Goal: Task Accomplishment & Management: Use online tool/utility

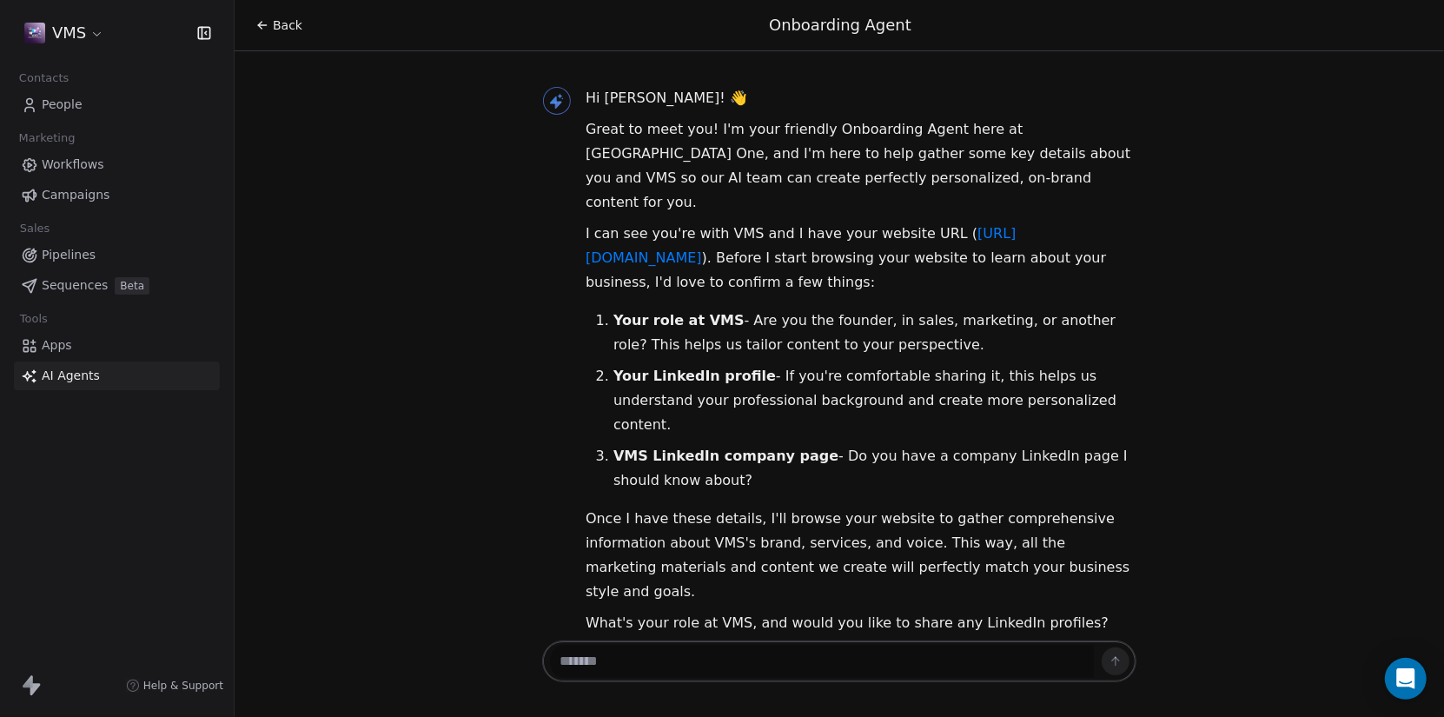
scroll to position [751, 0]
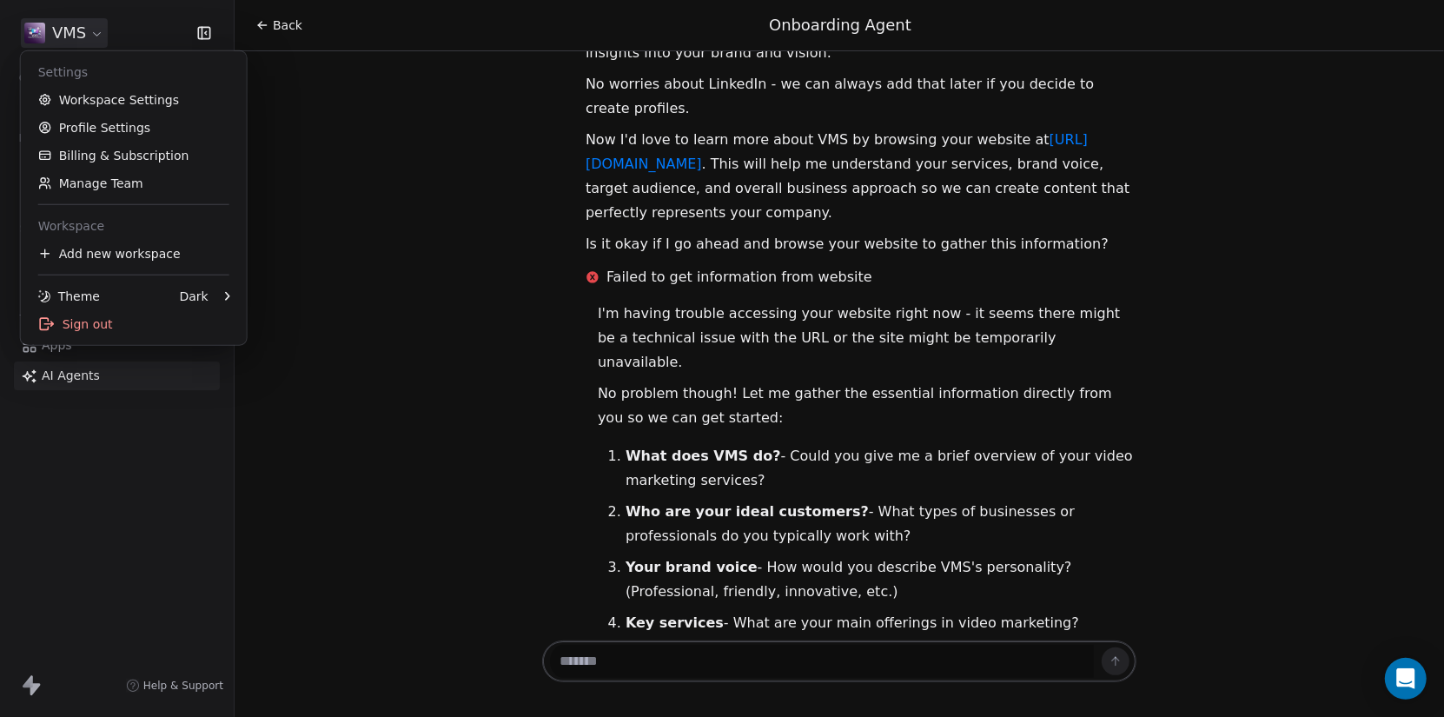
click at [99, 31] on html "VMS Contacts People Marketing Workflows Campaigns Sales Pipelines Sequences Bet…" at bounding box center [722, 358] width 1444 height 717
click at [142, 96] on link "Workspace Settings" at bounding box center [134, 100] width 212 height 28
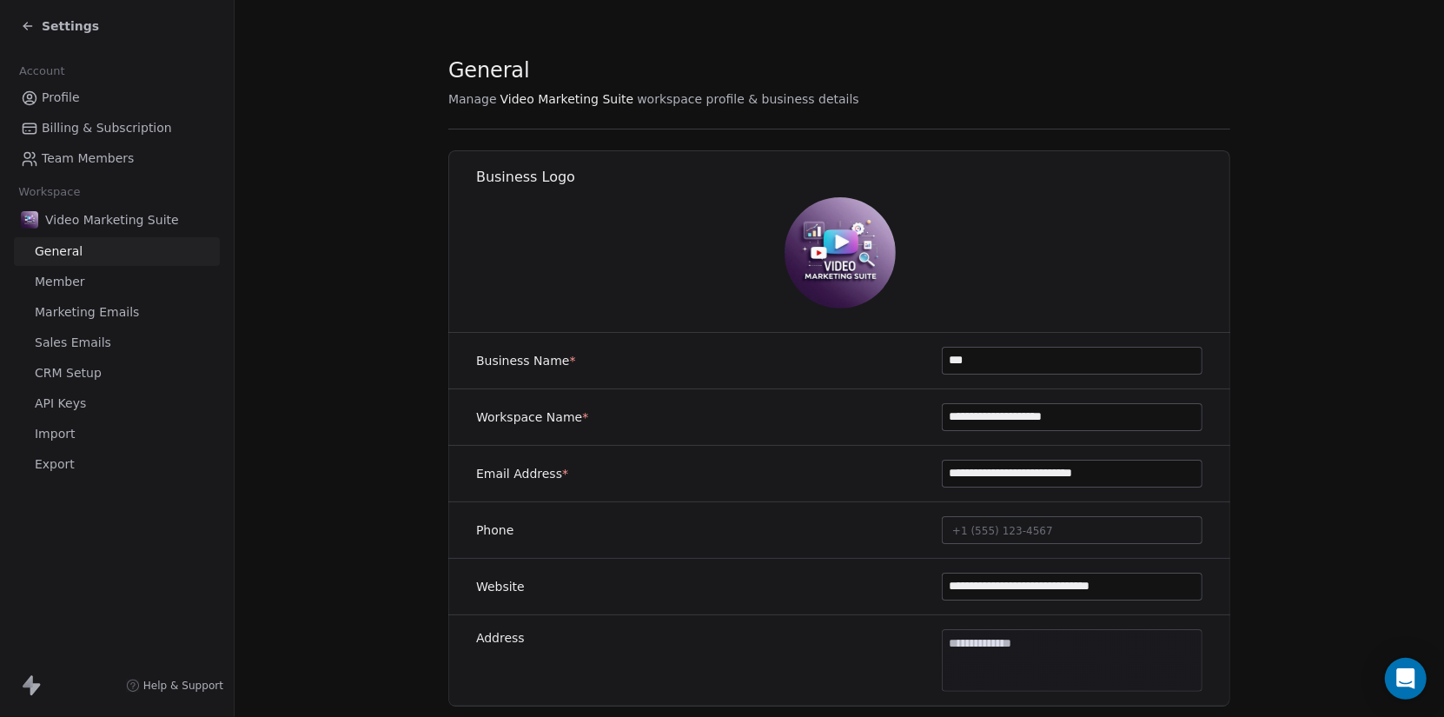
click at [1174, 589] on input "**********" at bounding box center [1072, 586] width 259 height 26
paste input
type input "**********"
click at [55, 23] on span "Settings" at bounding box center [70, 25] width 57 height 17
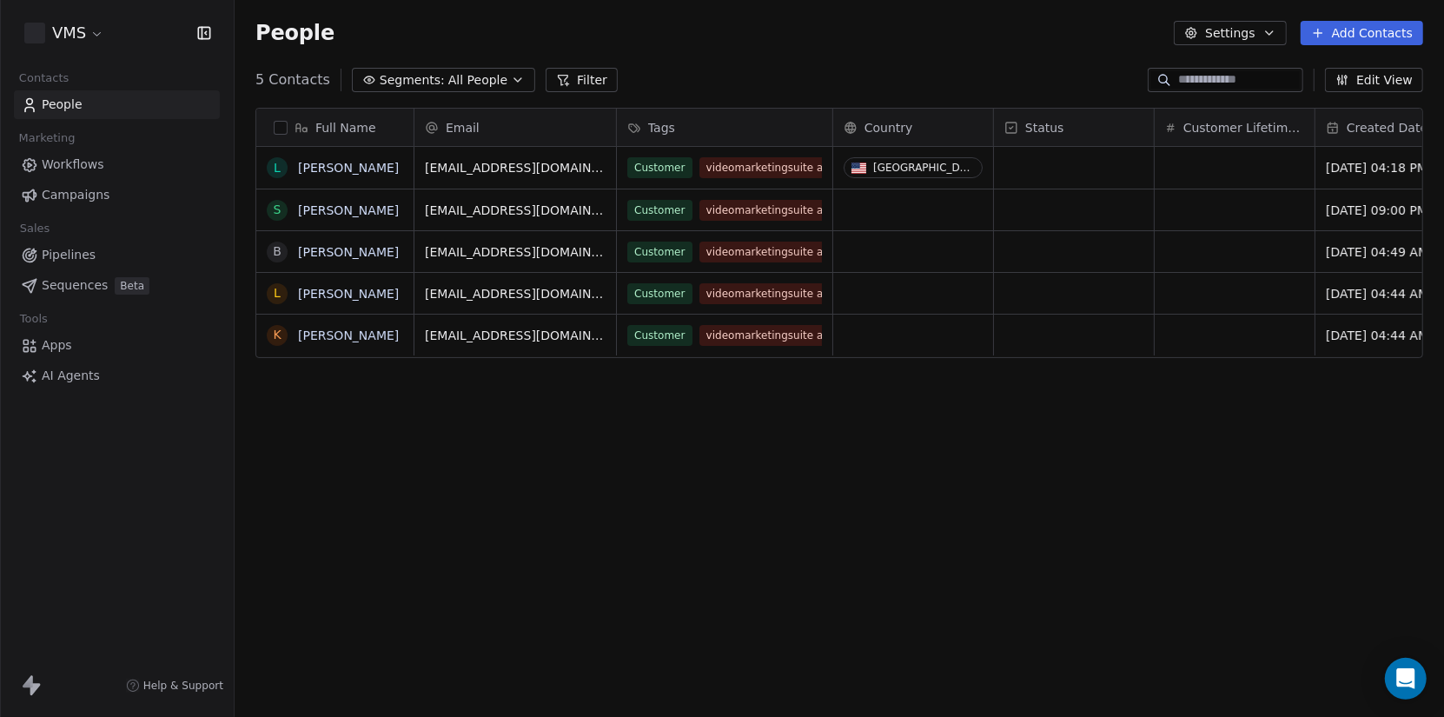
scroll to position [618, 1196]
click at [76, 33] on html "VMS Contacts People Marketing Workflows Campaigns Sales Pipelines Sequences Bet…" at bounding box center [722, 358] width 1444 height 717
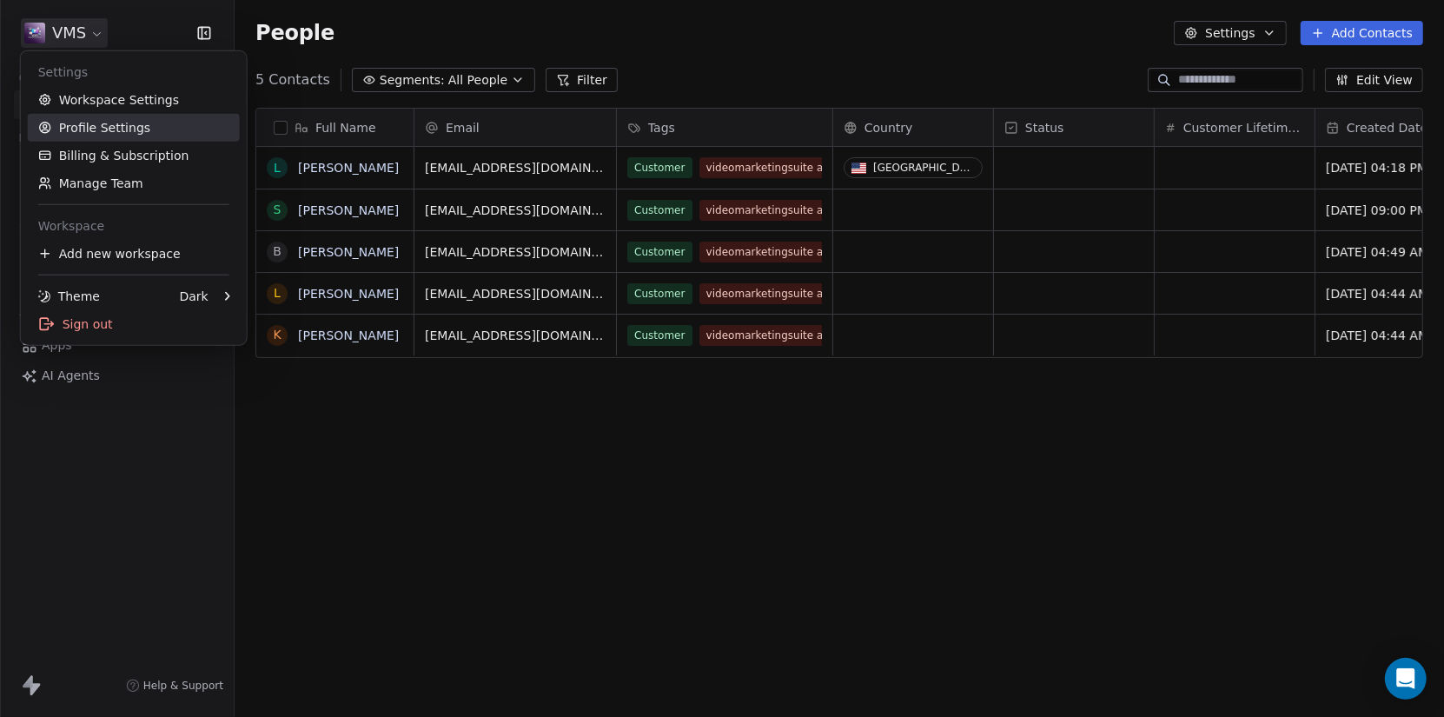
click at [122, 123] on link "Profile Settings" at bounding box center [134, 128] width 212 height 28
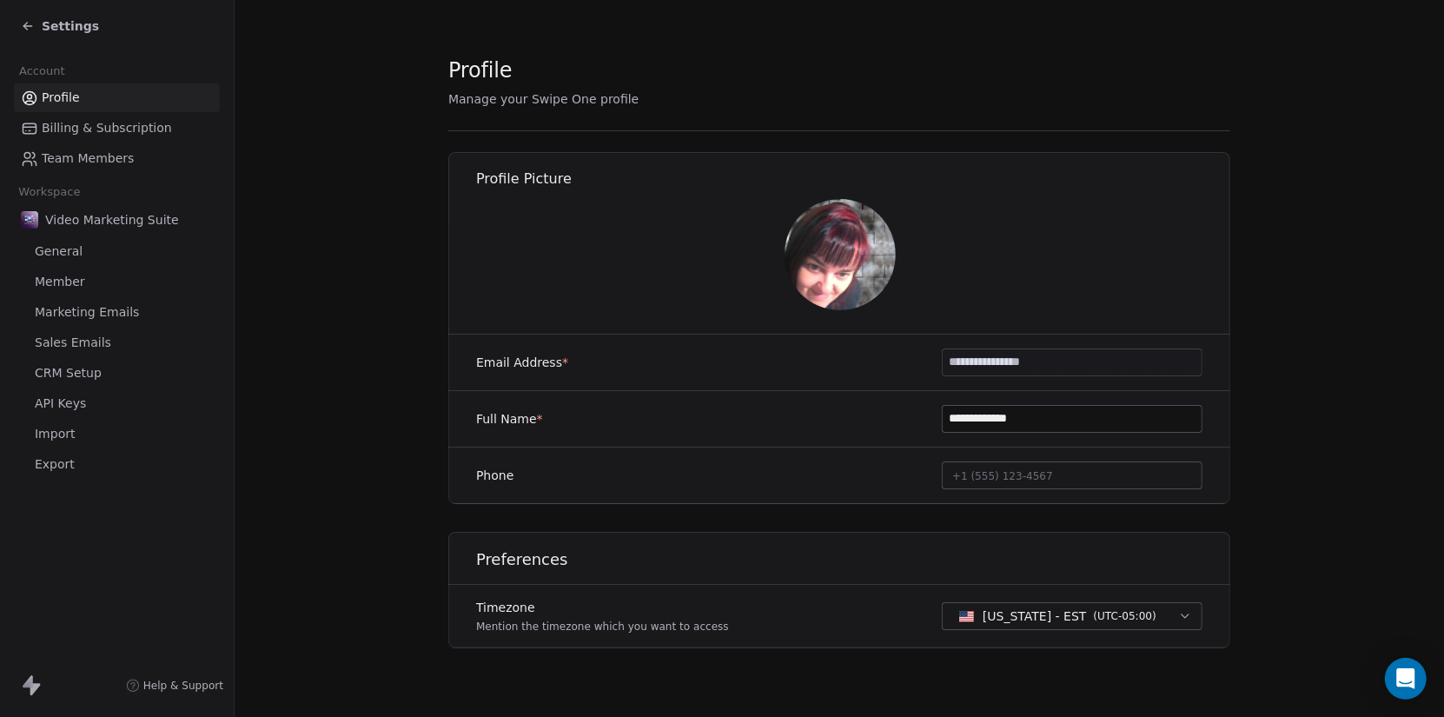
click at [65, 28] on span "Settings" at bounding box center [70, 25] width 57 height 17
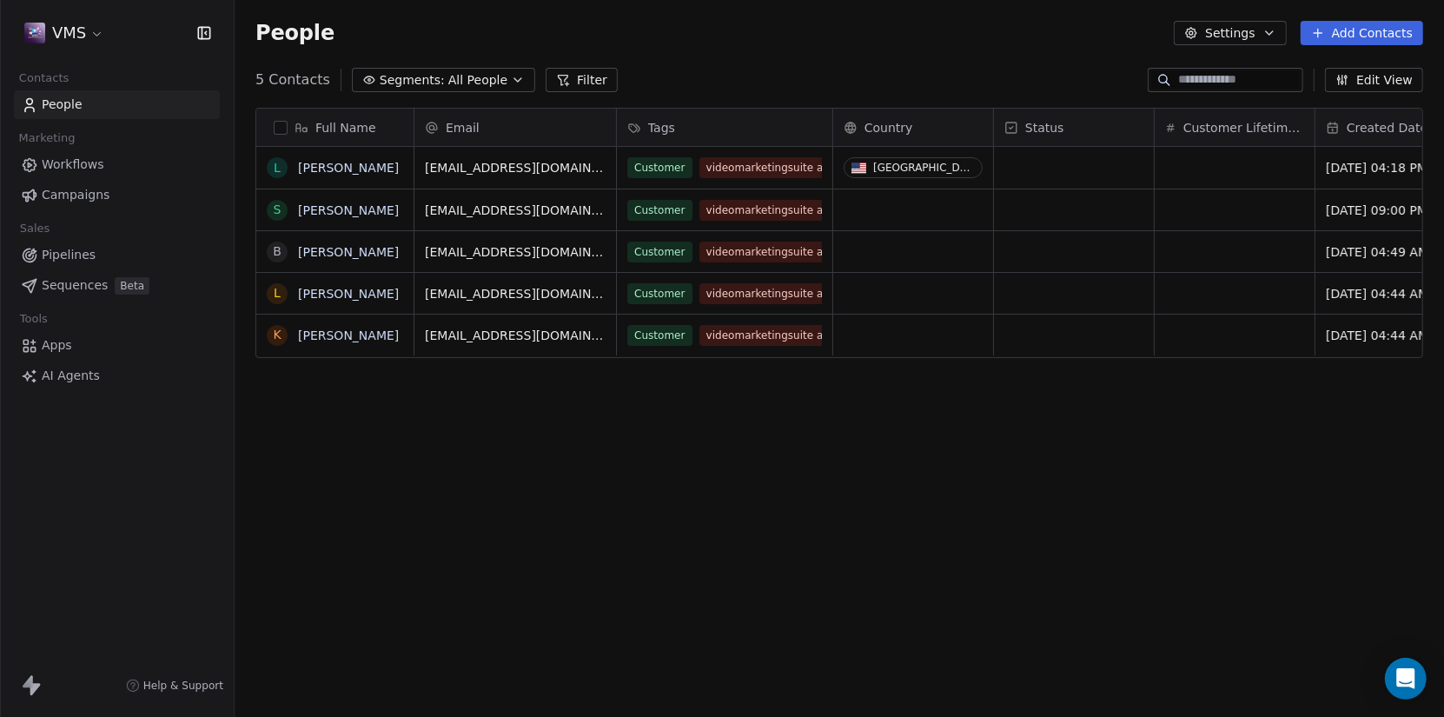
scroll to position [618, 1196]
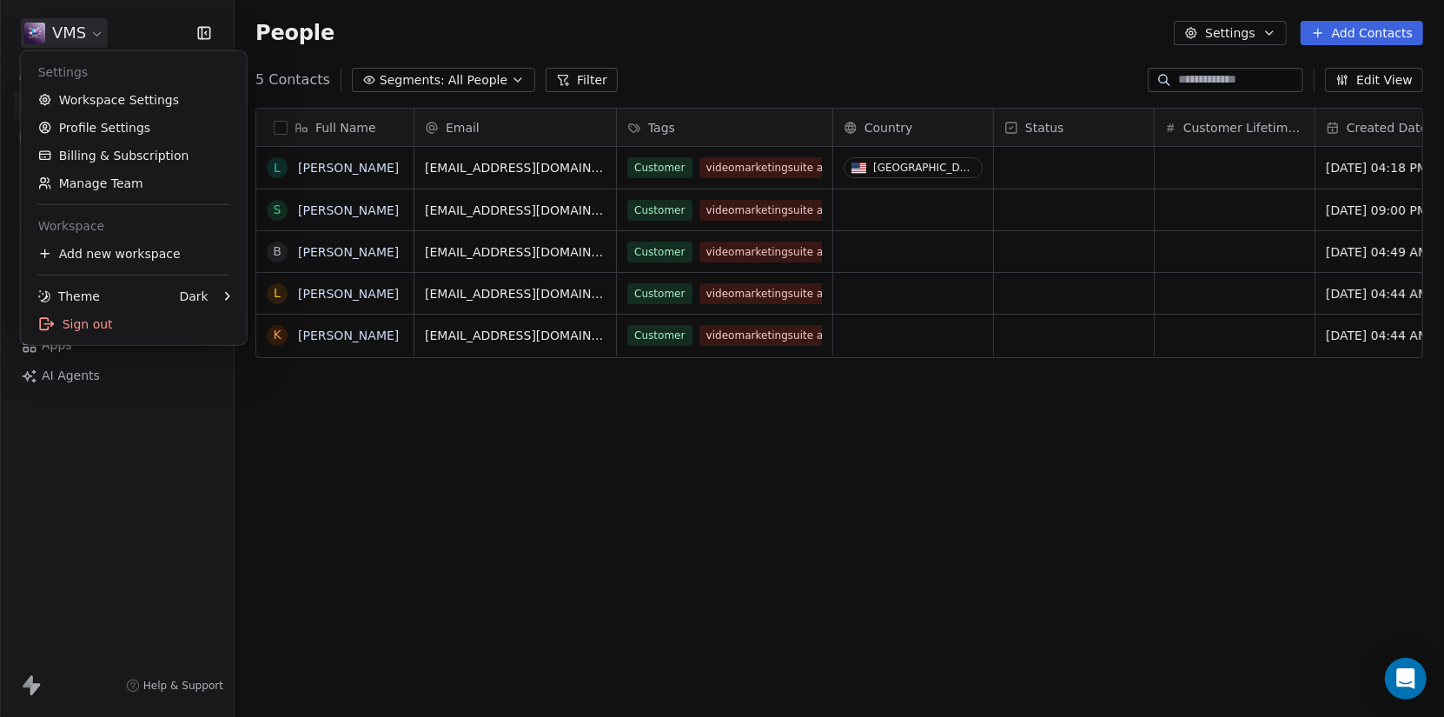
click at [64, 34] on html "VMS Contacts People Marketing Workflows Campaigns Sales Pipelines Sequences Bet…" at bounding box center [722, 358] width 1444 height 717
click at [104, 101] on link "Workspace Settings" at bounding box center [134, 100] width 212 height 28
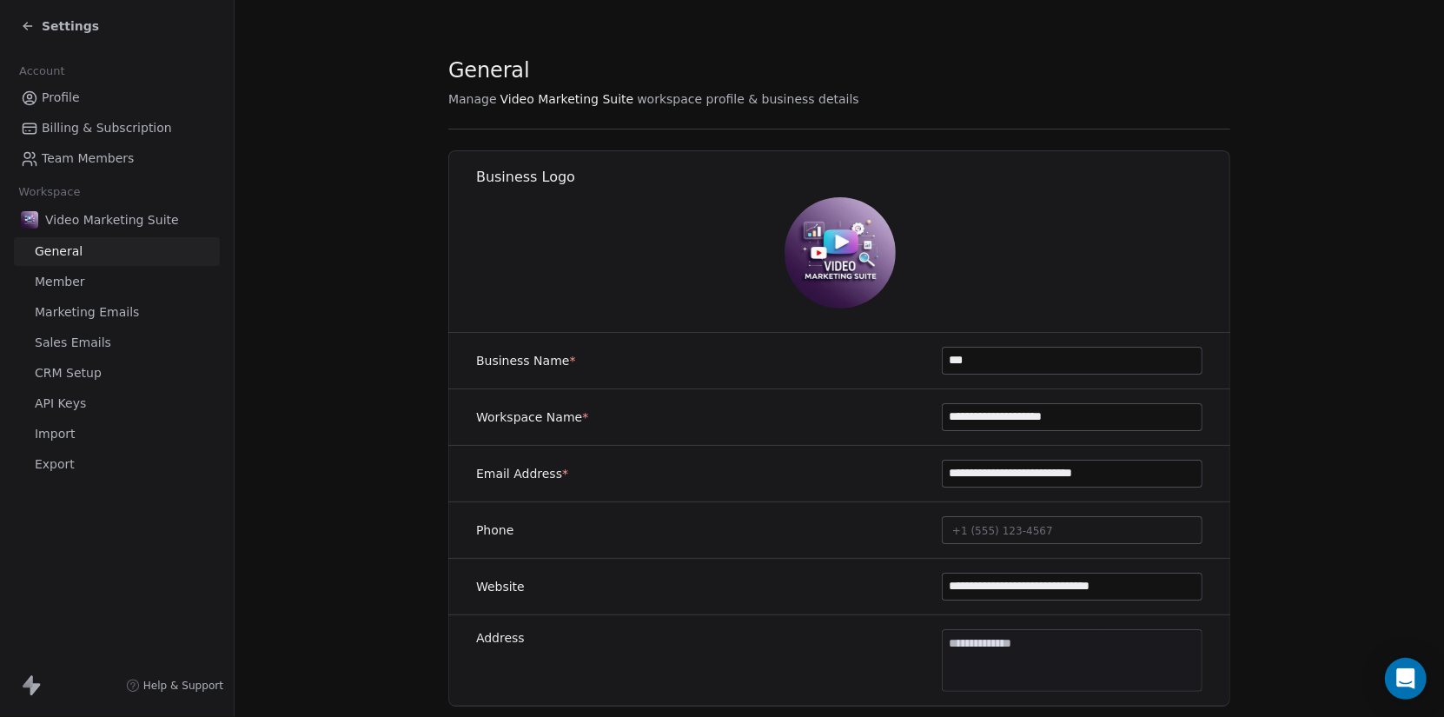
click at [56, 24] on span "Settings" at bounding box center [70, 25] width 57 height 17
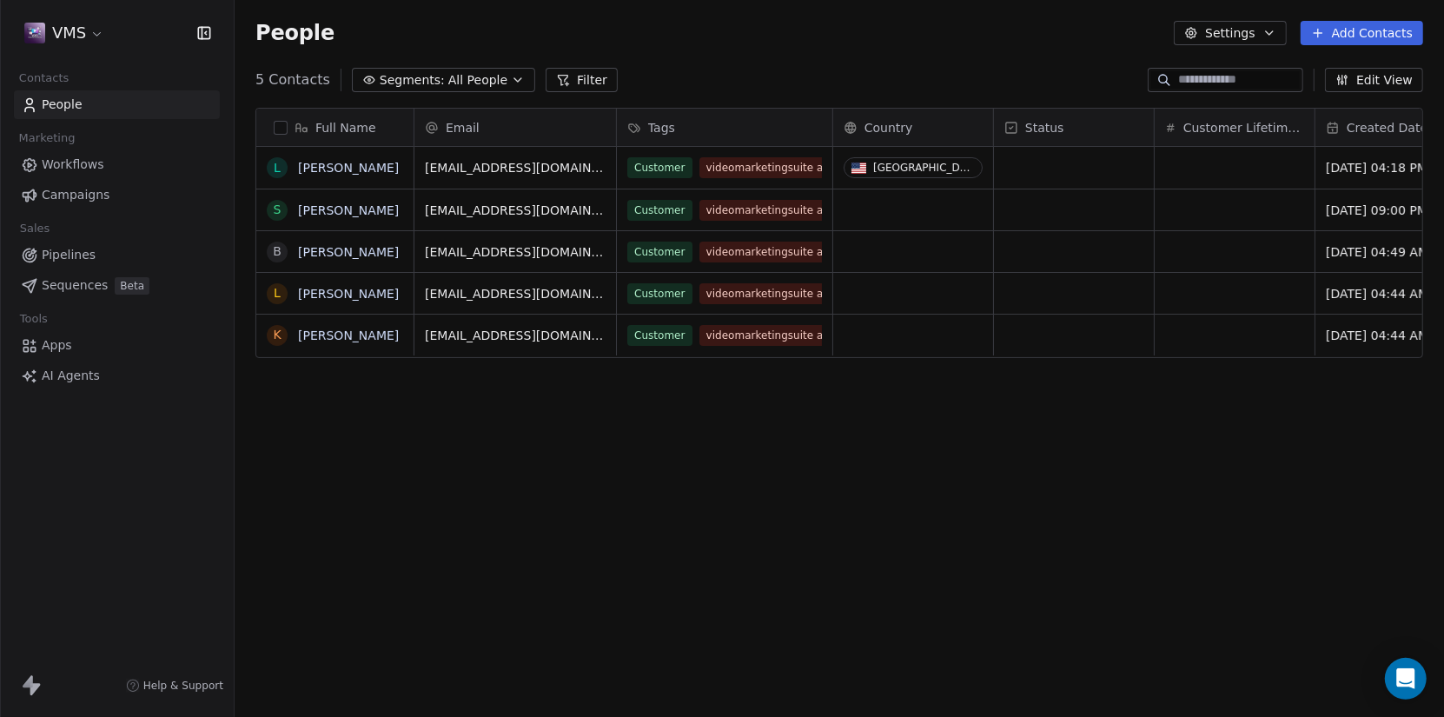
scroll to position [618, 1196]
click at [75, 164] on span "Workflows" at bounding box center [73, 165] width 63 height 18
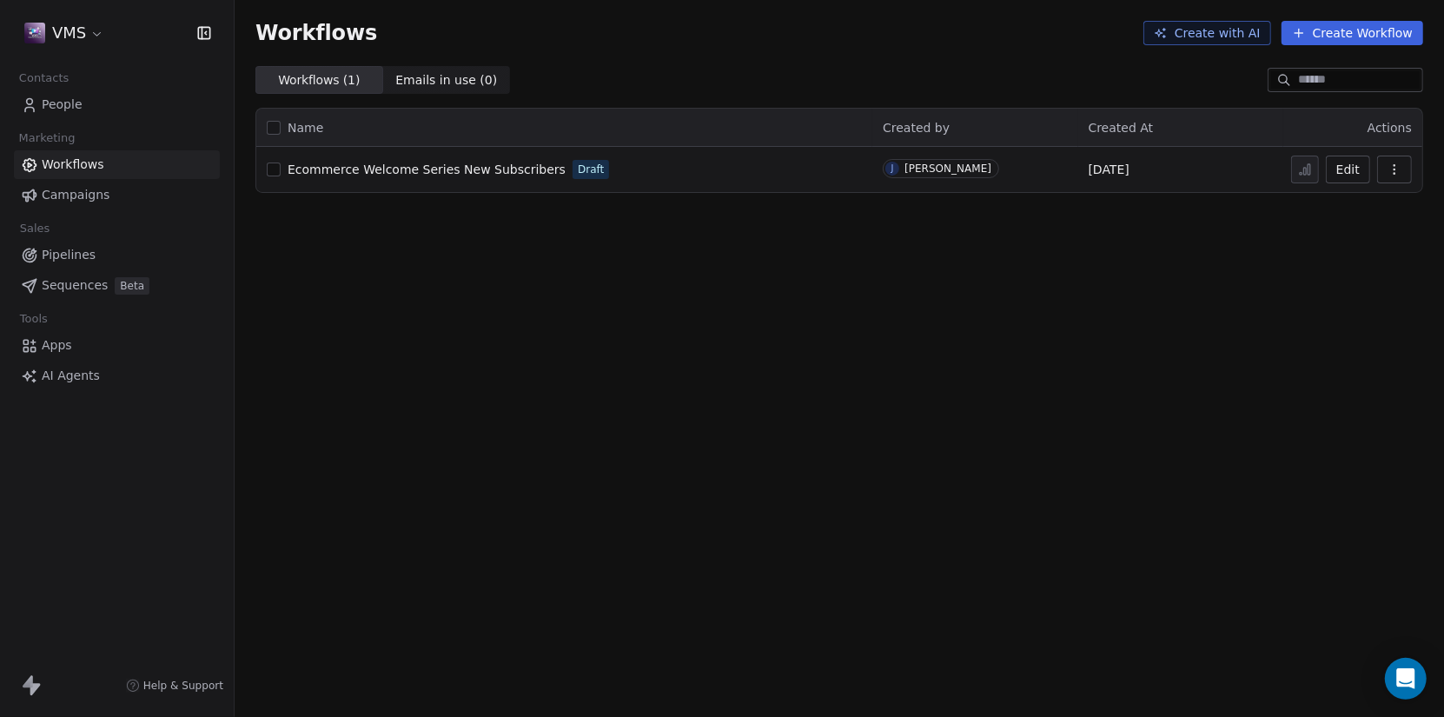
click at [1213, 21] on button "Create with AI" at bounding box center [1207, 33] width 128 height 24
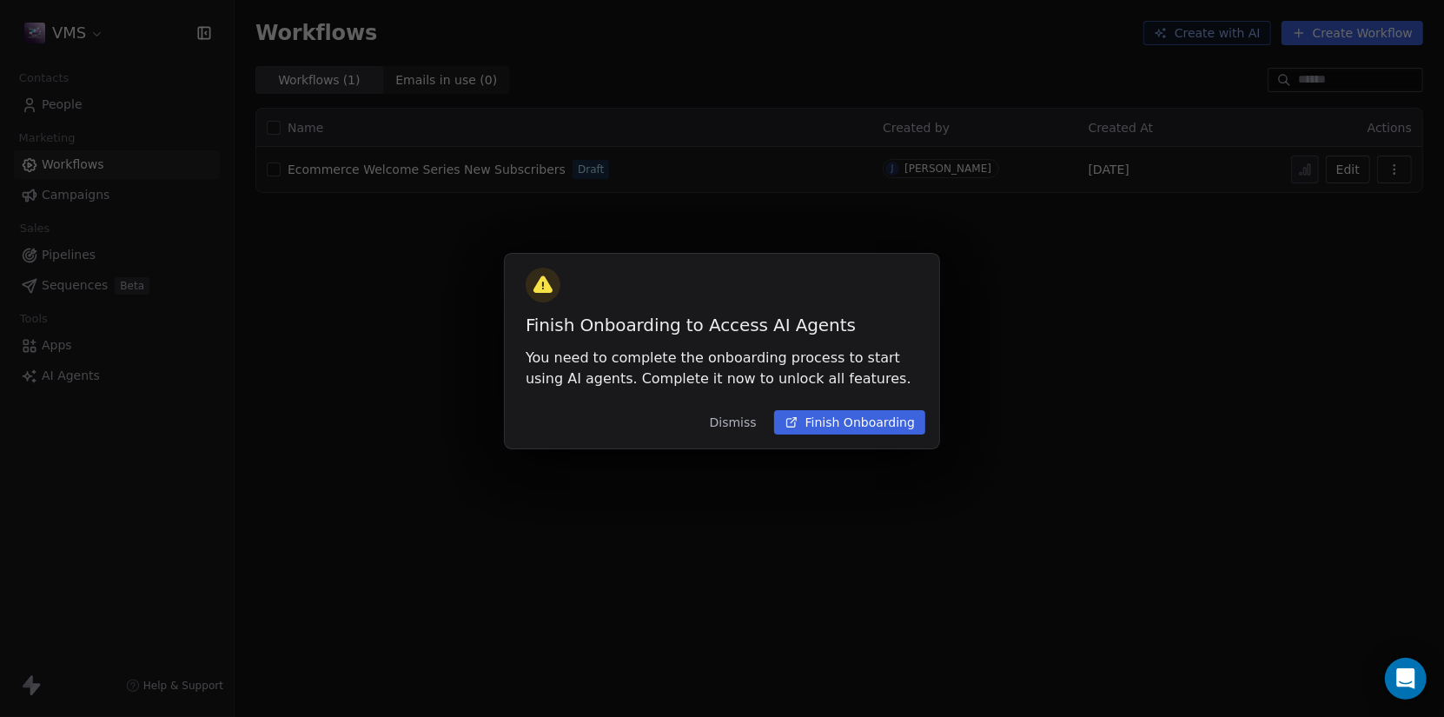
click at [838, 413] on button "Finish Onboarding" at bounding box center [849, 422] width 151 height 24
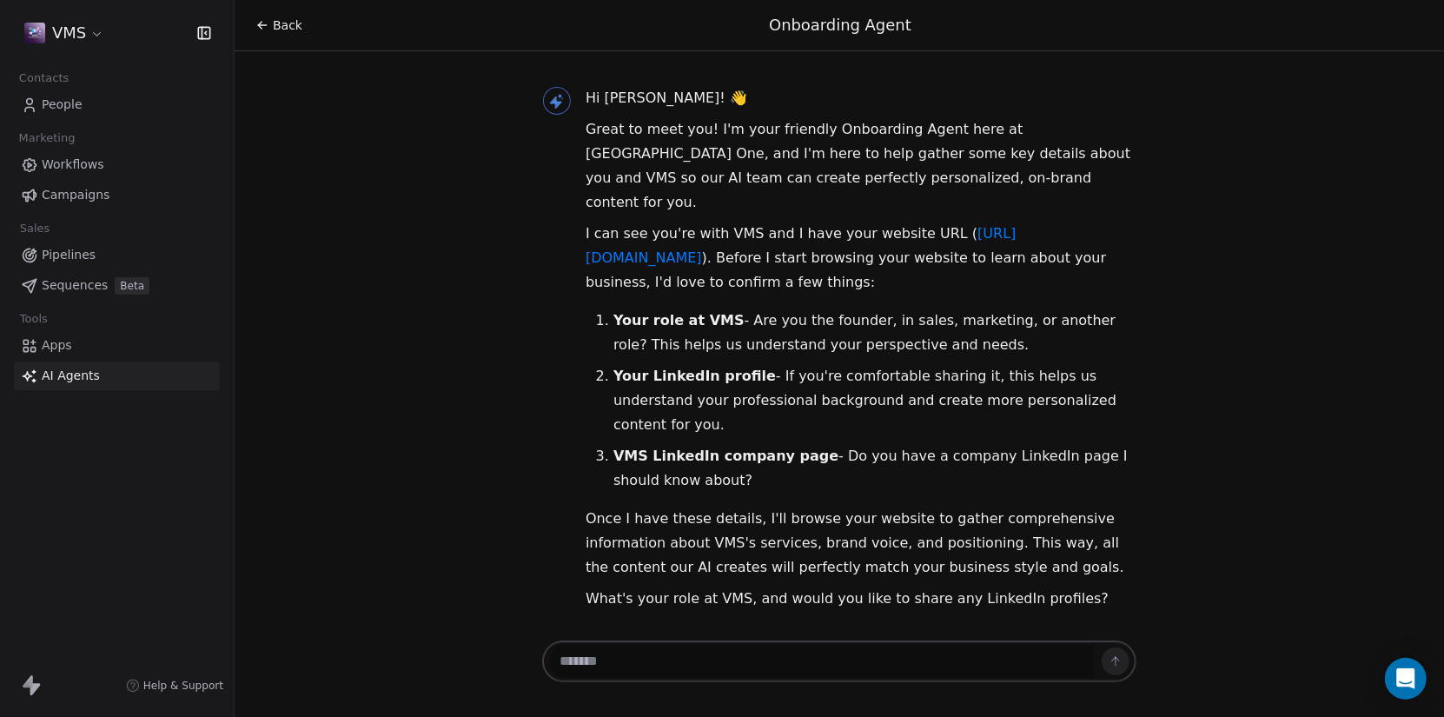
click at [600, 667] on textarea at bounding box center [822, 661] width 544 height 33
type textarea "**********"
click at [1117, 654] on icon at bounding box center [1116, 661] width 14 height 14
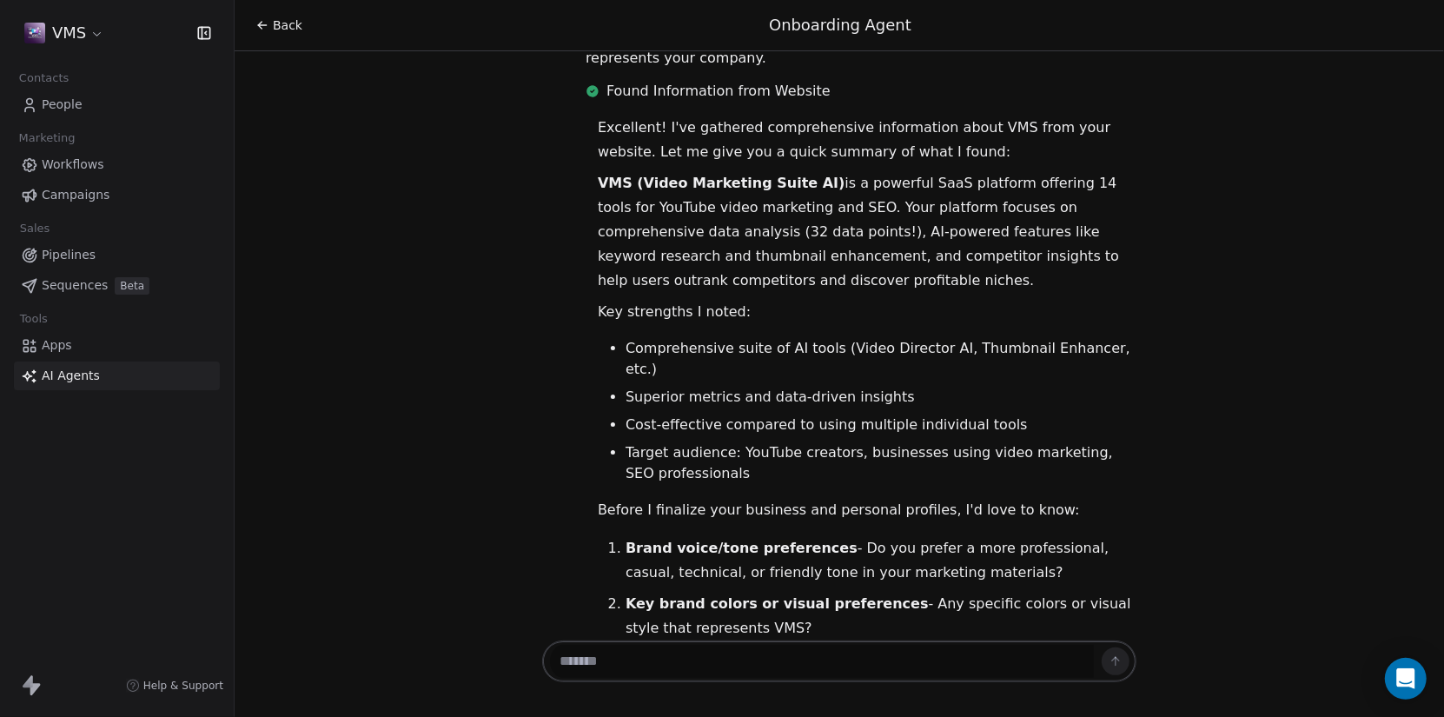
scroll to position [898, 0]
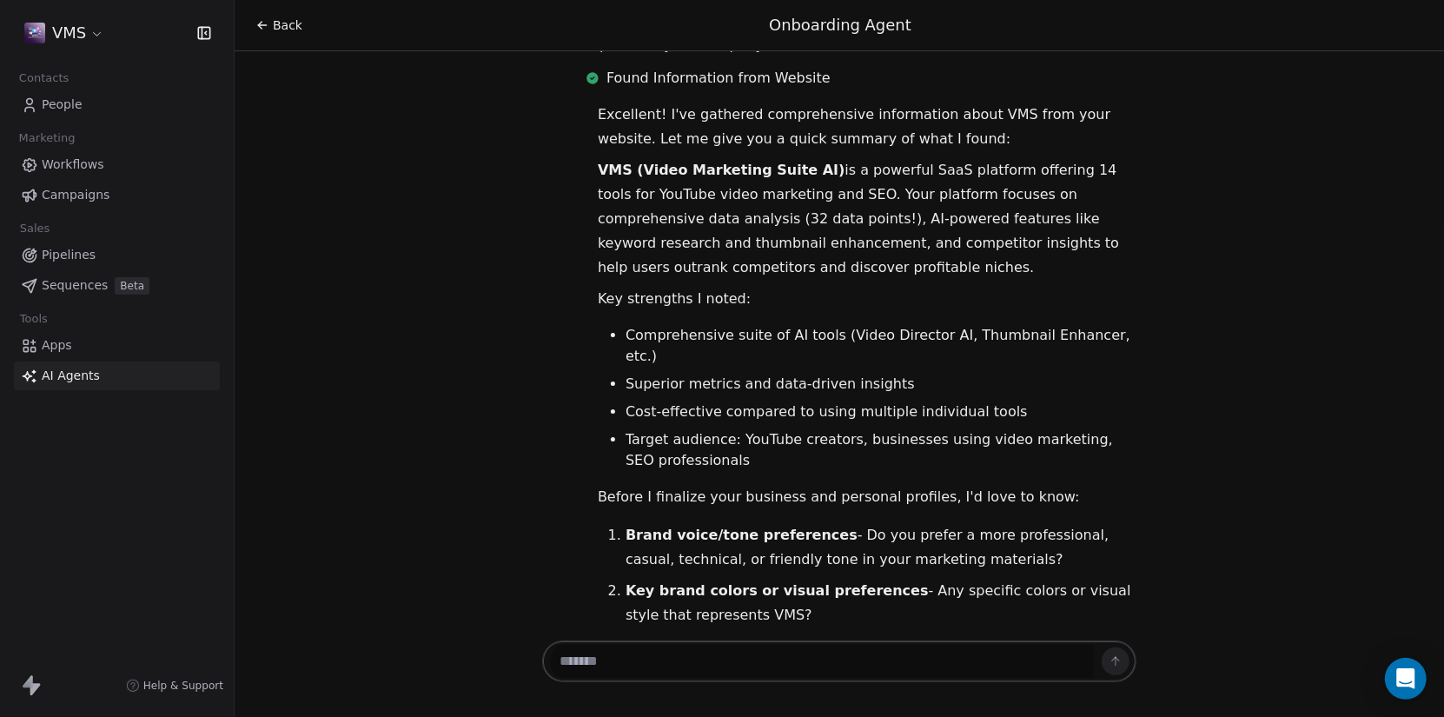
click at [719, 665] on textarea at bounding box center [822, 661] width 544 height 33
type textarea "*"
type textarea "**********"
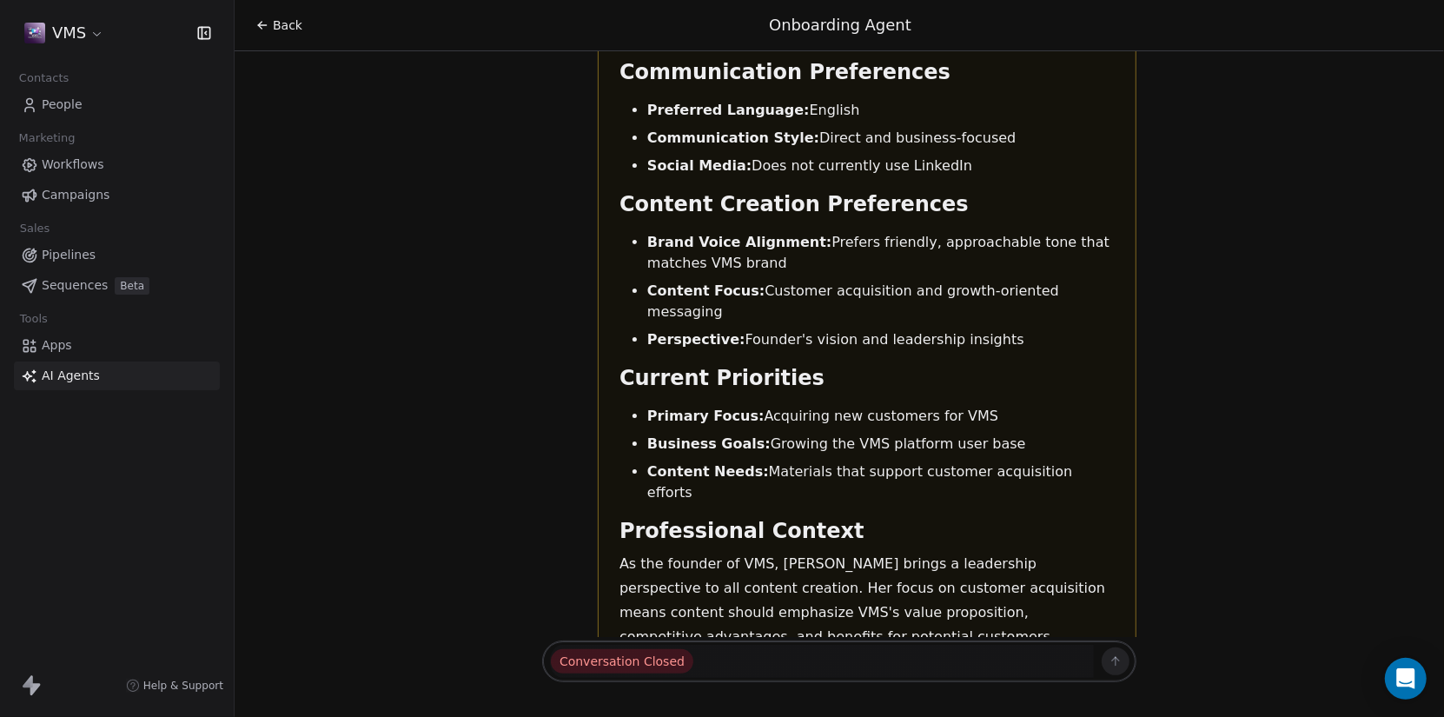
scroll to position [5212, 0]
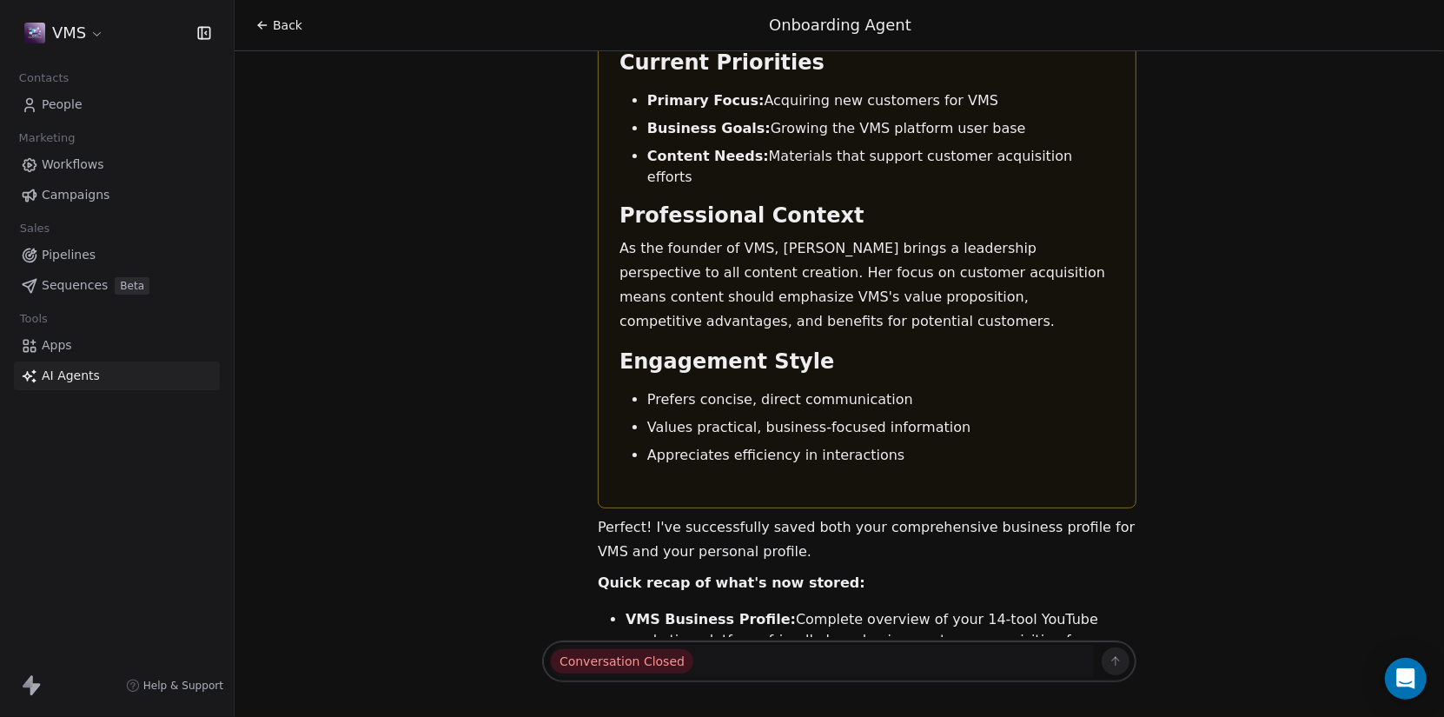
click at [670, 654] on span "Conversation Closed" at bounding box center [622, 661] width 143 height 24
click at [66, 369] on span "AI Agents" at bounding box center [71, 376] width 58 height 18
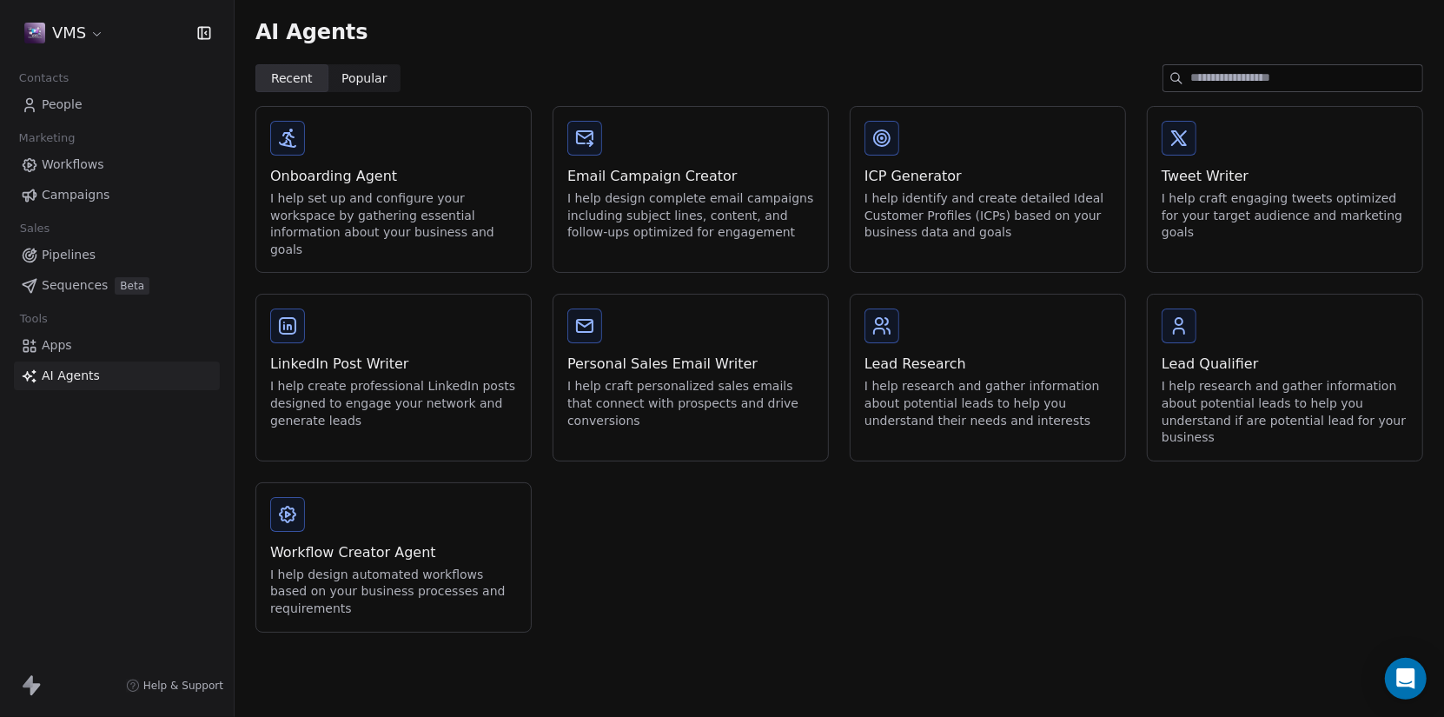
click at [348, 196] on div "I help set up and configure your workspace by gathering essential information a…" at bounding box center [393, 224] width 247 height 68
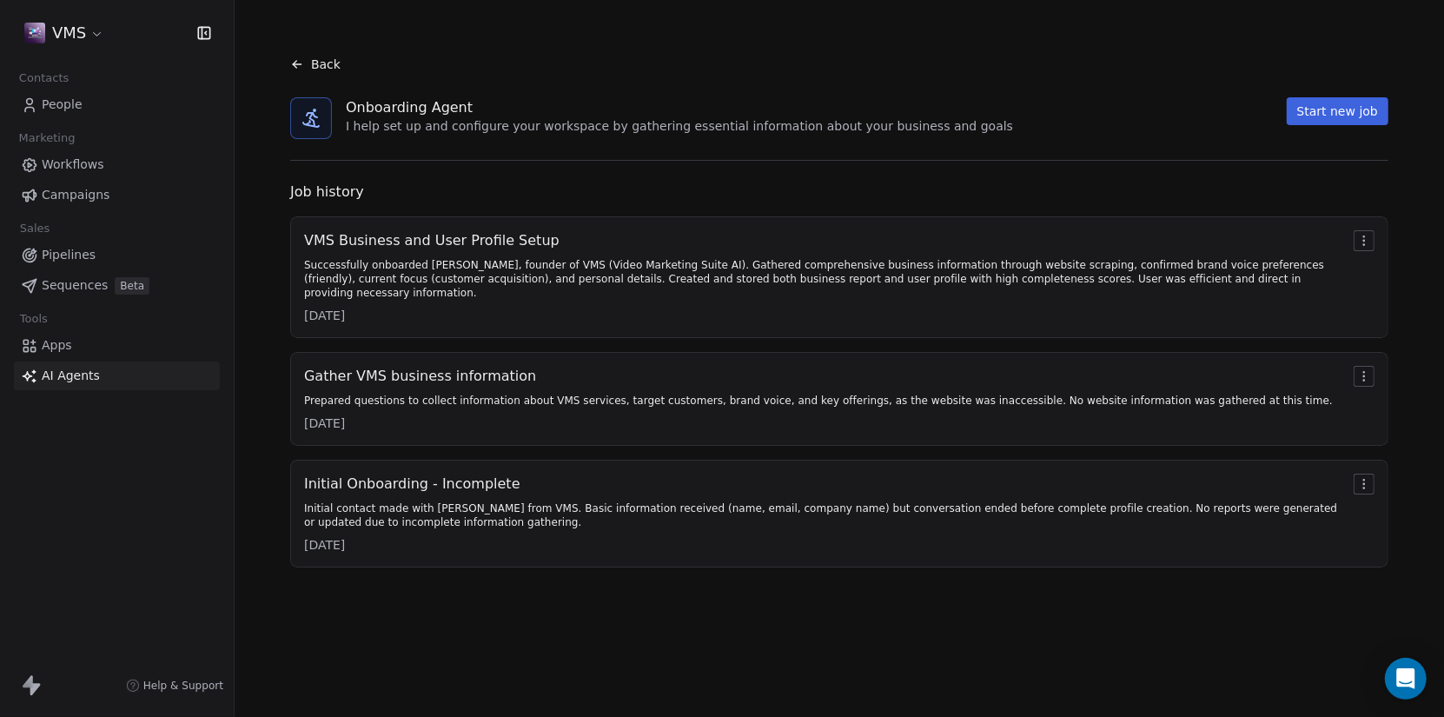
click at [1367, 233] on html "VMS Contacts People Marketing Workflows Campaigns Sales Pipelines Sequences Bet…" at bounding box center [722, 358] width 1444 height 717
click at [1368, 233] on html "VMS Contacts People Marketing Workflows Campaigns Sales Pipelines Sequences Bet…" at bounding box center [722, 358] width 1444 height 717
click at [999, 258] on div "Successfully onboarded Jane Williams, founder of VMS (Video Marketing Suite AI)…" at bounding box center [825, 279] width 1043 height 42
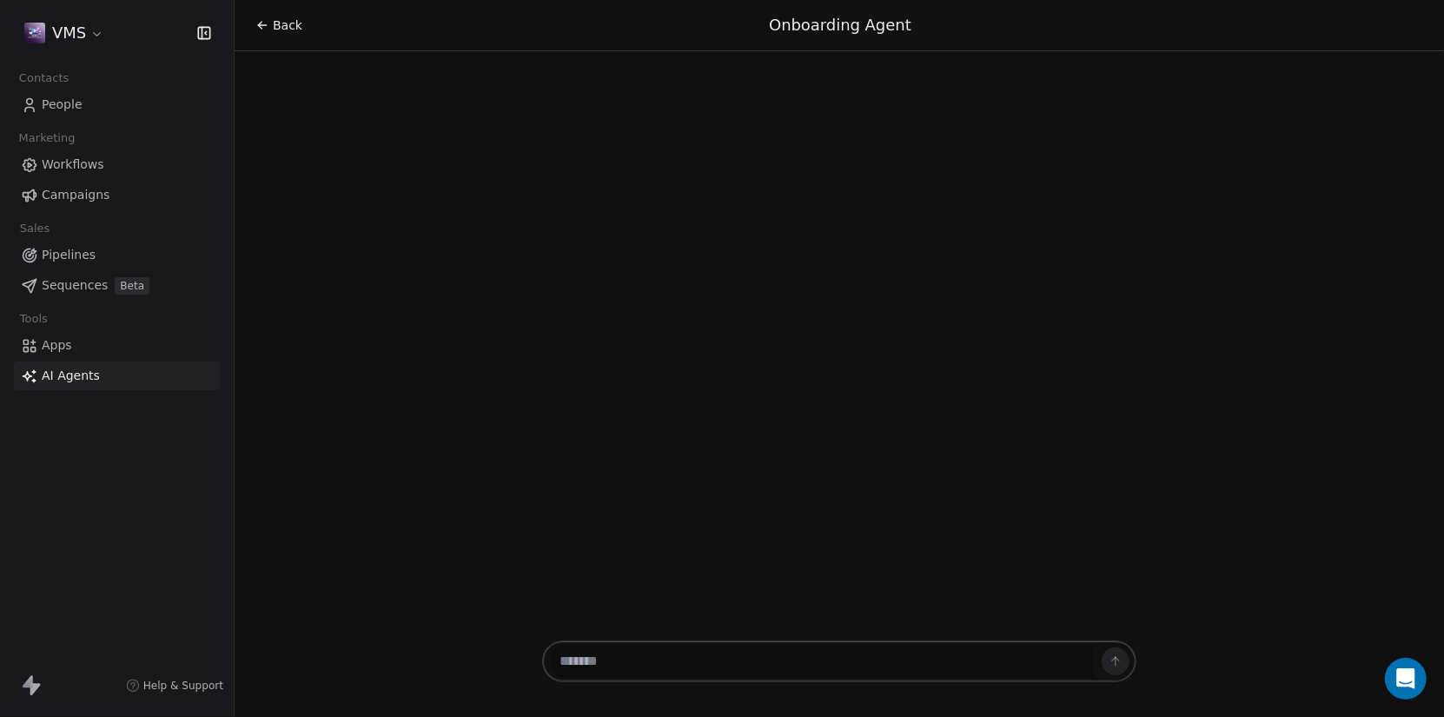
click at [652, 665] on textarea at bounding box center [822, 661] width 544 height 33
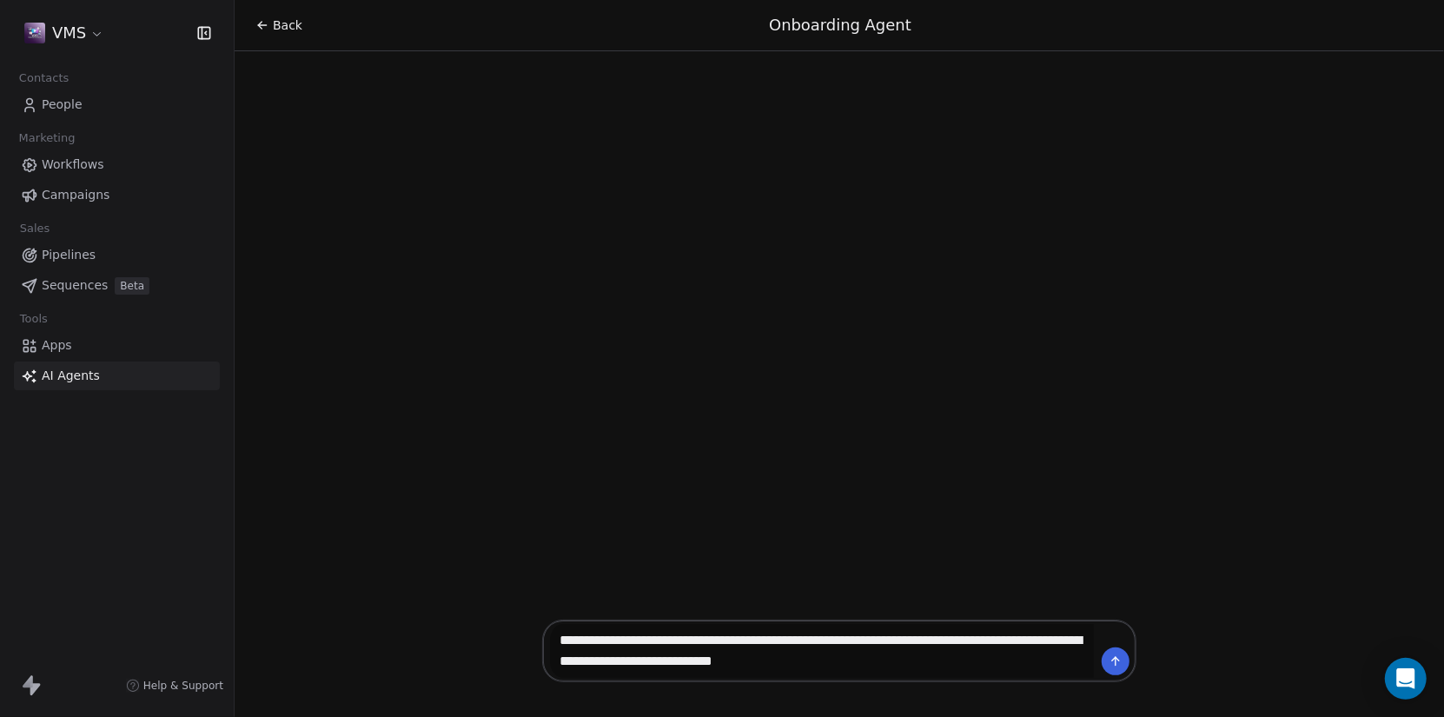
type textarea "**********"
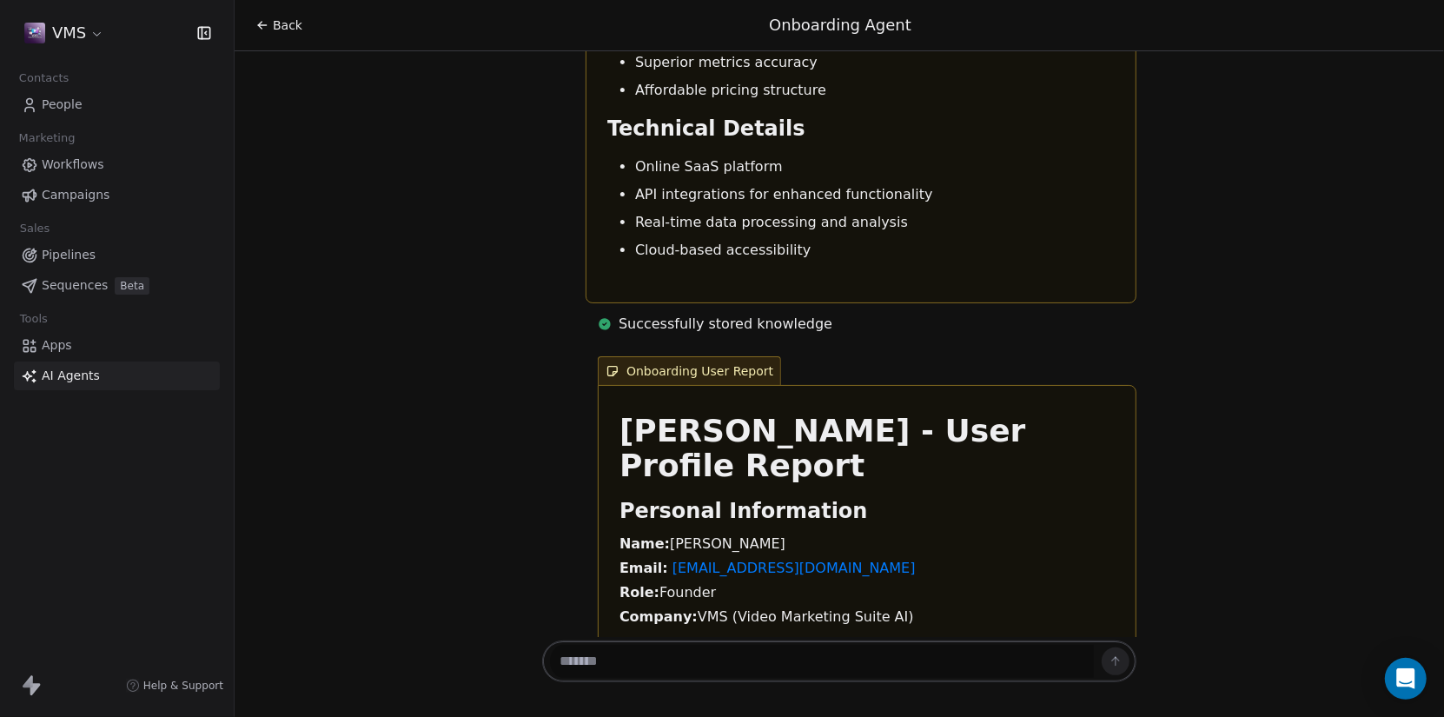
scroll to position [5219, 0]
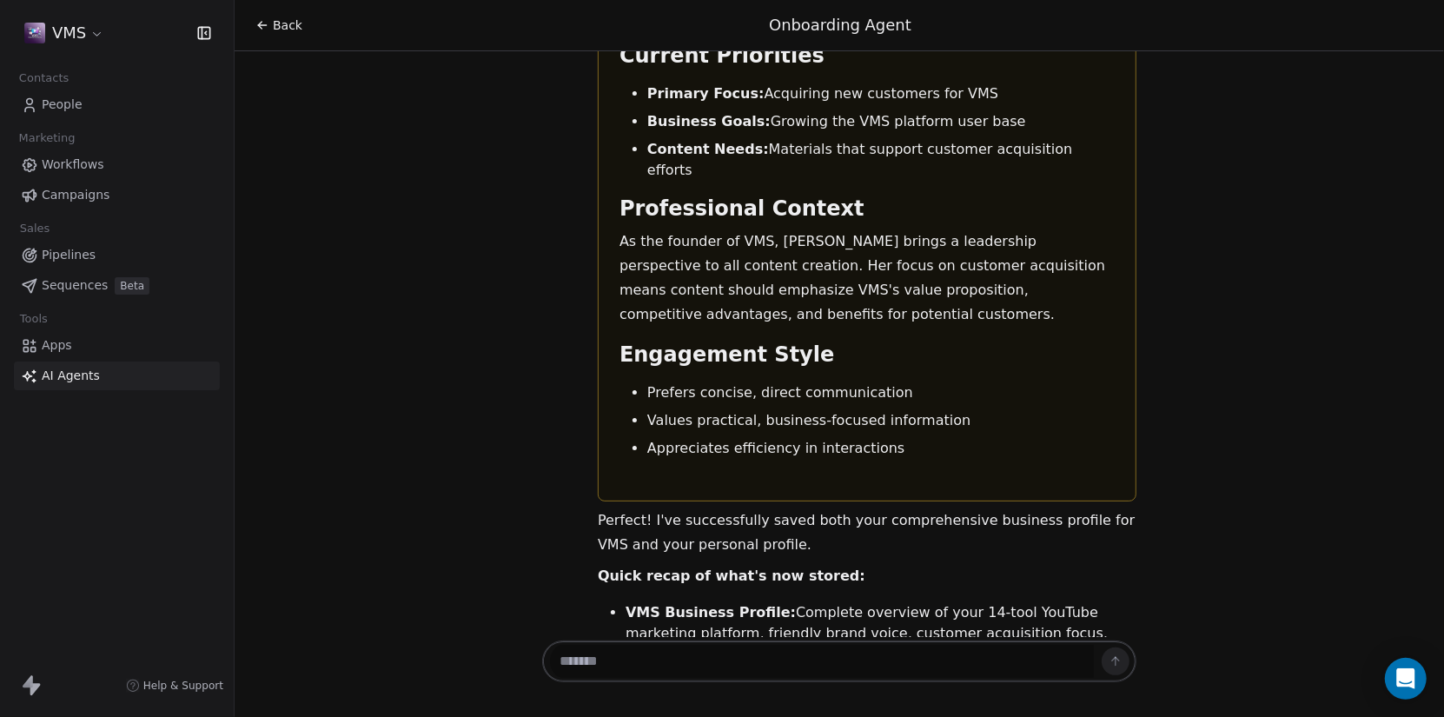
click at [829, 658] on textarea at bounding box center [822, 661] width 544 height 33
paste textarea "**********"
type textarea "**********"
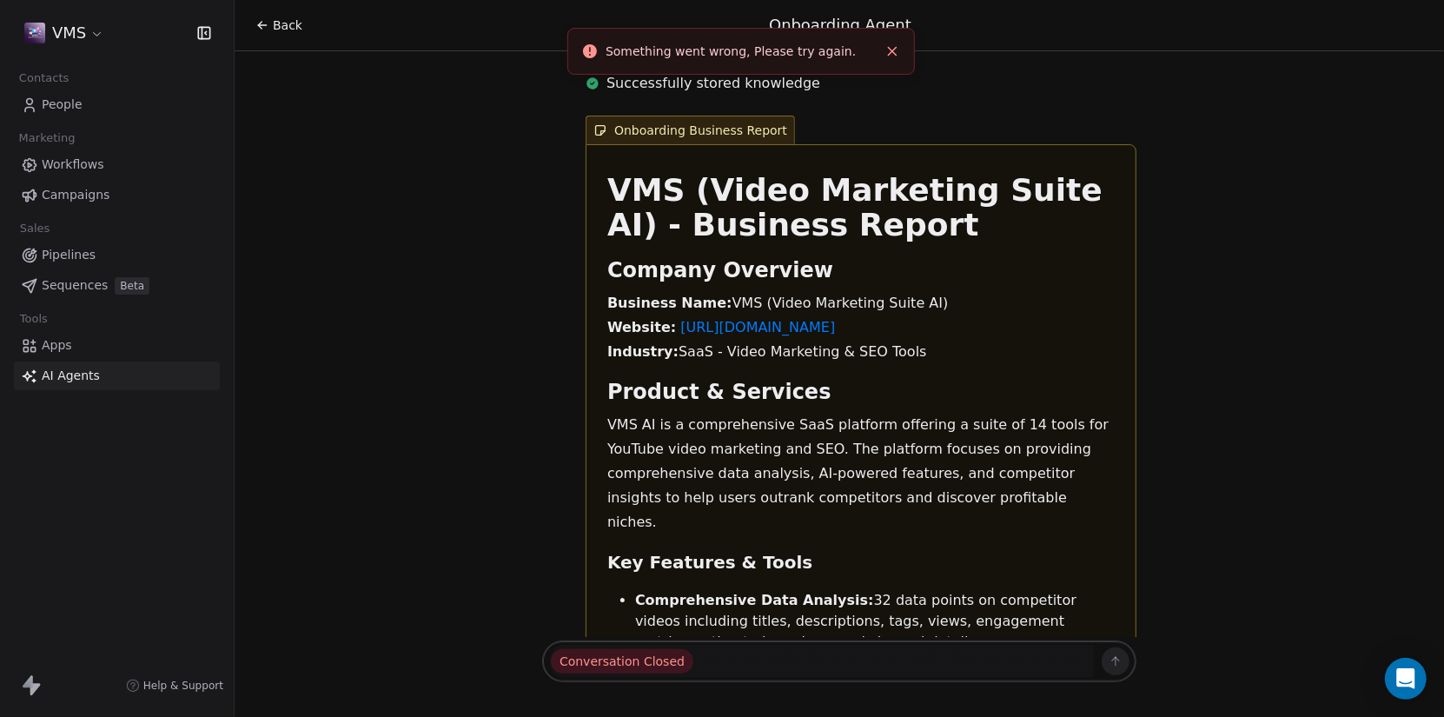
scroll to position [0, 0]
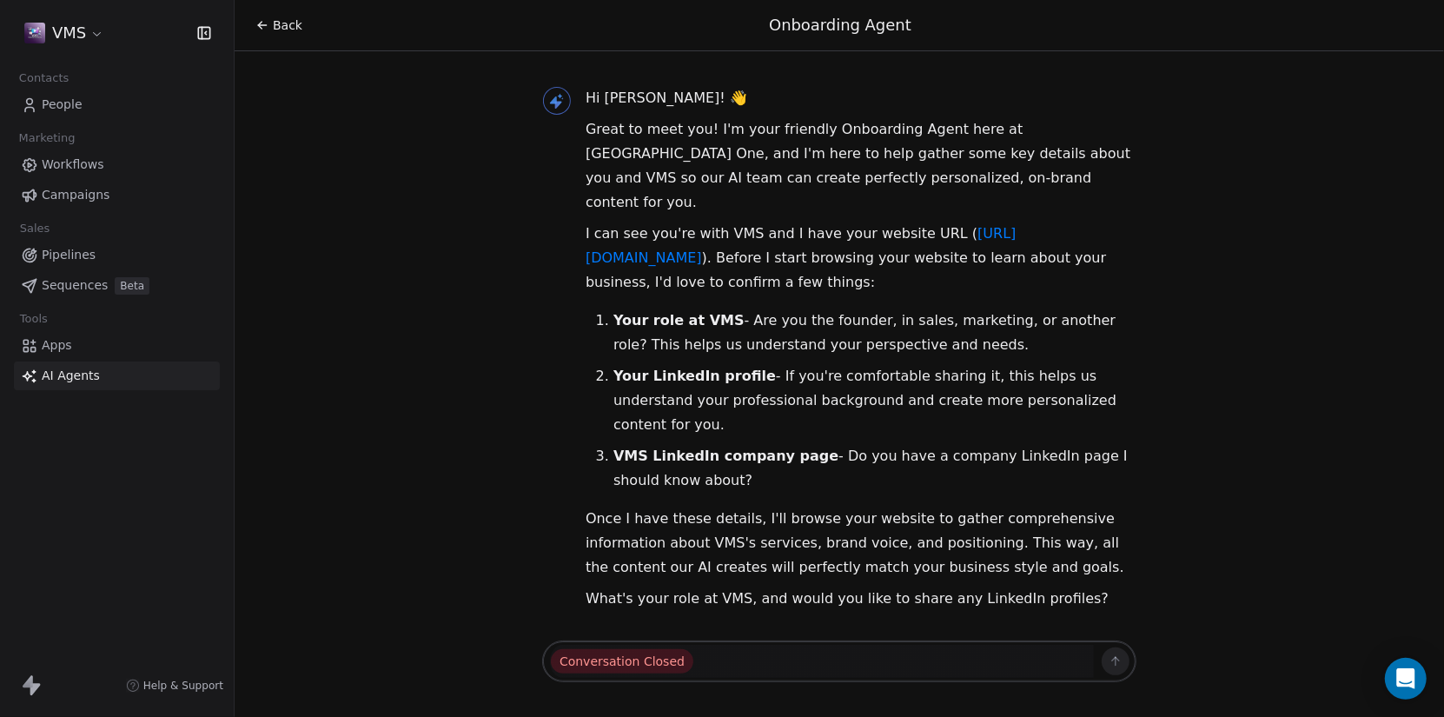
click at [1015, 660] on div "founder, i dont use linked in at the moment" at bounding box center [970, 670] width 303 height 21
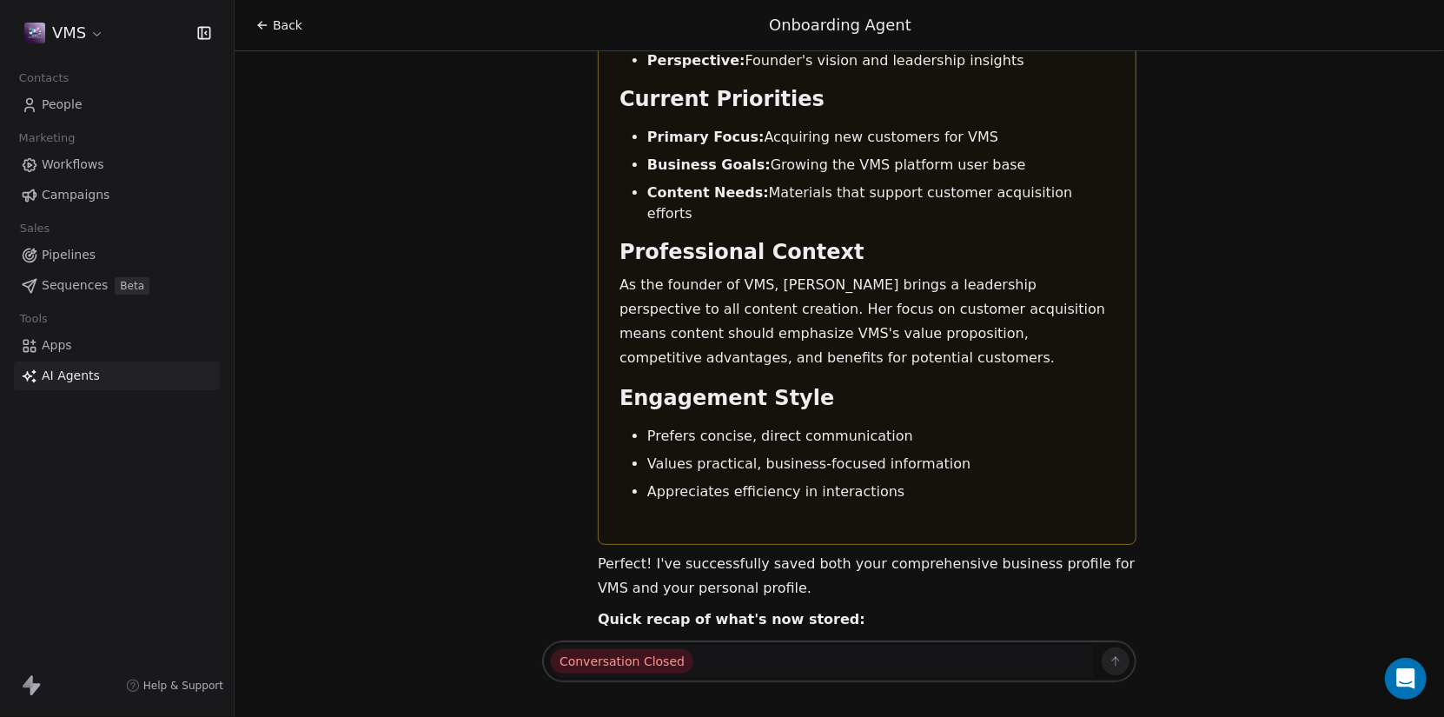
scroll to position [5350, 0]
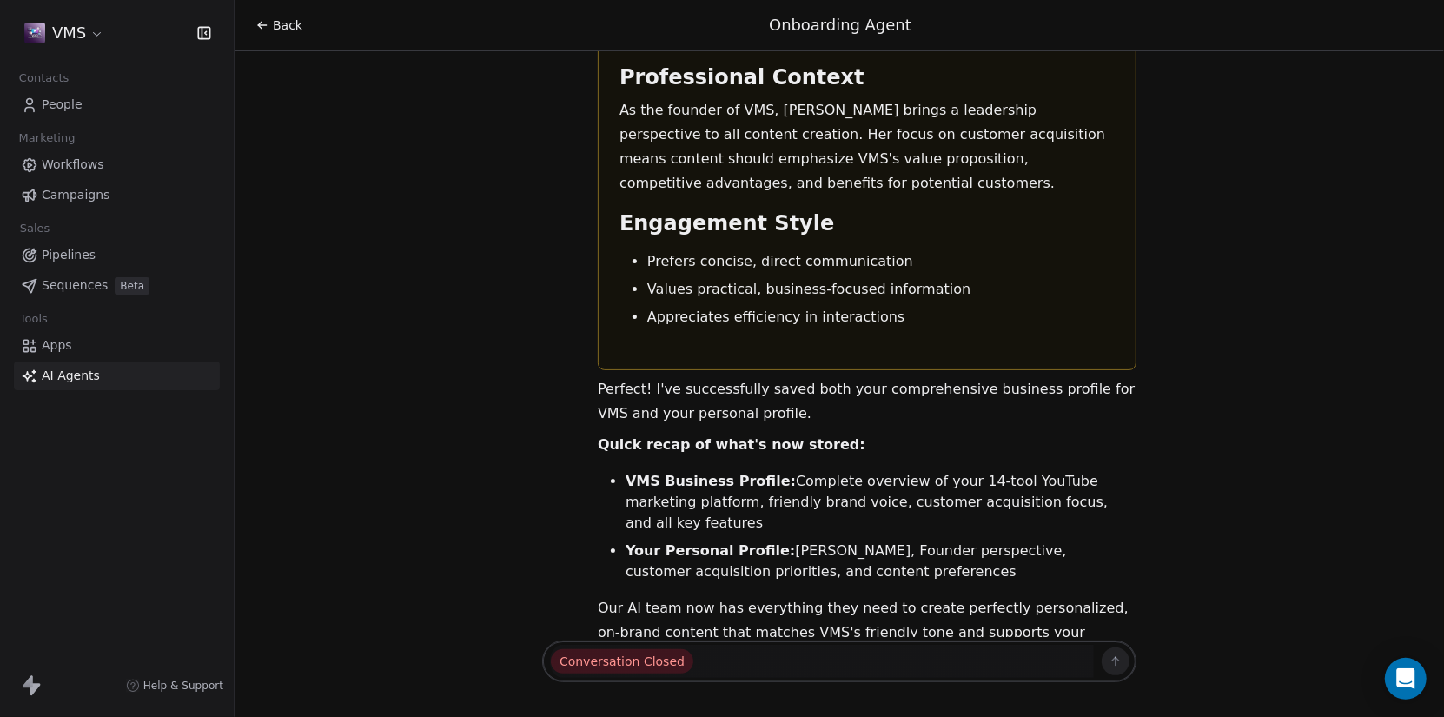
click at [79, 32] on html "VMS Contacts People Marketing Workflows Campaigns Sales Pipelines Sequences Bet…" at bounding box center [722, 358] width 1444 height 717
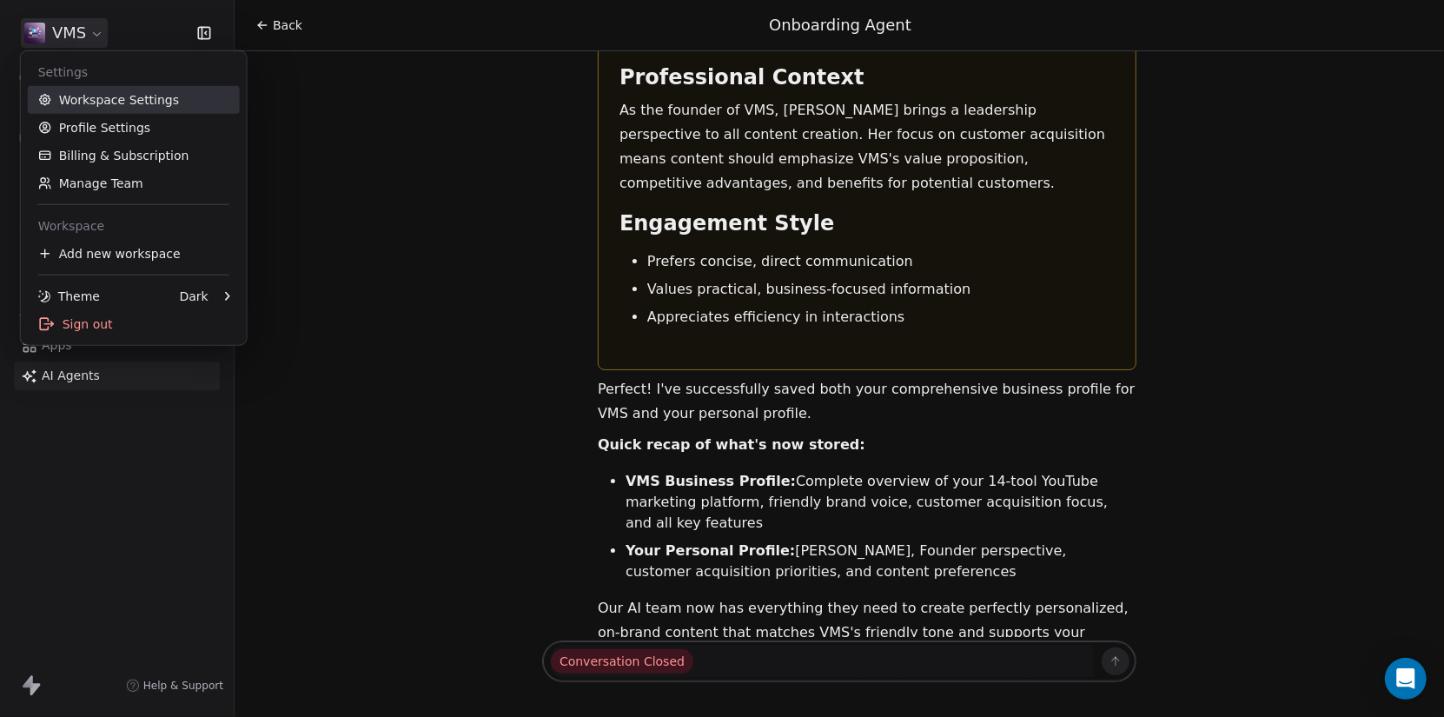
click at [103, 96] on link "Workspace Settings" at bounding box center [134, 100] width 212 height 28
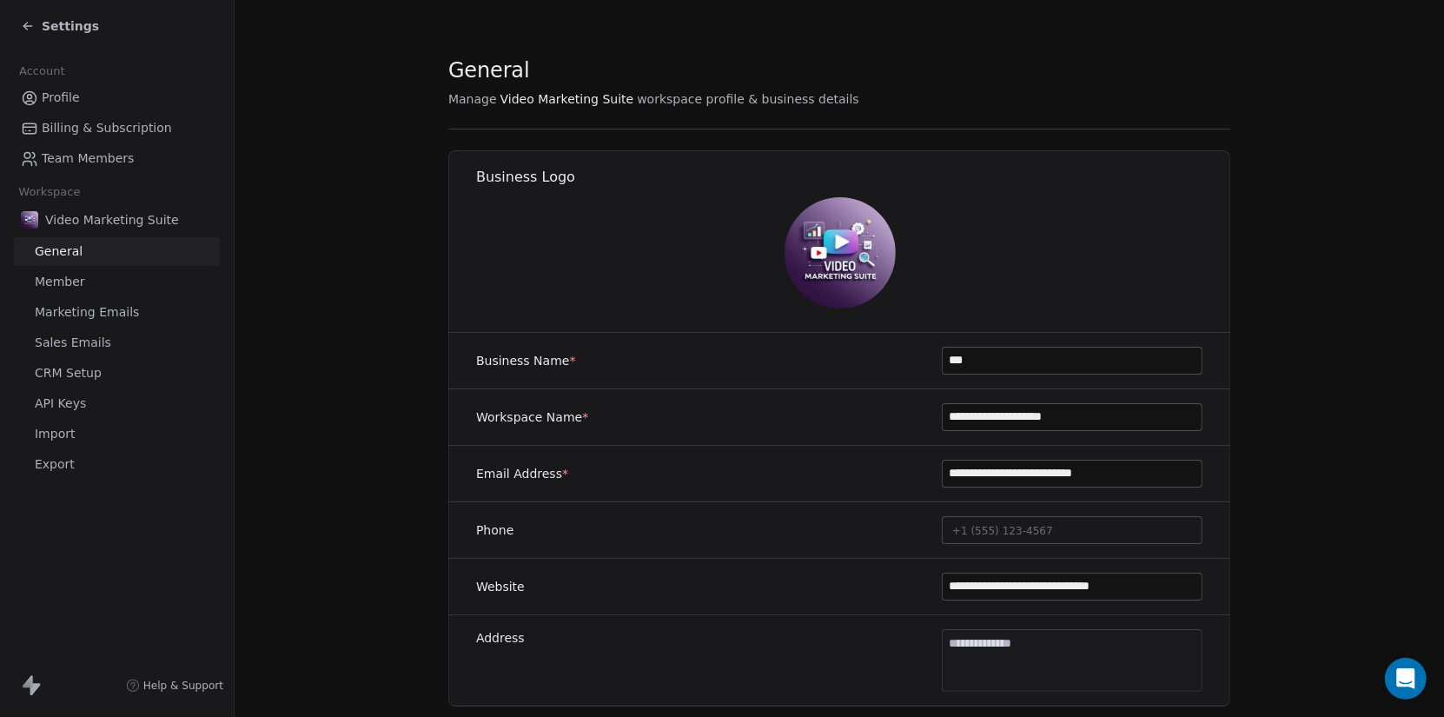
click at [101, 156] on span "Team Members" at bounding box center [88, 158] width 92 height 18
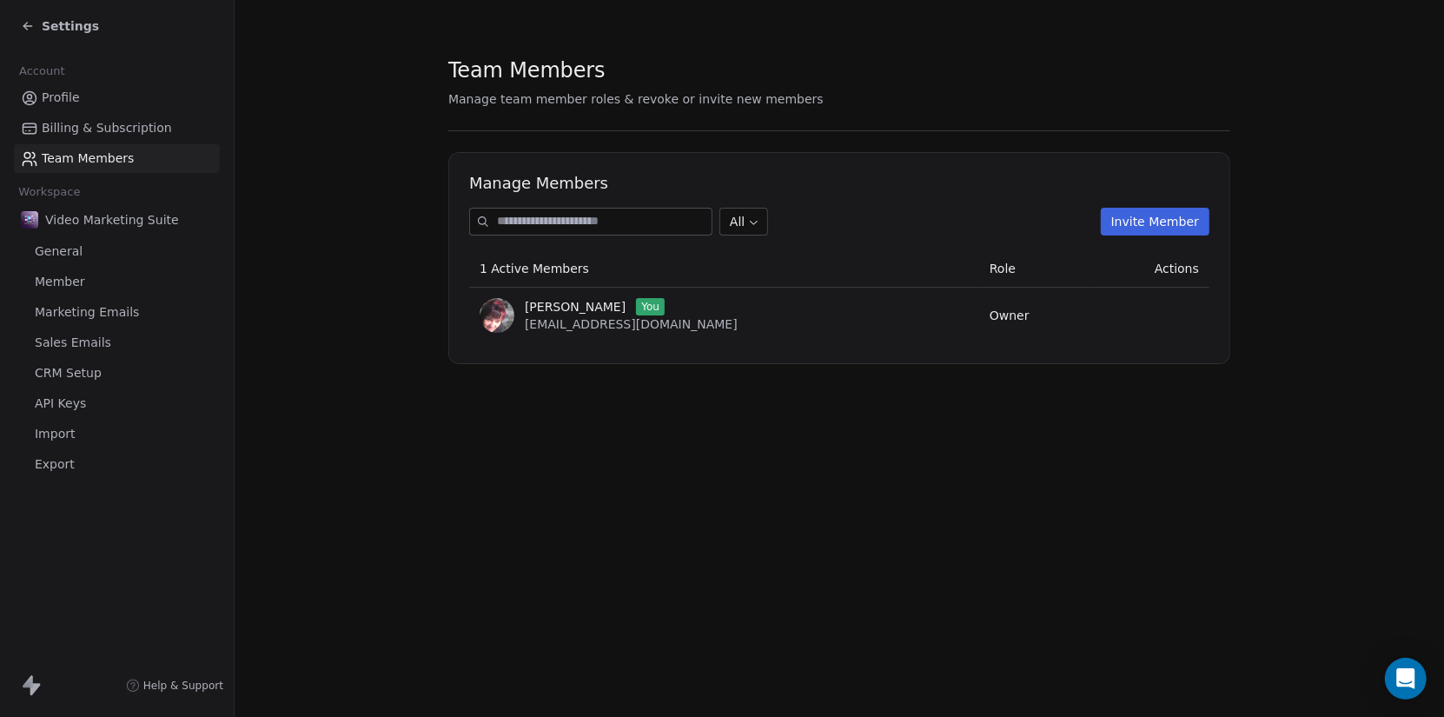
click at [90, 121] on span "Billing & Subscription" at bounding box center [107, 128] width 130 height 18
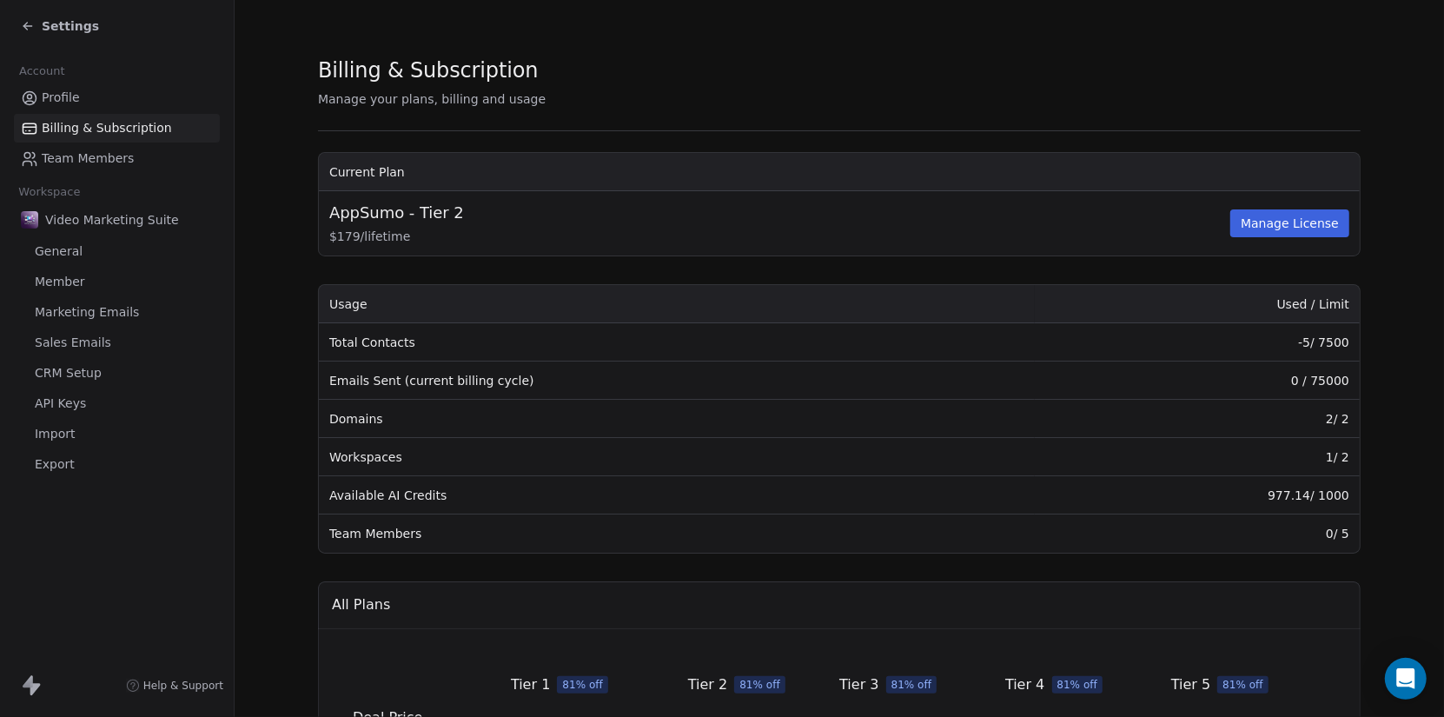
click at [63, 20] on span "Settings" at bounding box center [70, 25] width 57 height 17
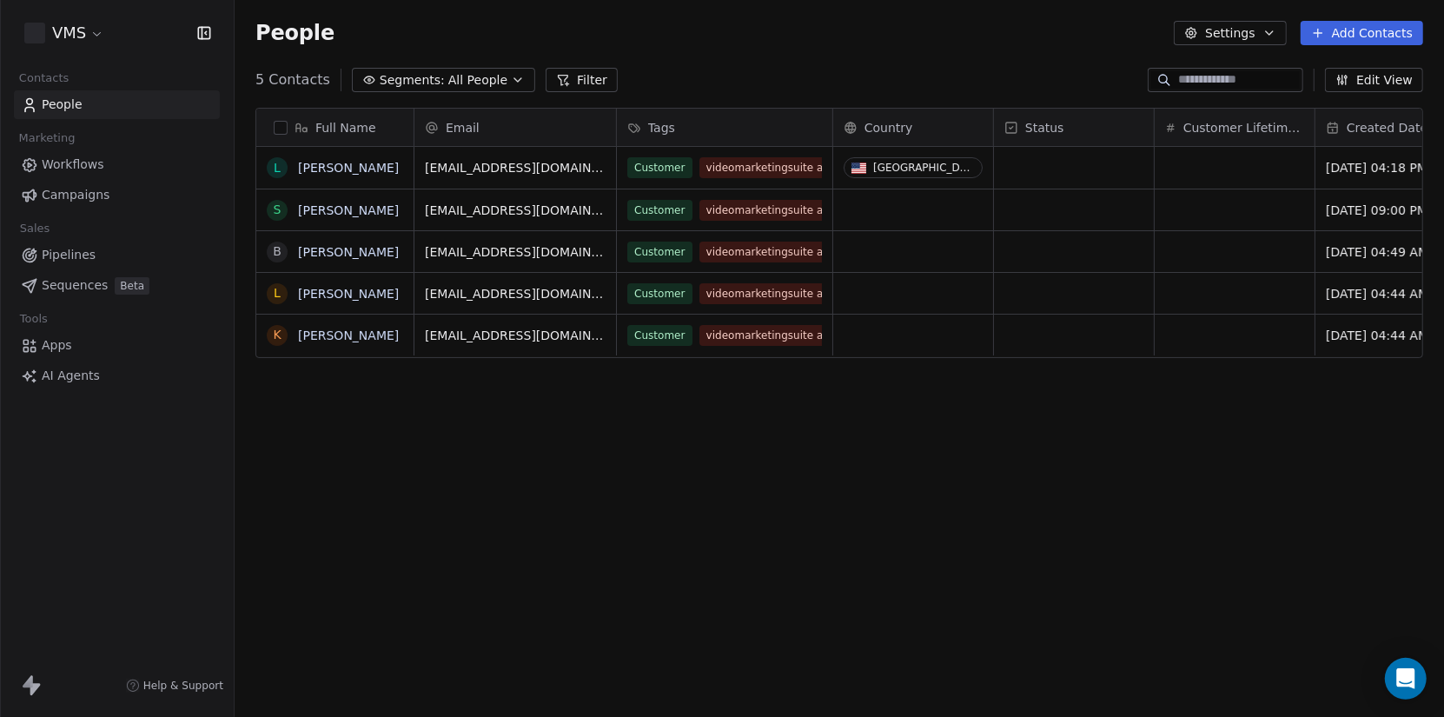
scroll to position [618, 1196]
click at [69, 374] on span "AI Agents" at bounding box center [71, 376] width 58 height 18
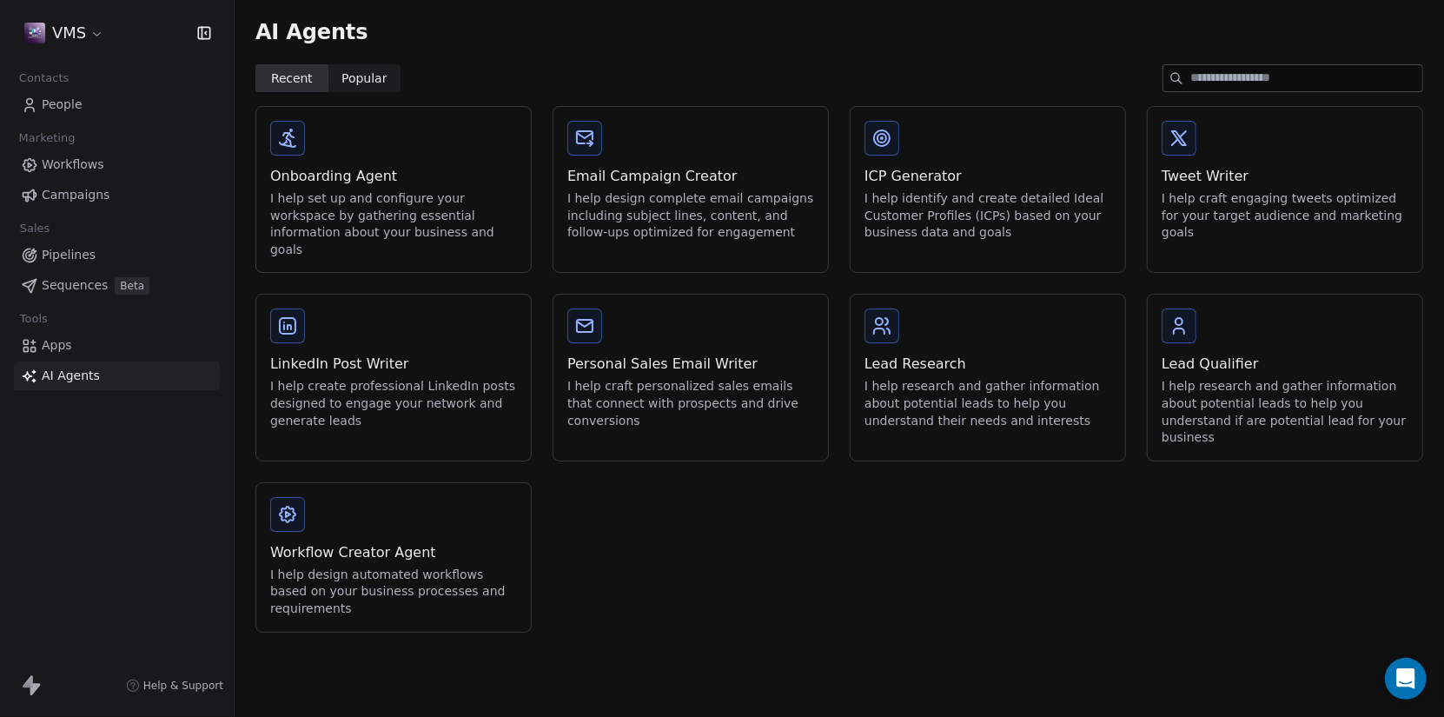
click at [361, 85] on span "Popular" at bounding box center [364, 79] width 46 height 18
click at [358, 74] on span "Popular" at bounding box center [364, 79] width 46 height 18
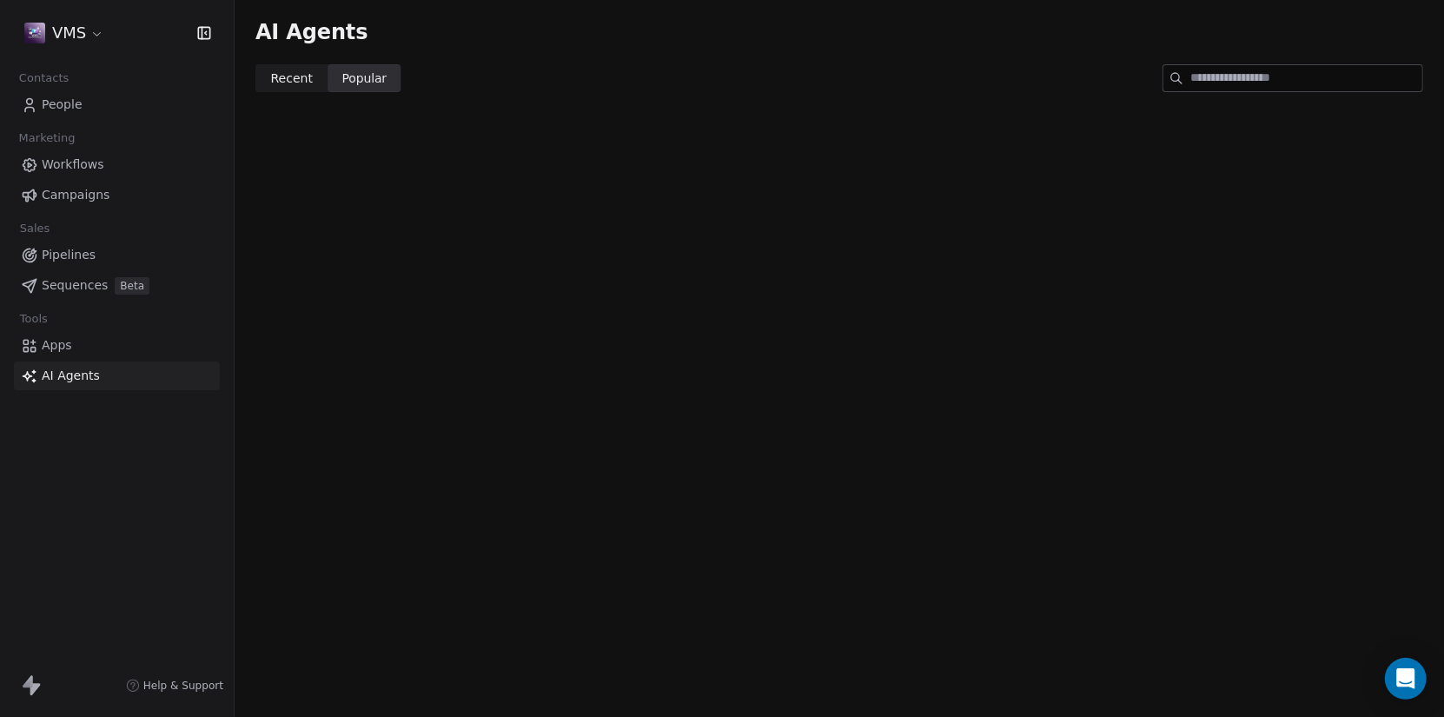
click at [288, 72] on span "Recent" at bounding box center [292, 79] width 42 height 18
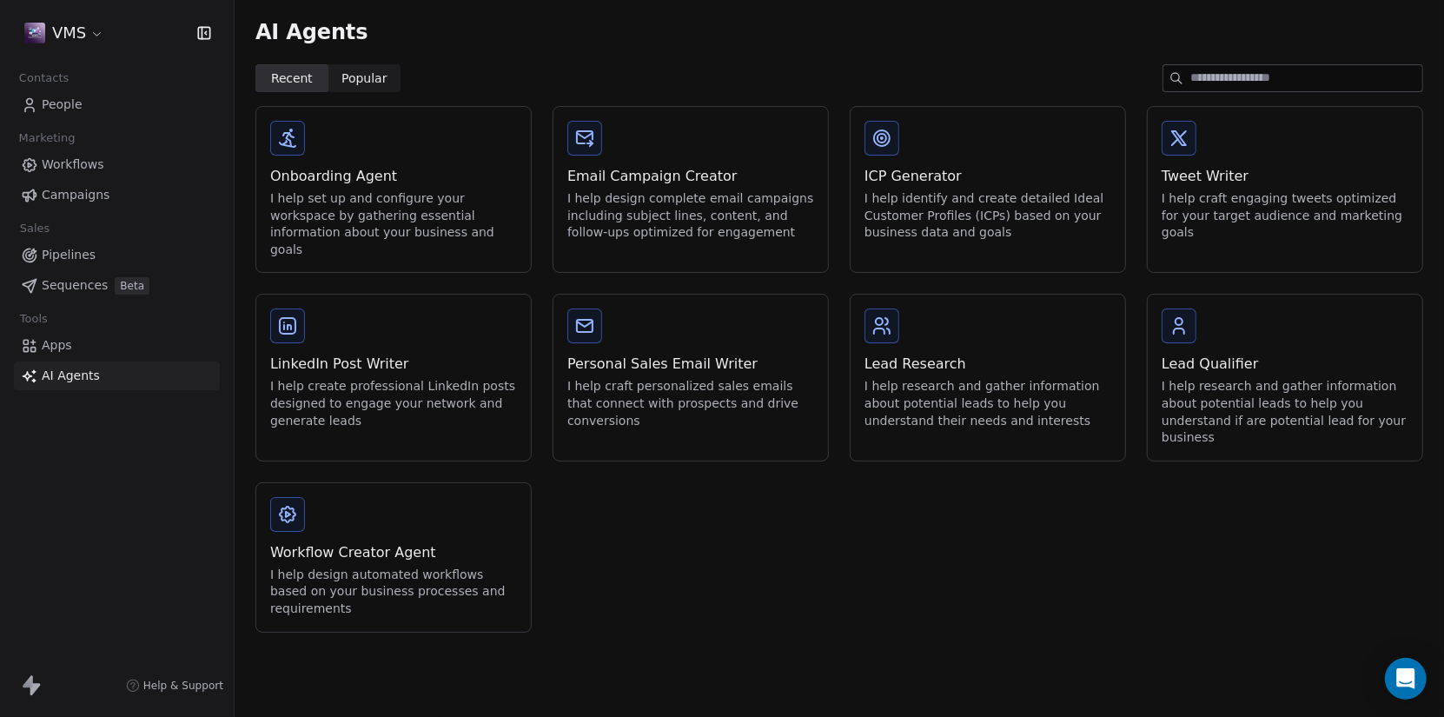
click at [379, 176] on div "Onboarding Agent" at bounding box center [393, 176] width 247 height 21
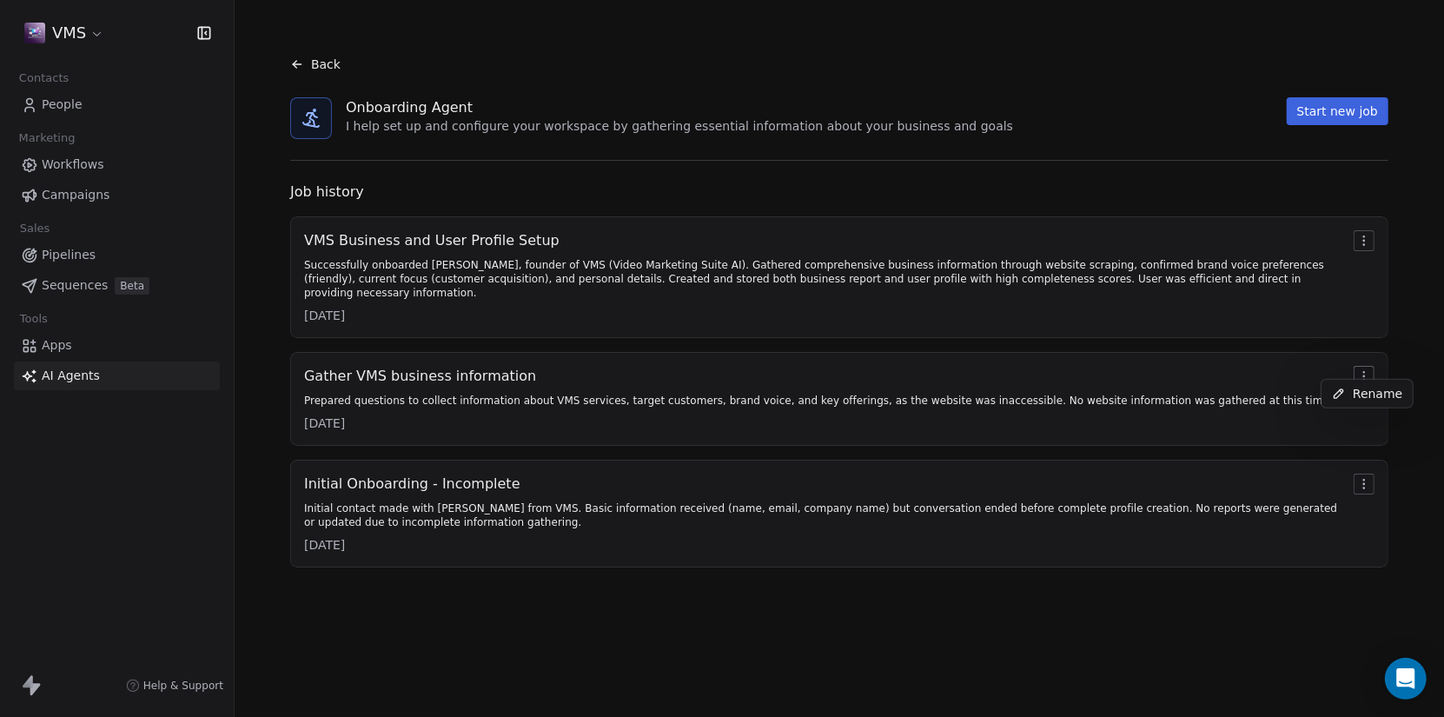
click at [1366, 359] on html "VMS Contacts People Marketing Workflows Campaigns Sales Pipelines Sequences Bet…" at bounding box center [722, 358] width 1444 height 717
click at [1287, 255] on html "VMS Contacts People Marketing Workflows Campaigns Sales Pipelines Sequences Bet…" at bounding box center [722, 358] width 1444 height 717
click at [1287, 255] on div "VMS Business and User Profile Setup Successfully onboarded [PERSON_NAME], found…" at bounding box center [825, 277] width 1043 height 94
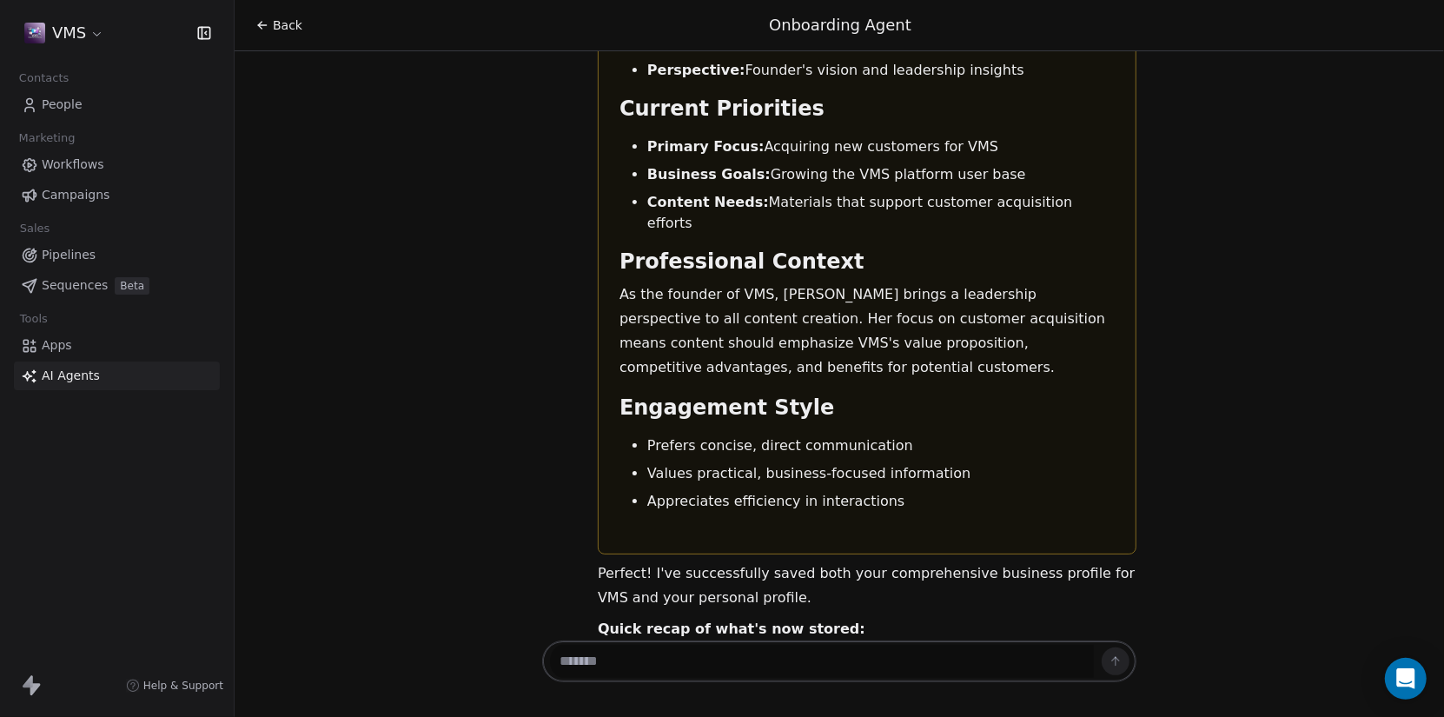
scroll to position [5219, 0]
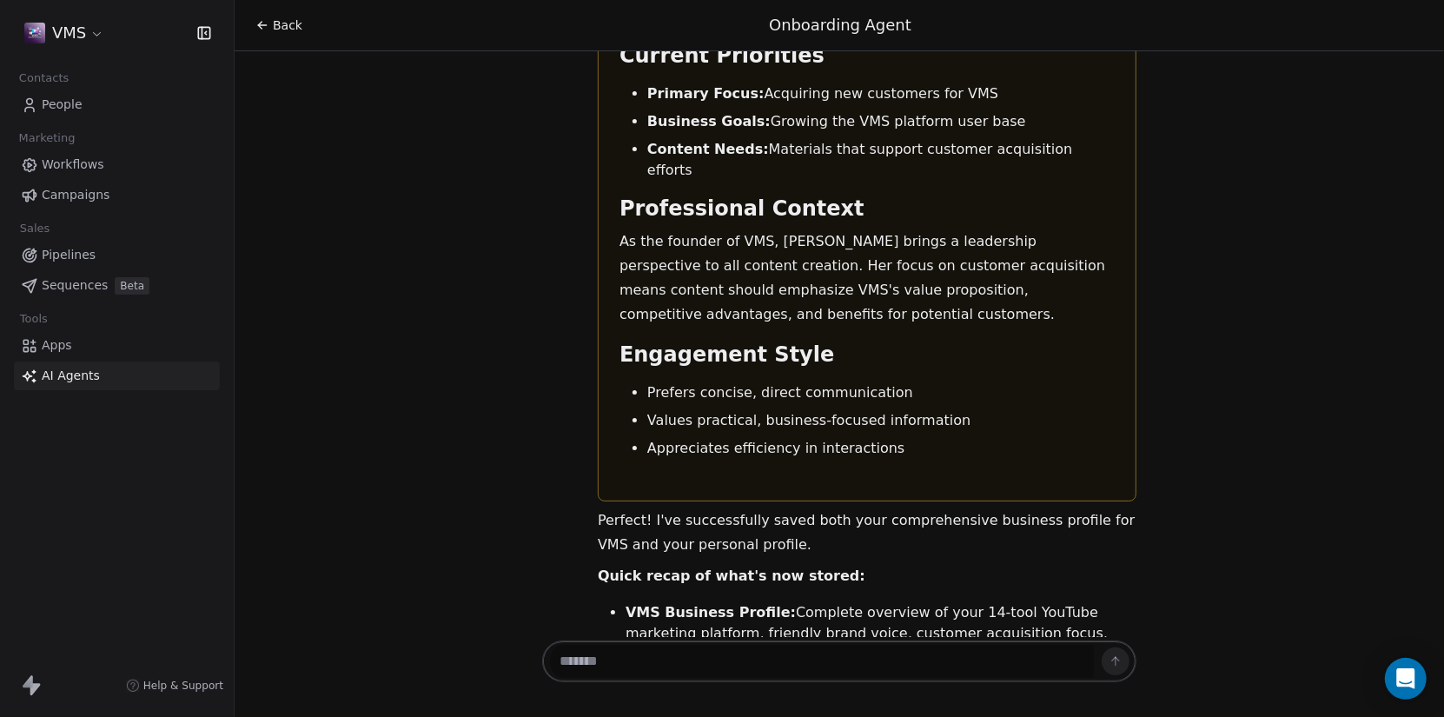
click at [847, 438] on li "Appreciates efficiency in interactions" at bounding box center [880, 448] width 467 height 21
click at [912, 658] on textarea at bounding box center [822, 661] width 544 height 33
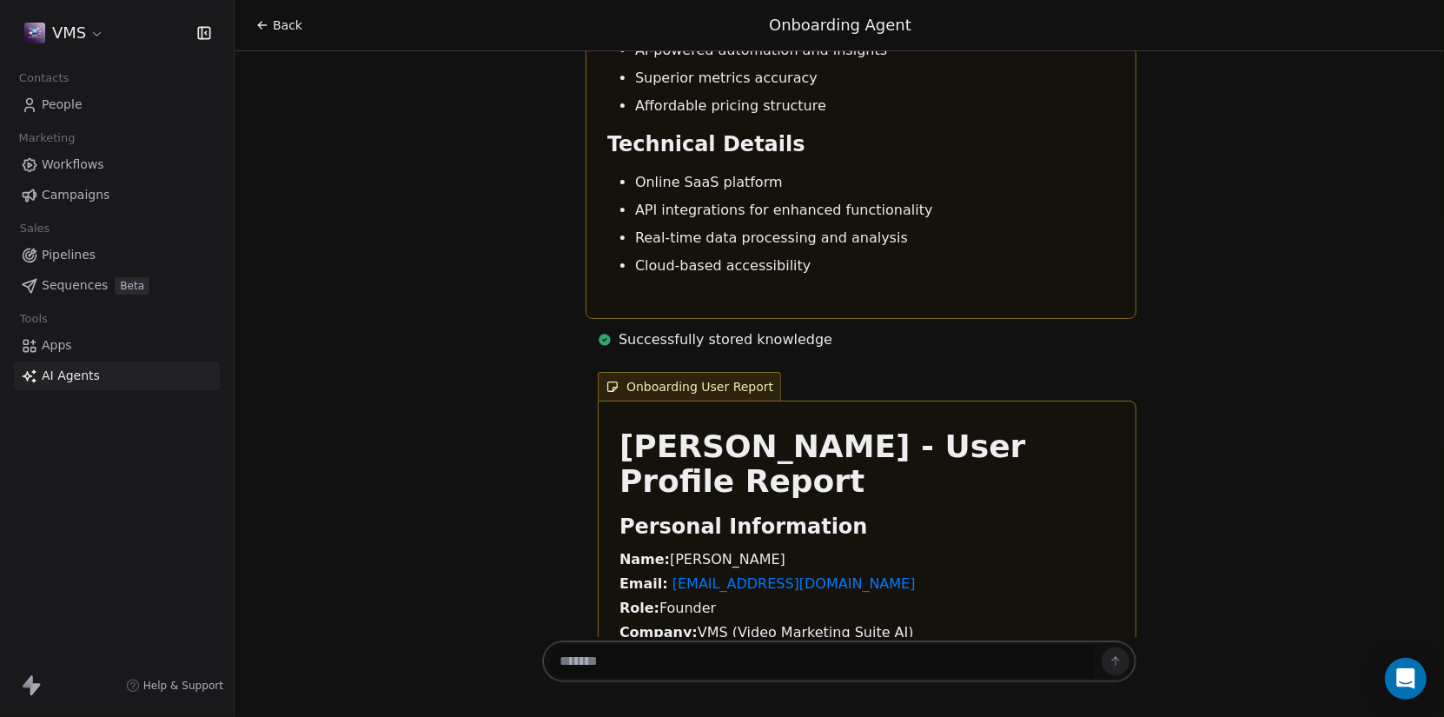
scroll to position [4095, 0]
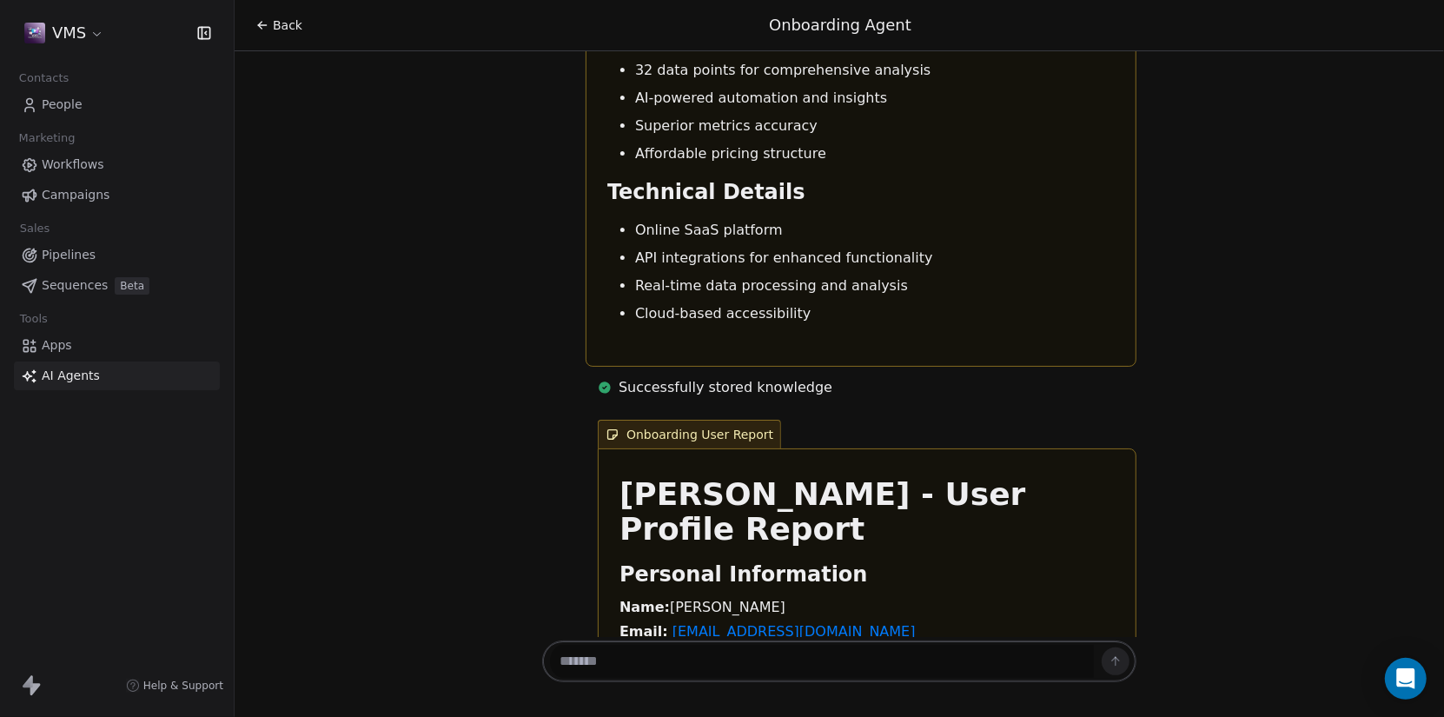
click at [1429, 504] on div "Hi [PERSON_NAME]! 👋 Great to meet you! I'm your friendly Onboarding Agent here …" at bounding box center [840, 344] width 1210 height 586
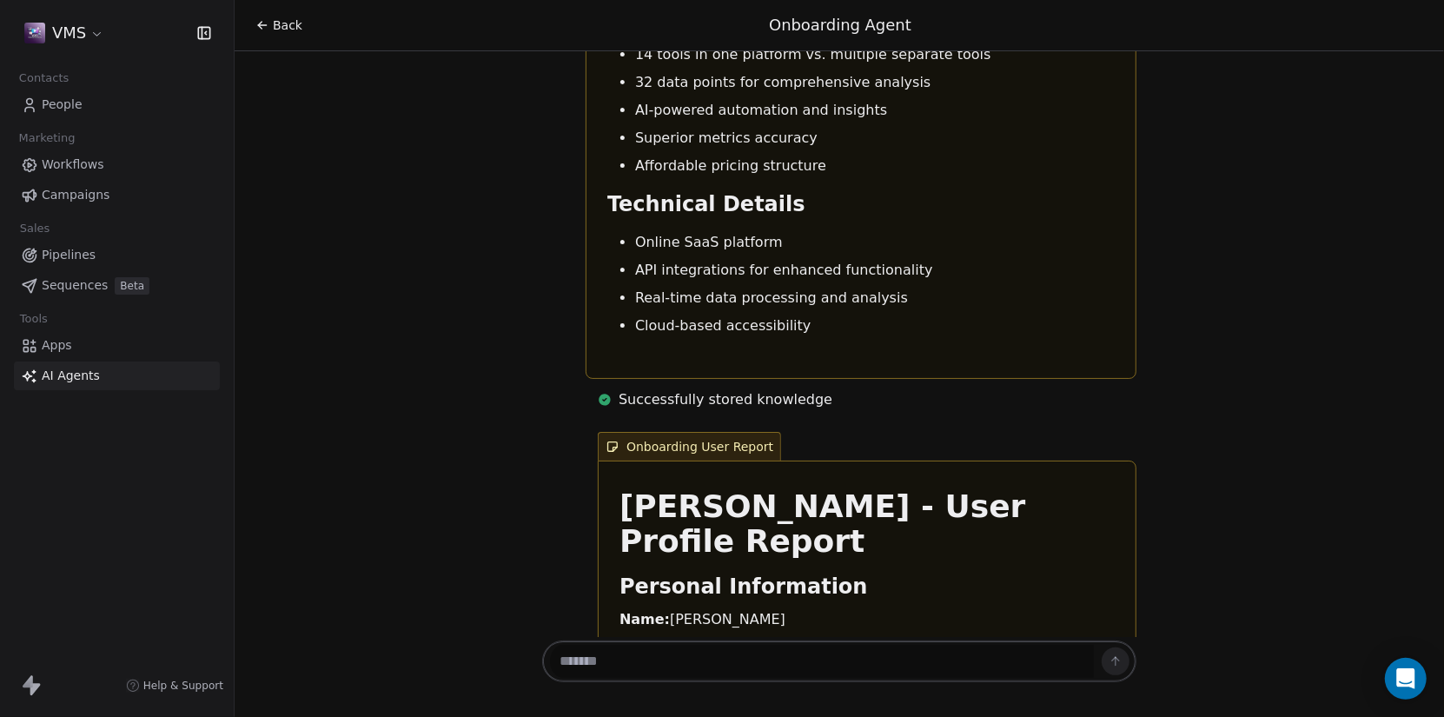
scroll to position [4099, 0]
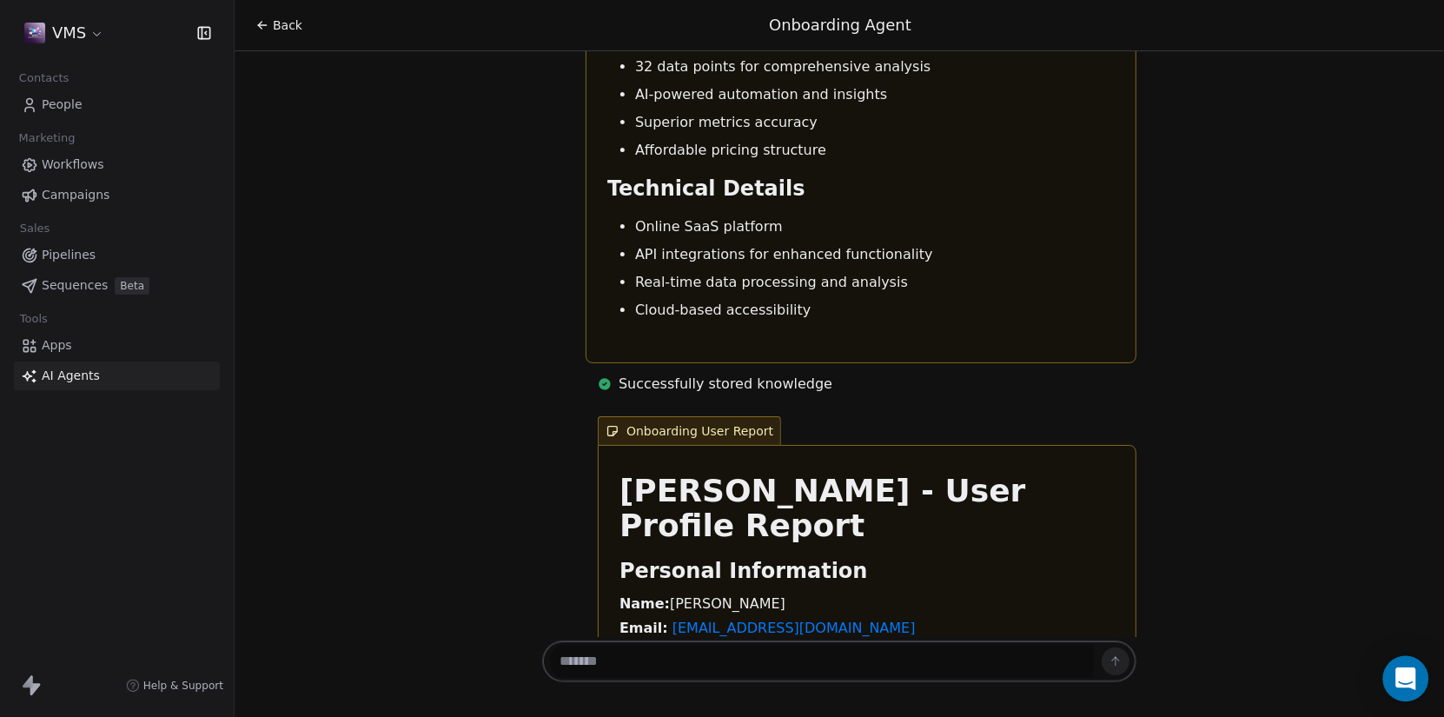
click at [1411, 679] on icon "Open Intercom Messenger" at bounding box center [1405, 678] width 20 height 23
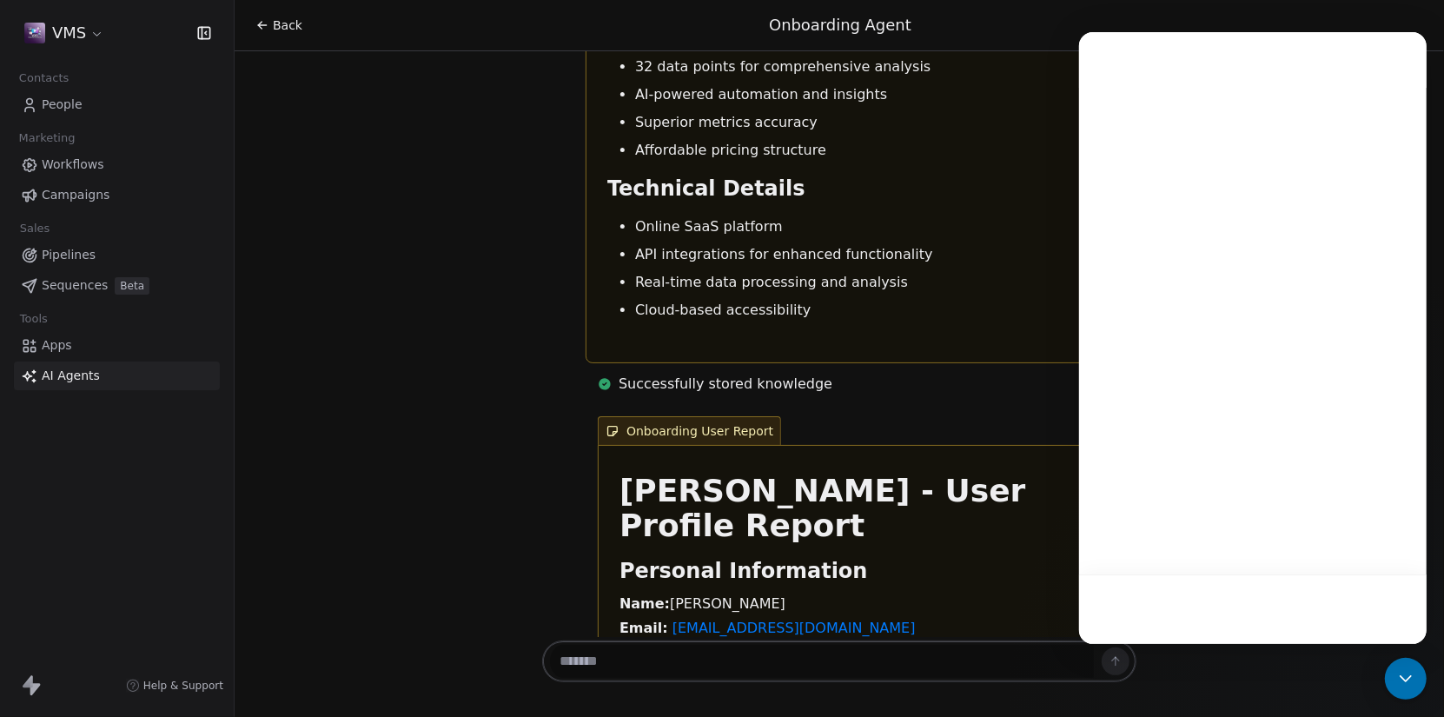
click at [1237, 401] on div at bounding box center [1253, 338] width 348 height 612
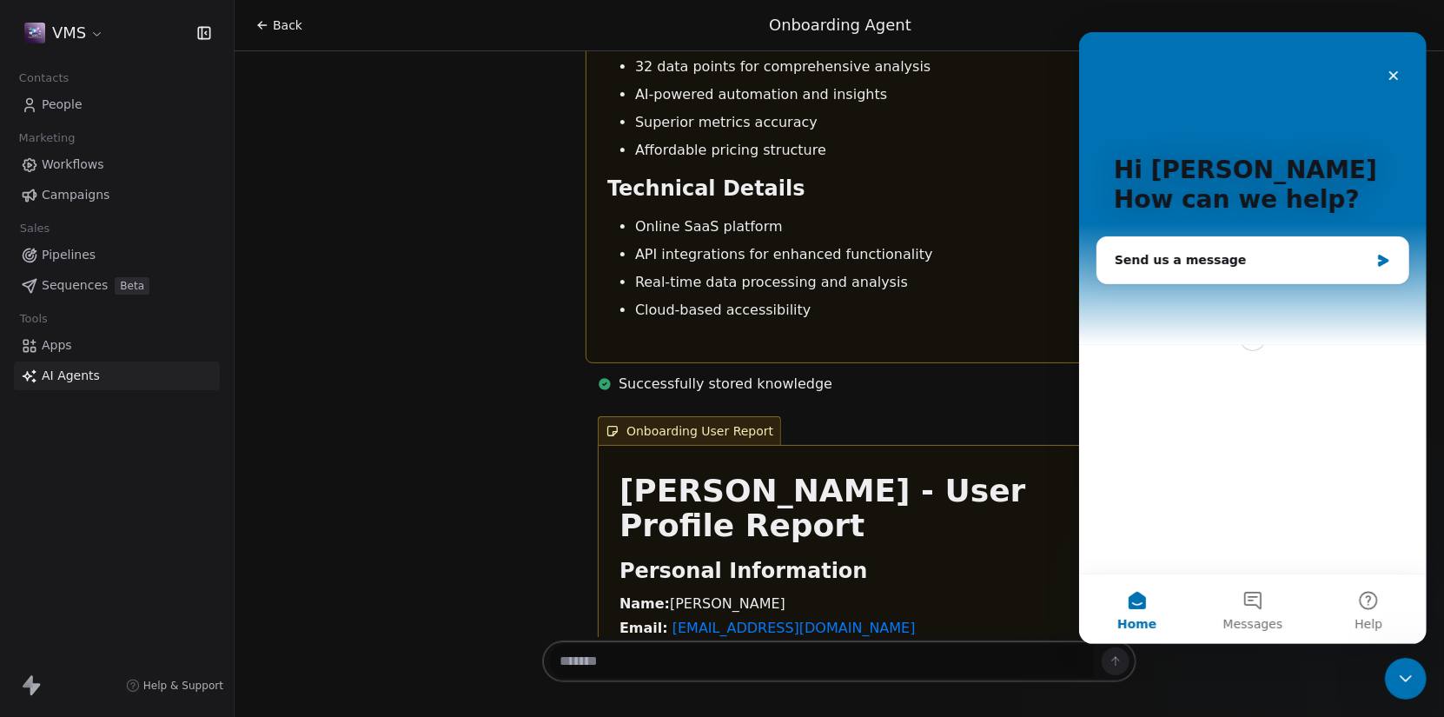
scroll to position [0, 0]
click at [1263, 263] on div "Send us a message" at bounding box center [1241, 260] width 255 height 18
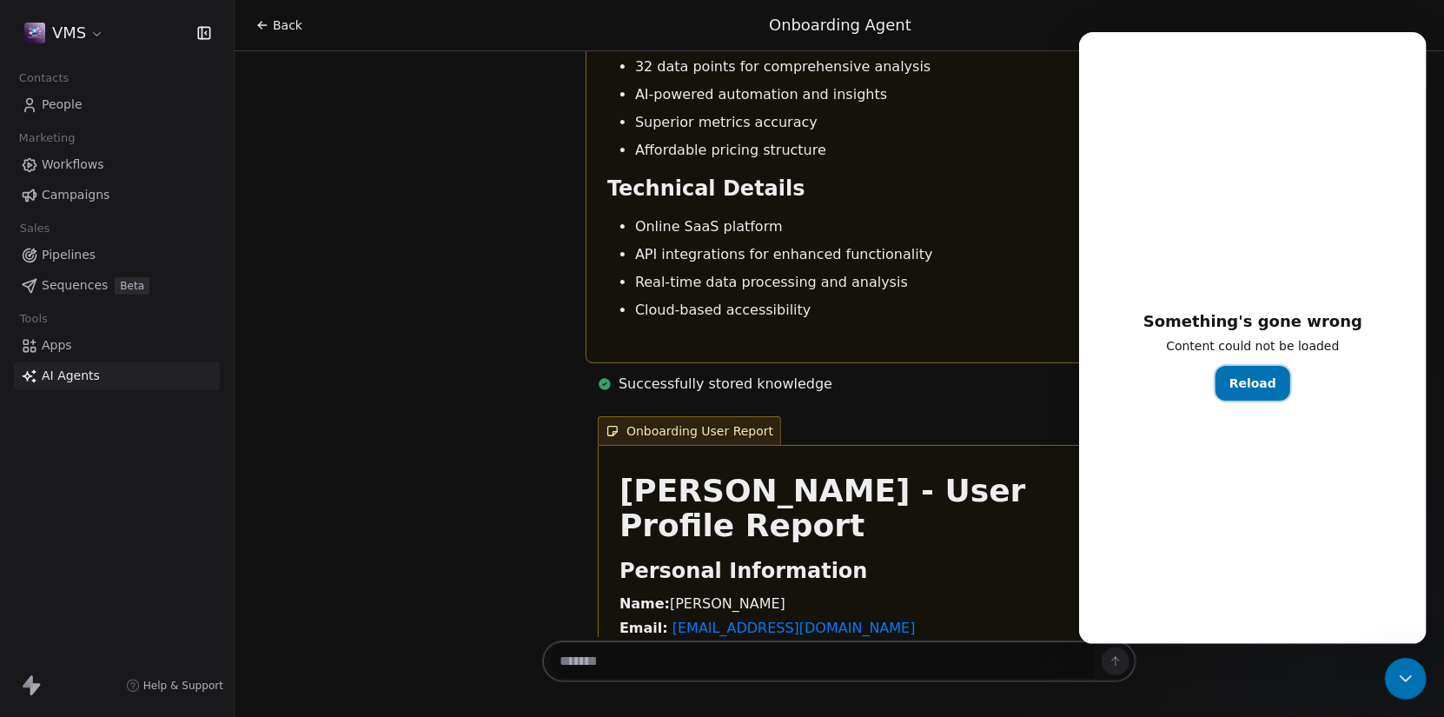
click at [1256, 381] on button "Reload" at bounding box center [1252, 383] width 75 height 35
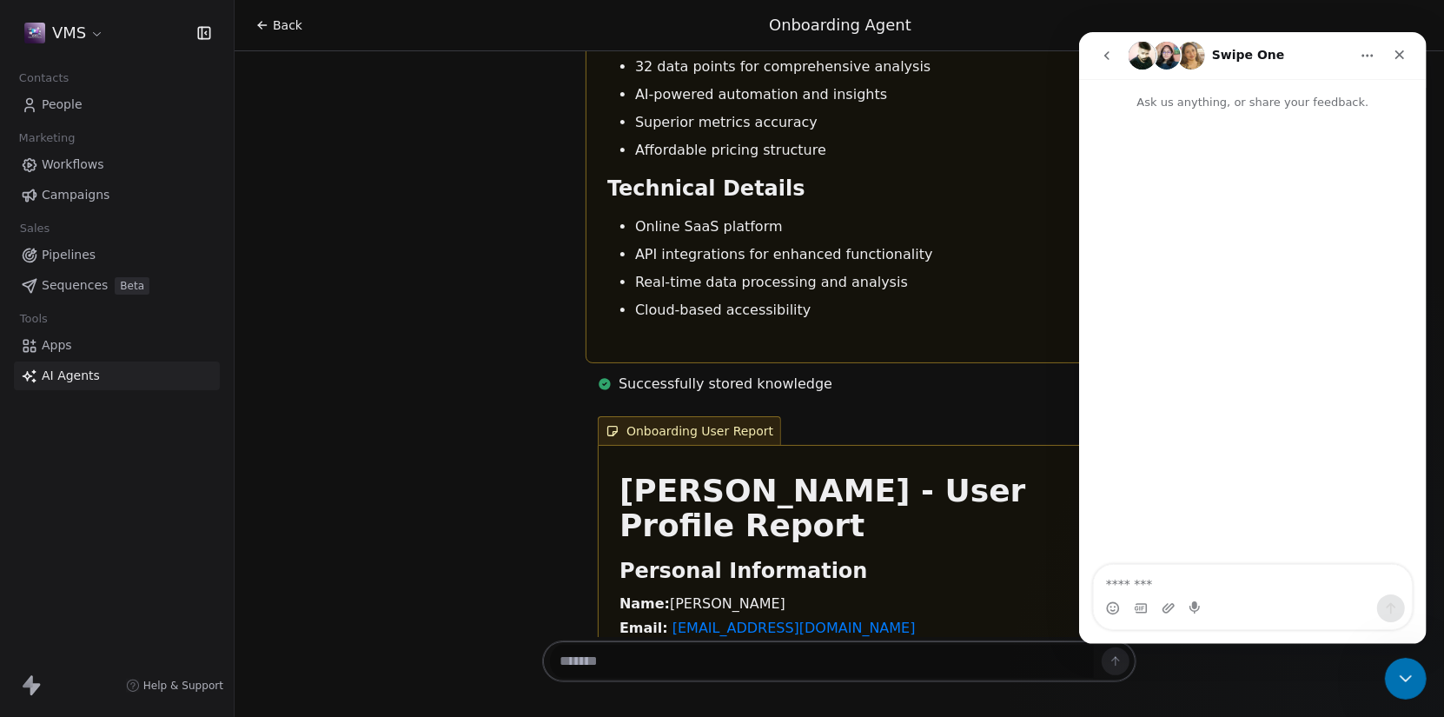
click at [1225, 578] on textarea "Message…" at bounding box center [1252, 580] width 318 height 30
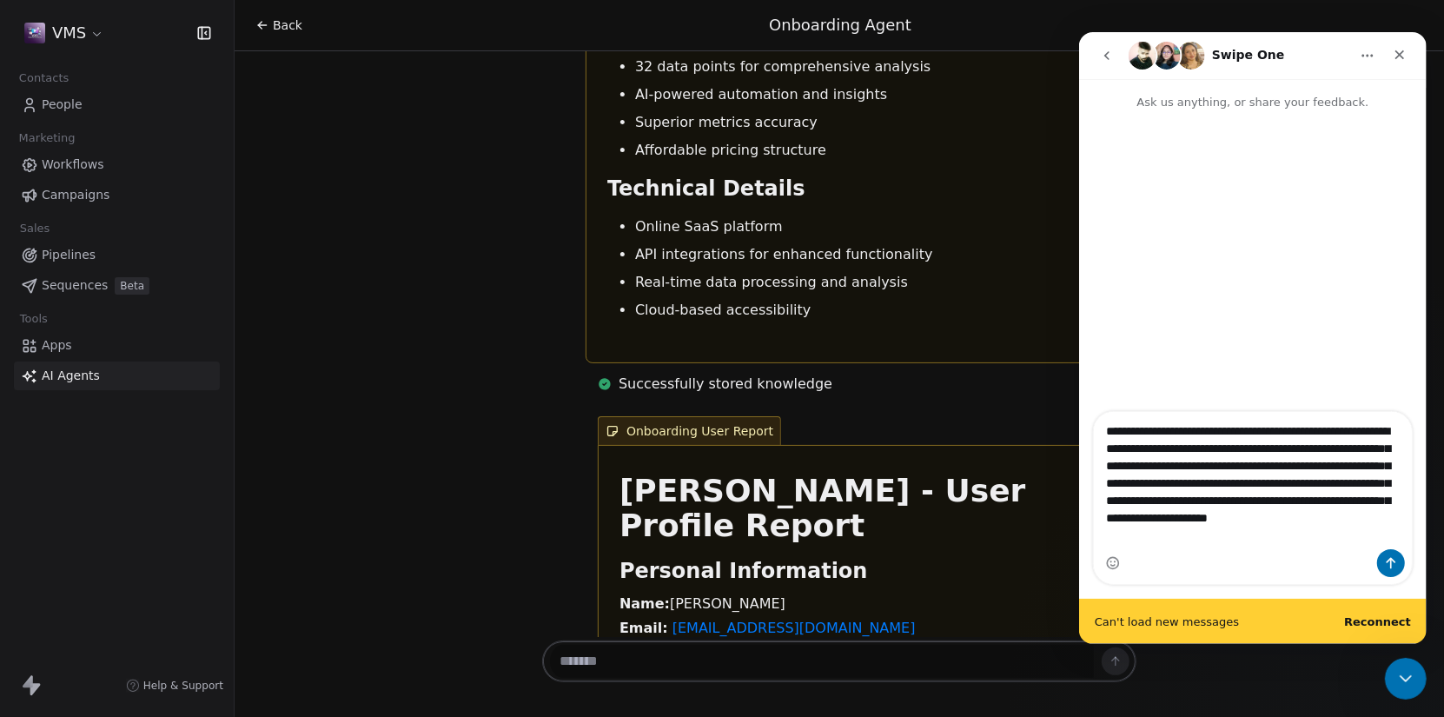
type textarea "**********"
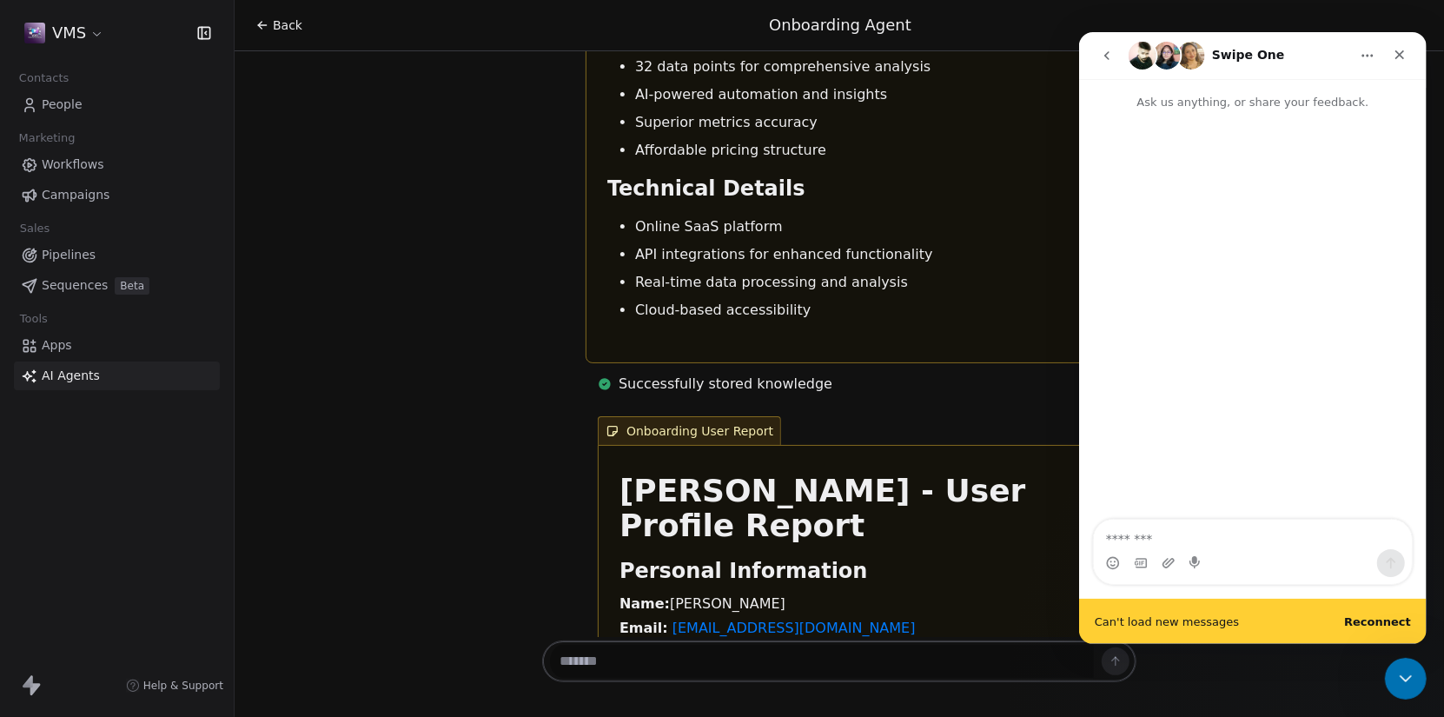
type textarea "**********"
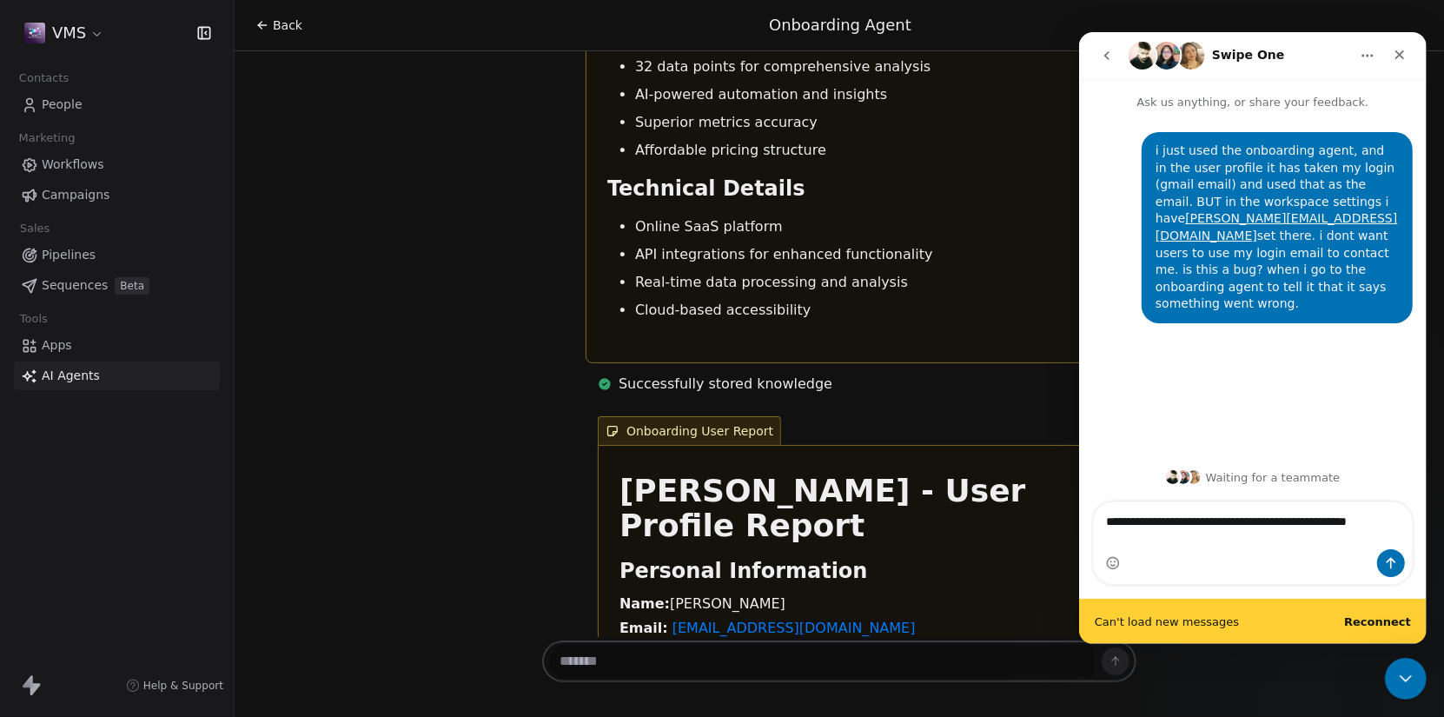
type textarea "**********"
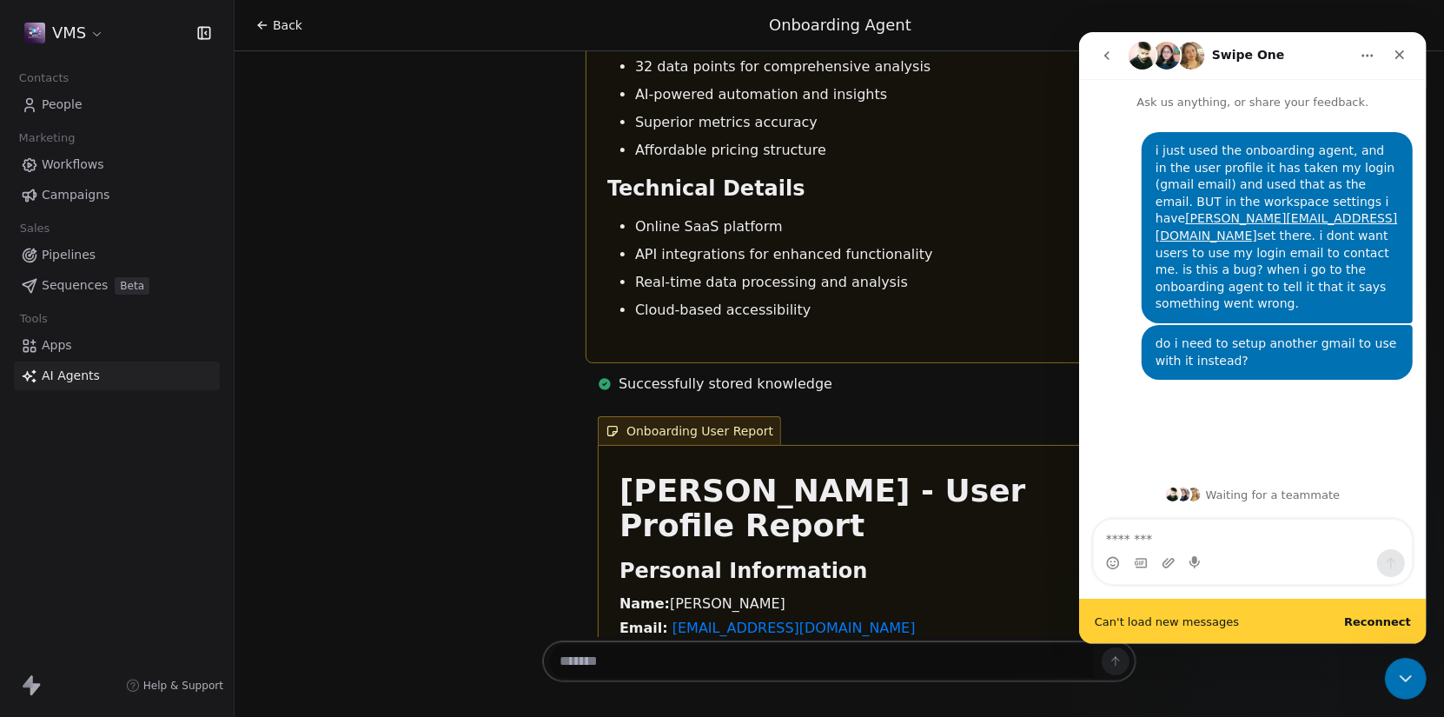
click at [1365, 55] on icon "Home" at bounding box center [1367, 56] width 14 height 14
click at [1312, 37] on nav "Swipe One Expand window Download transcript" at bounding box center [1252, 55] width 348 height 47
click at [1380, 613] on div "Can't load new messages Reconnect" at bounding box center [1252, 621] width 348 height 45
click at [1380, 624] on b "Reconnect" at bounding box center [1376, 621] width 67 height 13
click at [1152, 619] on span "Connecting..." at bounding box center [1131, 621] width 75 height 11
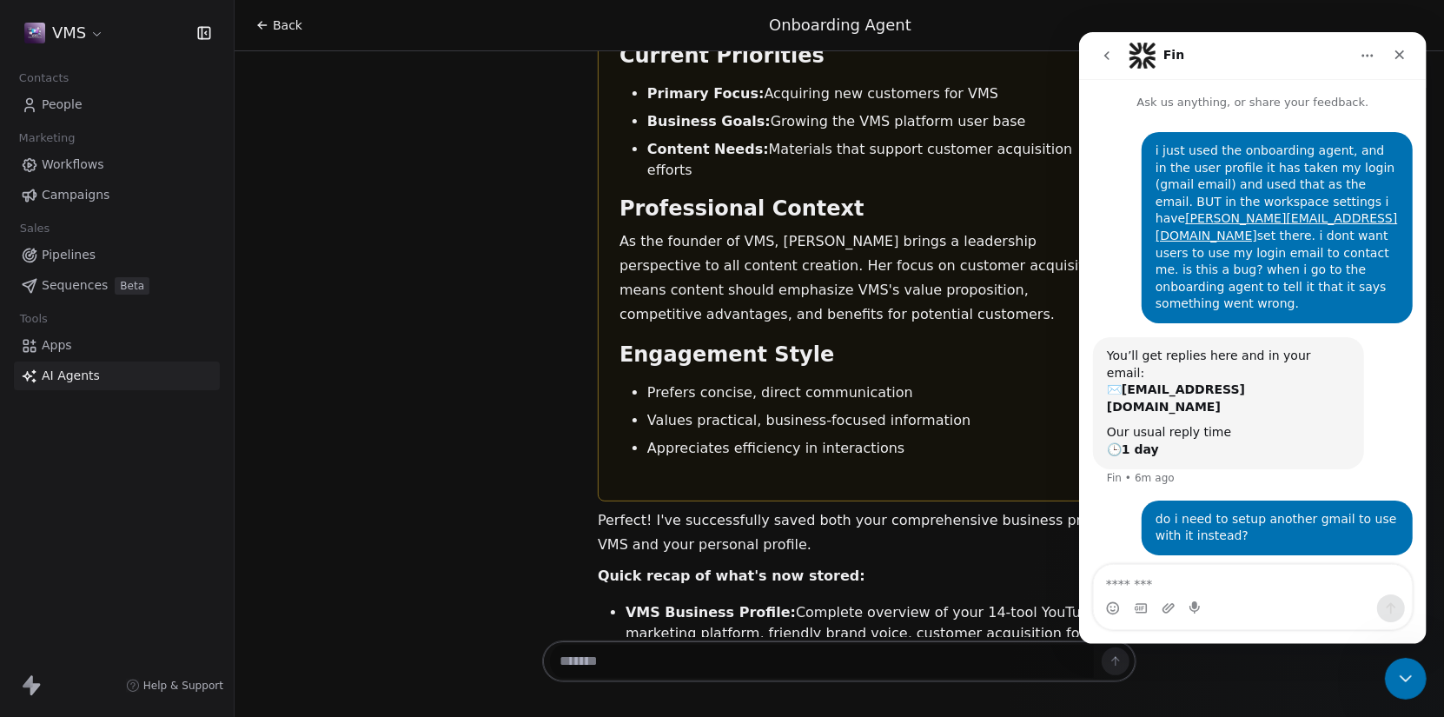
click at [1094, 40] on button "go back" at bounding box center [1106, 55] width 33 height 33
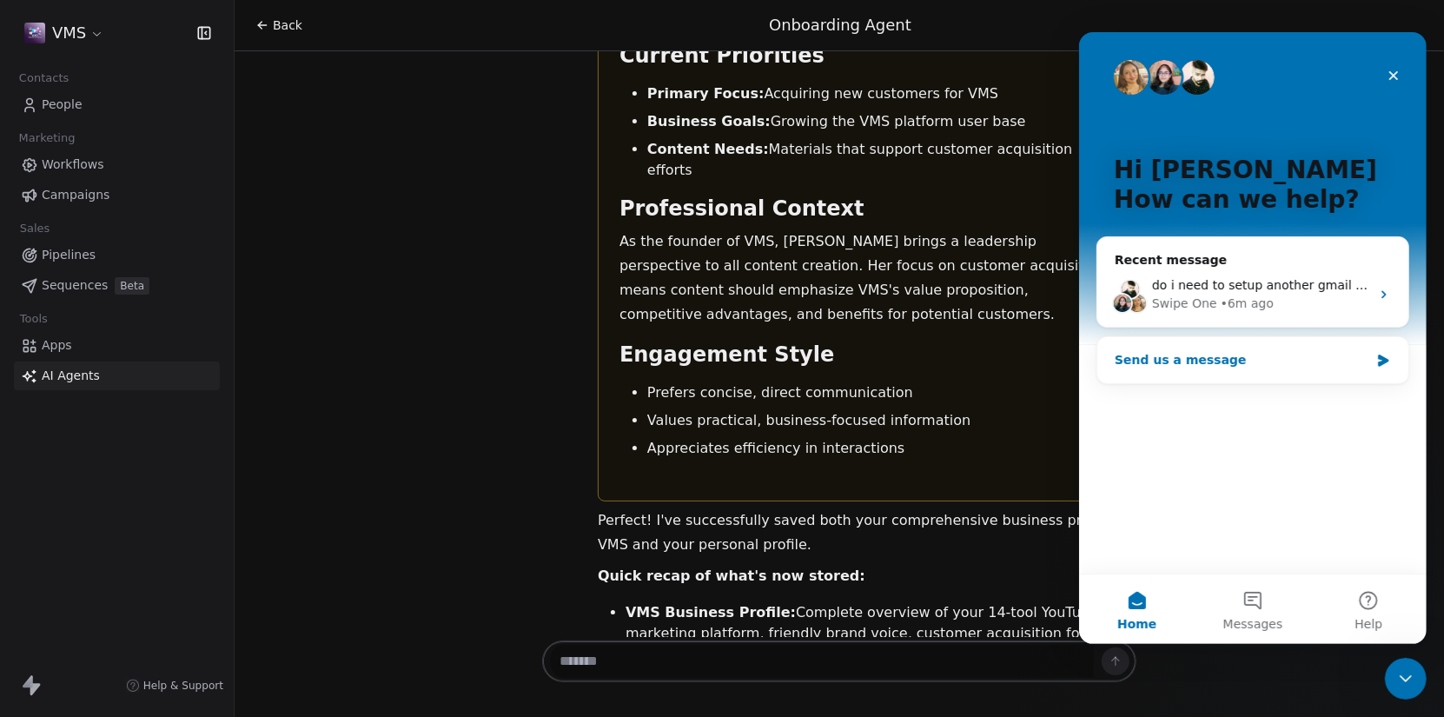
click at [1352, 356] on div "Send us a message" at bounding box center [1241, 360] width 255 height 18
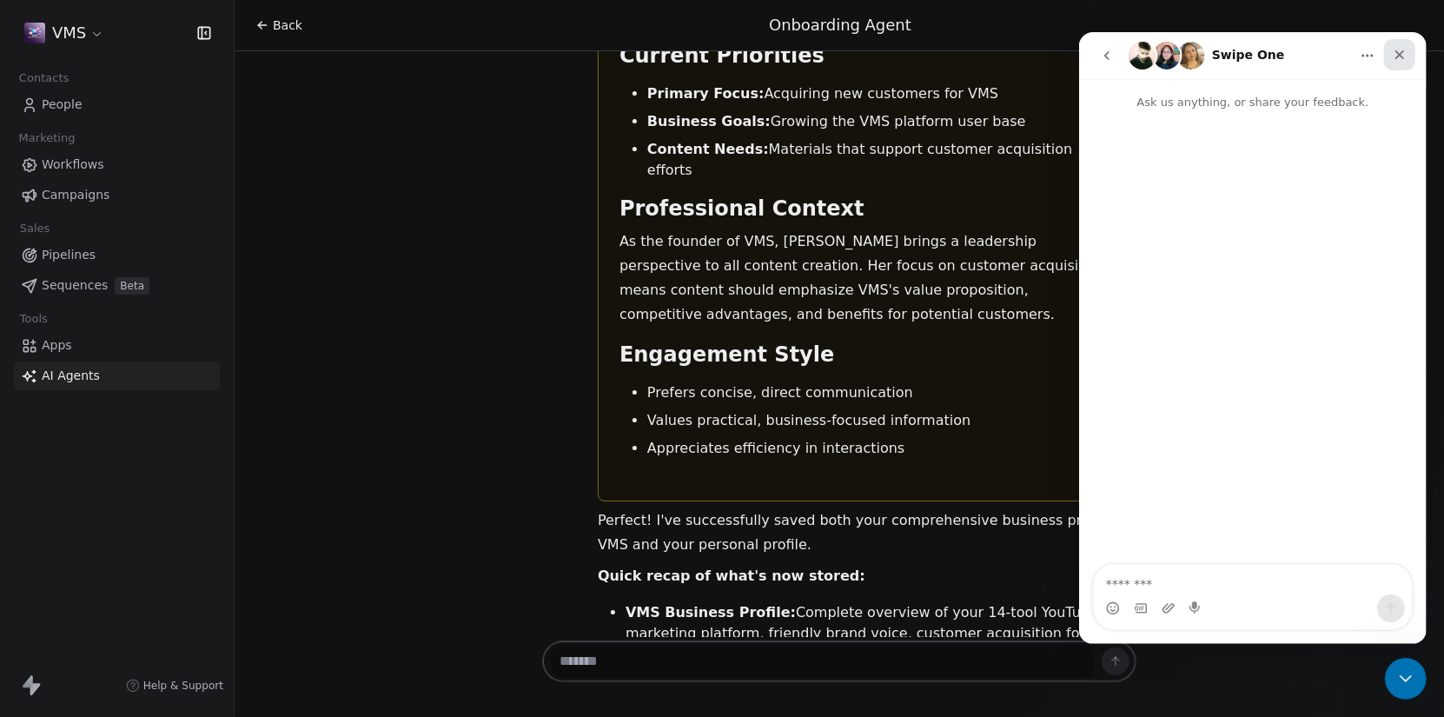
click at [1400, 51] on icon "Close" at bounding box center [1399, 55] width 14 height 14
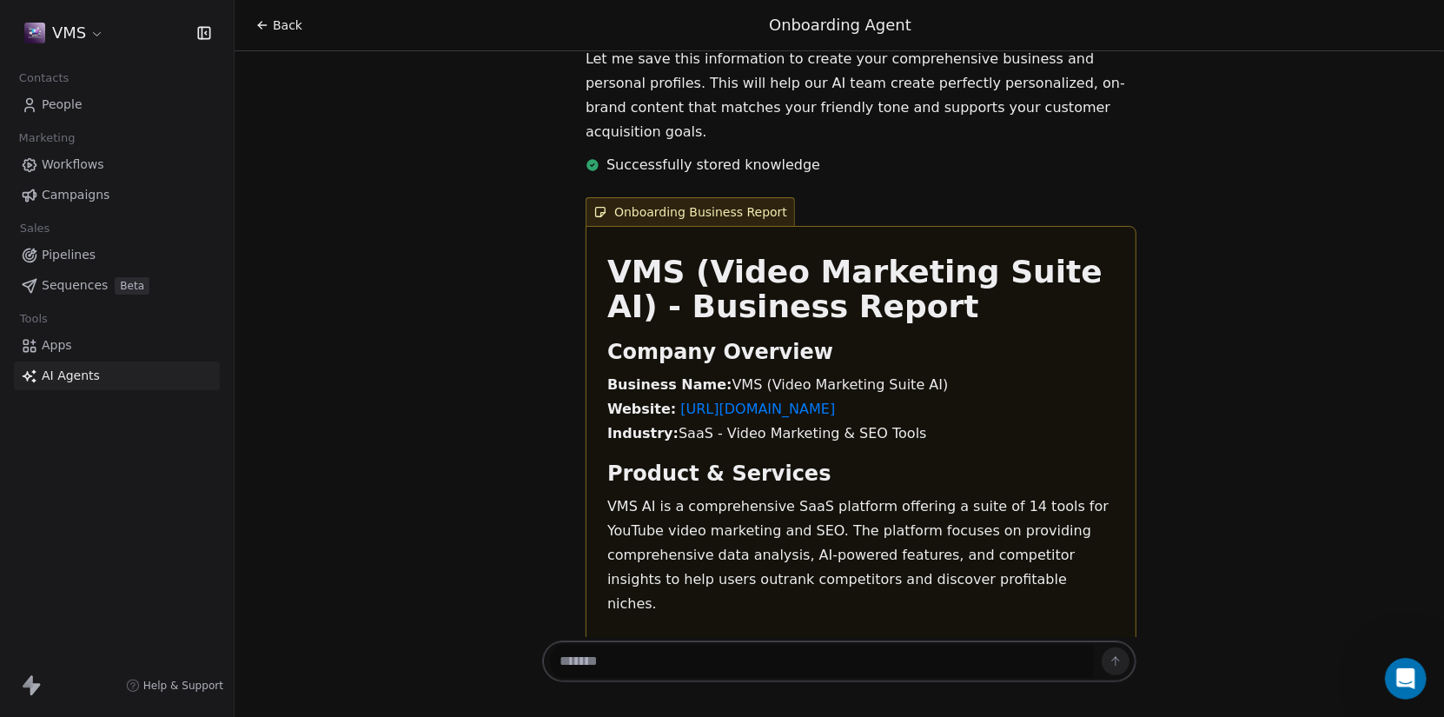
scroll to position [2072, 0]
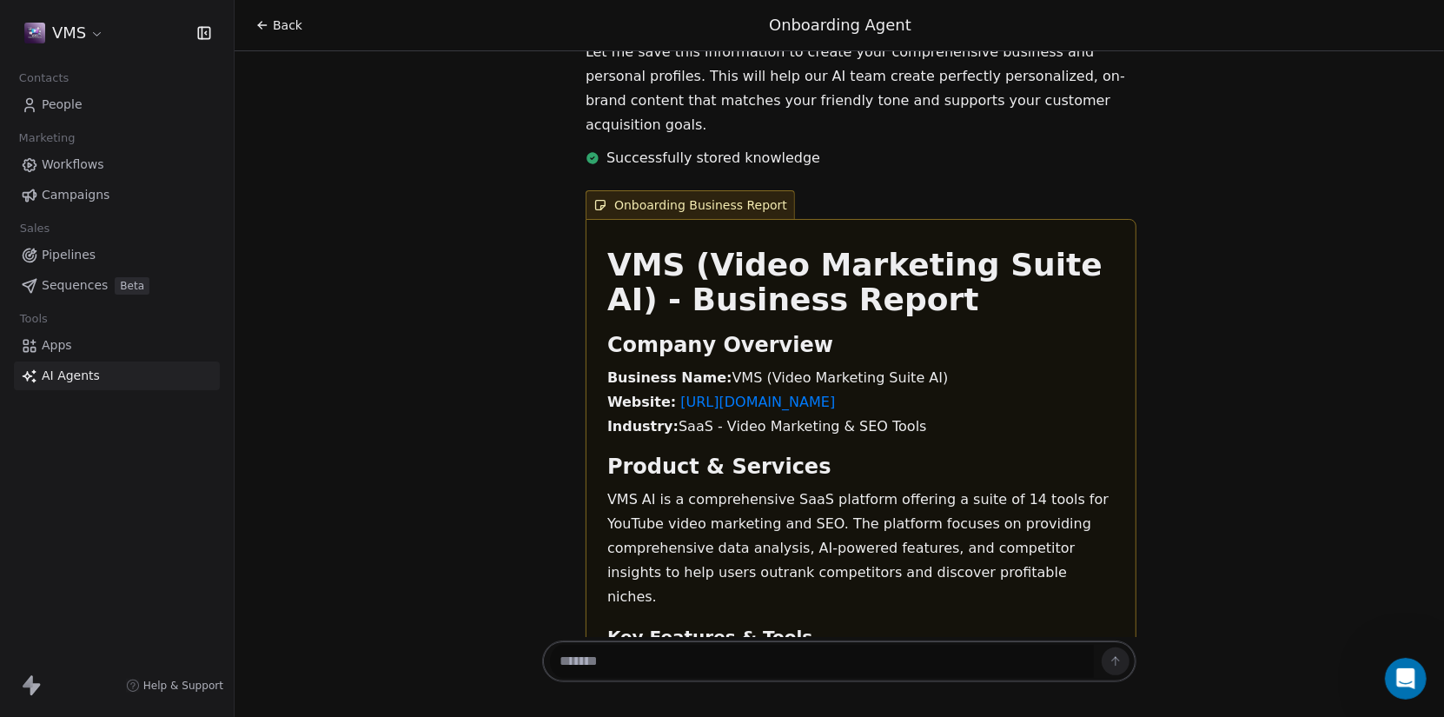
click at [764, 661] on textarea at bounding box center [822, 661] width 544 height 33
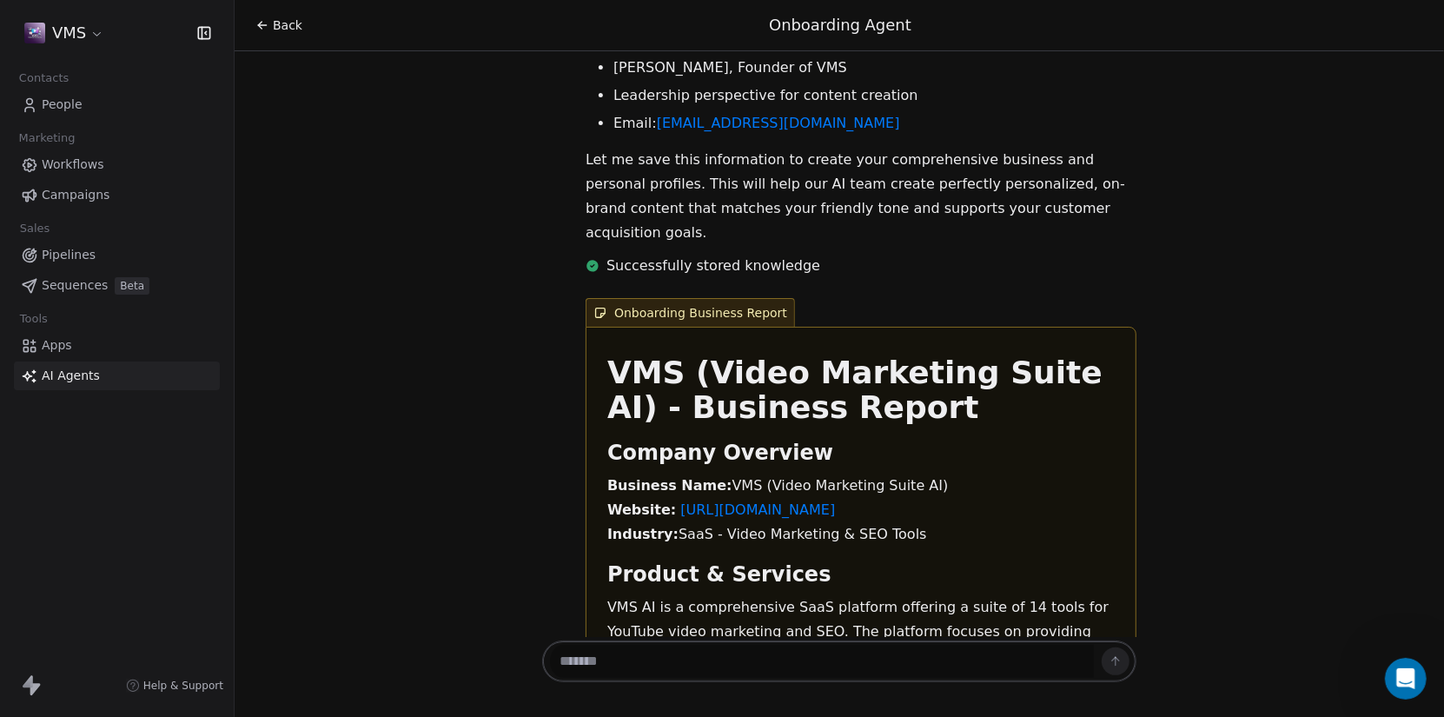
scroll to position [1957, 0]
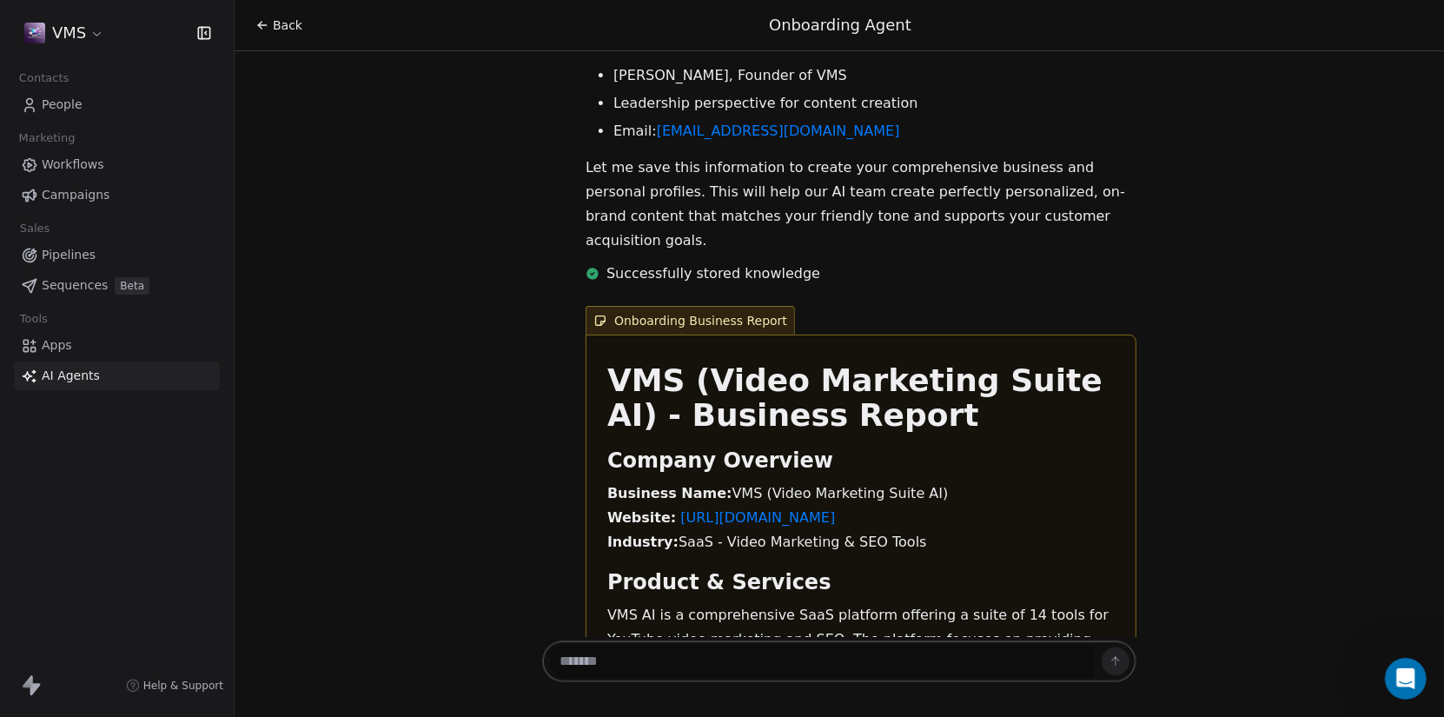
click at [878, 665] on textarea at bounding box center [822, 661] width 544 height 33
paste textarea "**********"
type textarea "**********"
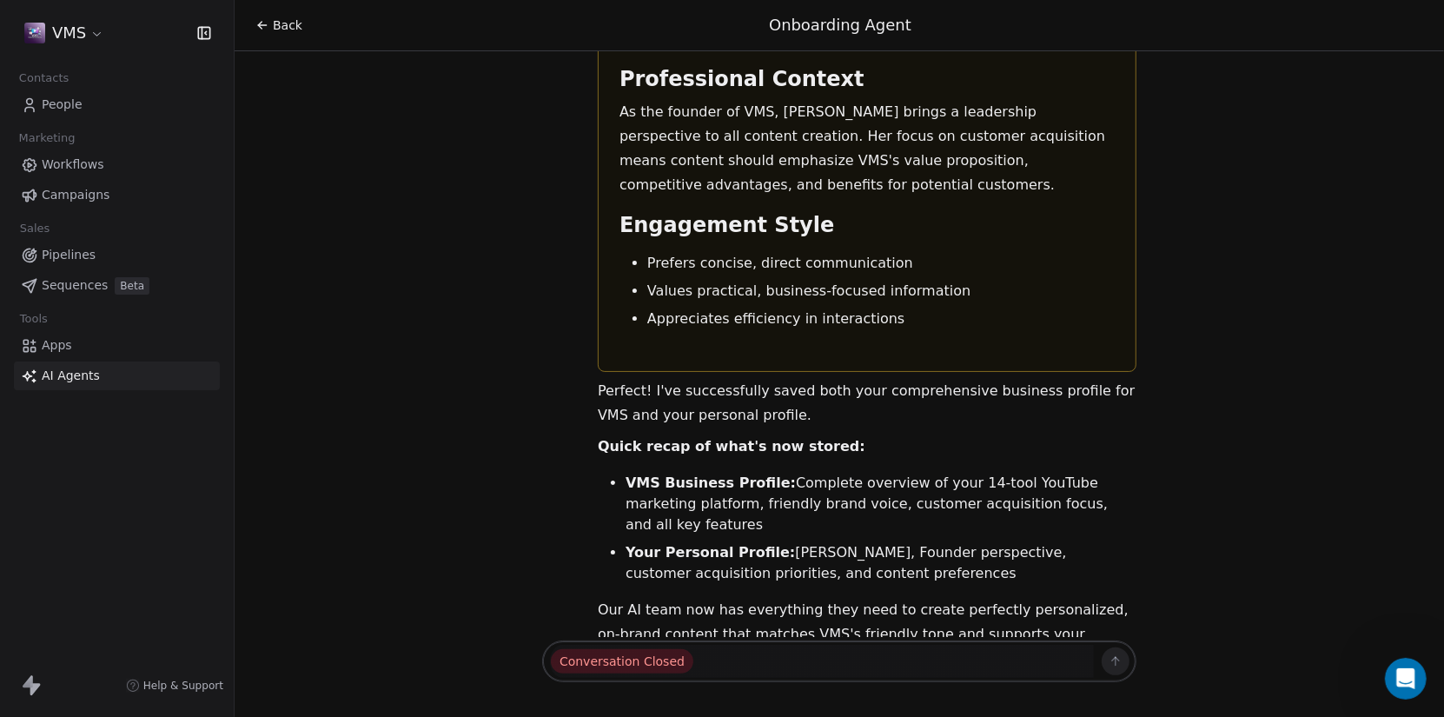
scroll to position [5350, 0]
click at [69, 158] on span "Workflows" at bounding box center [73, 165] width 63 height 18
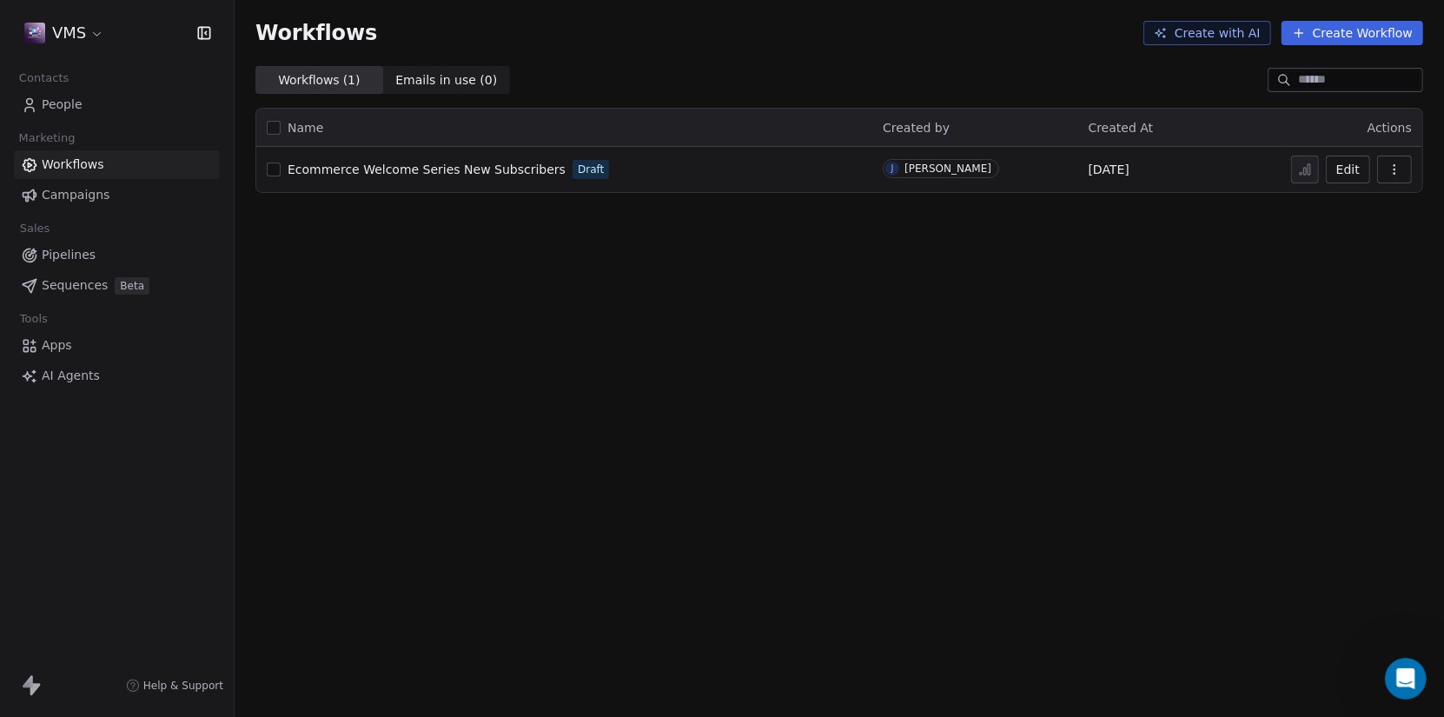
click at [1201, 32] on button "Create with AI" at bounding box center [1207, 33] width 128 height 24
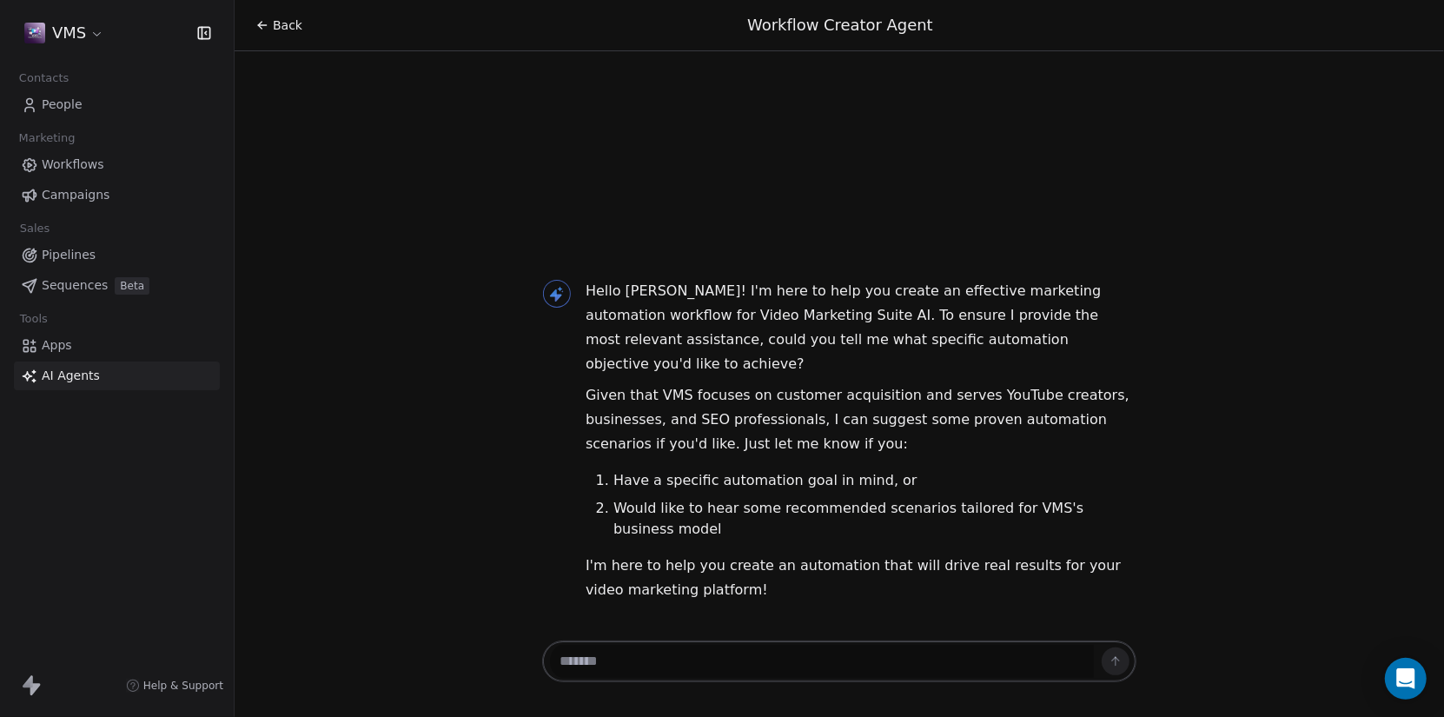
click at [918, 657] on textarea at bounding box center [822, 661] width 544 height 33
paste textarea "**********"
type textarea "**********"
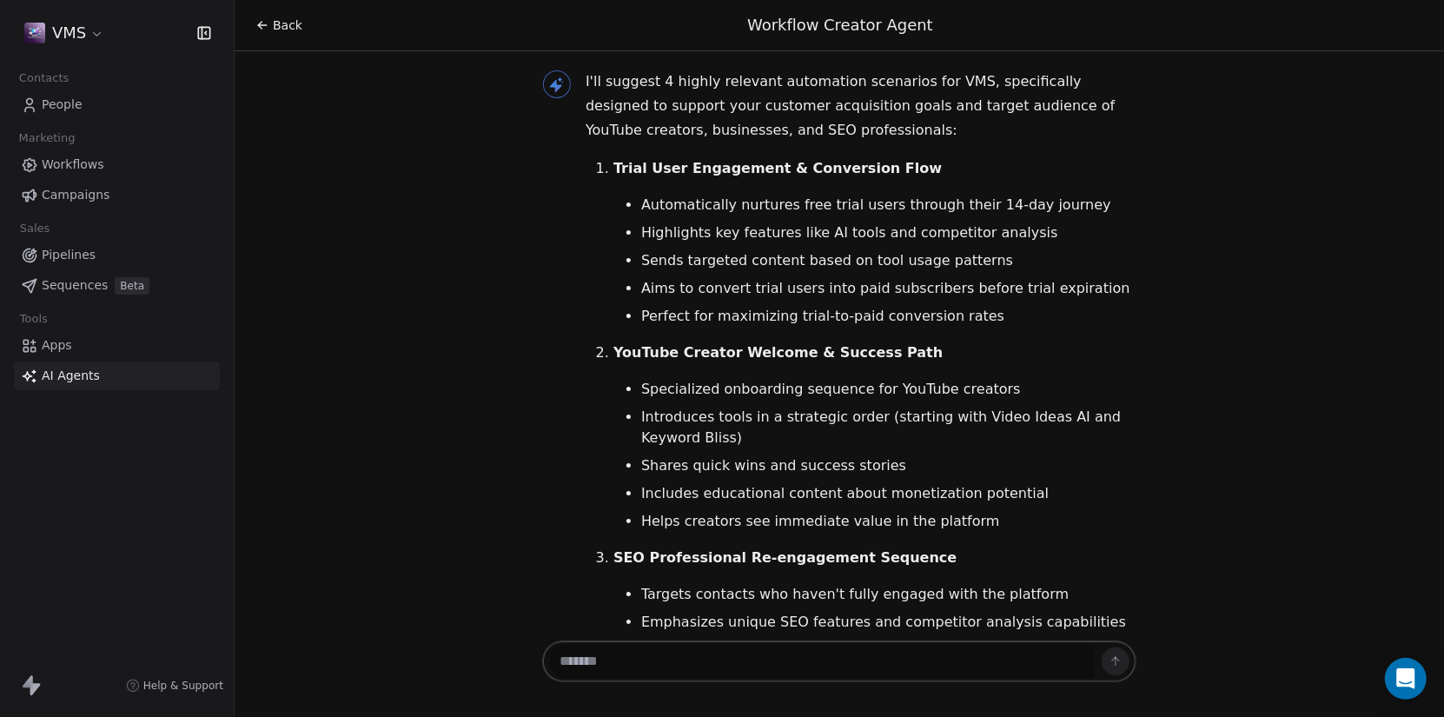
scroll to position [810, 0]
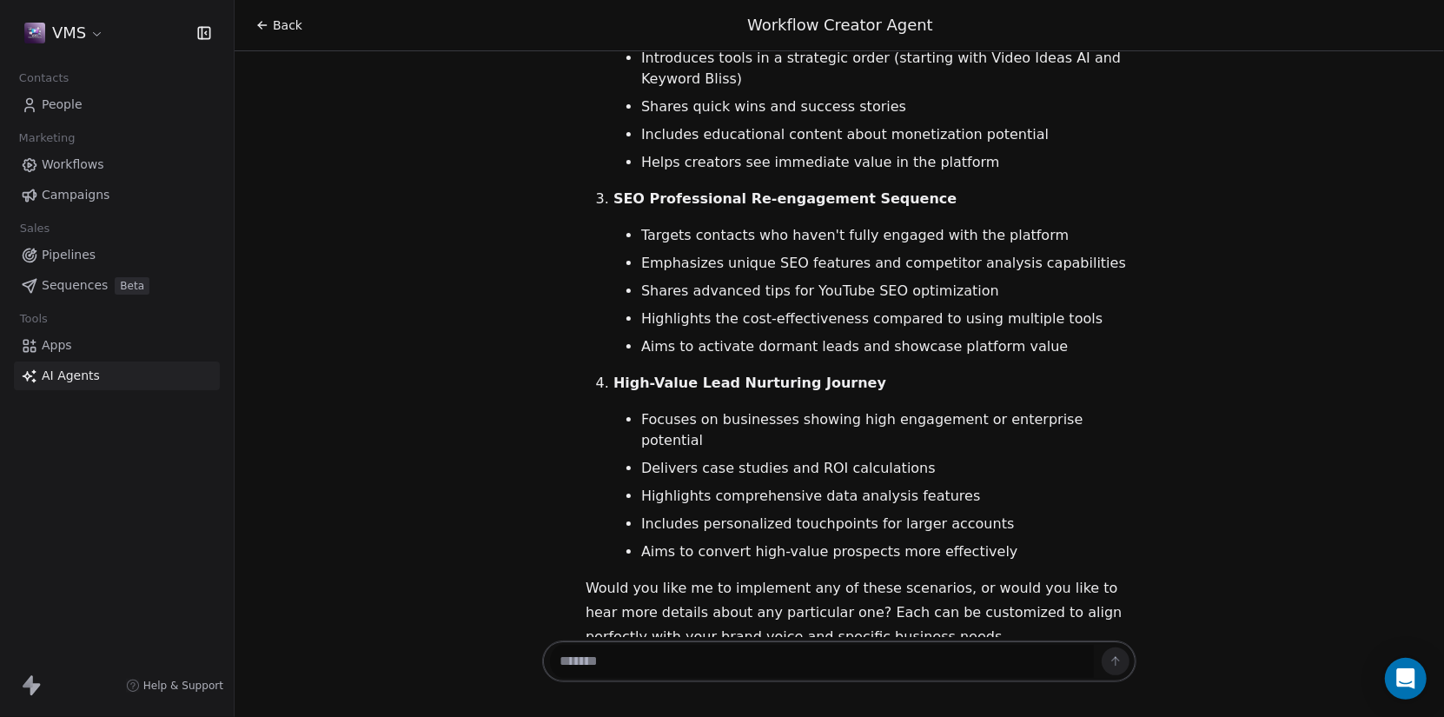
click at [772, 658] on textarea at bounding box center [822, 661] width 544 height 33
paste textarea "**********"
type textarea "**********"
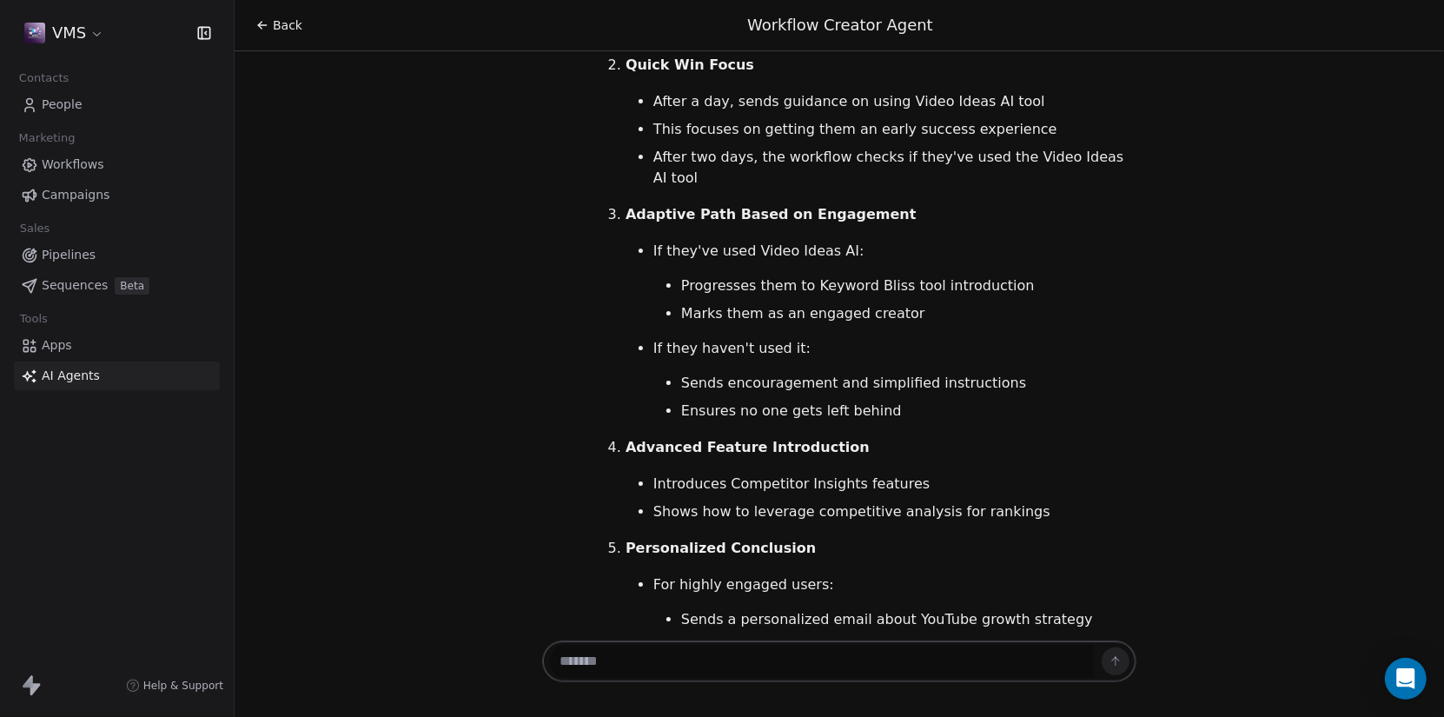
scroll to position [1914, 0]
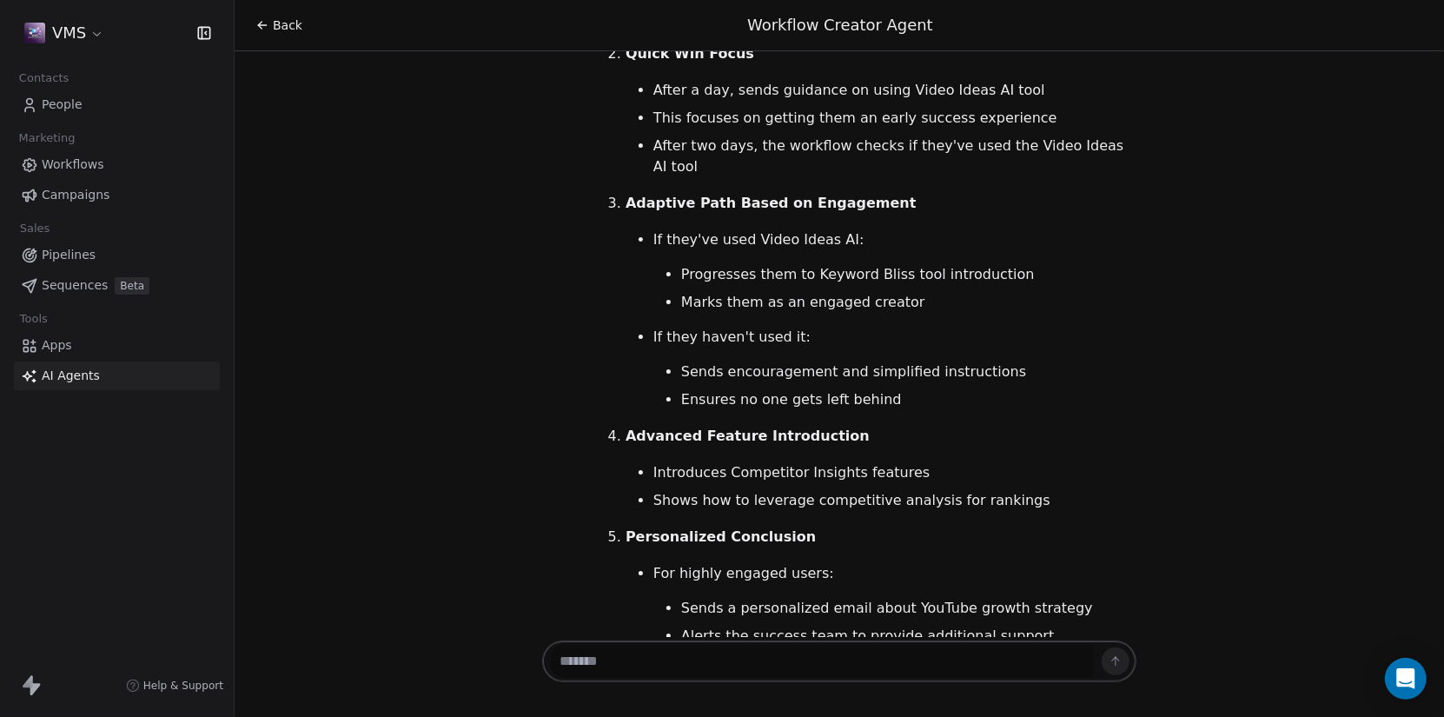
click at [852, 670] on textarea at bounding box center [822, 661] width 544 height 33
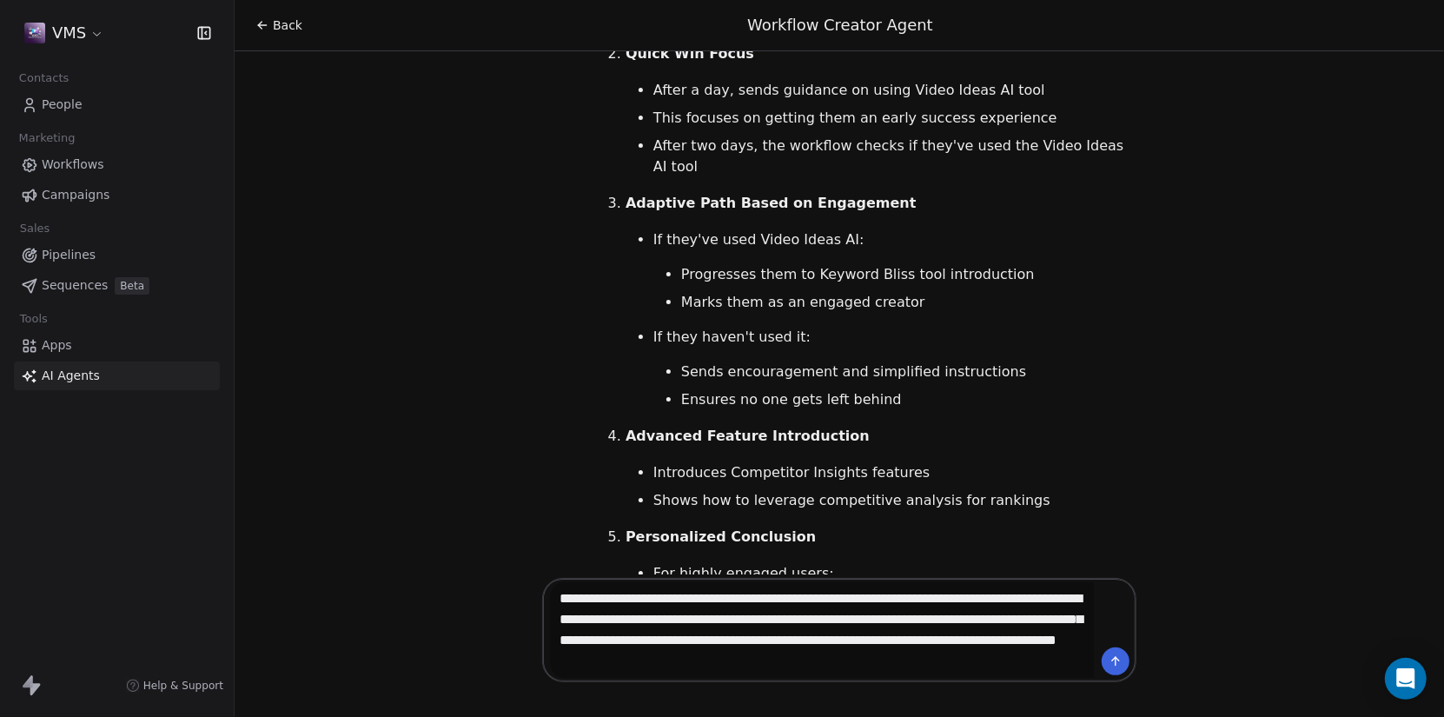
type textarea "**********"
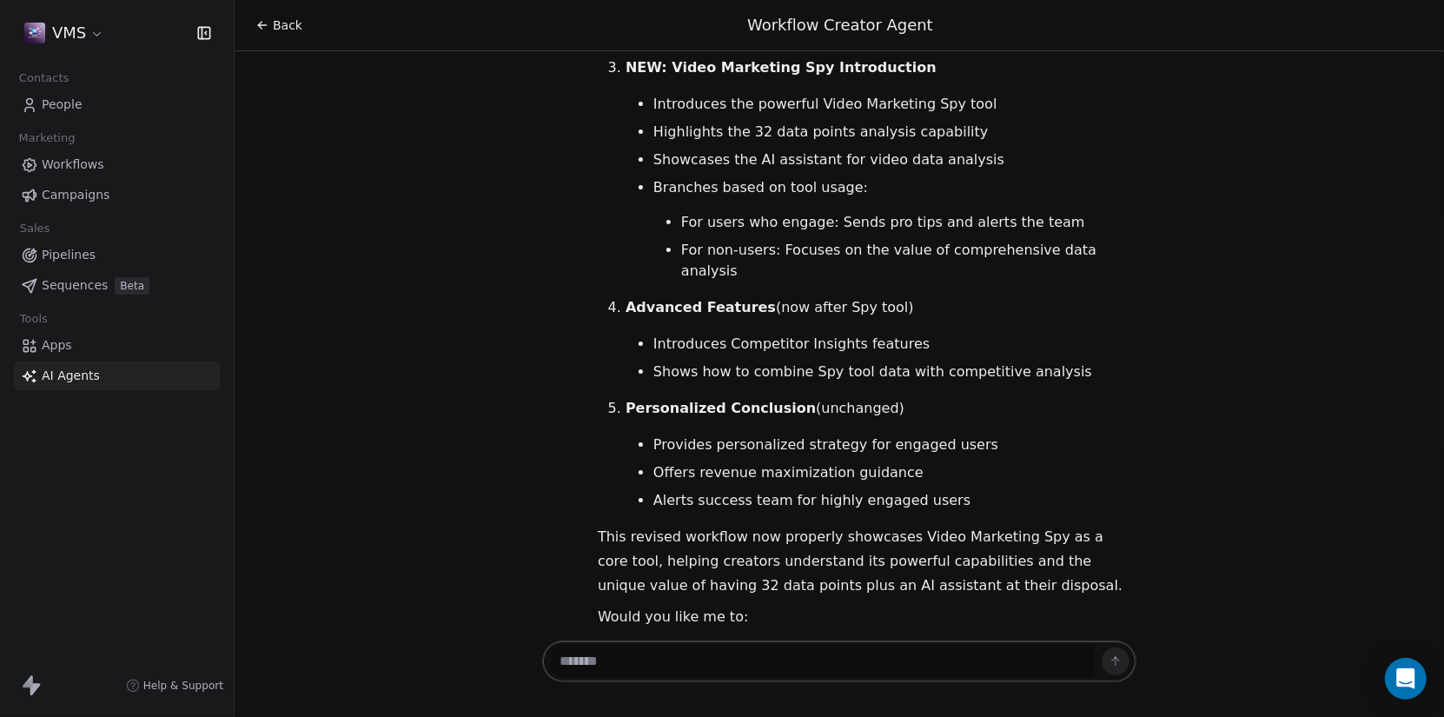
scroll to position [3635, 0]
click at [780, 653] on textarea at bounding box center [822, 661] width 544 height 33
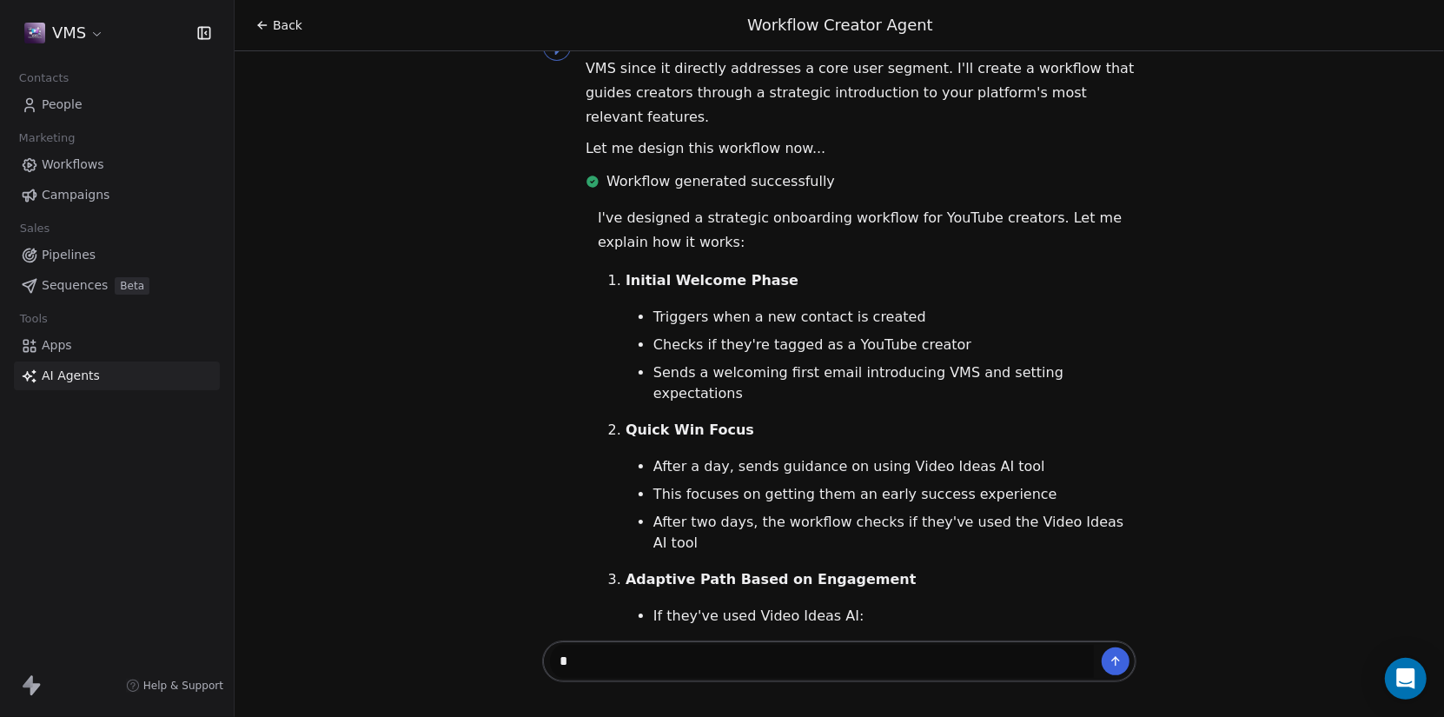
scroll to position [1584, 0]
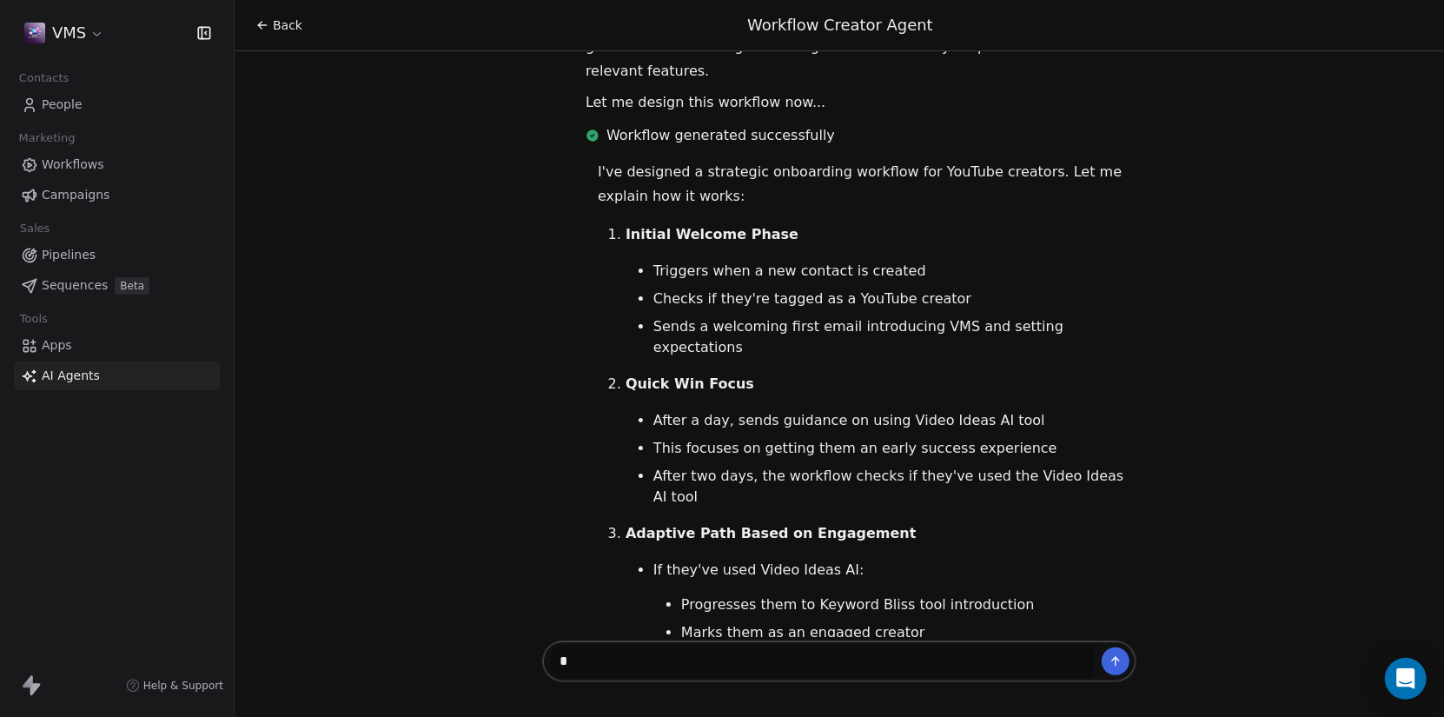
click at [701, 662] on textarea "*" at bounding box center [822, 661] width 544 height 33
paste textarea "**********"
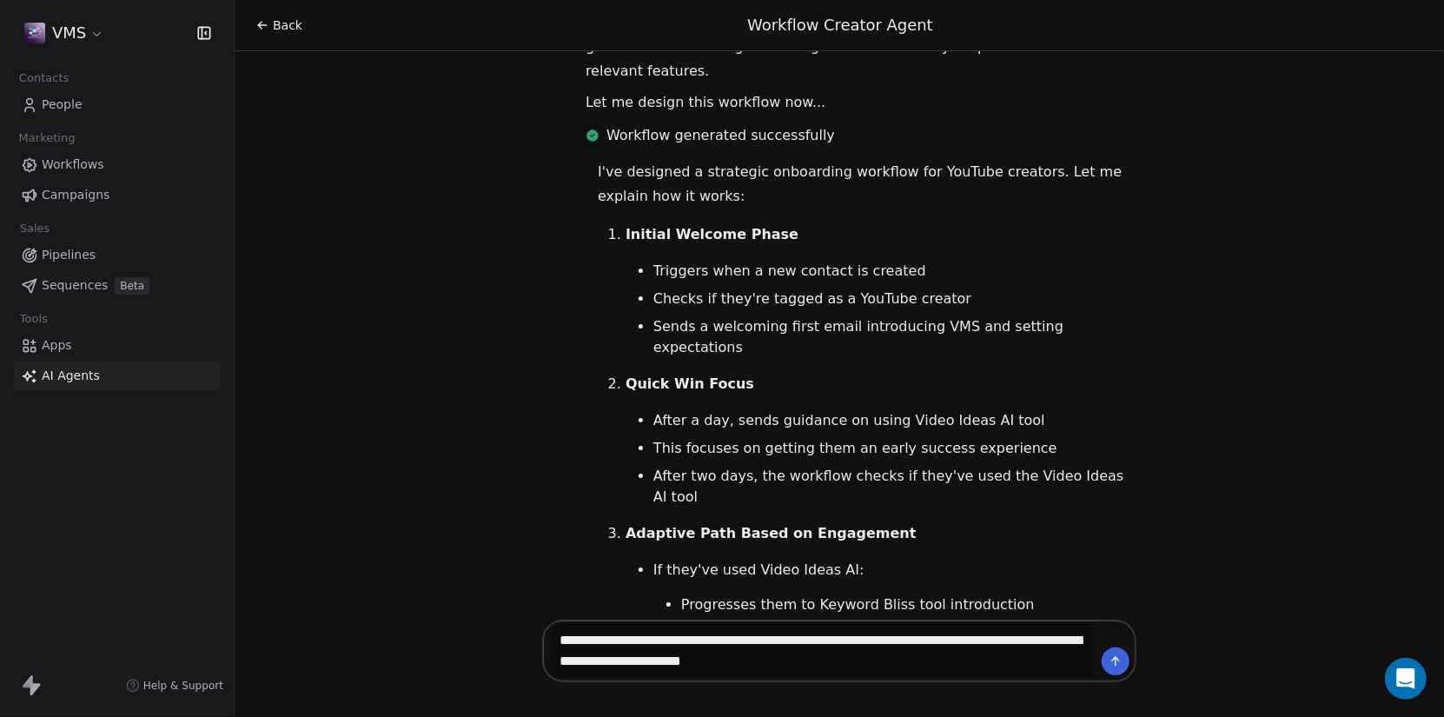
drag, startPoint x: 986, startPoint y: 640, endPoint x: 678, endPoint y: 671, distance: 310.0
click at [678, 671] on textarea "**********" at bounding box center [822, 651] width 544 height 54
click at [929, 662] on textarea "**********" at bounding box center [822, 651] width 544 height 54
type textarea "**********"
click at [1117, 657] on icon at bounding box center [1116, 661] width 14 height 14
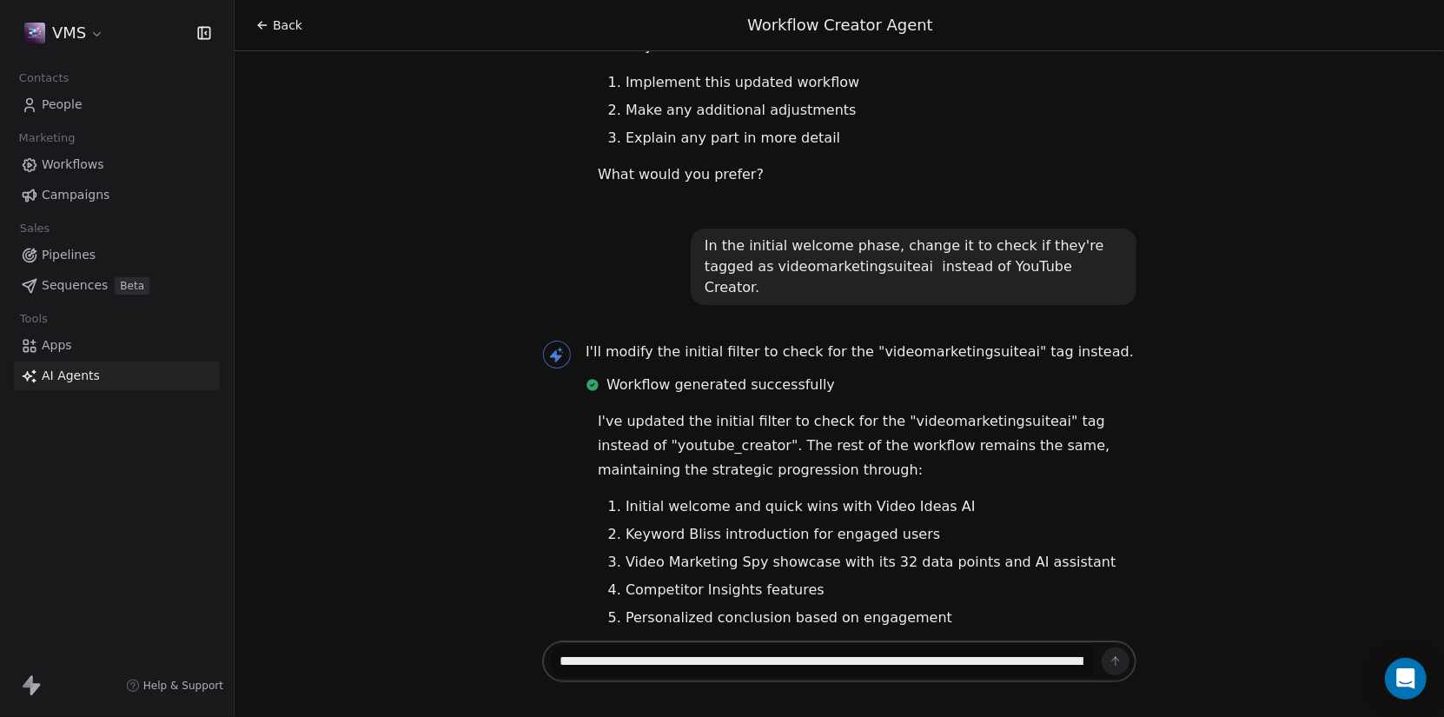
scroll to position [4221, 0]
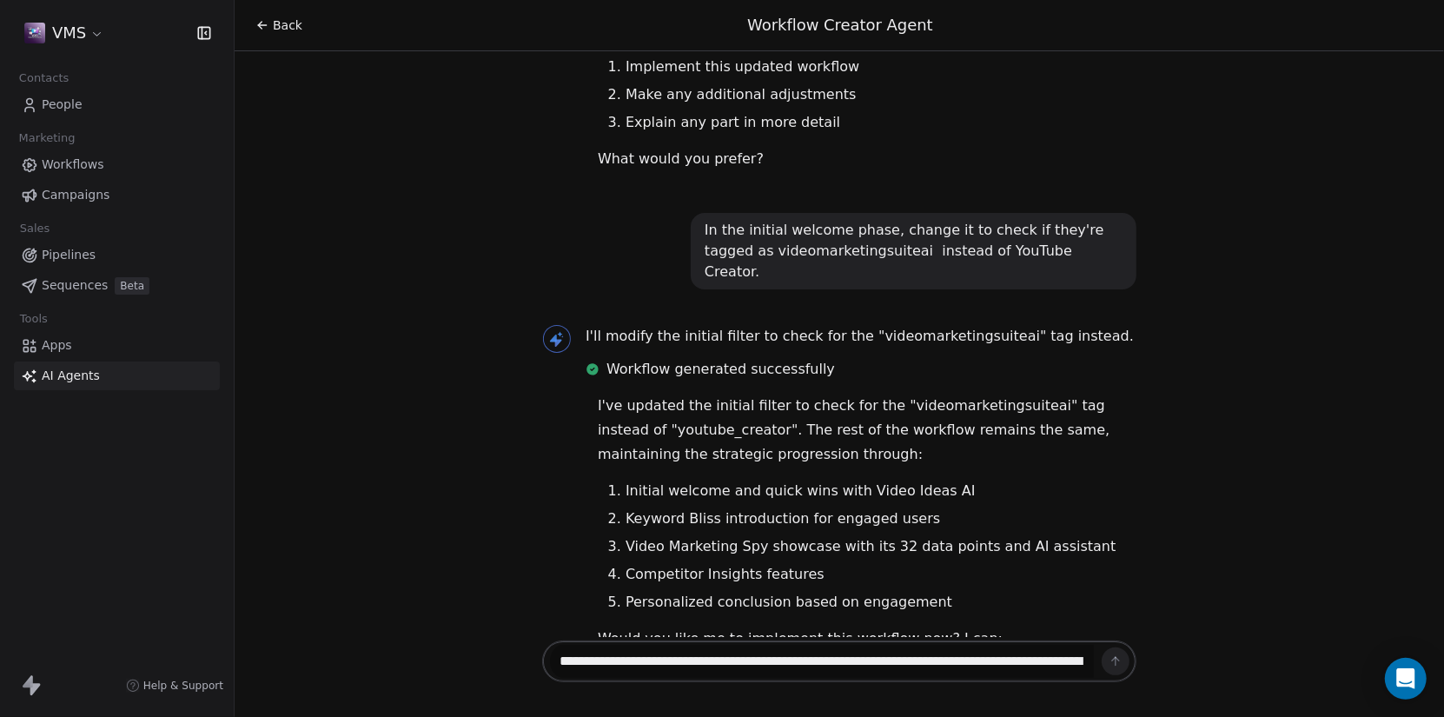
click at [711, 660] on textarea "**********" at bounding box center [822, 661] width 544 height 33
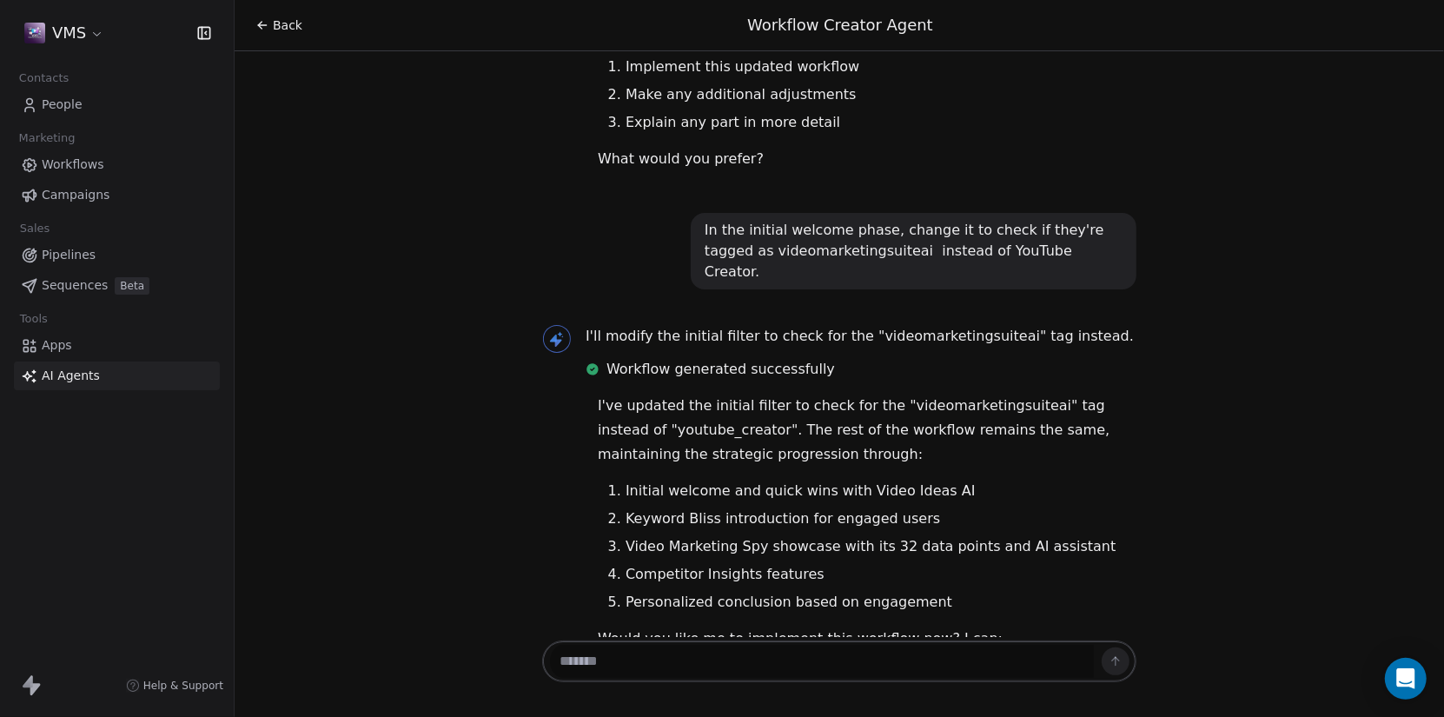
type textarea "*"
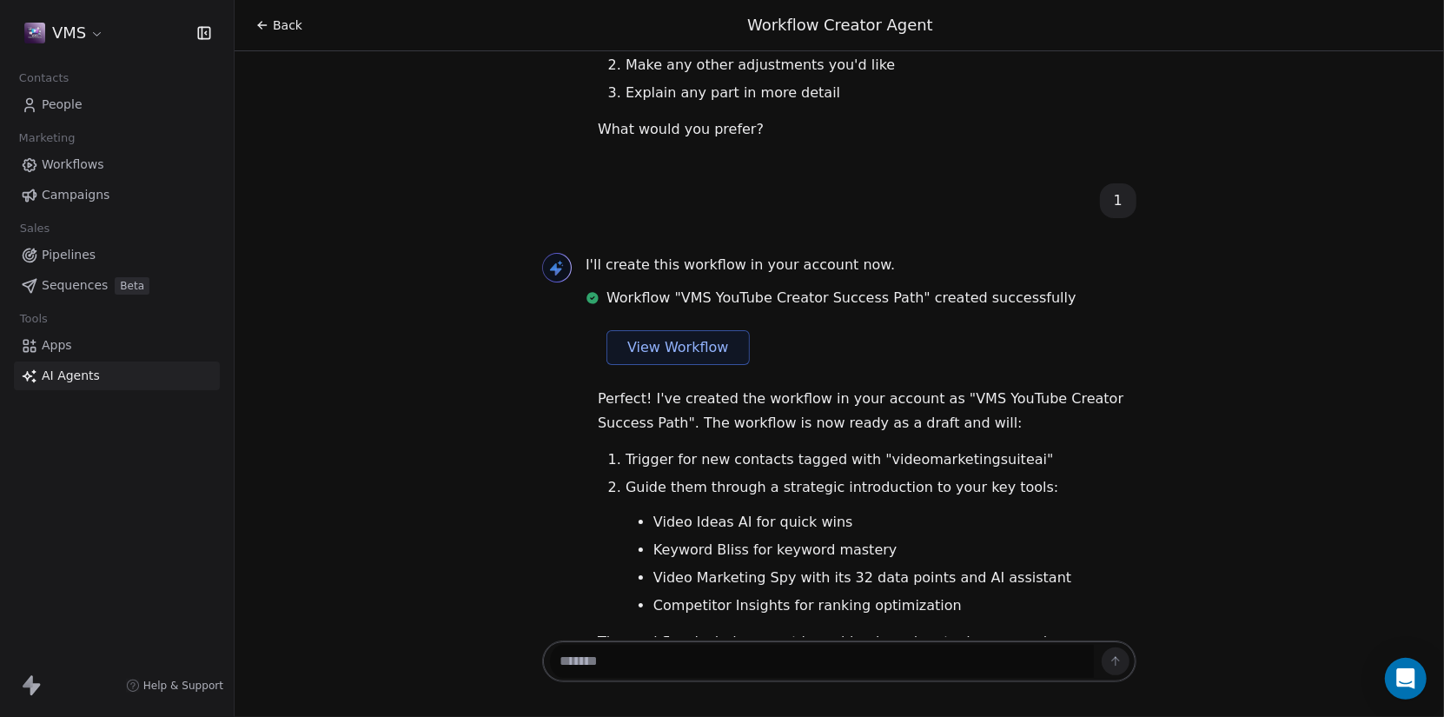
scroll to position [4887, 0]
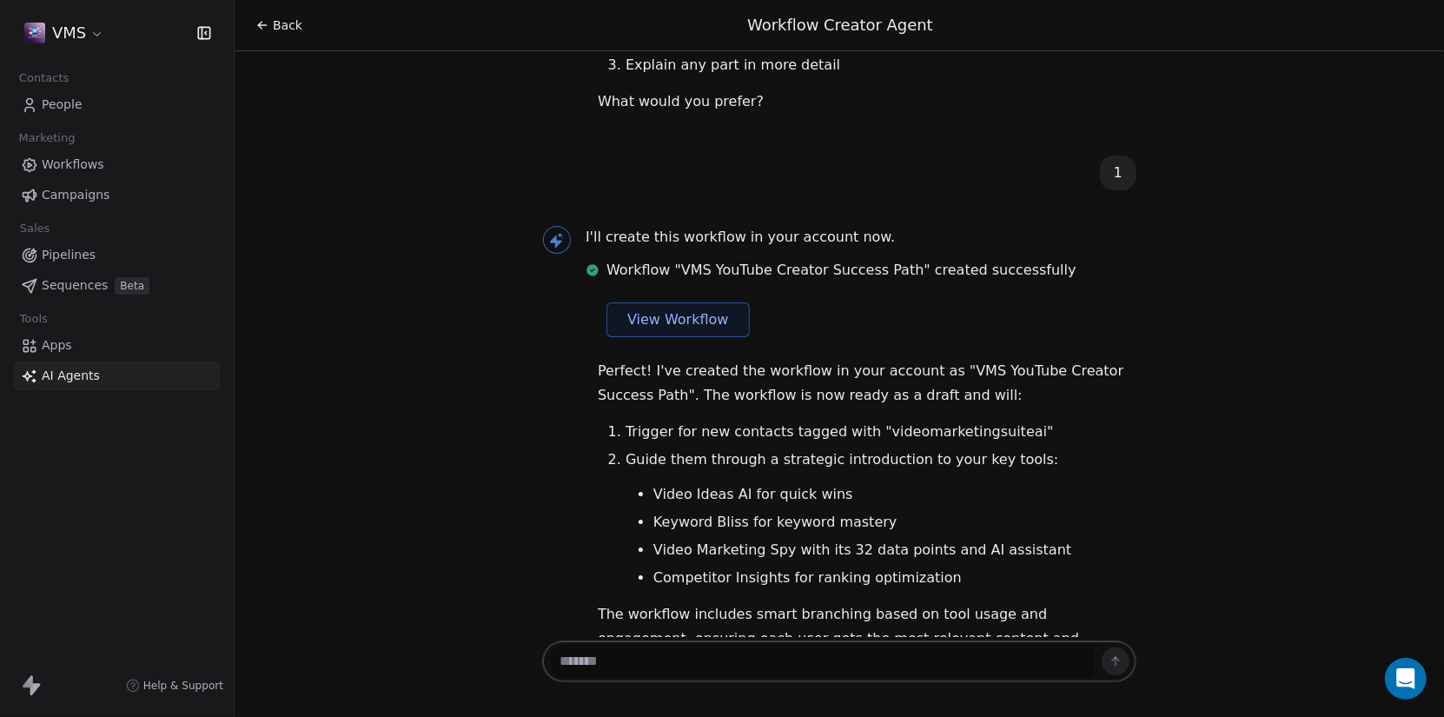
paste textarea "**********"
drag, startPoint x: 626, startPoint y: 666, endPoint x: 644, endPoint y: 663, distance: 17.7
click at [644, 663] on textarea "**********" at bounding box center [822, 661] width 544 height 33
paste textarea "*******"
type textarea "**********"
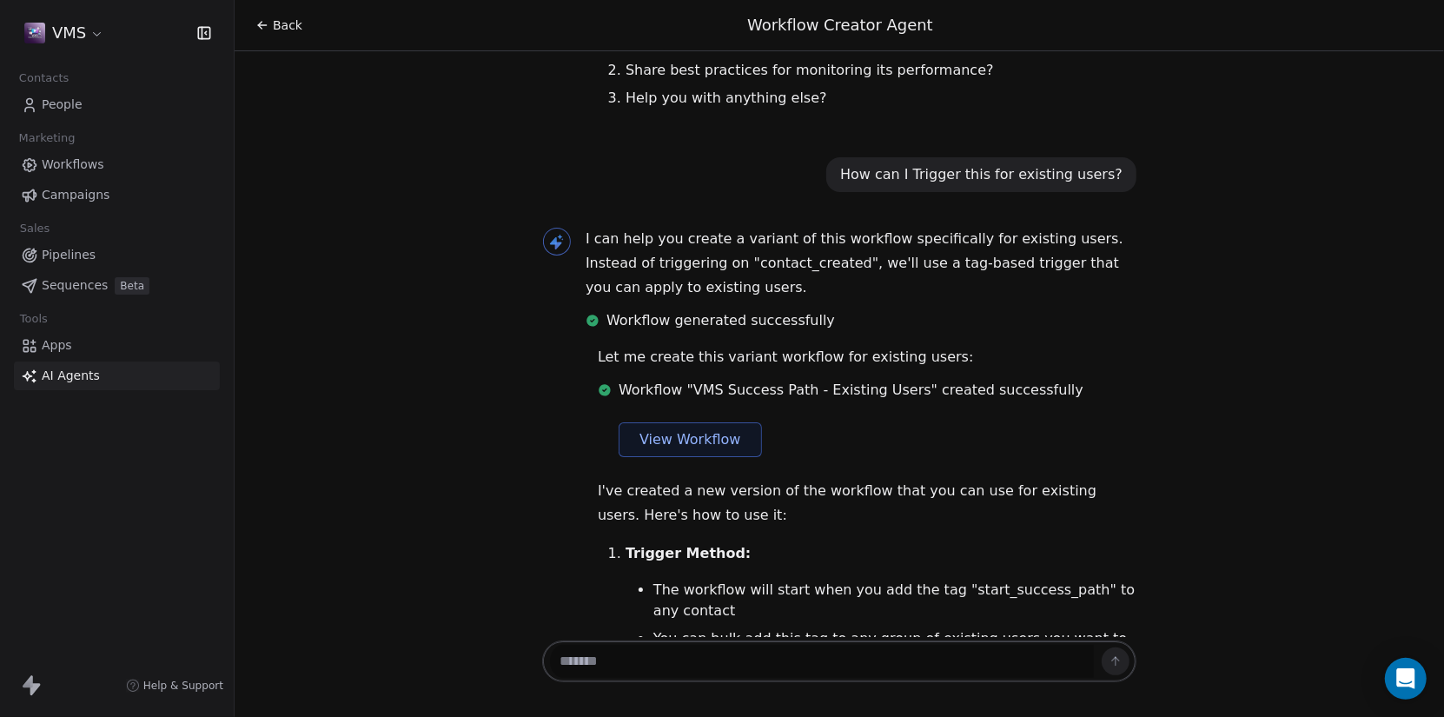
scroll to position [5593, 0]
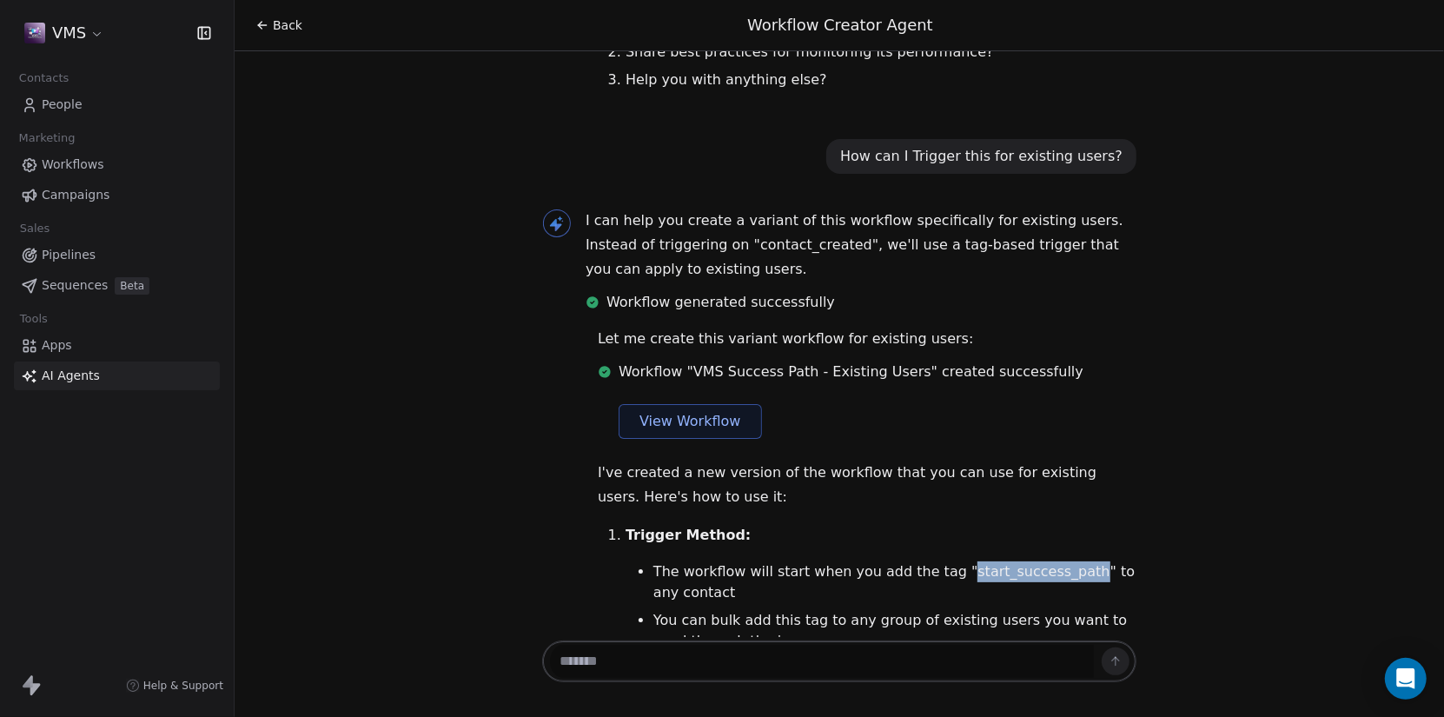
drag, startPoint x: 939, startPoint y: 371, endPoint x: 1054, endPoint y: 374, distance: 114.7
click at [1054, 561] on li "The workflow will start when you add the tag "start_success_path" to any contact" at bounding box center [894, 582] width 483 height 42
copy li "start_success_path"
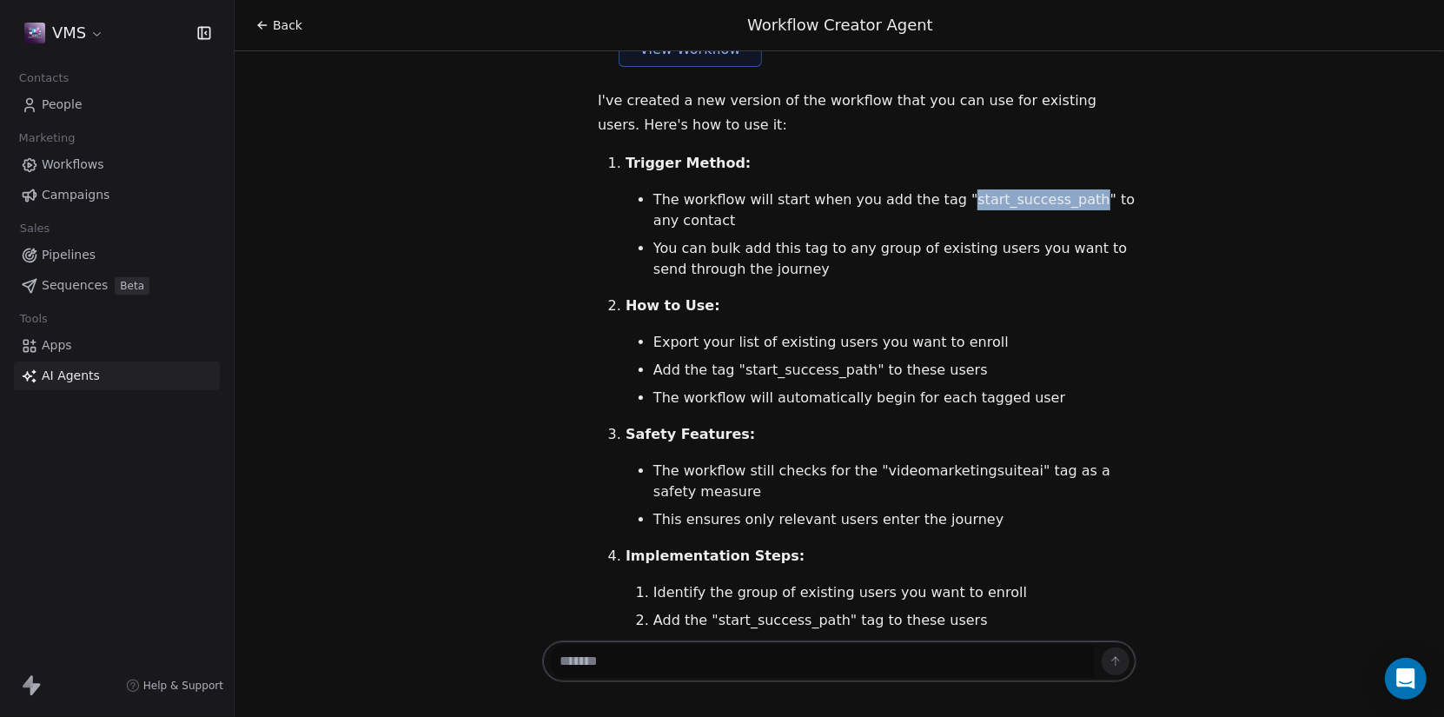
scroll to position [5982, 0]
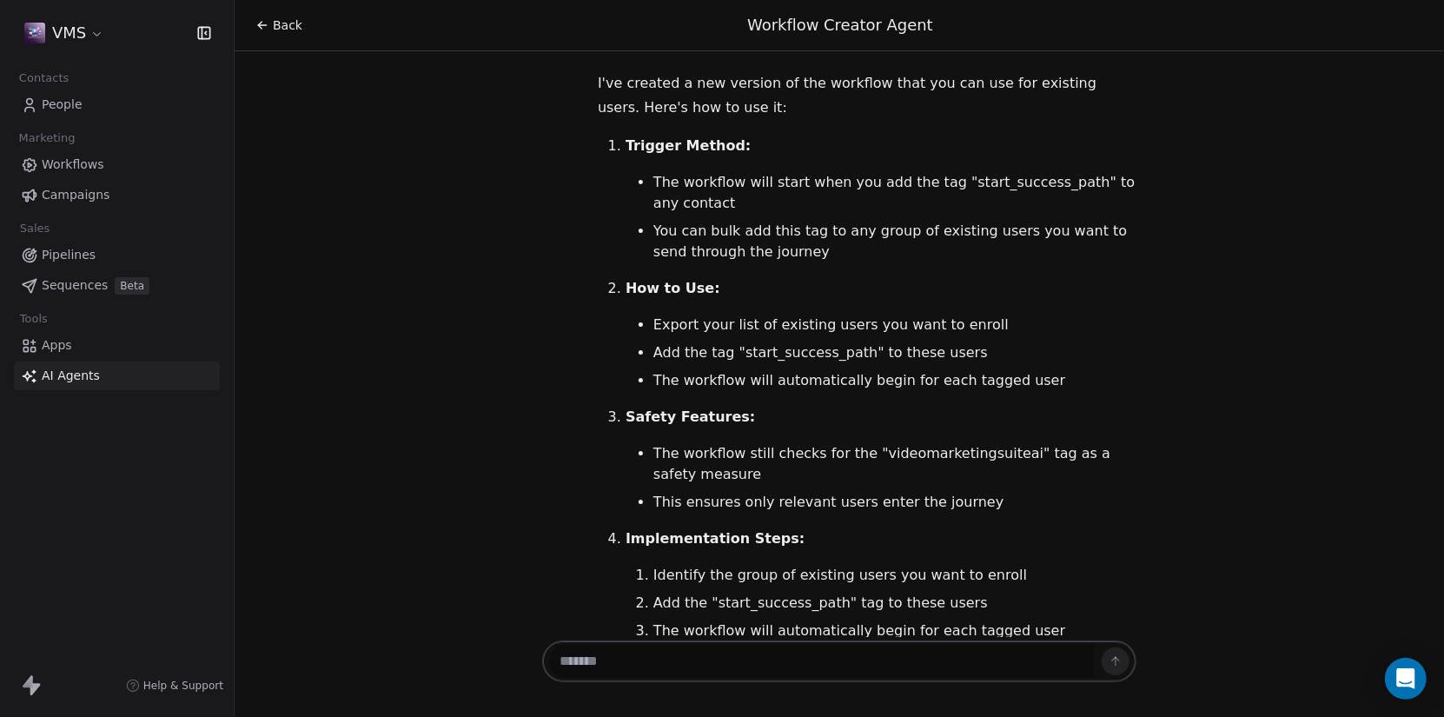
click at [693, 659] on textarea at bounding box center [822, 661] width 544 height 33
paste textarea "**********"
type textarea "**********"
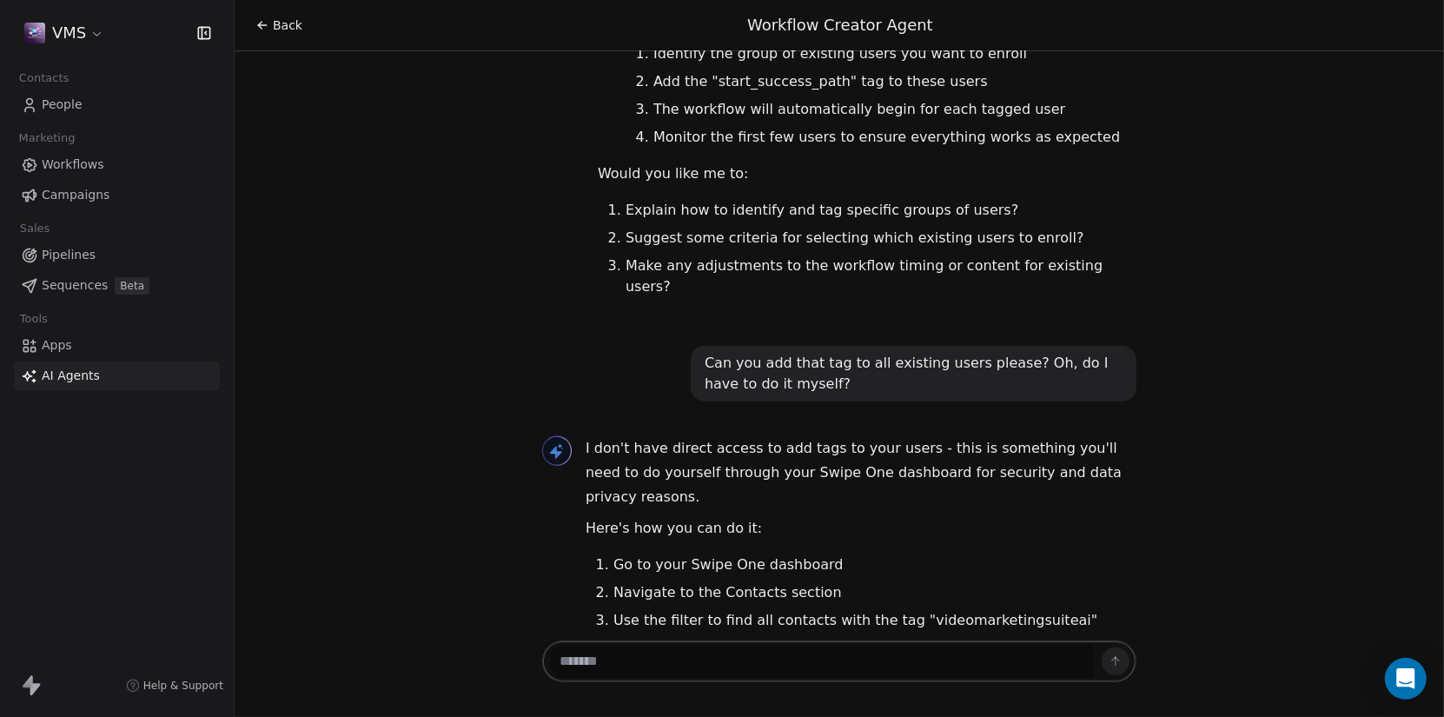
scroll to position [6553, 0]
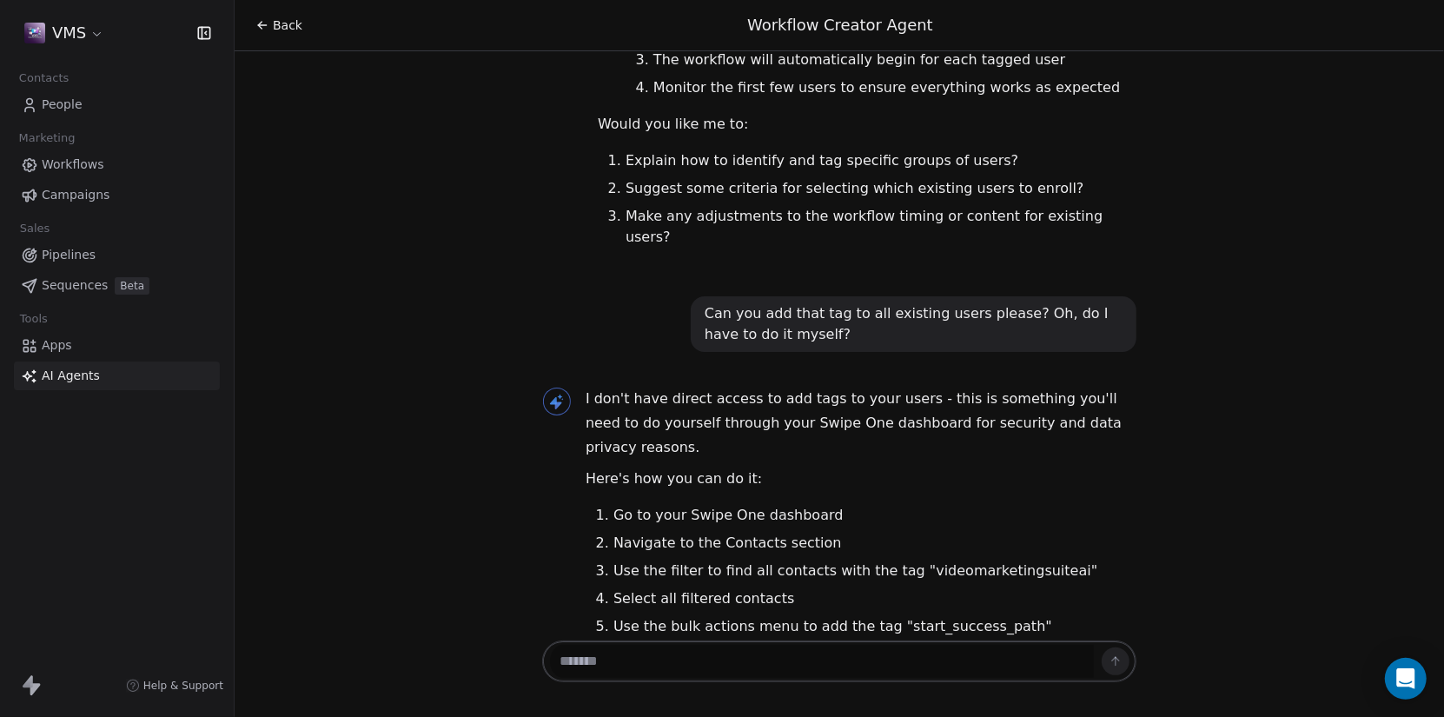
click at [50, 100] on span "People" at bounding box center [62, 105] width 41 height 18
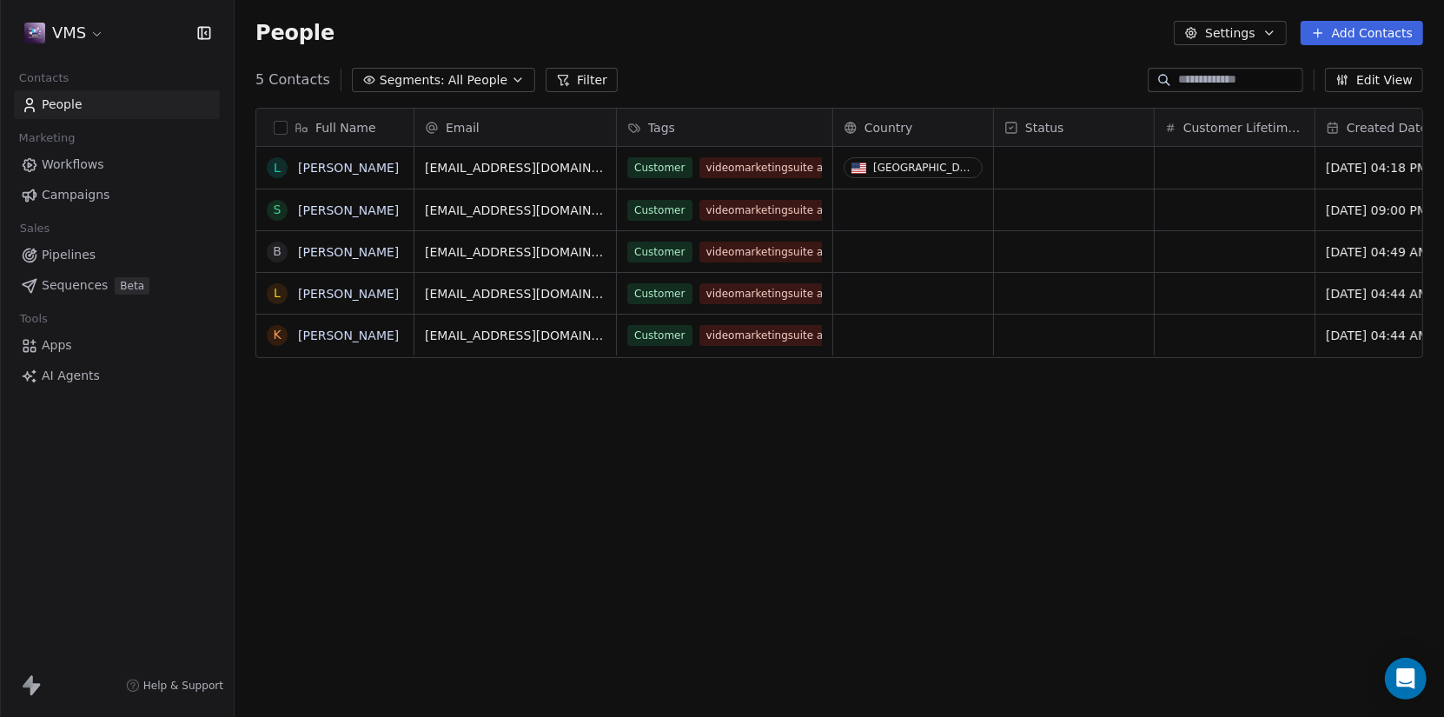
scroll to position [618, 1196]
click at [583, 76] on button "Filter" at bounding box center [582, 80] width 72 height 24
click at [1282, 33] on button "Settings" at bounding box center [1230, 33] width 112 height 24
click at [1259, 91] on div "Tags" at bounding box center [1267, 98] width 155 height 28
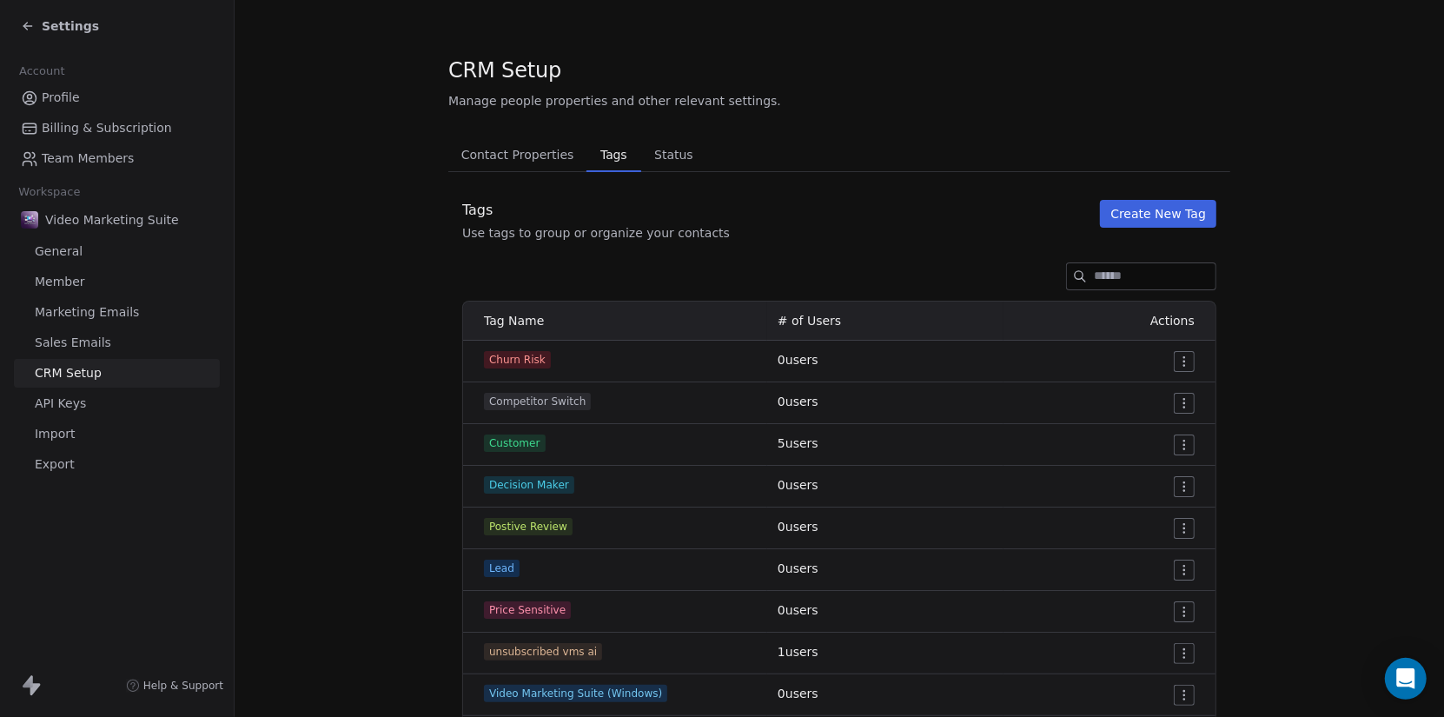
click at [1183, 214] on button "Create New Tag" at bounding box center [1158, 214] width 116 height 28
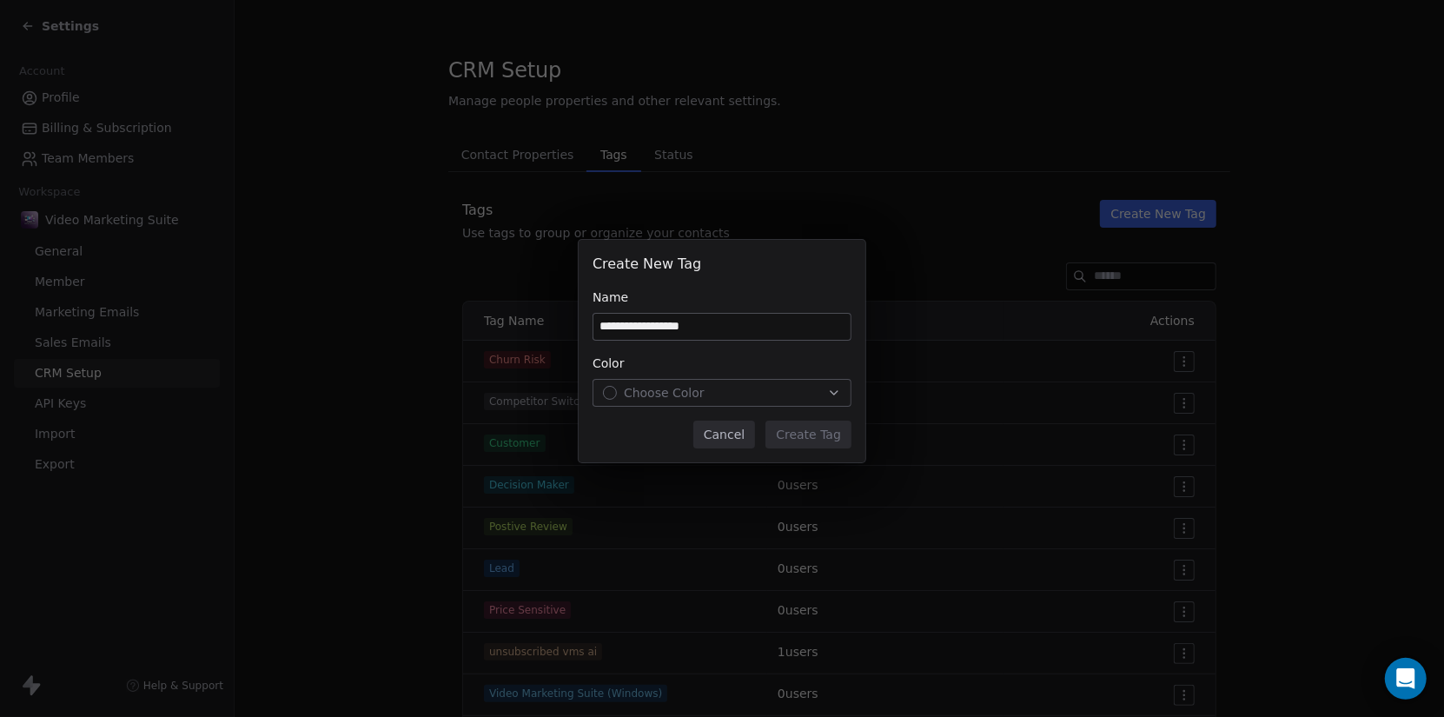
type input "**********"
click at [797, 387] on div "Choose Color" at bounding box center [722, 392] width 238 height 17
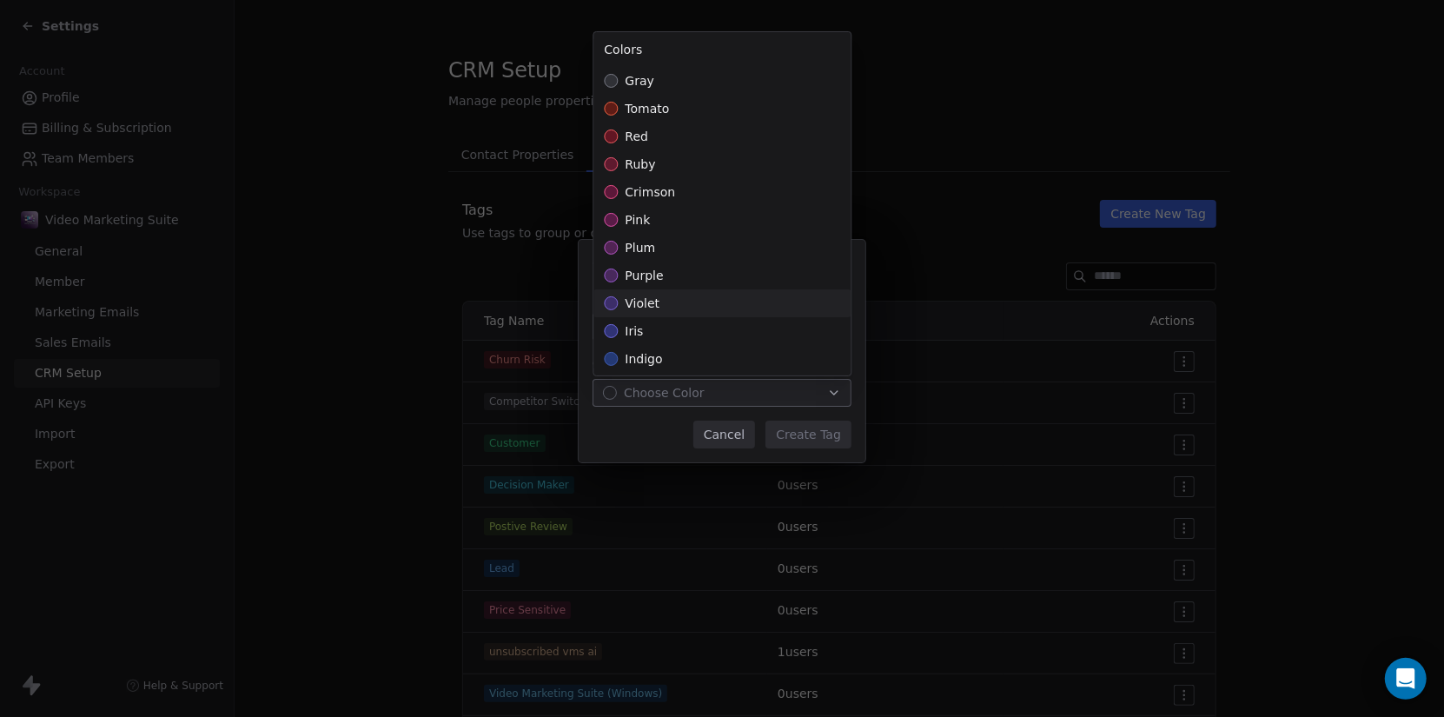
click at [639, 299] on span "violet" at bounding box center [642, 303] width 35 height 17
click at [813, 436] on div "**********" at bounding box center [722, 359] width 1444 height 294
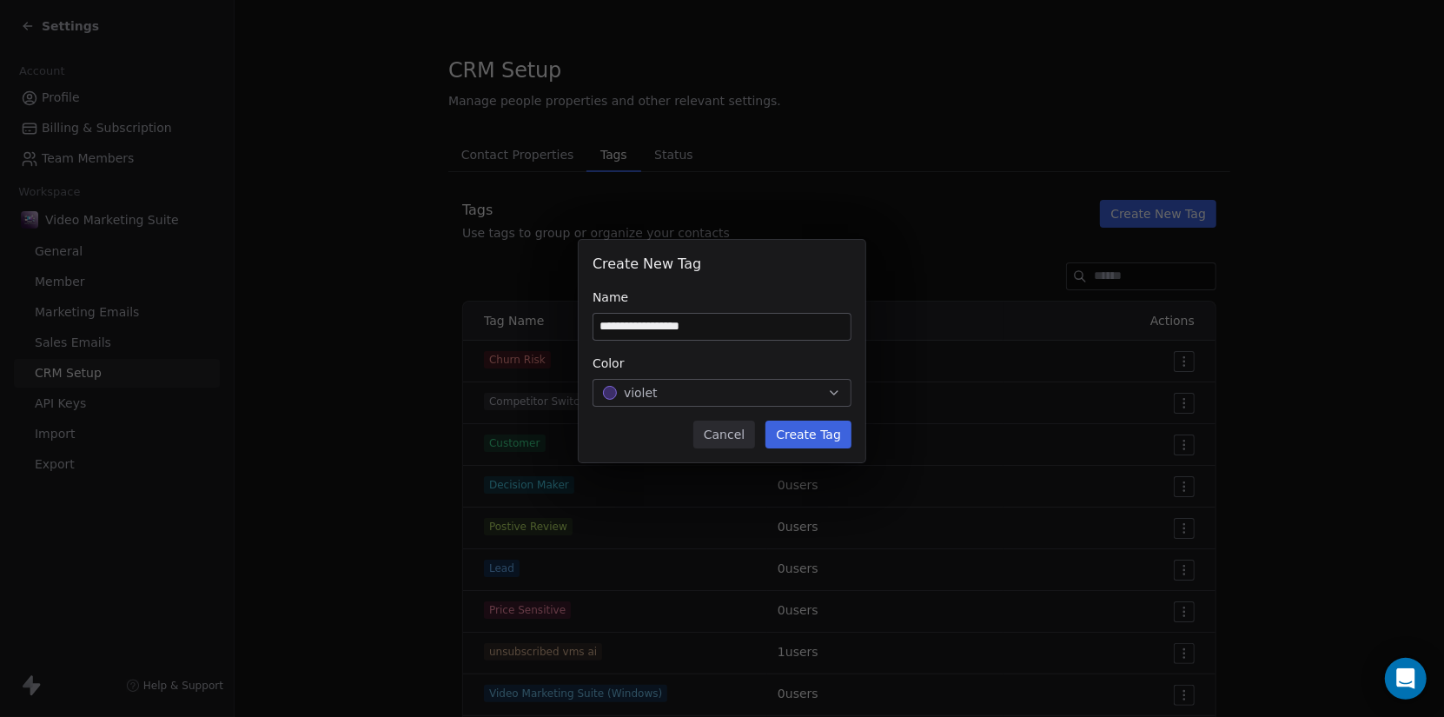
click at [793, 434] on button "Create Tag" at bounding box center [809, 435] width 86 height 28
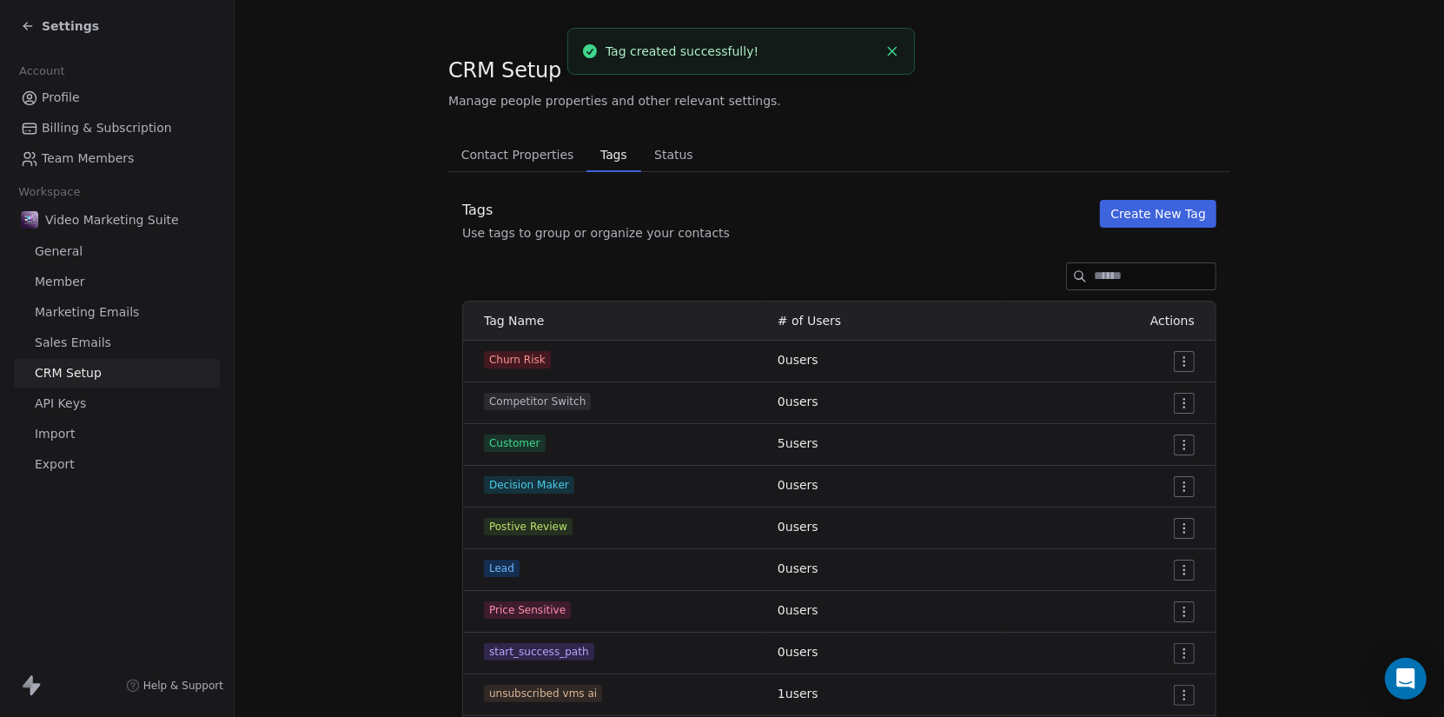
click at [666, 162] on span "Status" at bounding box center [673, 155] width 53 height 24
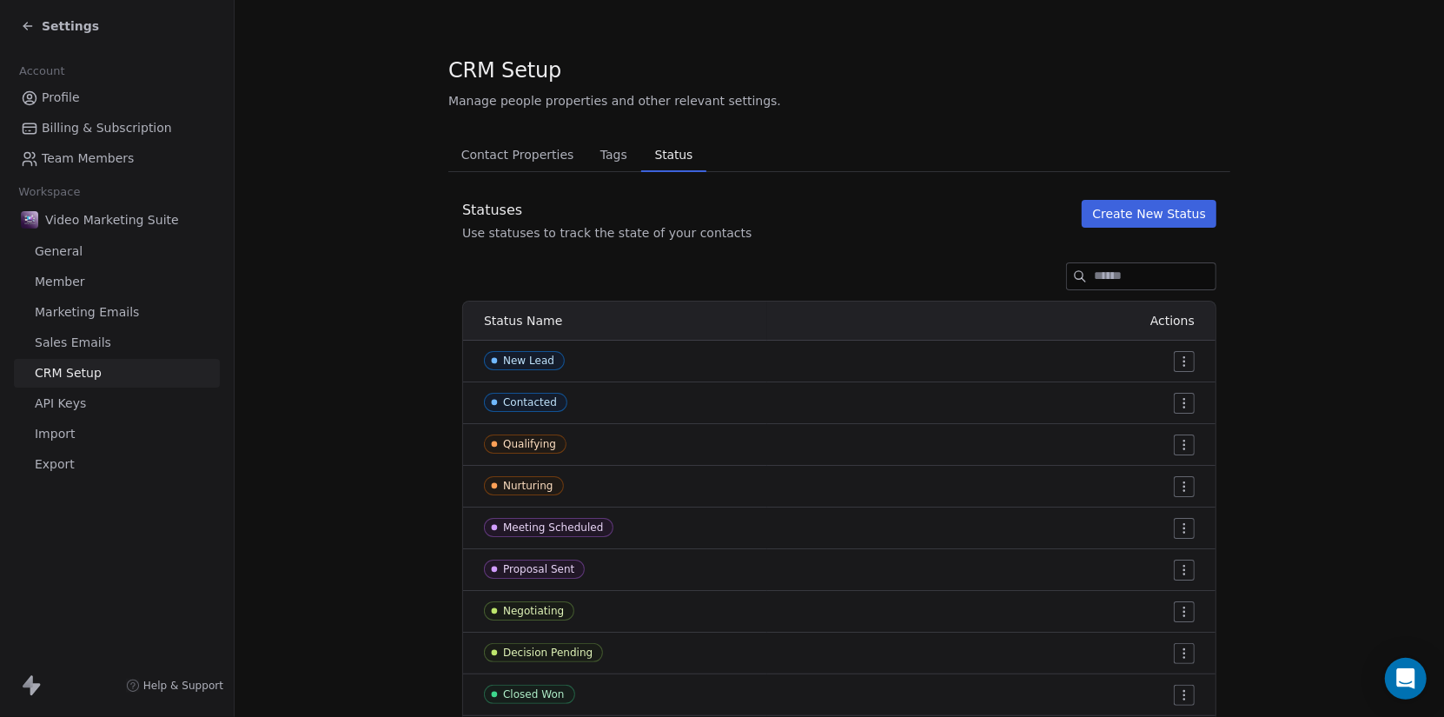
click at [531, 162] on span "Contact Properties" at bounding box center [517, 155] width 127 height 24
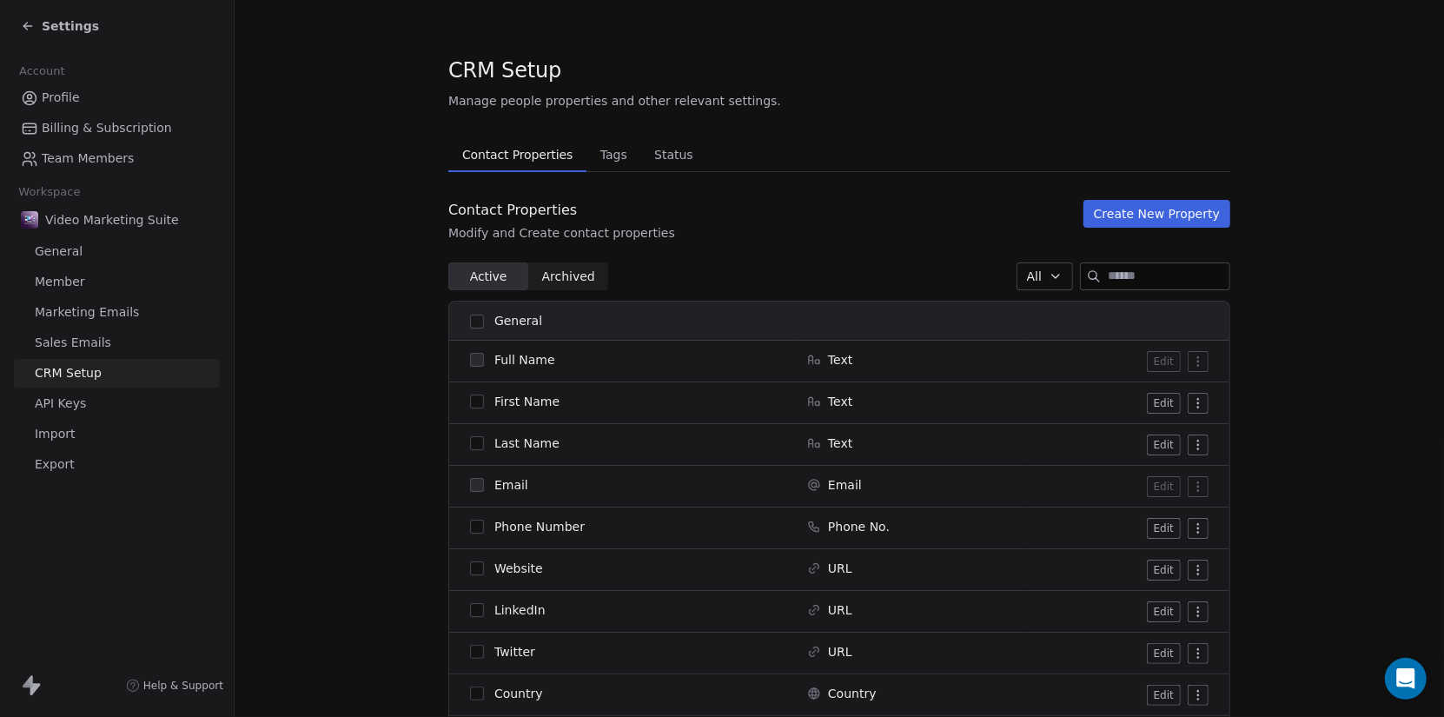
click at [50, 29] on span "Settings" at bounding box center [70, 25] width 57 height 17
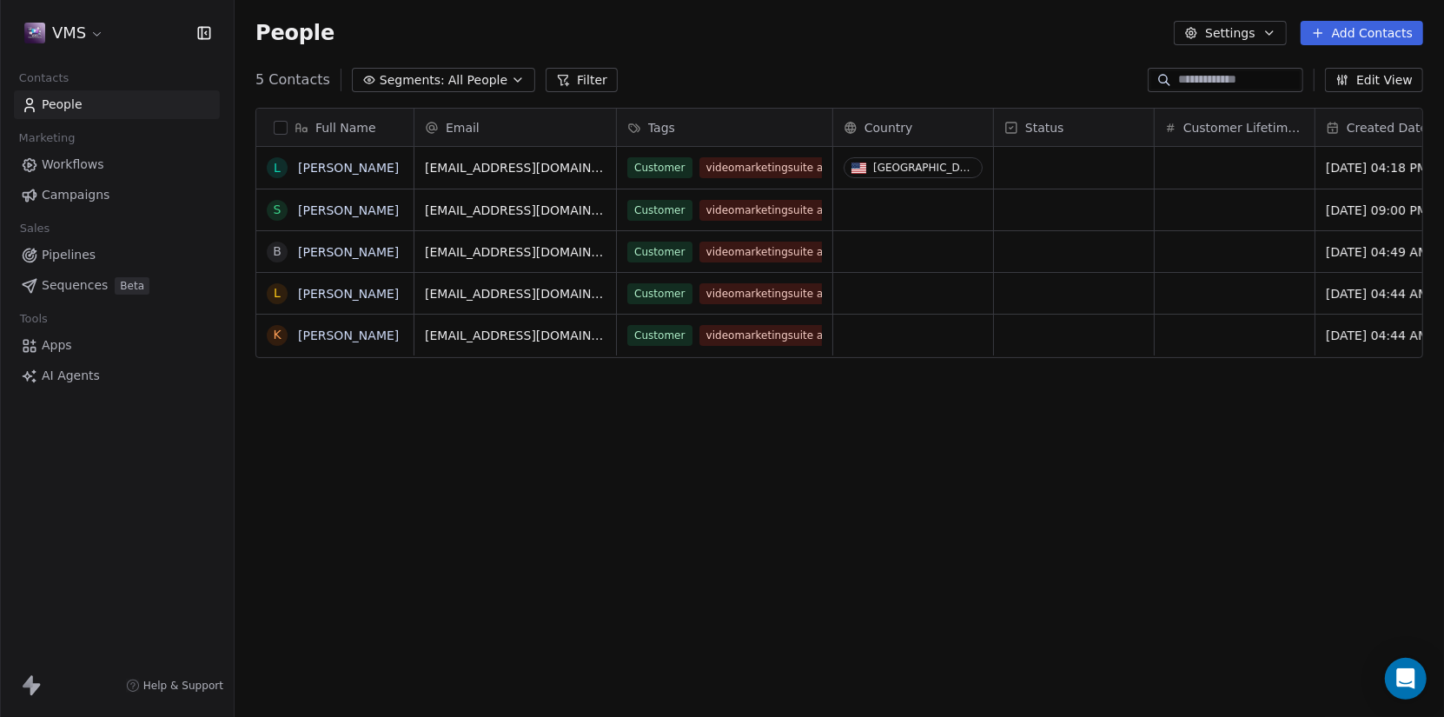
scroll to position [618, 1196]
click at [719, 189] on div "Customer videomarketingsuite ai vms saas" at bounding box center [731, 179] width 207 height 49
click at [722, 195] on div "Customer videomarketingsuite ai vms saas" at bounding box center [731, 179] width 207 height 49
click at [806, 163] on span "videomarketingsuite ai" at bounding box center [766, 165] width 134 height 21
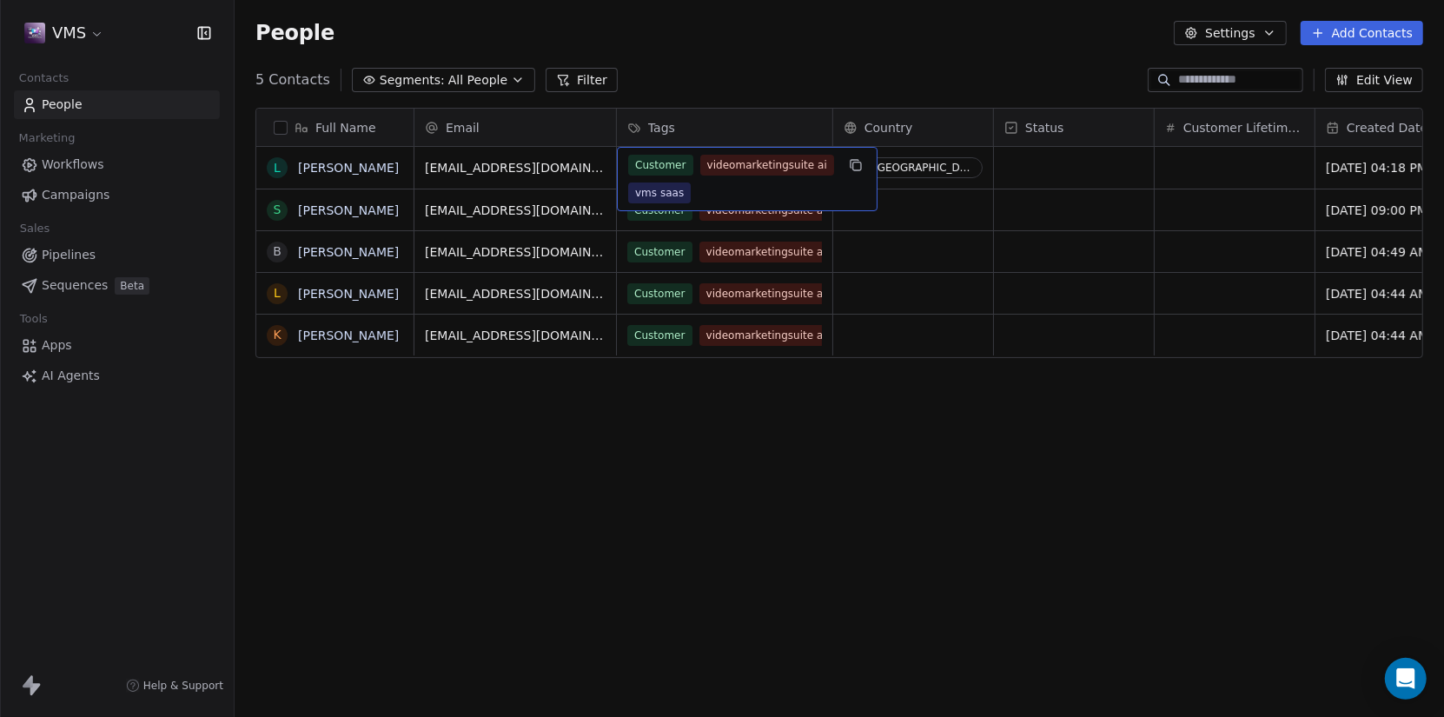
click at [806, 163] on span "videomarketingsuite ai" at bounding box center [766, 165] width 134 height 21
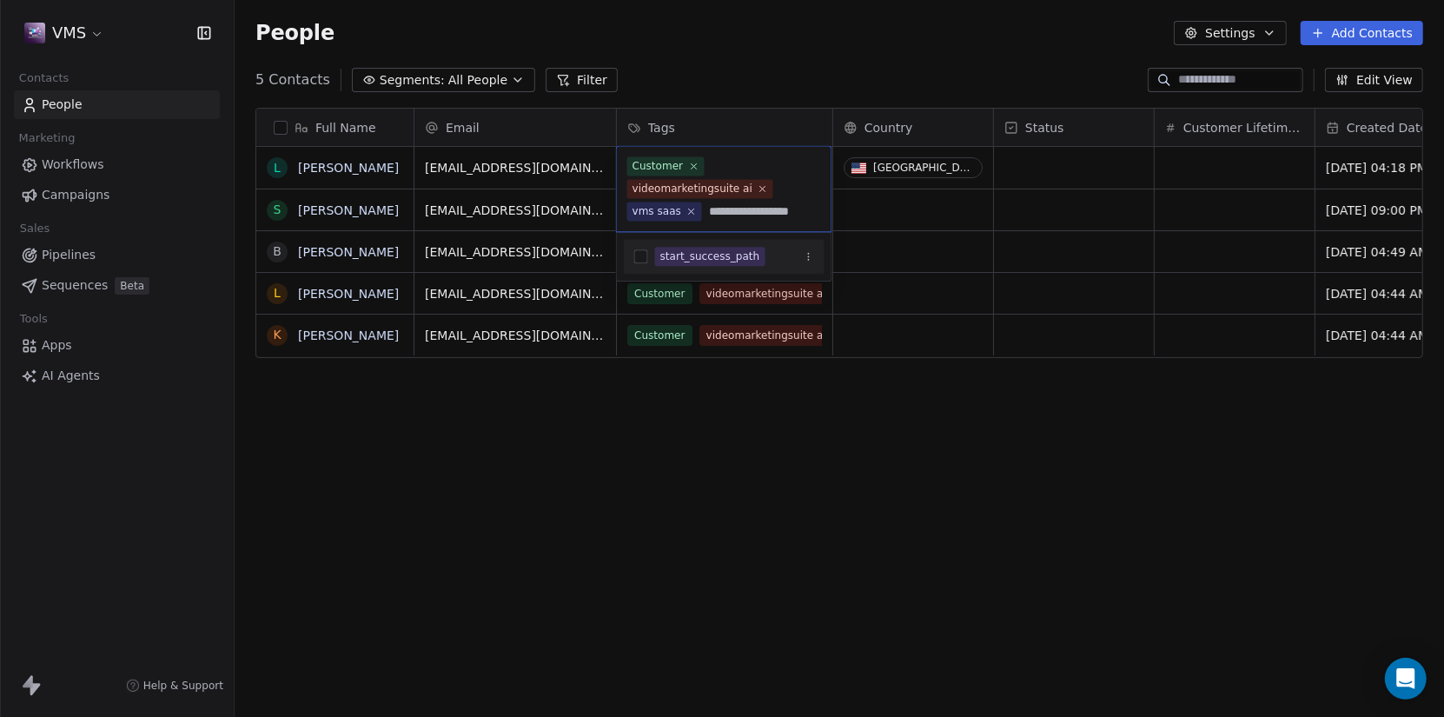
type input "**********"
click at [645, 251] on button "Suggestions" at bounding box center [641, 256] width 14 height 14
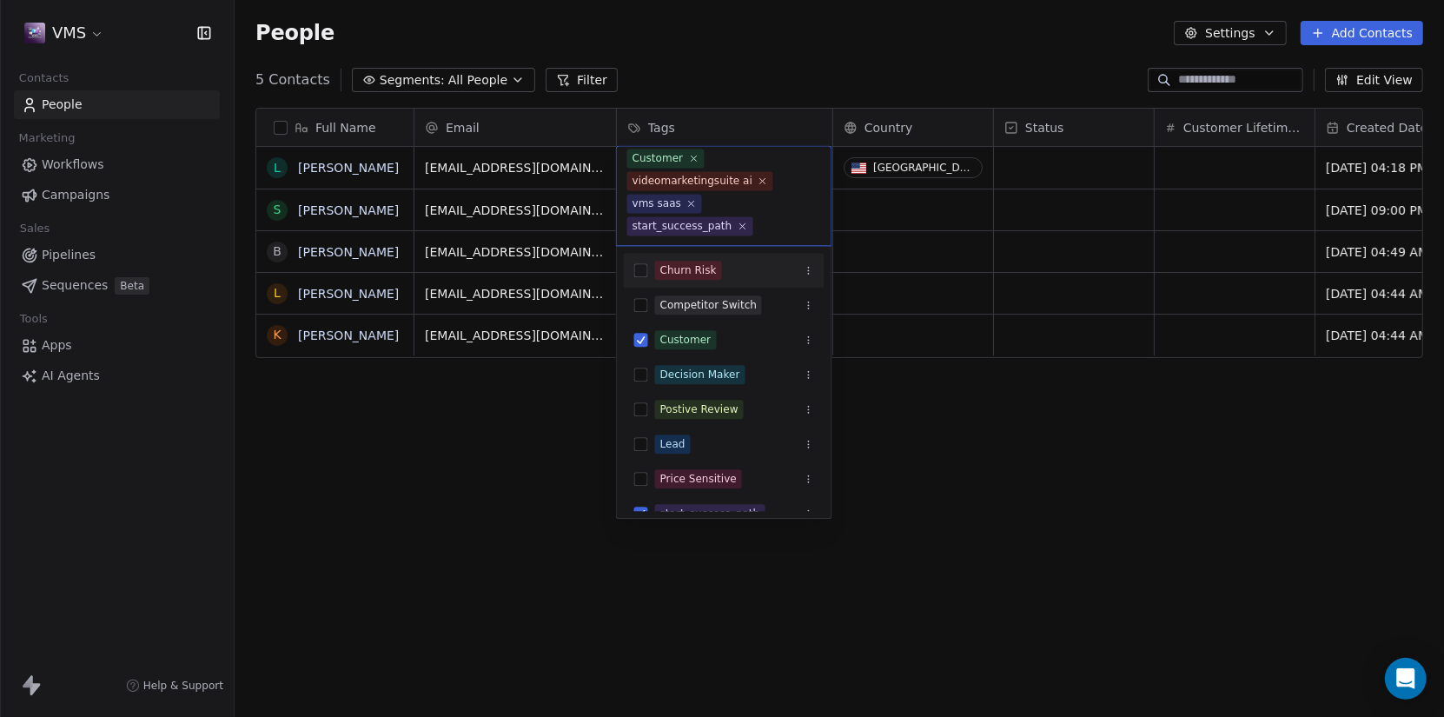
click at [980, 520] on html "VMS Contacts People Marketing Workflows Campaigns Sales Pipelines Sequences Bet…" at bounding box center [722, 358] width 1444 height 717
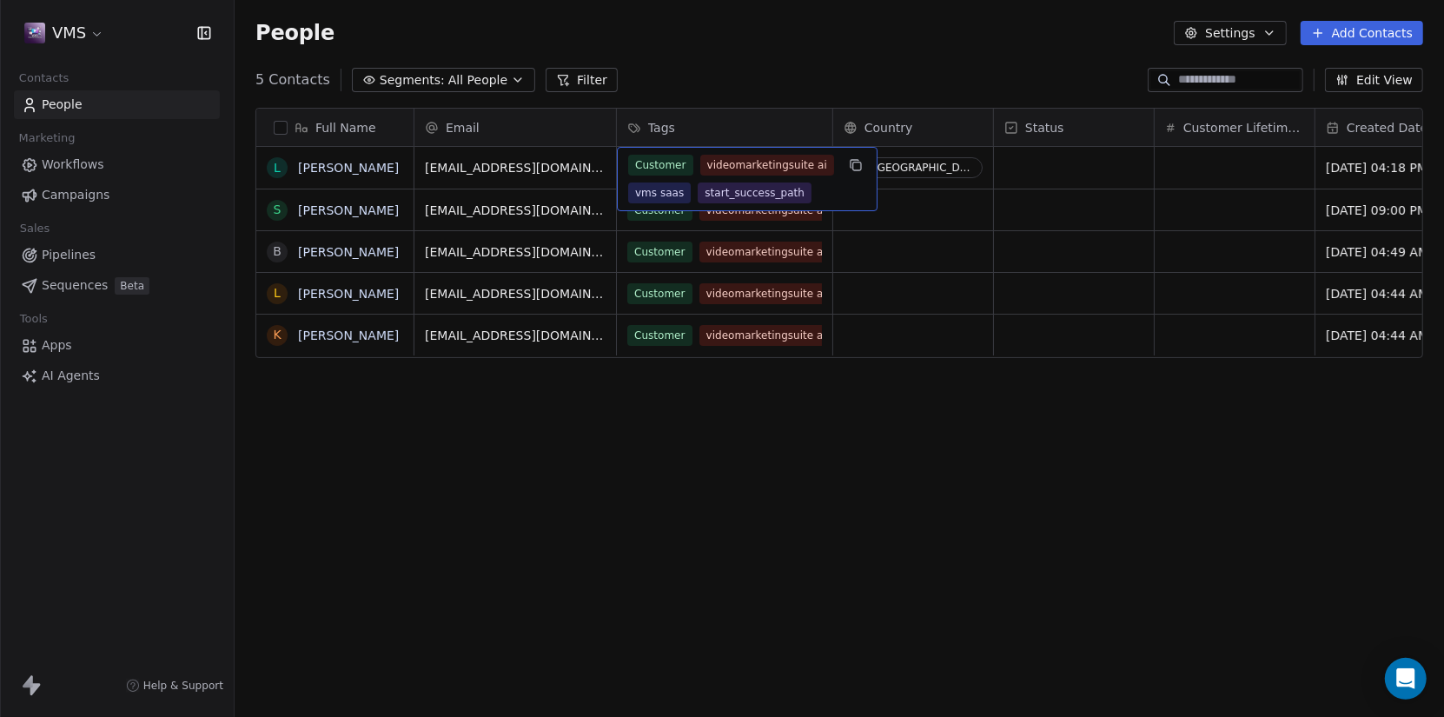
click at [751, 156] on span "videomarketingsuite ai" at bounding box center [766, 165] width 134 height 21
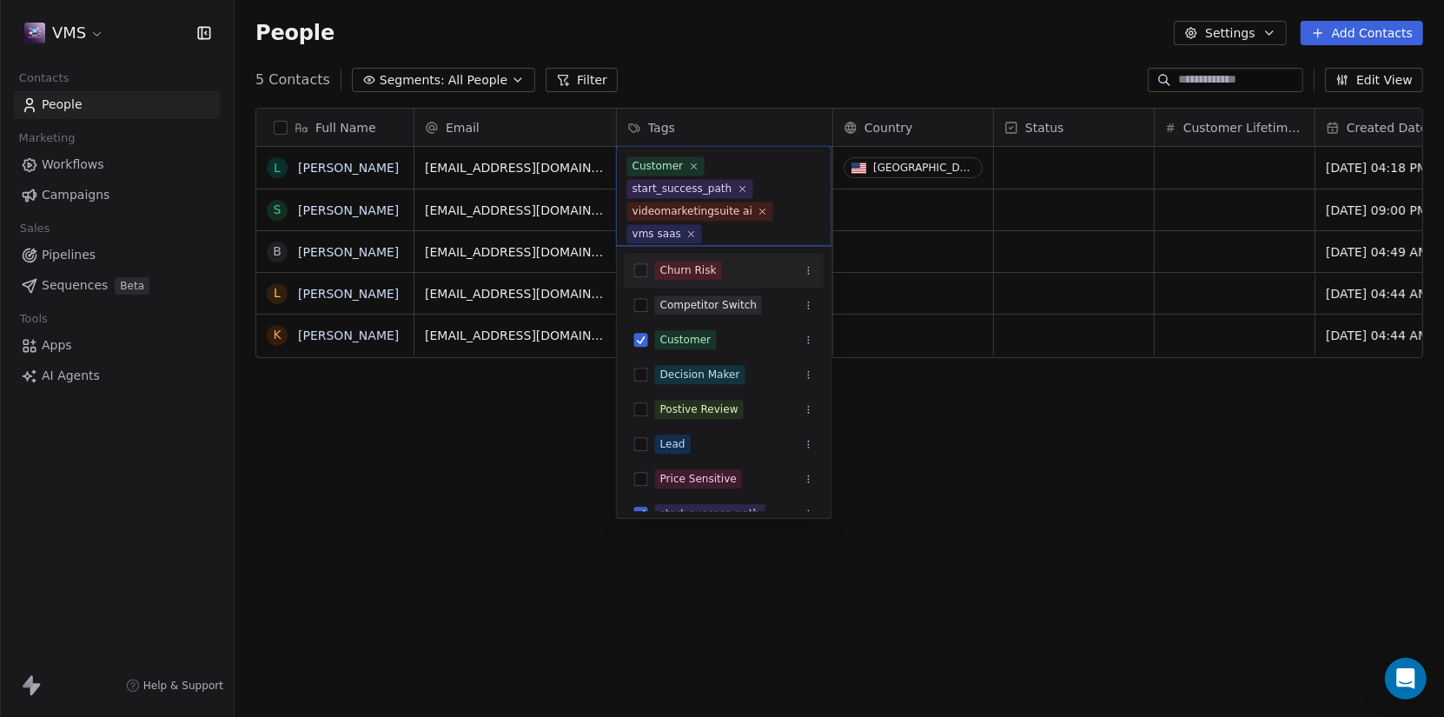
click at [917, 400] on html "VMS Contacts People Marketing Workflows Campaigns Sales Pipelines Sequences Bet…" at bounding box center [722, 358] width 1444 height 717
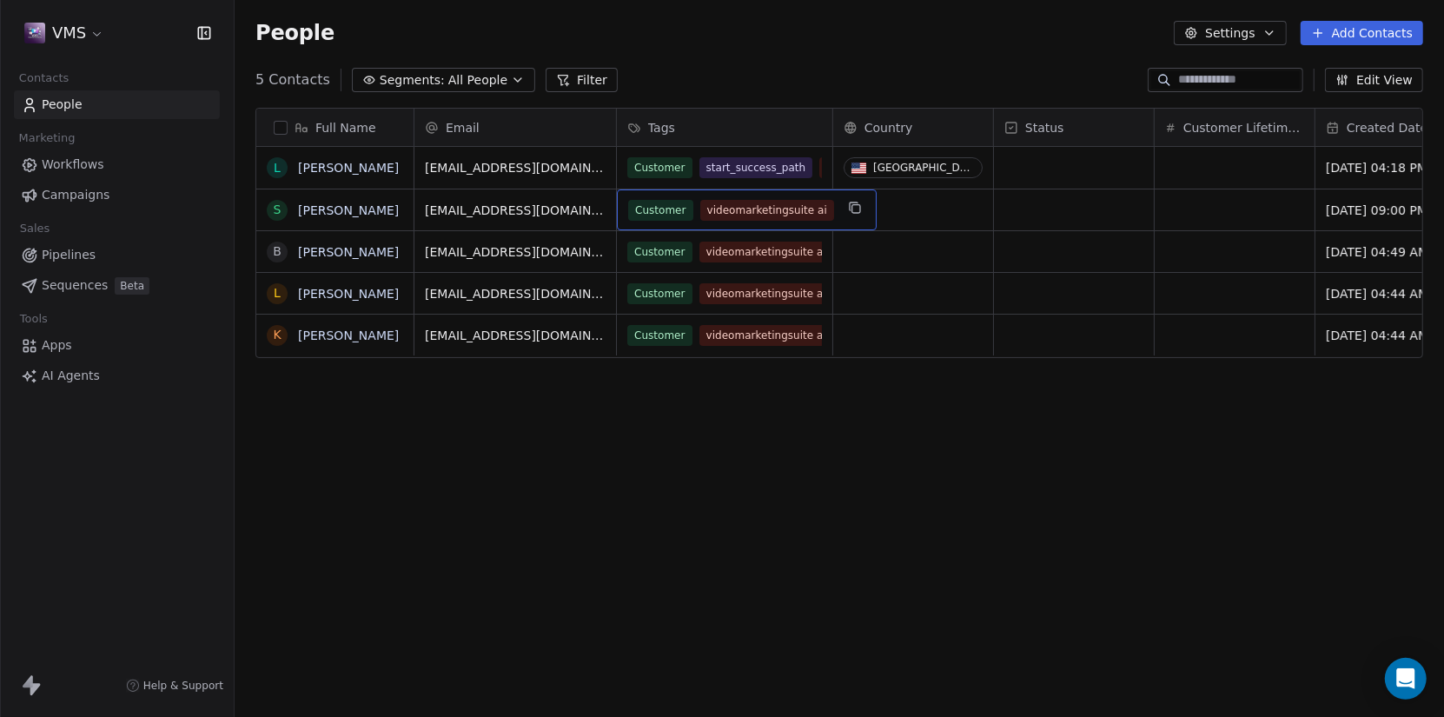
click at [751, 213] on span "videomarketingsuite ai" at bounding box center [766, 210] width 134 height 21
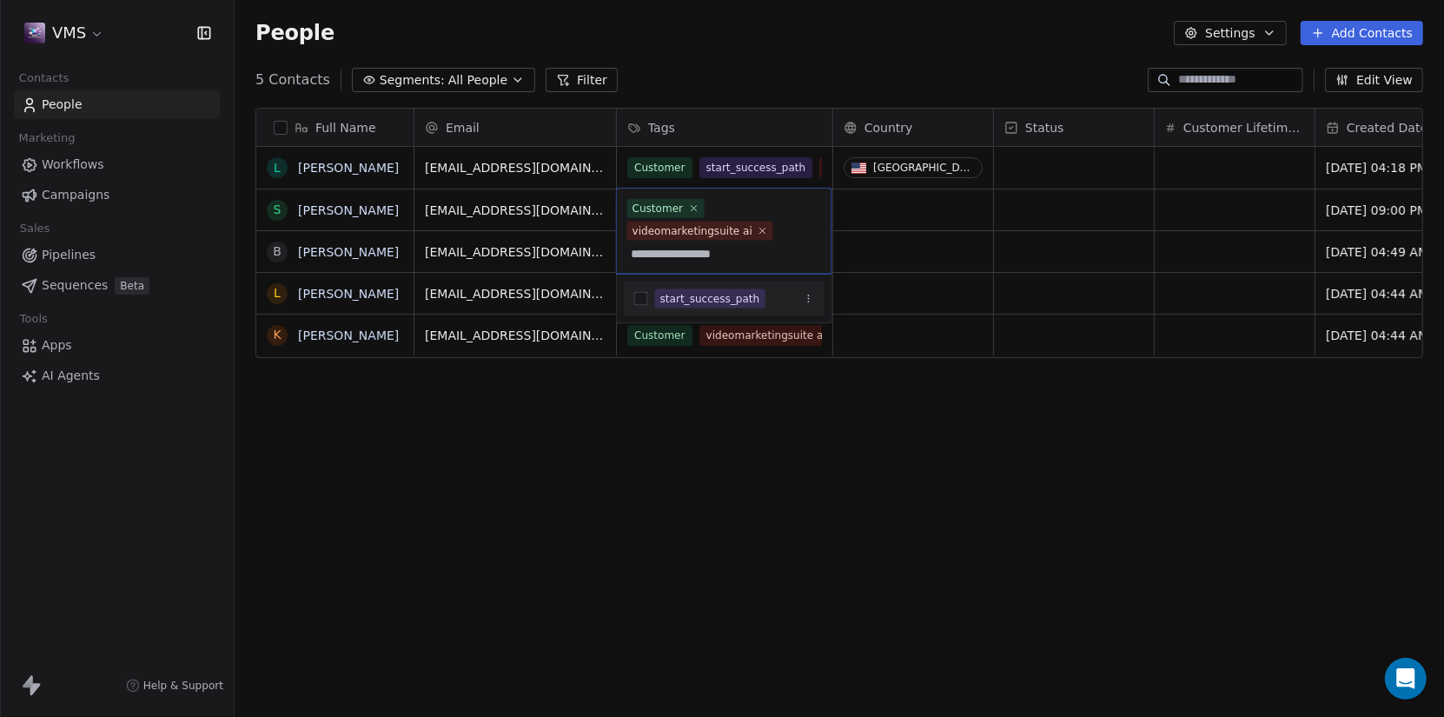
type input "**********"
click at [641, 298] on button "Suggestions" at bounding box center [641, 299] width 14 height 14
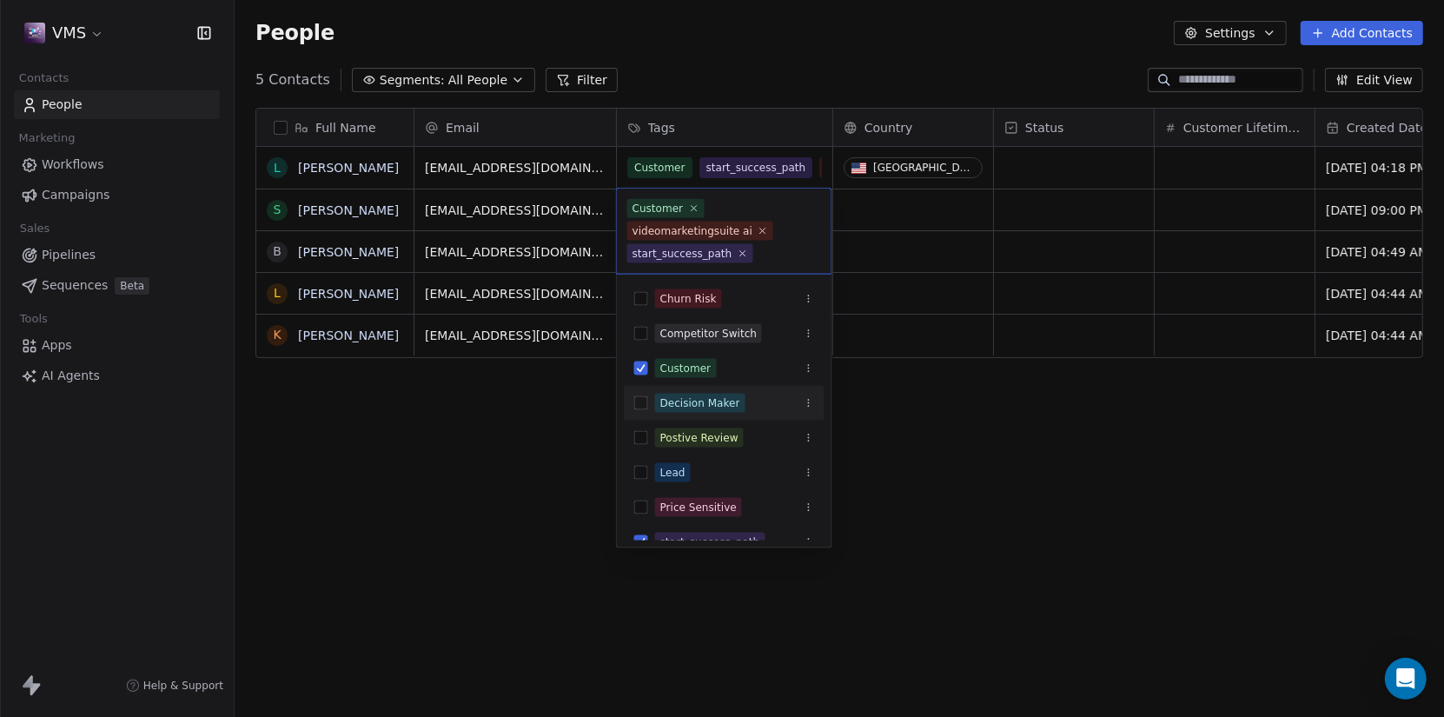
drag, startPoint x: 763, startPoint y: 378, endPoint x: 815, endPoint y: 419, distance: 66.2
click at [815, 419] on div "Decision Maker" at bounding box center [724, 403] width 201 height 35
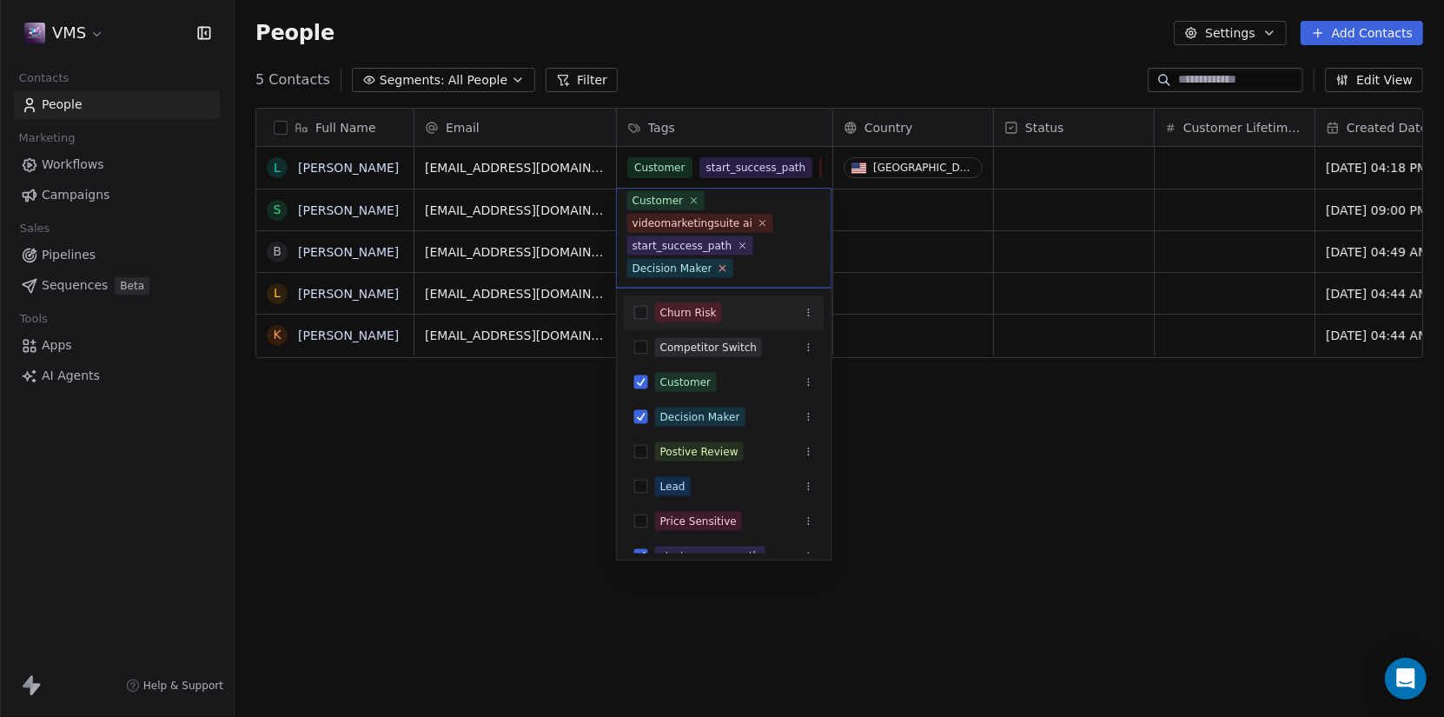
click at [719, 267] on icon at bounding box center [722, 268] width 6 height 6
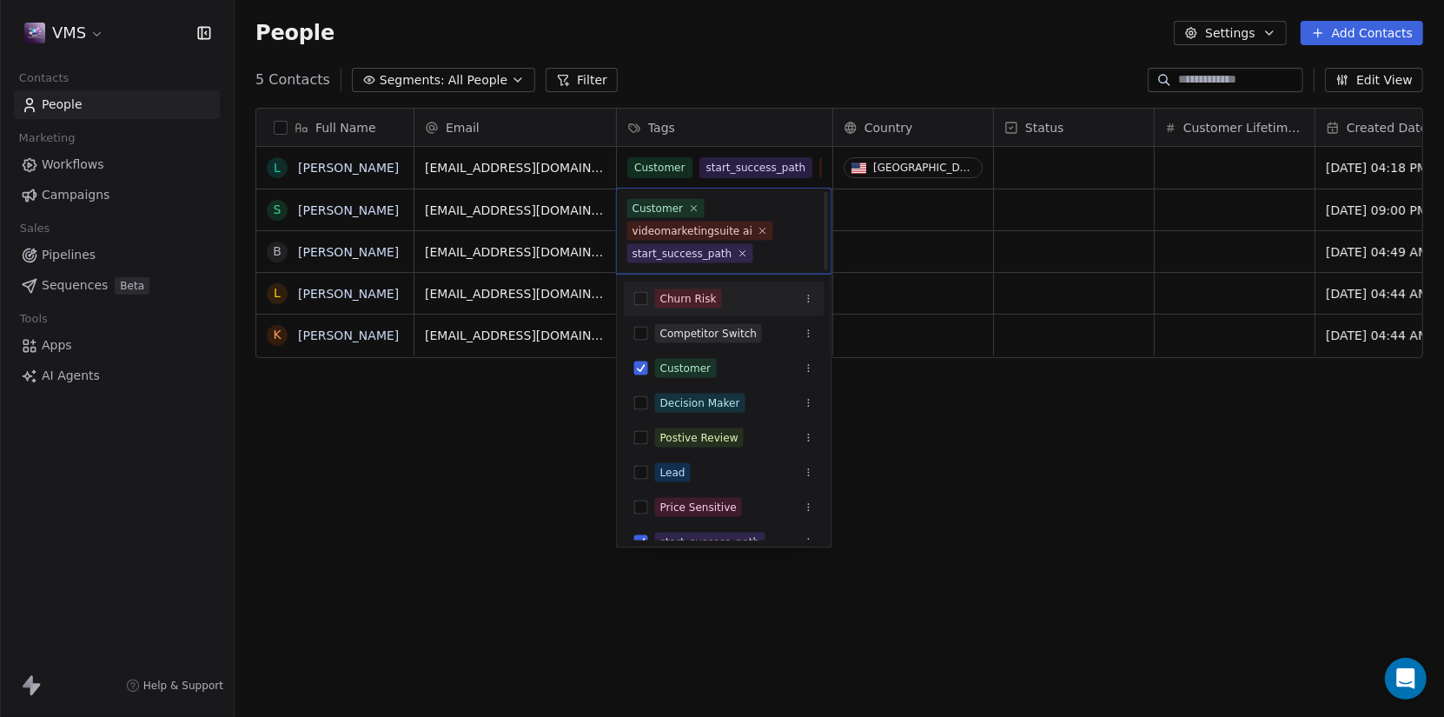
scroll to position [0, 0]
click at [965, 434] on html "VMS Contacts People Marketing Workflows Campaigns Sales Pipelines Sequences Bet…" at bounding box center [722, 358] width 1444 height 717
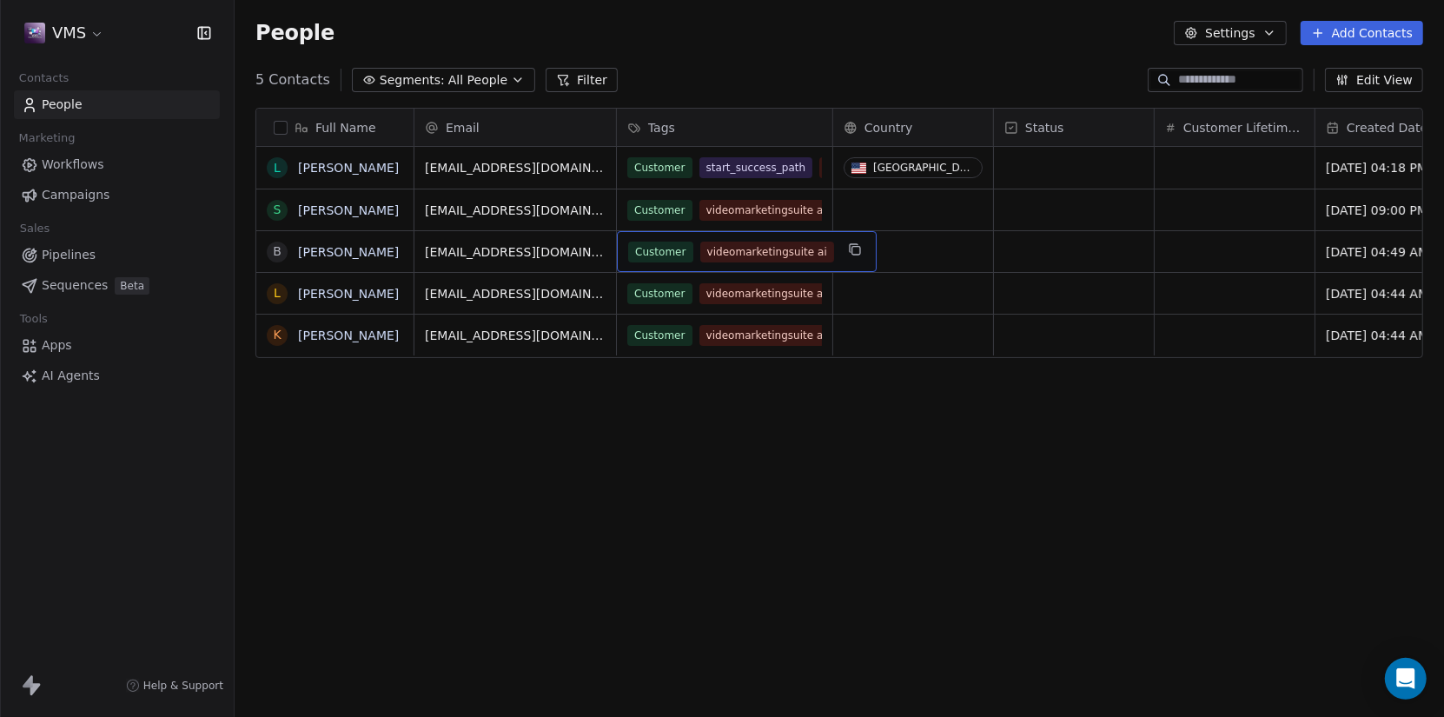
click at [791, 248] on span "videomarketingsuite ai" at bounding box center [766, 252] width 134 height 21
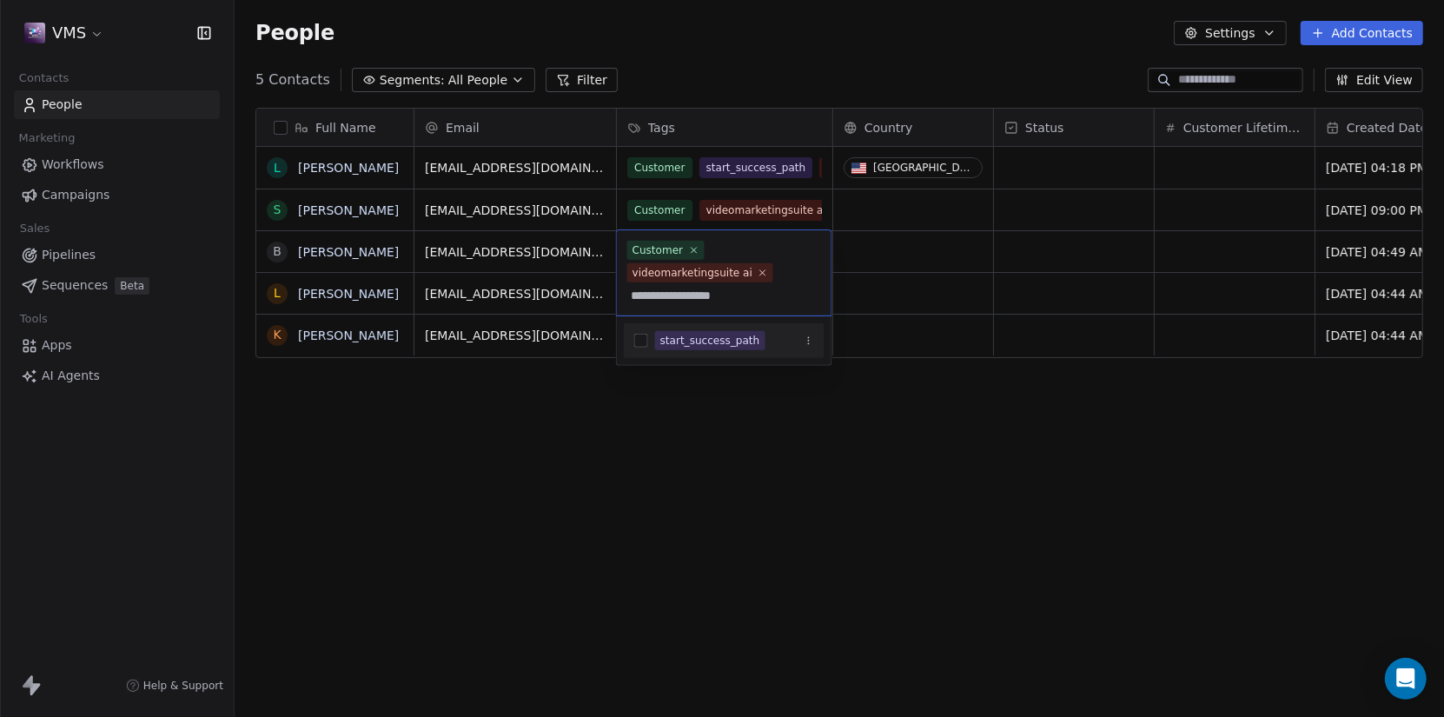
type input "**********"
click at [640, 334] on button "Suggestions" at bounding box center [641, 341] width 14 height 14
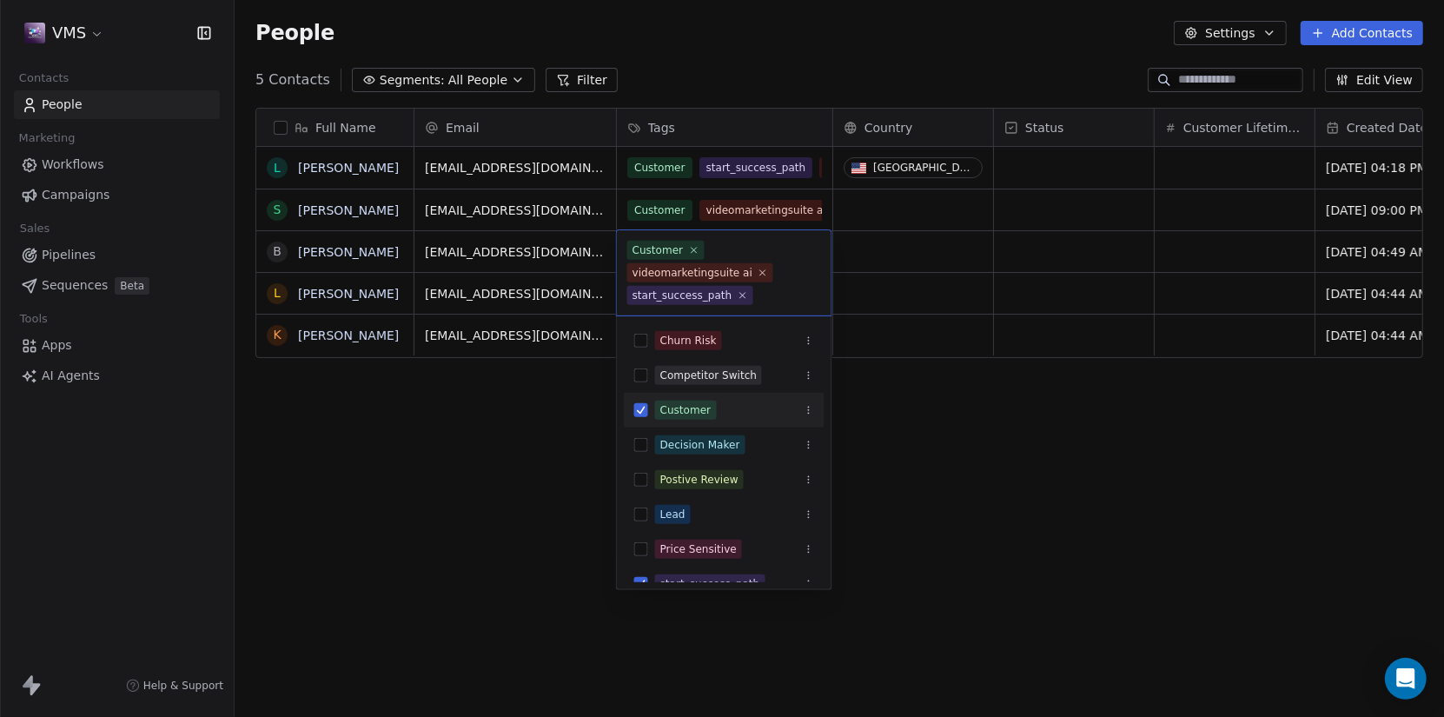
click at [932, 496] on html "VMS Contacts People Marketing Workflows Campaigns Sales Pipelines Sequences Bet…" at bounding box center [722, 358] width 1444 height 717
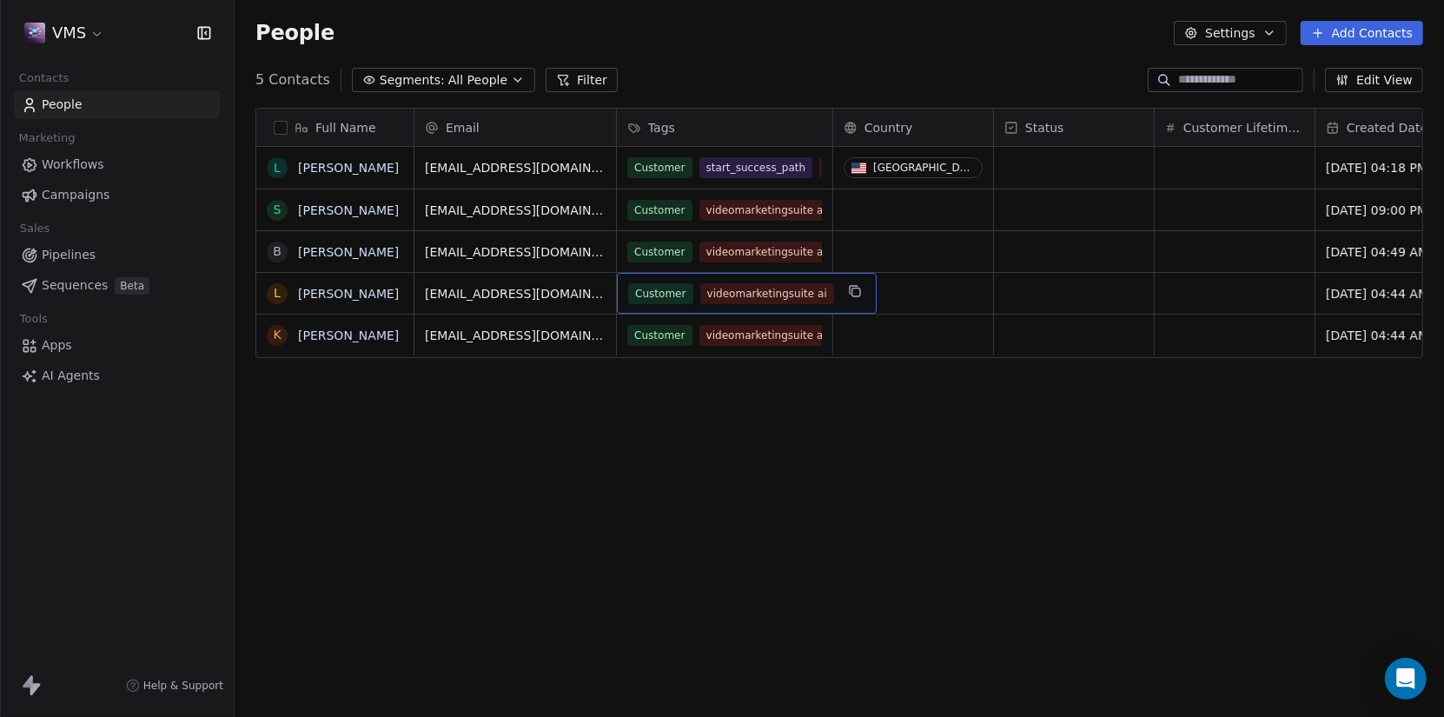
click at [758, 291] on span "videomarketingsuite ai" at bounding box center [766, 293] width 134 height 21
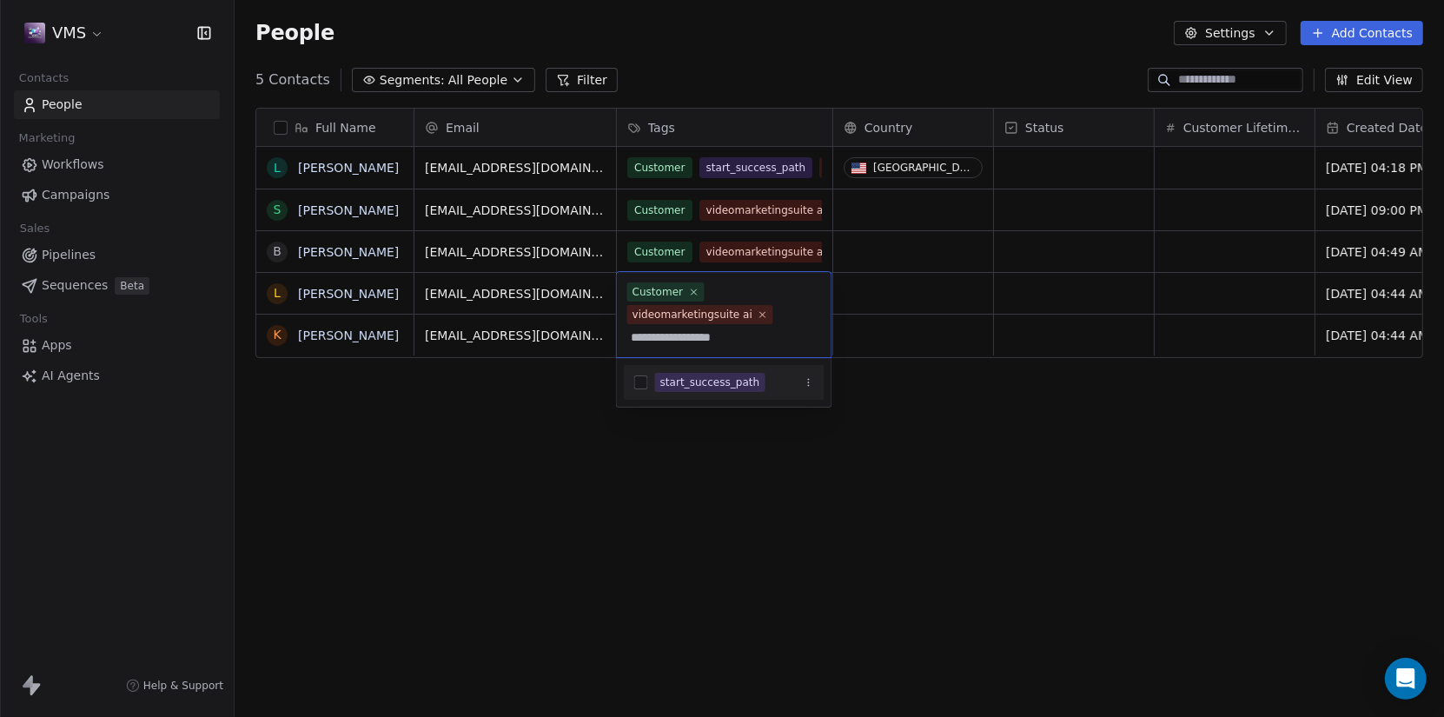
type input "**********"
click at [641, 382] on button "Suggestions" at bounding box center [641, 382] width 14 height 14
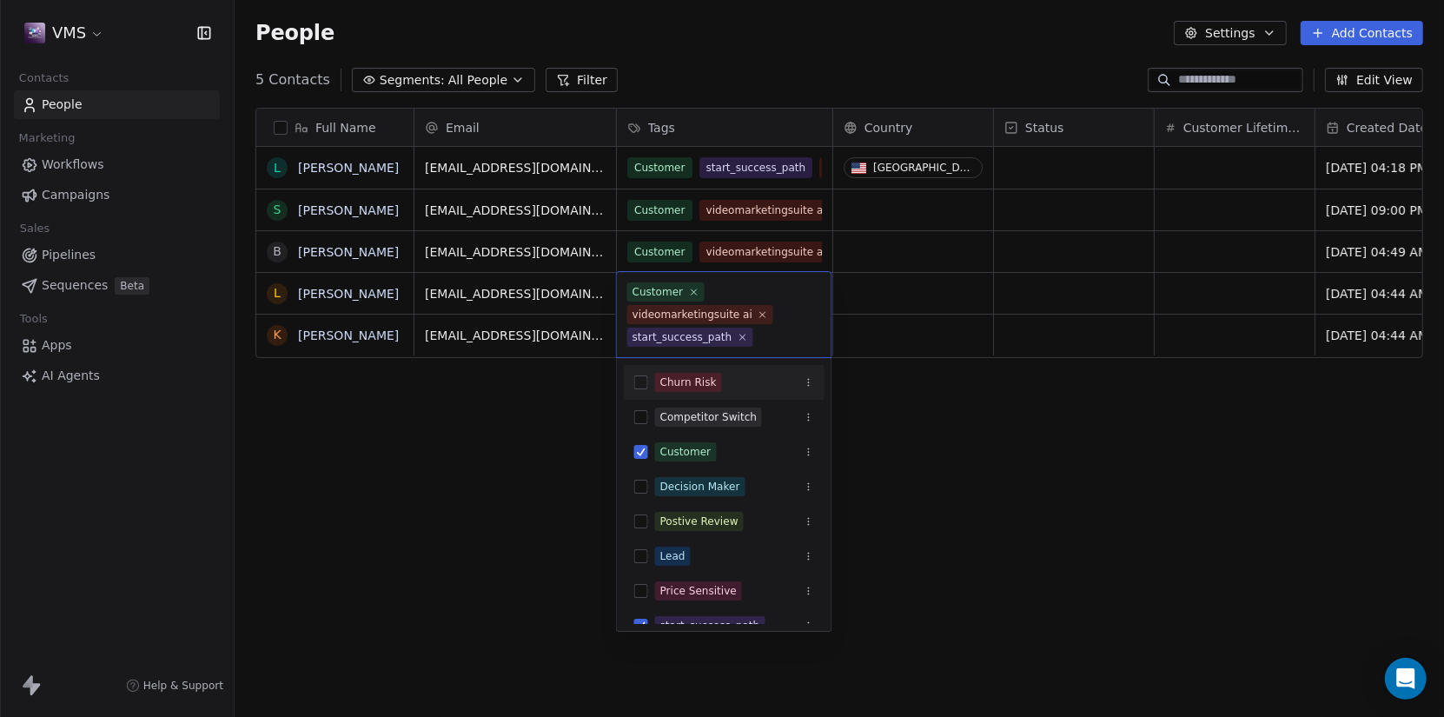
click at [958, 482] on html "VMS Contacts People Marketing Workflows Campaigns Sales Pipelines Sequences Bet…" at bounding box center [722, 358] width 1444 height 717
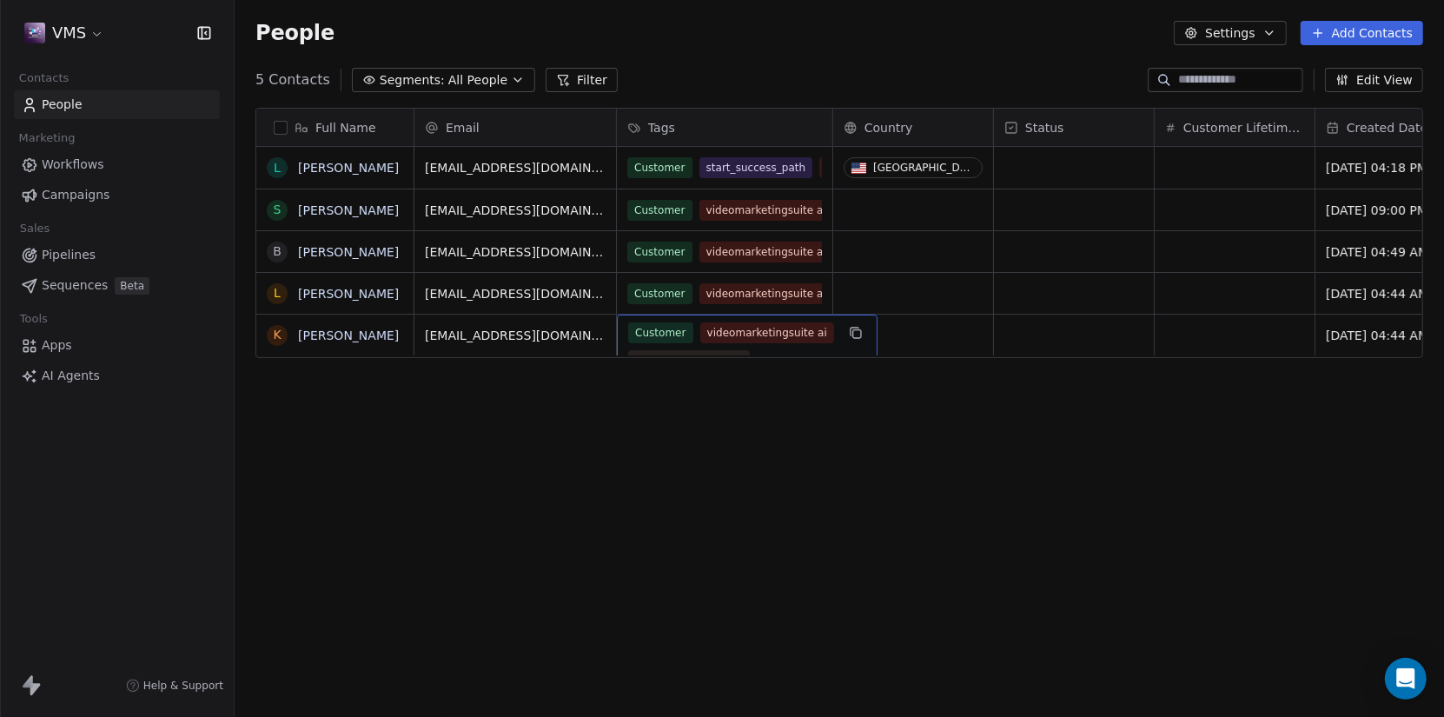
click at [771, 350] on div "Customer videomarketingsuite ai unsubscribed vms ai" at bounding box center [731, 346] width 207 height 49
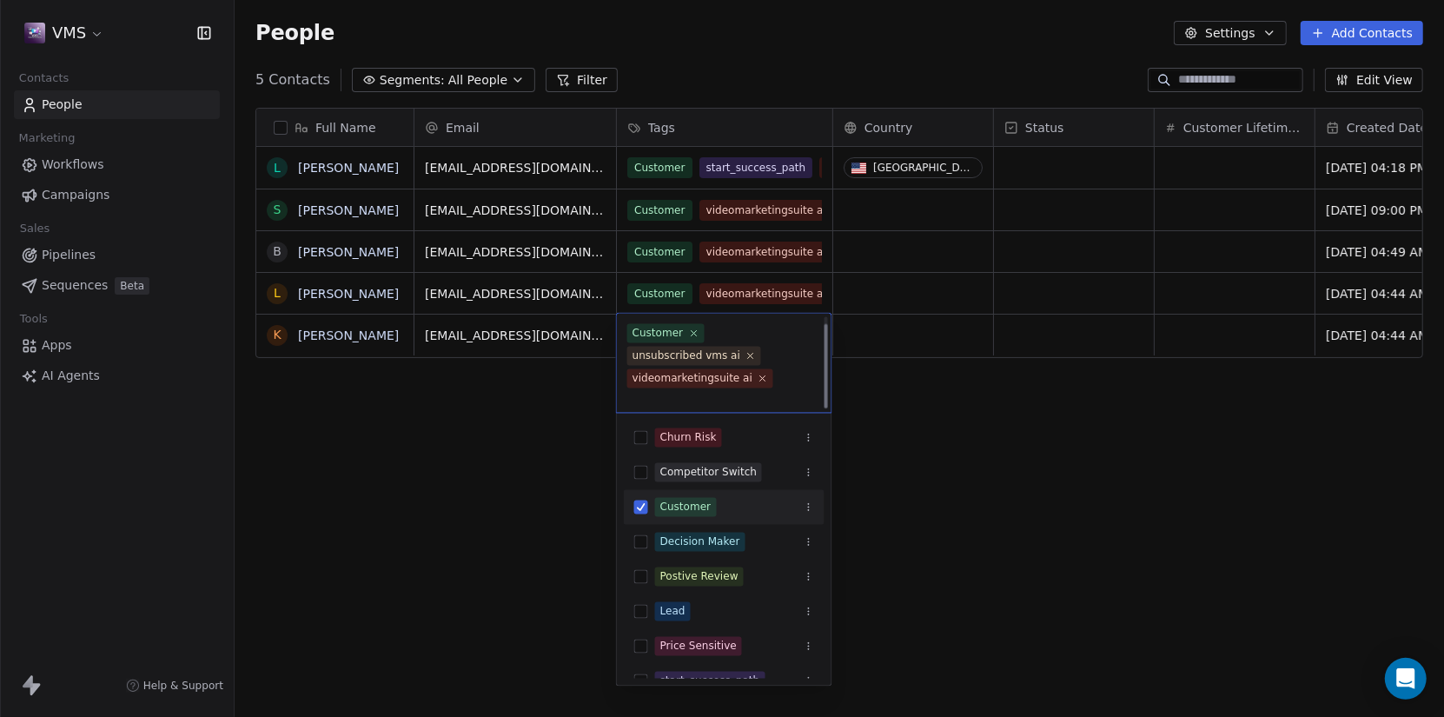
scroll to position [8, 0]
click at [770, 341] on div "Customer unsubscribed vms ai videomarketingsuite ai" at bounding box center [724, 360] width 215 height 108
click at [732, 397] on input "text" at bounding box center [724, 393] width 194 height 19
paste input "**********"
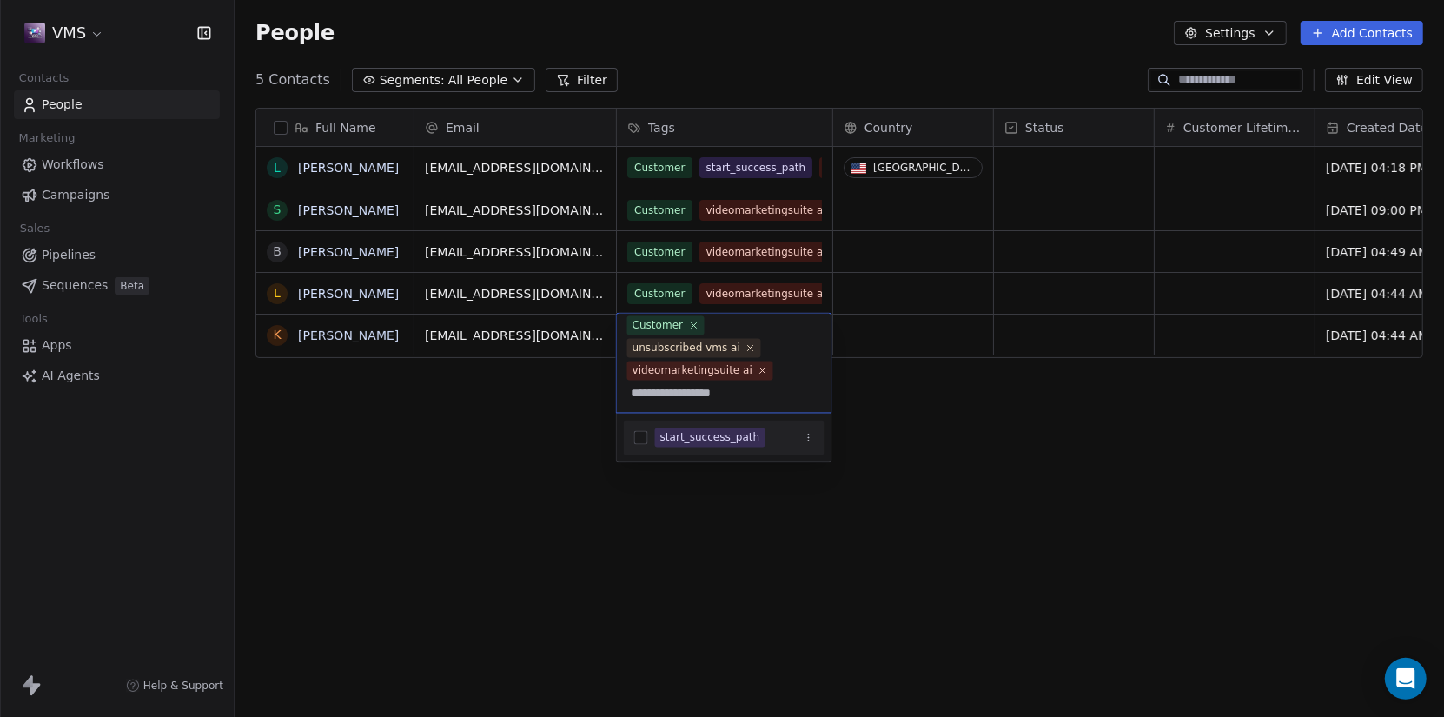
type input "**********"
click at [639, 442] on button "Suggestions" at bounding box center [641, 437] width 14 height 14
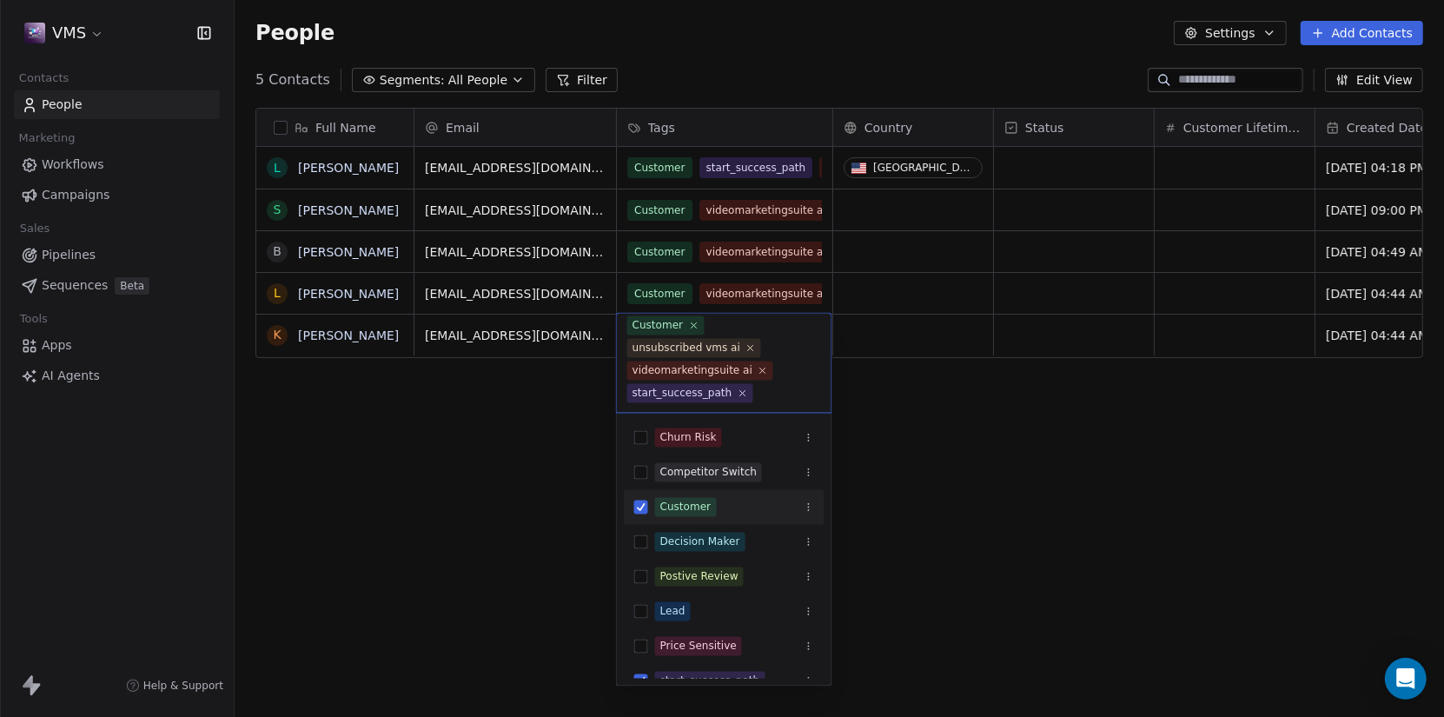
click at [1022, 537] on html "VMS Contacts People Marketing Workflows Campaigns Sales Pipelines Sequences Bet…" at bounding box center [722, 358] width 1444 height 717
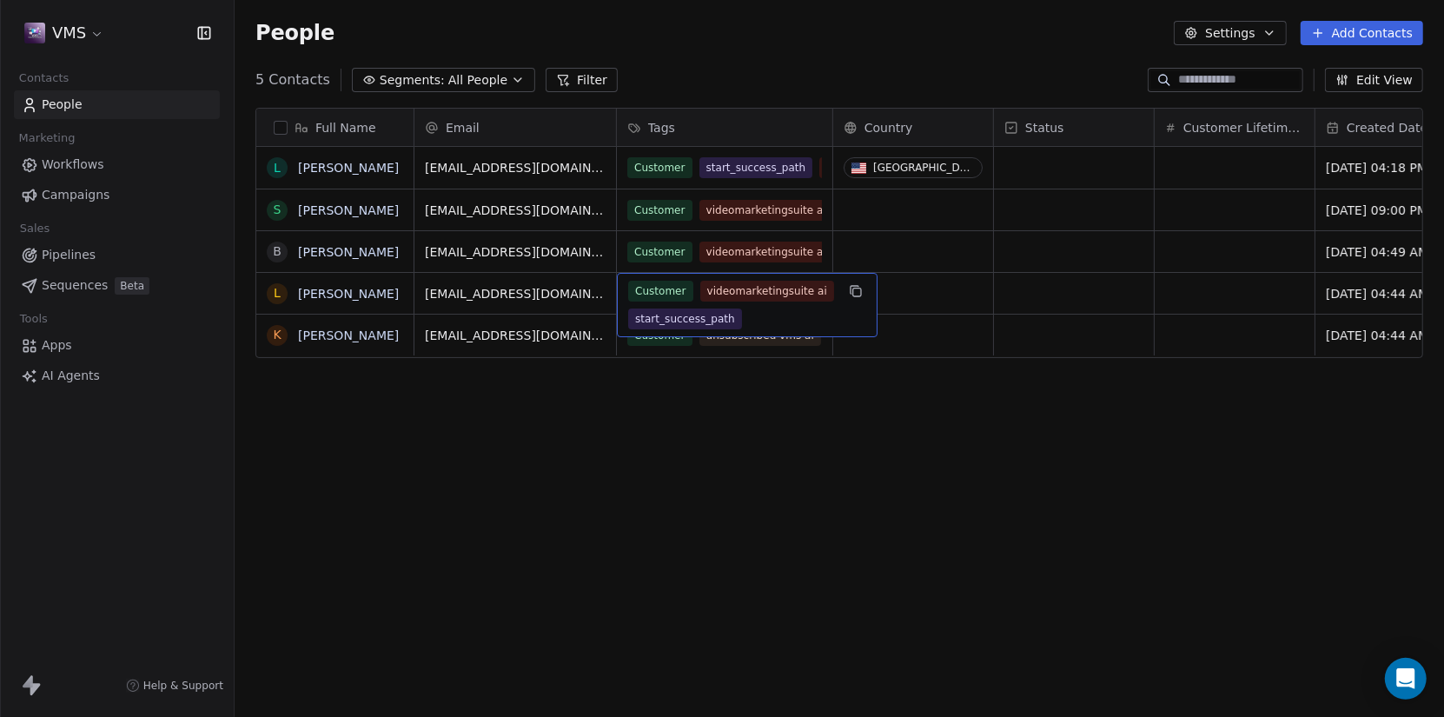
click at [743, 296] on span "videomarketingsuite ai" at bounding box center [766, 291] width 134 height 21
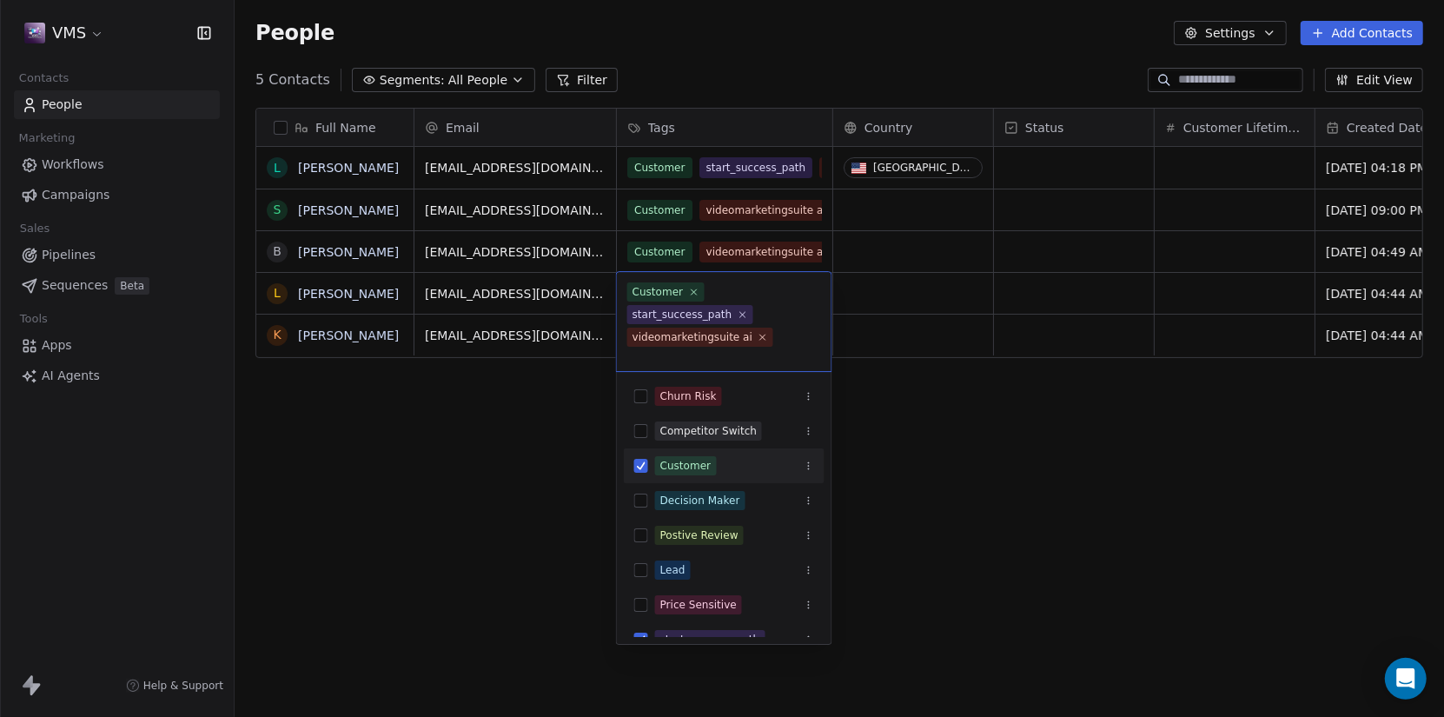
click at [730, 329] on div "videomarketingsuite ai" at bounding box center [693, 337] width 120 height 16
click at [1019, 519] on html "VMS Contacts People Marketing Workflows Campaigns Sales Pipelines Sequences Bet…" at bounding box center [722, 358] width 1444 height 717
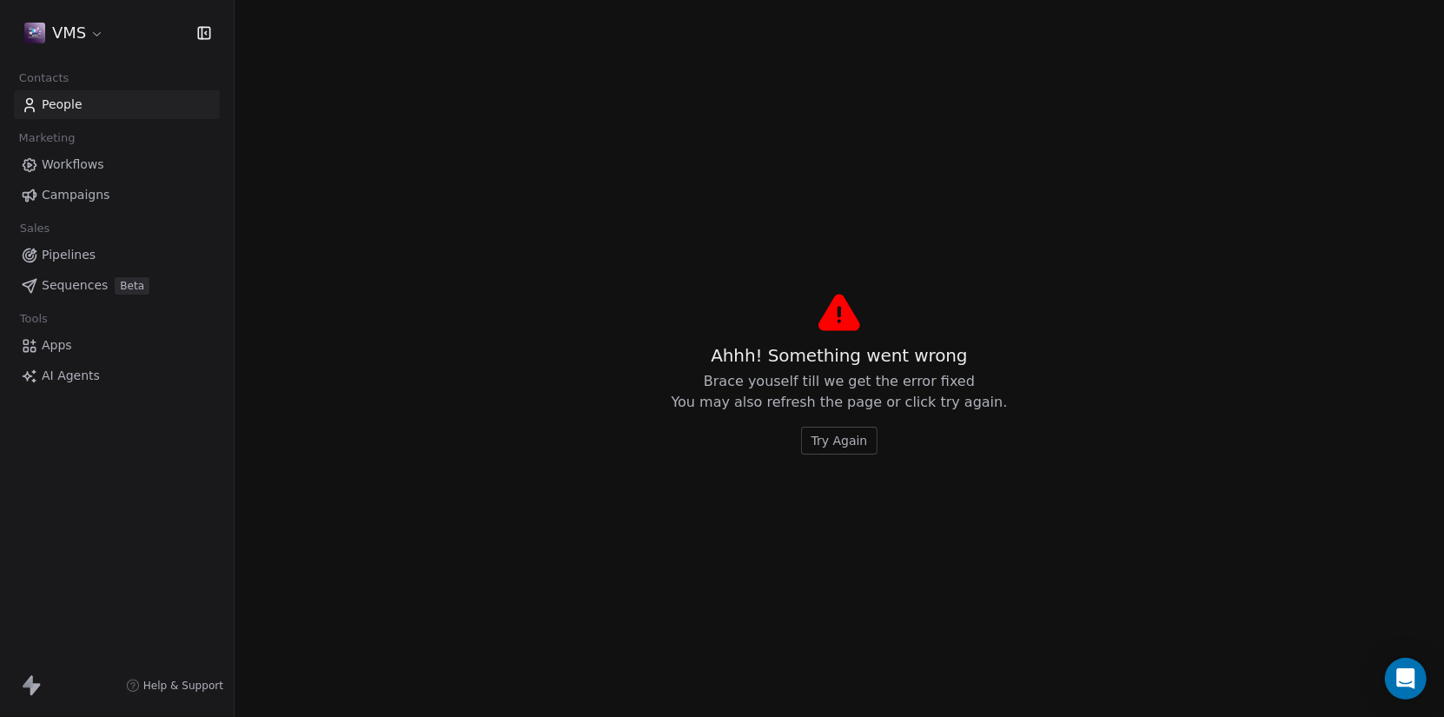
drag, startPoint x: 832, startPoint y: 126, endPoint x: 1092, endPoint y: 175, distance: 265.2
click at [834, 444] on span "Try Again" at bounding box center [840, 440] width 56 height 17
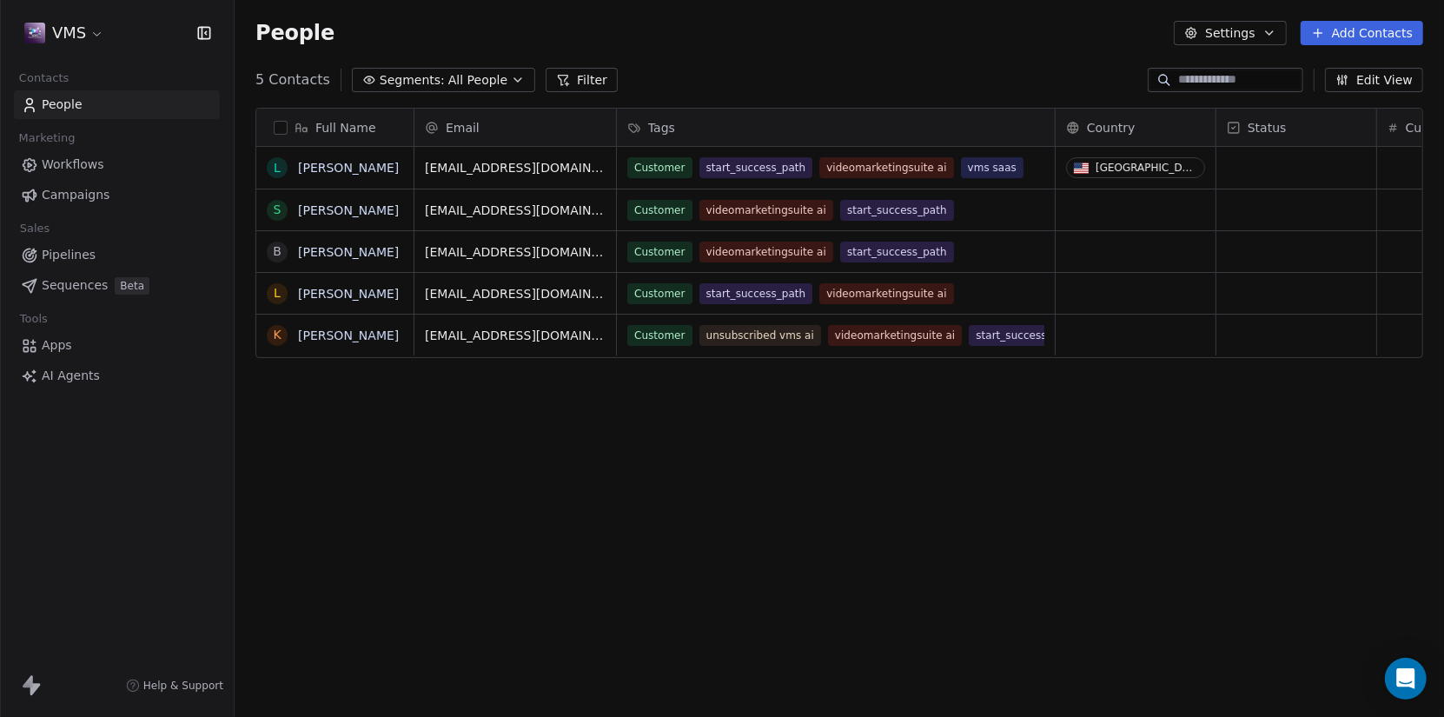
scroll to position [618, 1196]
drag, startPoint x: 1375, startPoint y: 129, endPoint x: 1328, endPoint y: 162, distance: 58.1
click at [1053, 127] on div at bounding box center [1055, 127] width 4 height 37
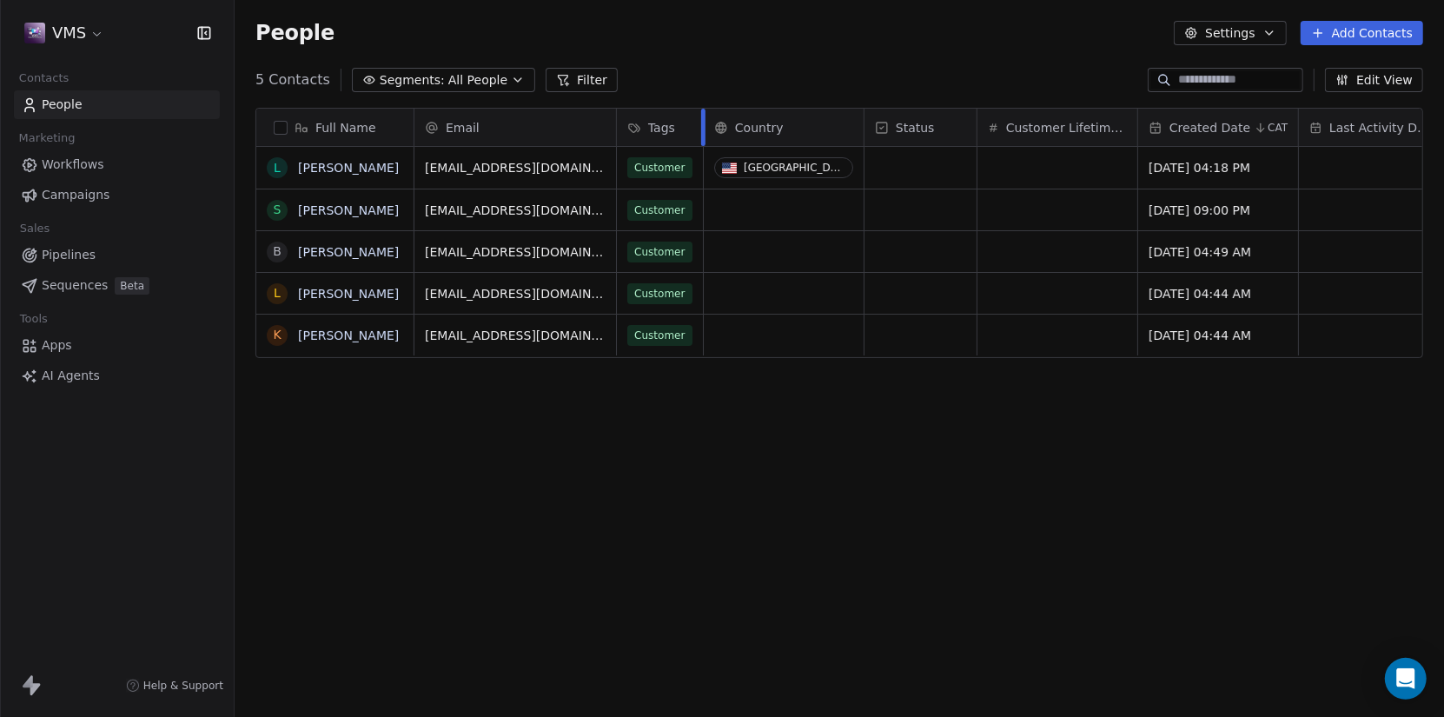
drag, startPoint x: 1053, startPoint y: 125, endPoint x: 692, endPoint y: 133, distance: 361.6
click at [692, 133] on div "Tags" at bounding box center [660, 127] width 87 height 37
click at [1092, 117] on html "VMS Contacts People Marketing Workflows Campaigns Sales Pipelines Sequences Bet…" at bounding box center [722, 358] width 1444 height 717
click at [1072, 130] on span "Customer Lifetime Value" at bounding box center [1066, 127] width 121 height 17
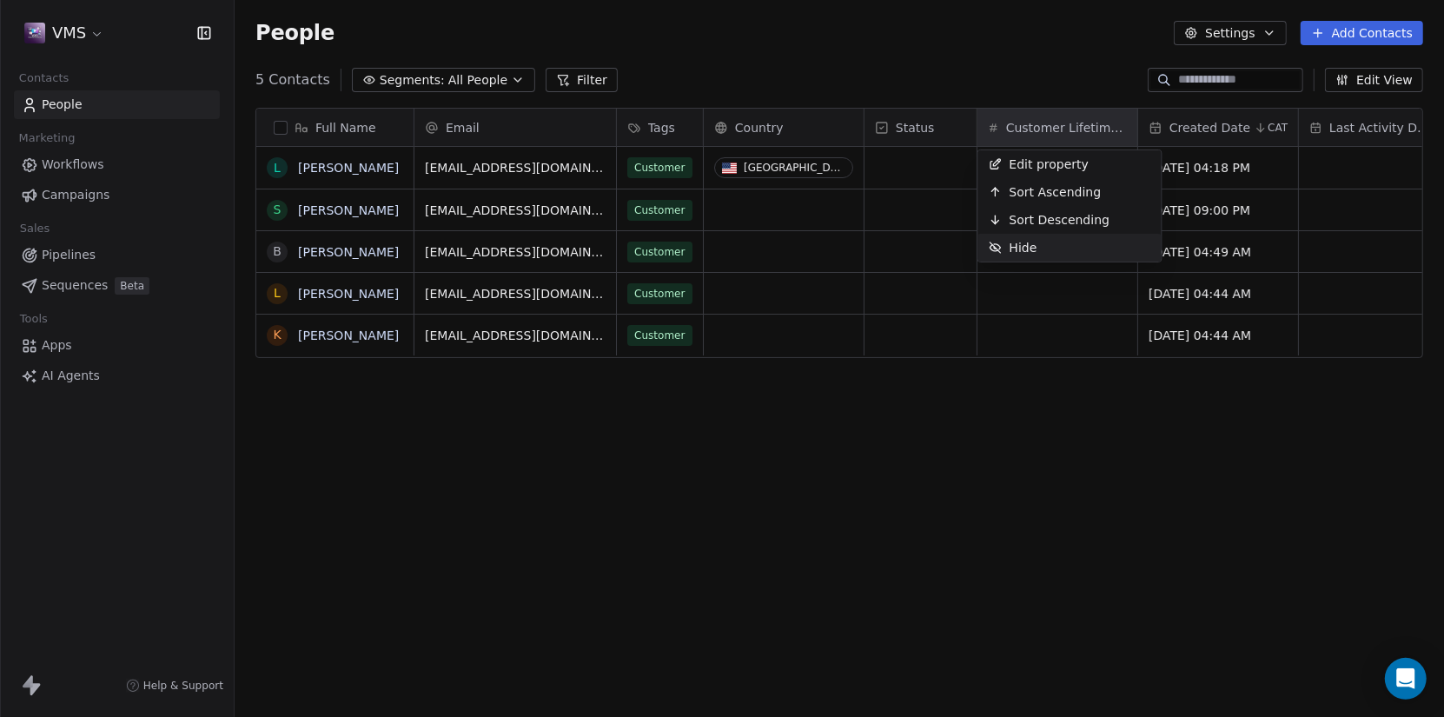
click at [1031, 243] on span "Hide" at bounding box center [1024, 247] width 28 height 17
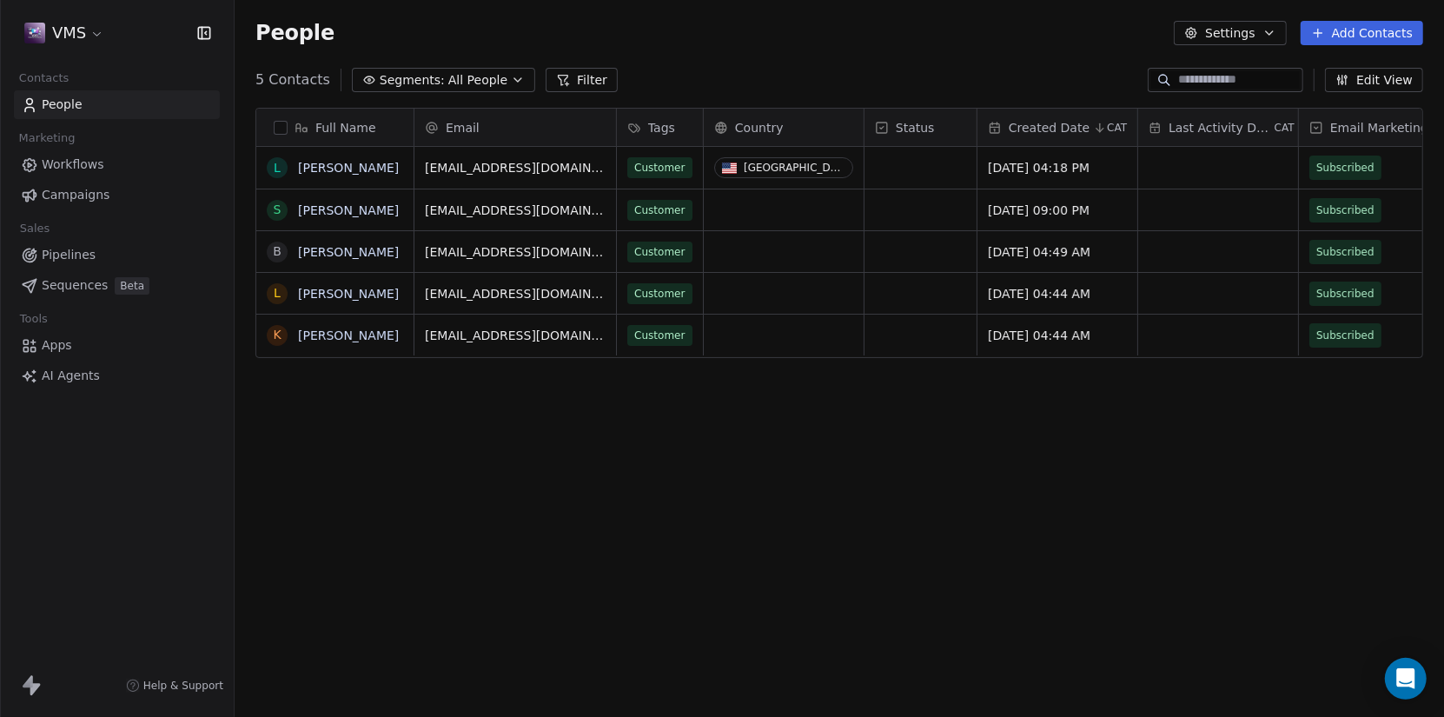
click at [1366, 124] on span "Email Marketing Consent" at bounding box center [1406, 127] width 152 height 17
click at [1194, 130] on html "VMS Contacts People Marketing Workflows Campaigns Sales Pipelines Sequences Bet…" at bounding box center [722, 358] width 1444 height 717
click at [1189, 123] on span "Last Activity Date" at bounding box center [1220, 127] width 103 height 17
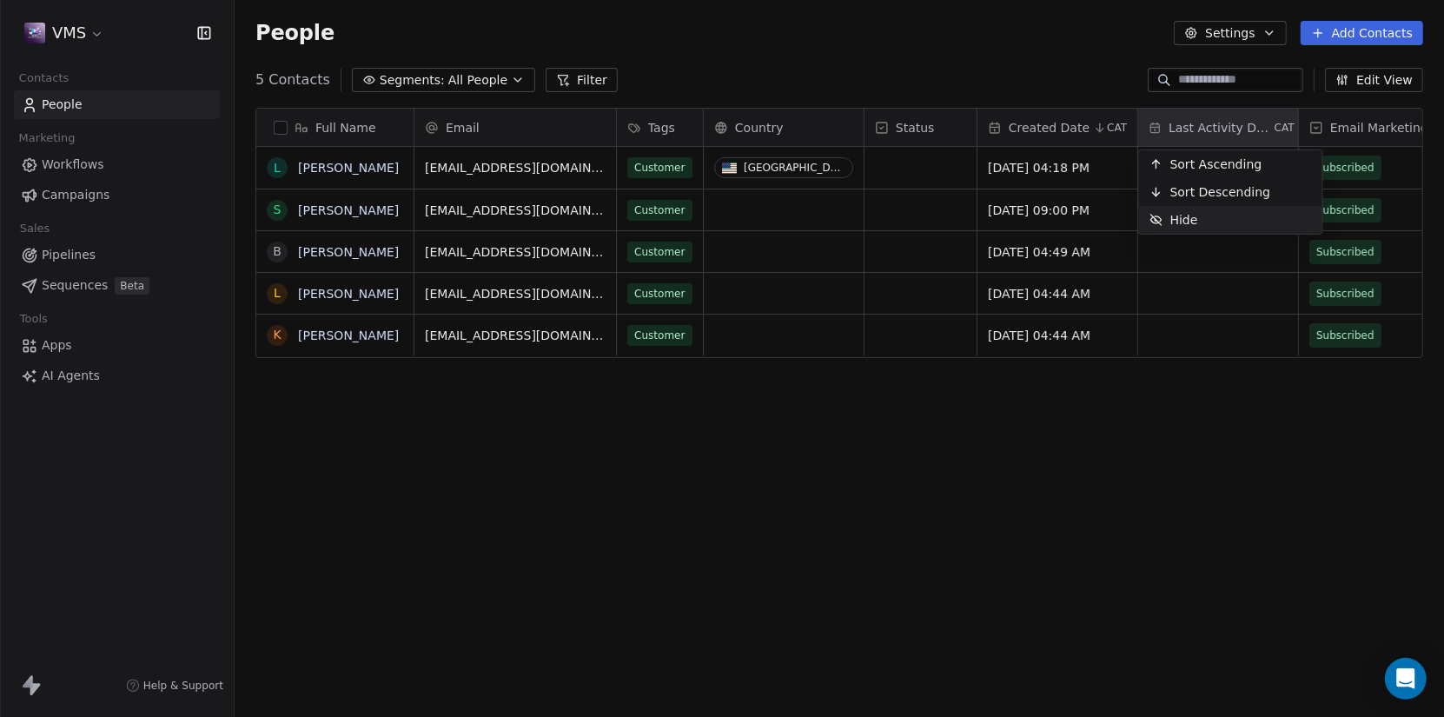
click at [1176, 214] on span "Hide" at bounding box center [1184, 219] width 28 height 17
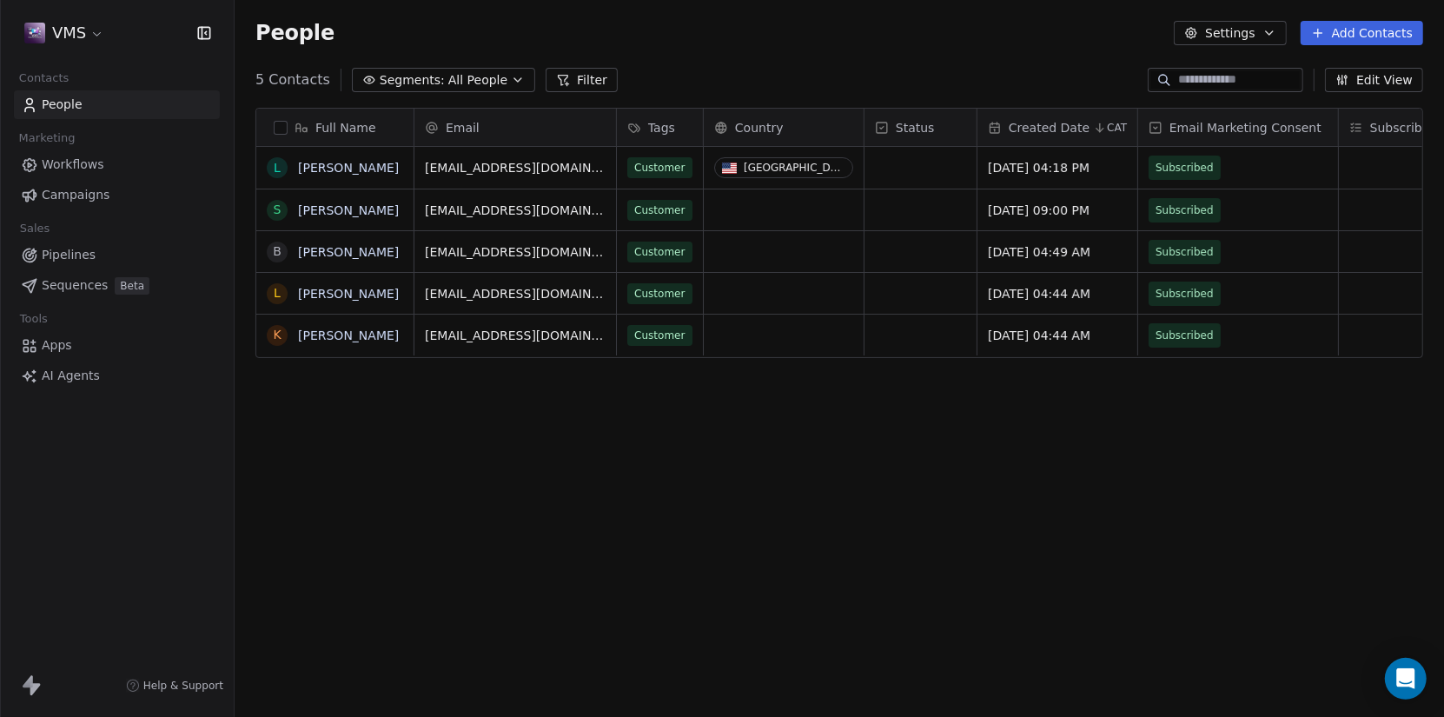
click at [1384, 123] on span "Subscribed Email Categories" at bounding box center [1456, 127] width 173 height 17
click at [1301, 487] on html "VMS Contacts People Marketing Workflows Campaigns Sales Pipelines Sequences Bet…" at bounding box center [722, 358] width 1444 height 717
drag, startPoint x: 1336, startPoint y: 122, endPoint x: 1266, endPoint y: 123, distance: 69.5
click at [1267, 123] on div at bounding box center [1269, 127] width 4 height 37
click at [1362, 124] on span "Subscribed Email Categories" at bounding box center [1387, 127] width 173 height 17
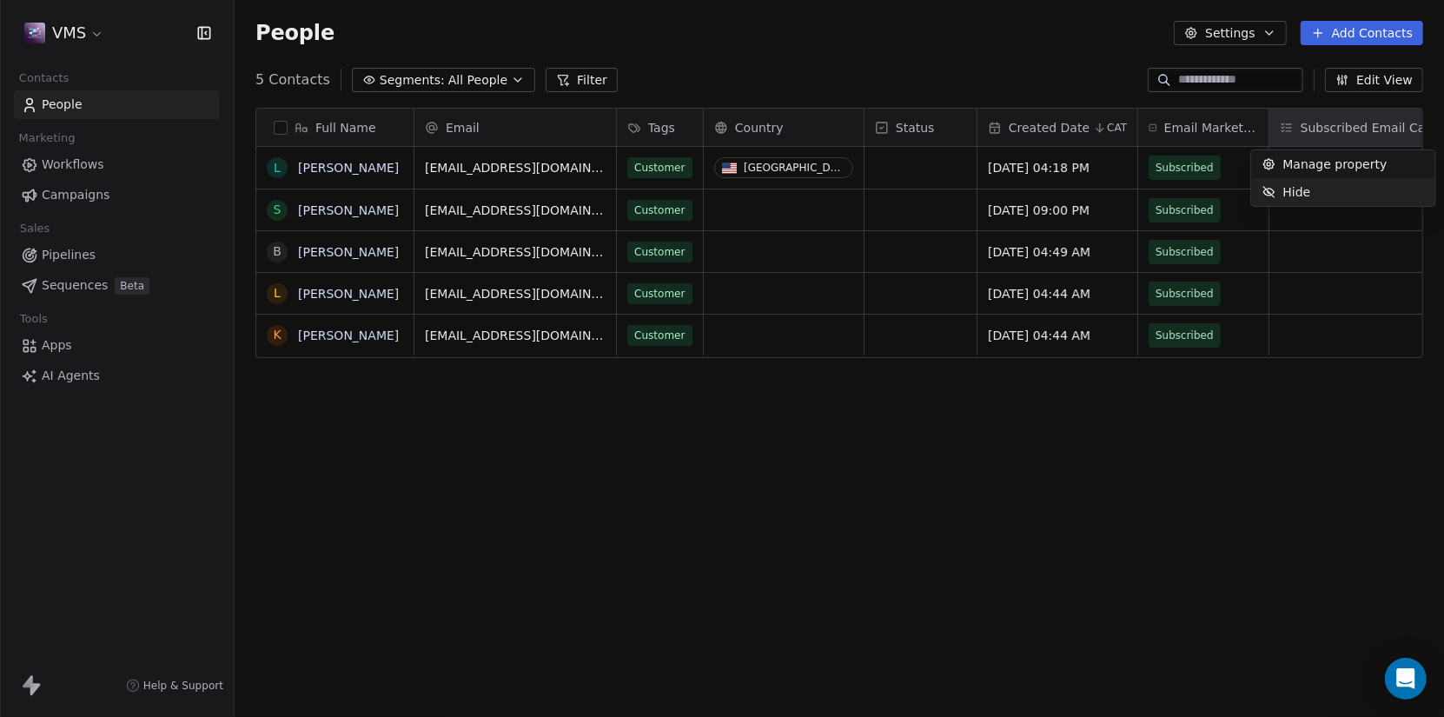
click at [1243, 540] on html "VMS Contacts People Marketing Workflows Campaigns Sales Pipelines Sequences Bet…" at bounding box center [722, 358] width 1444 height 717
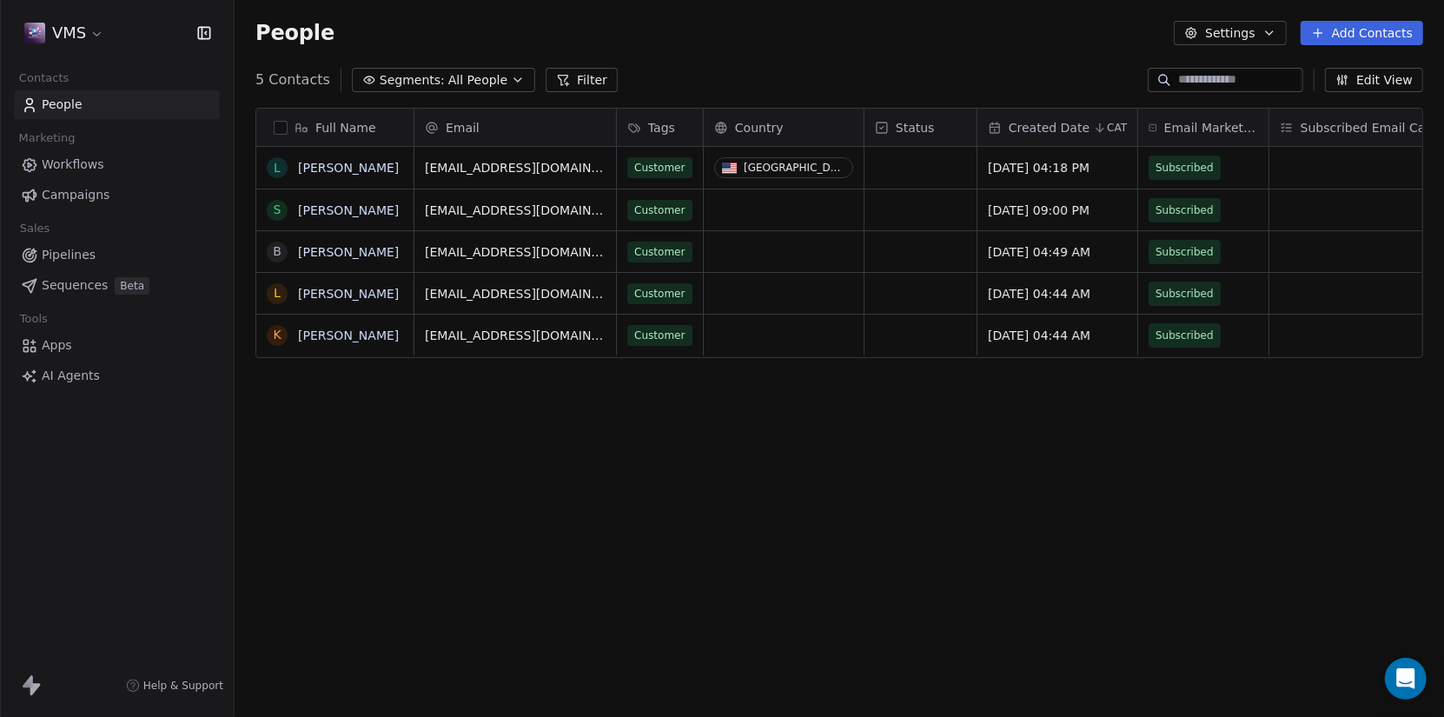
click at [1340, 368] on div "Full Name L Leon Gilmore S Stewart Prophett B Barjinder Kang L Lance Zimney K K…" at bounding box center [840, 409] width 1210 height 631
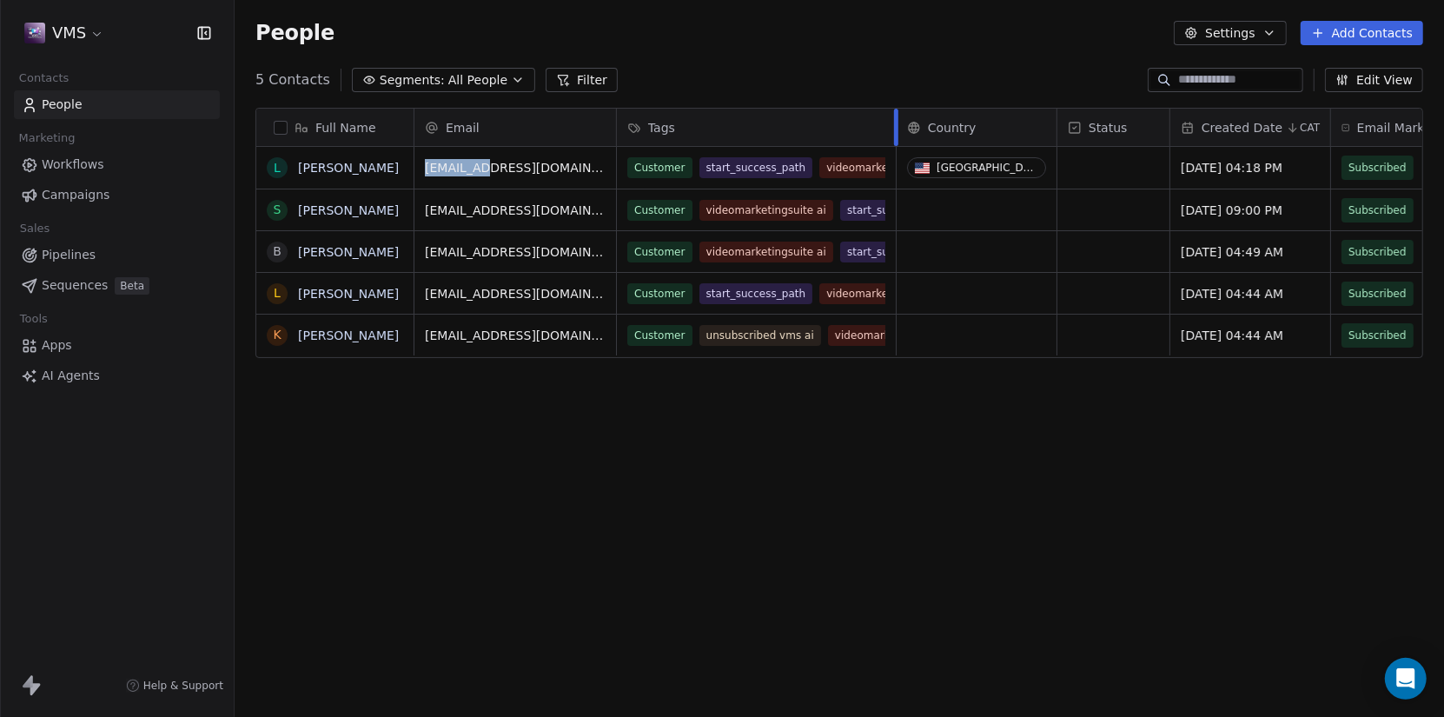
drag, startPoint x: 700, startPoint y: 122, endPoint x: 893, endPoint y: 132, distance: 193.2
click at [894, 132] on div at bounding box center [896, 127] width 4 height 37
click at [94, 34] on html "VMS Contacts People Marketing Workflows Campaigns Sales Pipelines Sequences Bet…" at bounding box center [722, 358] width 1444 height 717
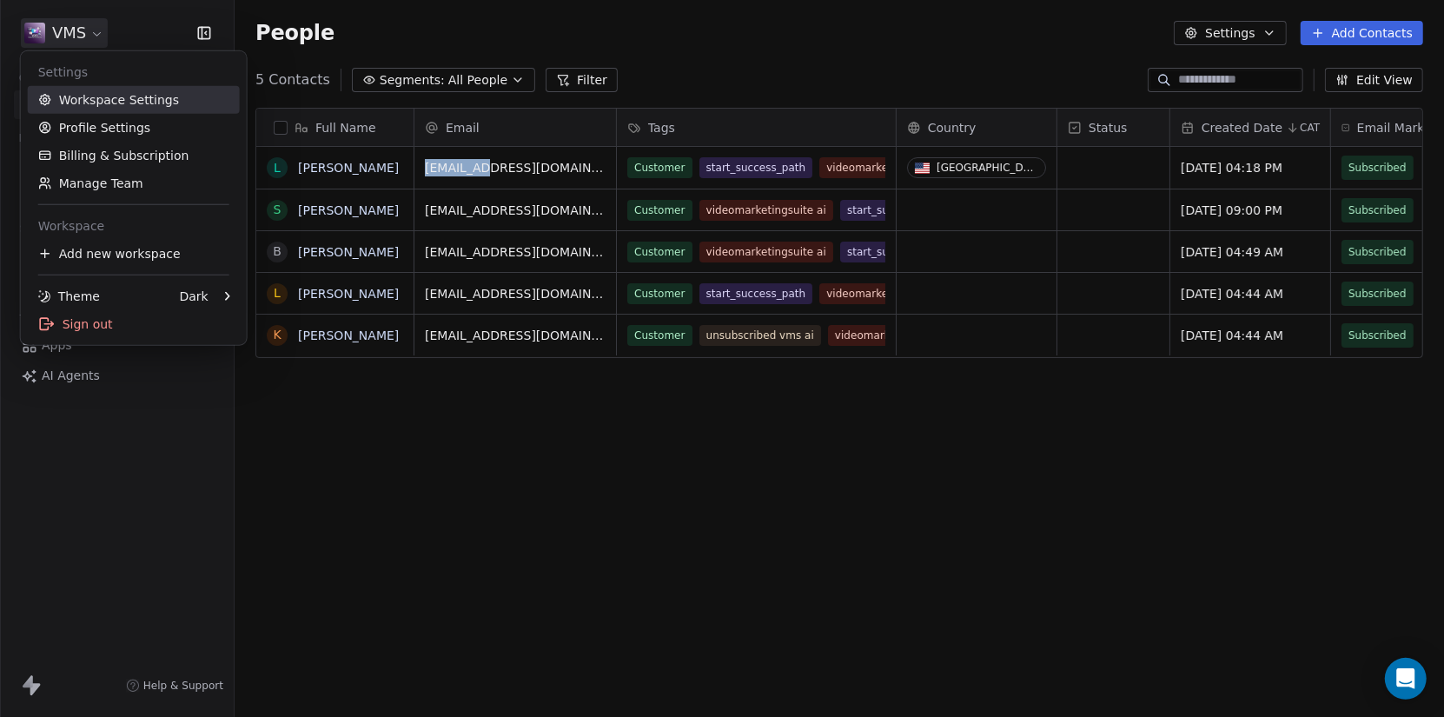
click at [101, 96] on link "Workspace Settings" at bounding box center [134, 100] width 212 height 28
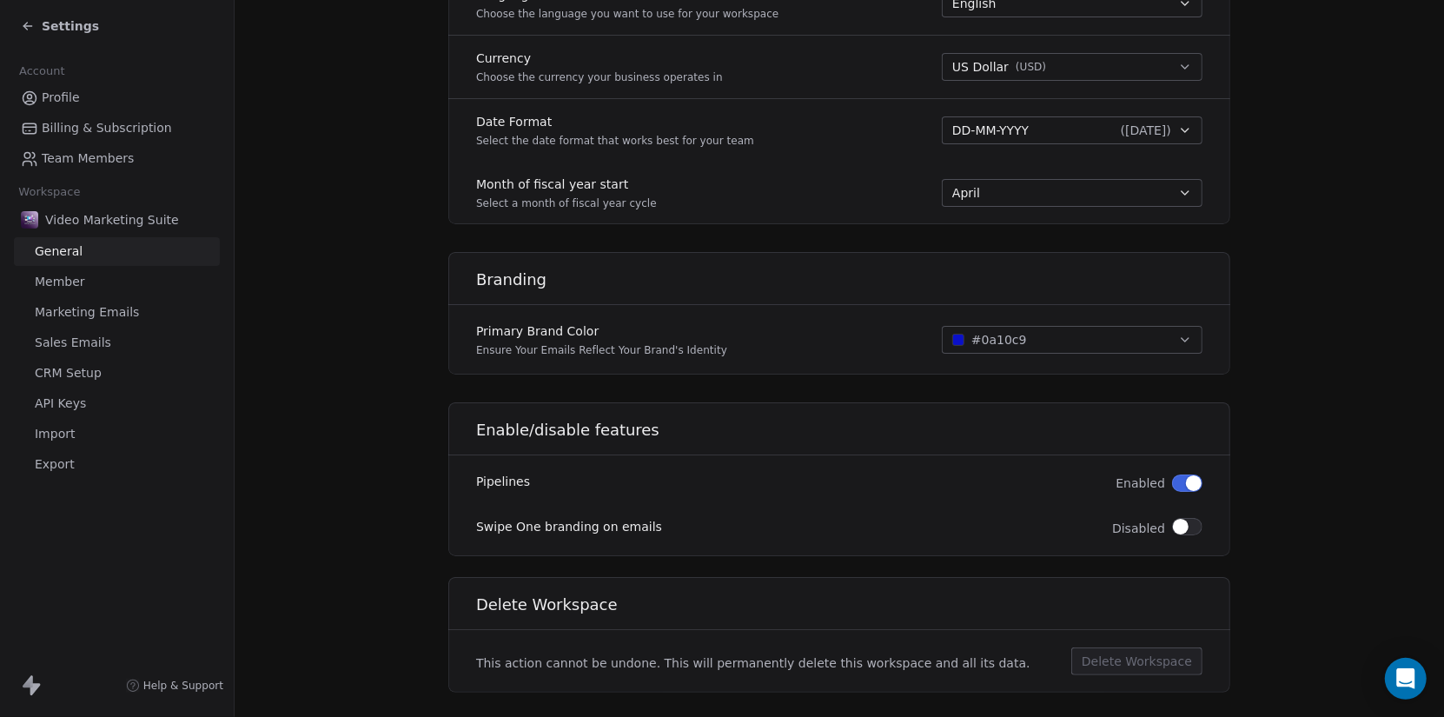
scroll to position [906, 0]
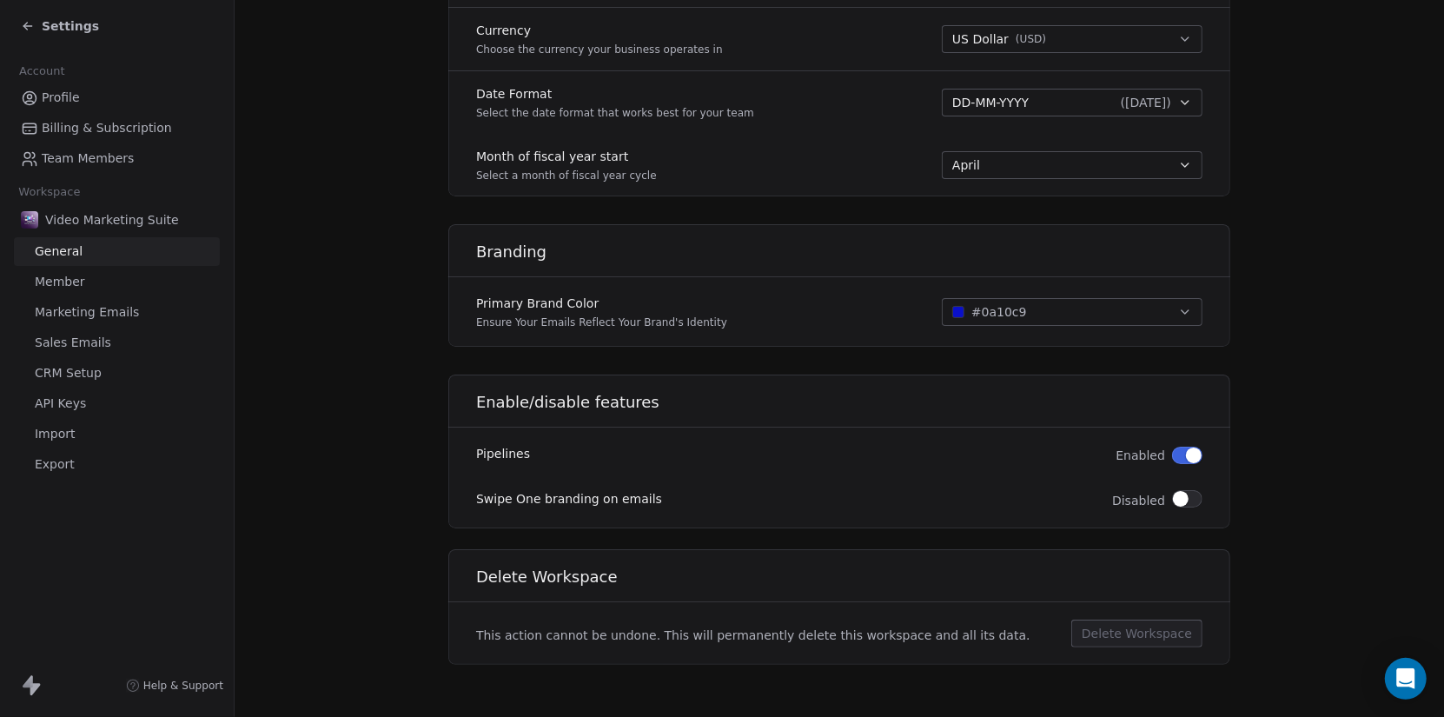
click at [64, 273] on span "Member" at bounding box center [60, 282] width 50 height 18
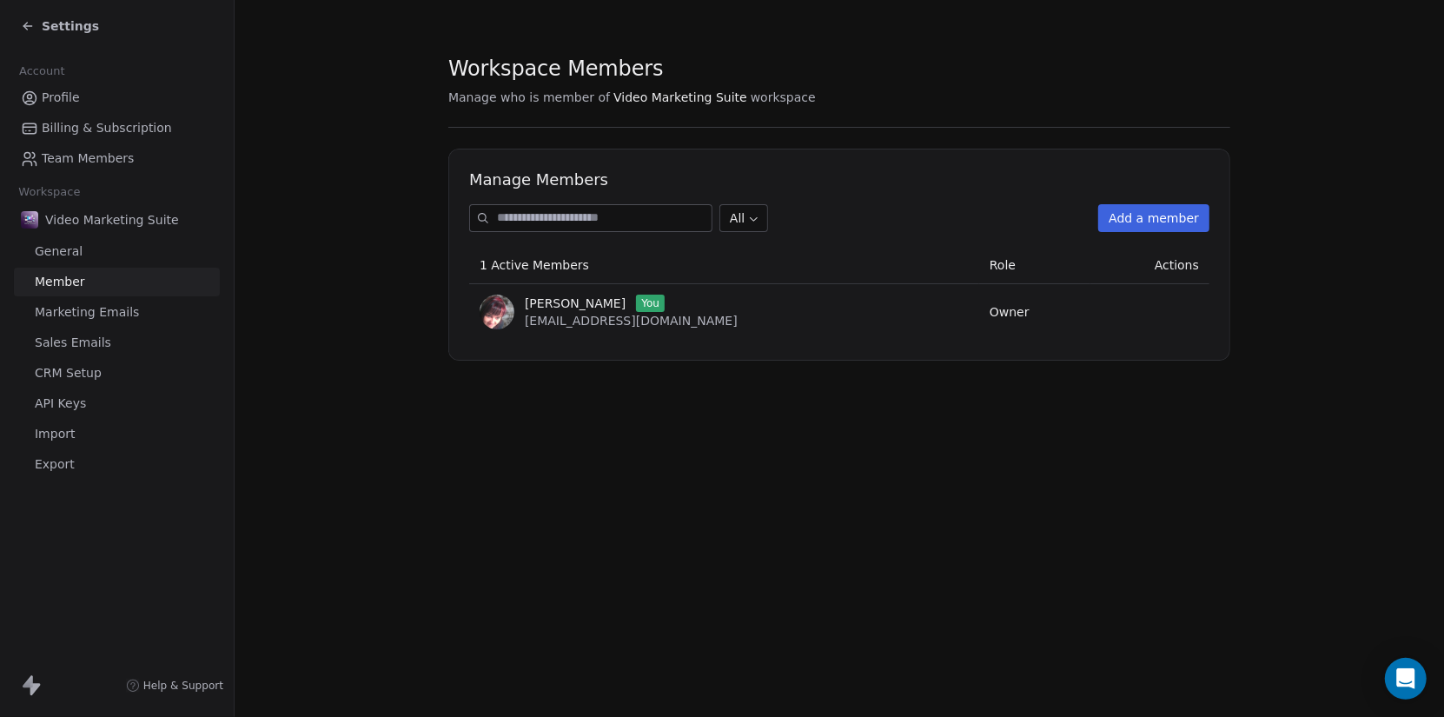
click at [76, 315] on span "Marketing Emails" at bounding box center [87, 312] width 104 height 18
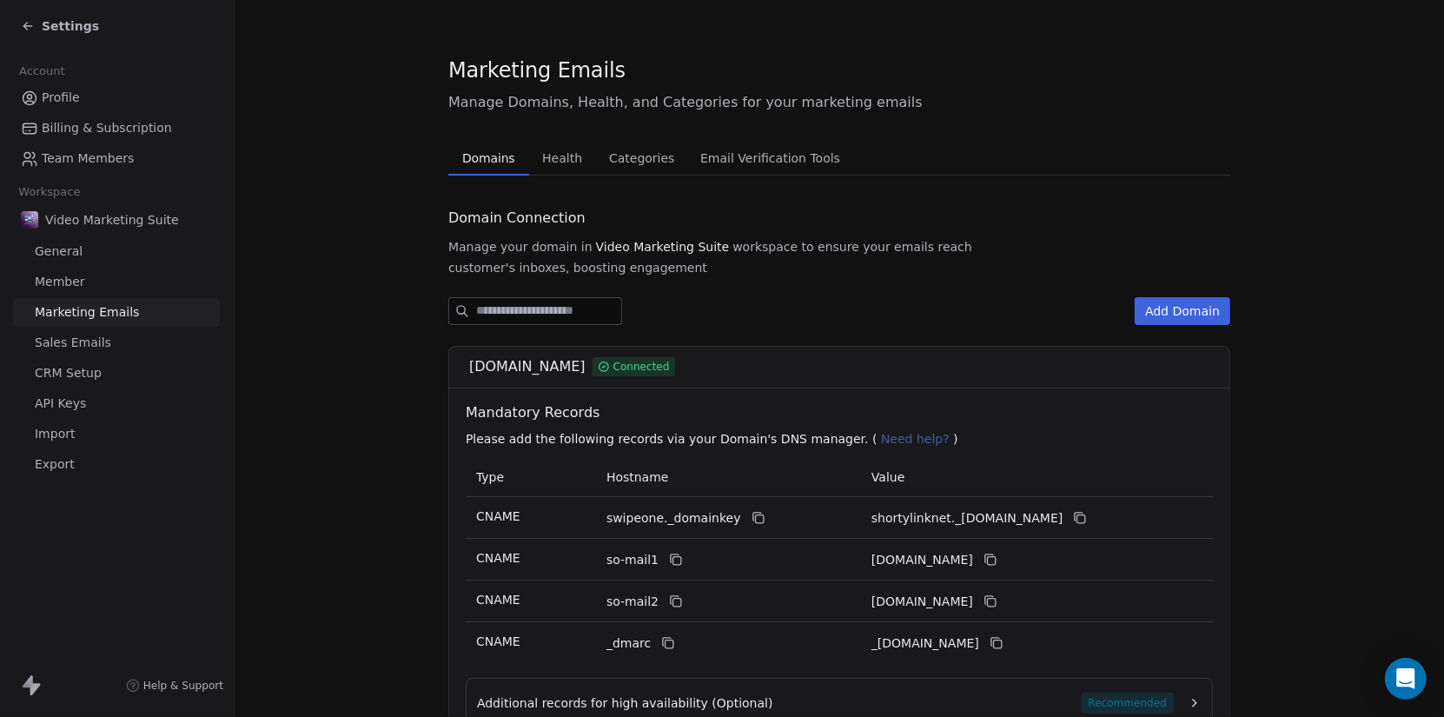
click at [84, 338] on span "Sales Emails" at bounding box center [73, 343] width 76 height 18
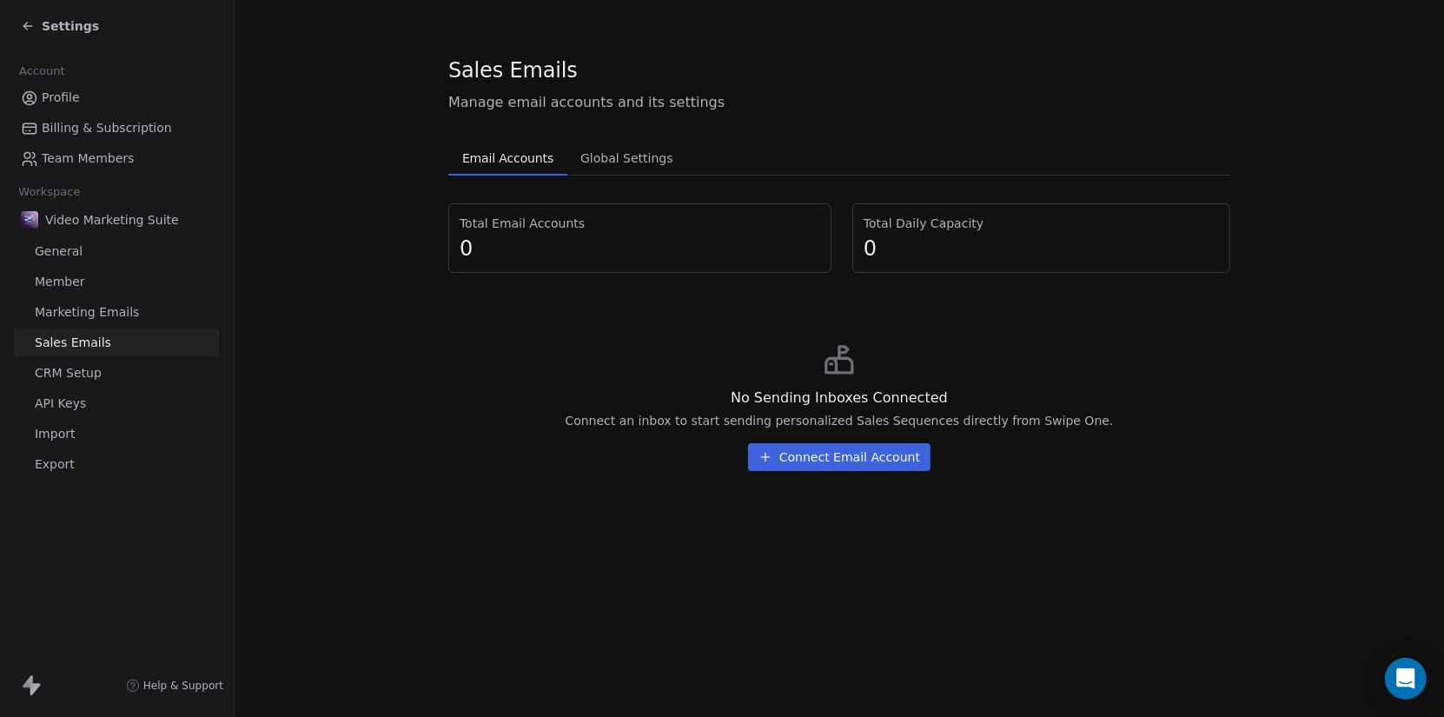
click at [79, 366] on span "CRM Setup" at bounding box center [68, 373] width 67 height 18
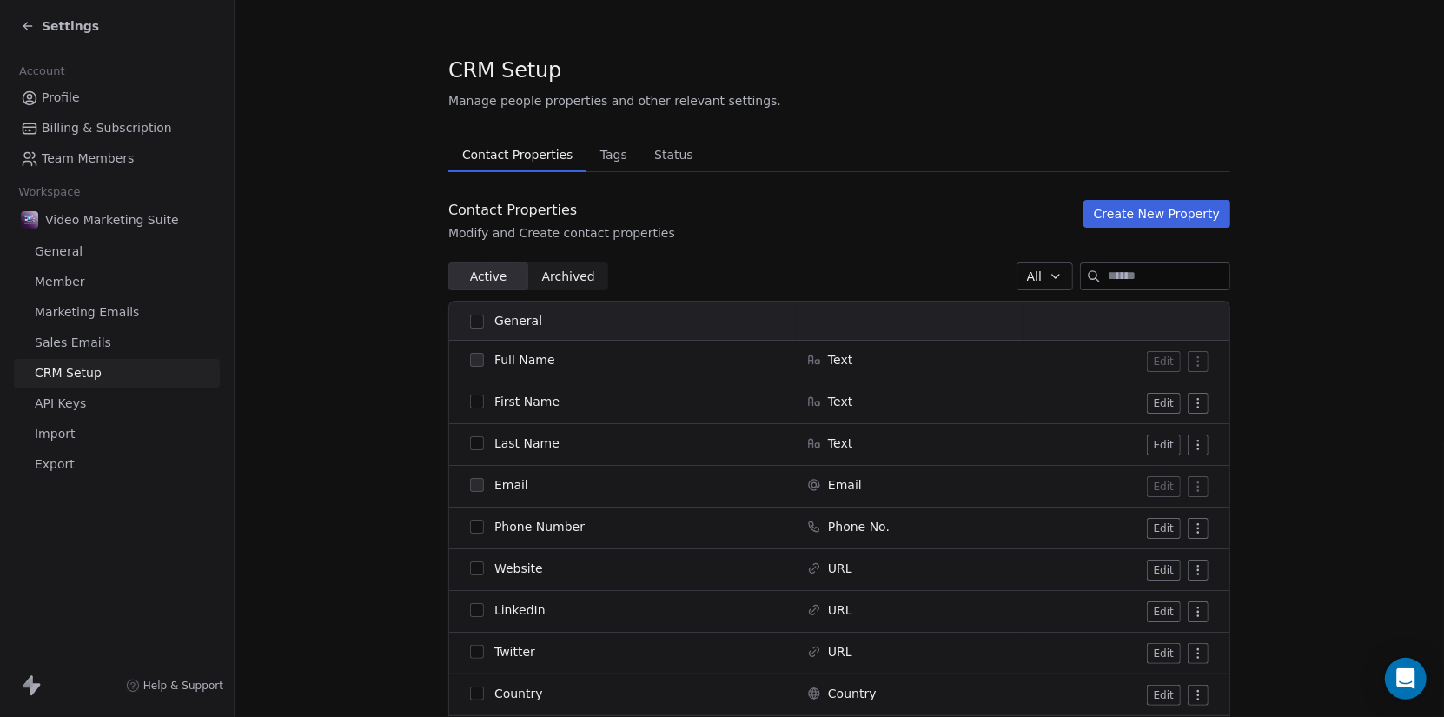
click at [71, 401] on span "API Keys" at bounding box center [60, 403] width 51 height 18
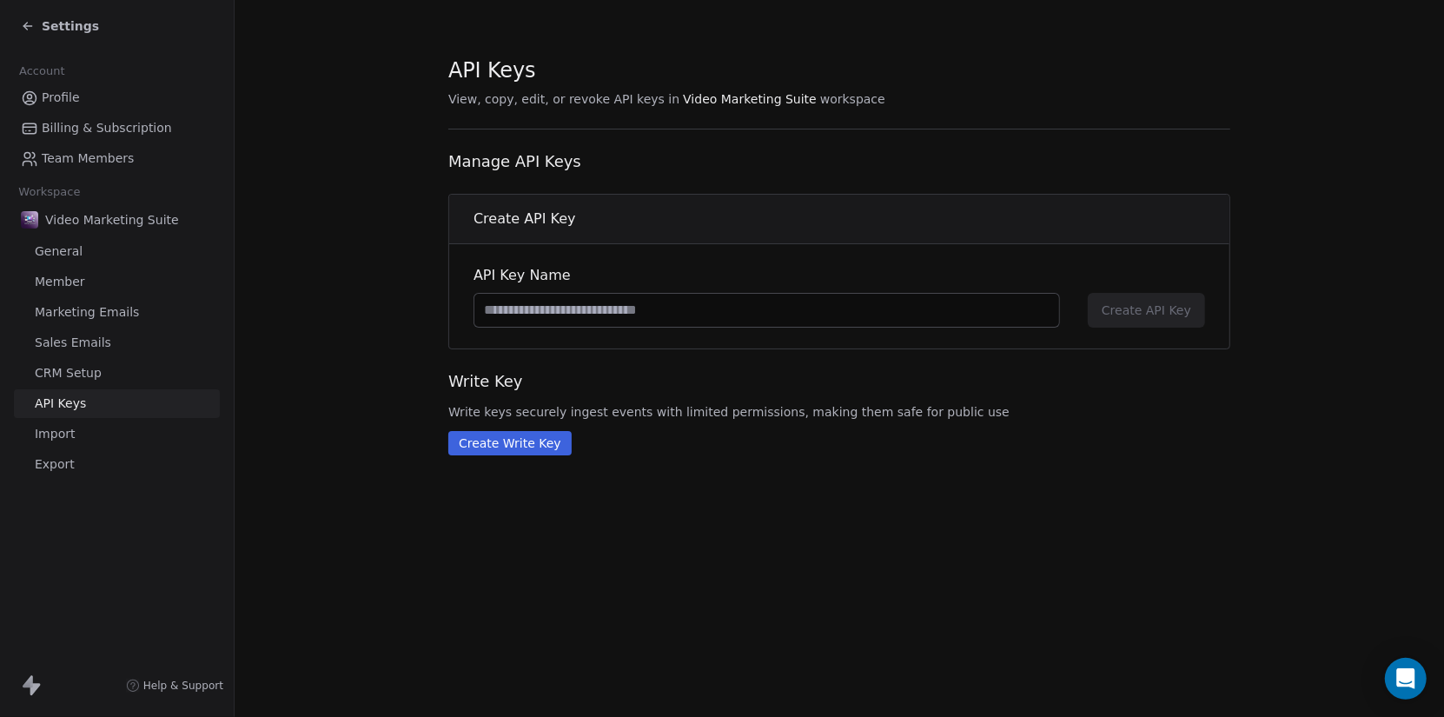
click at [57, 456] on span "Export" at bounding box center [55, 464] width 40 height 18
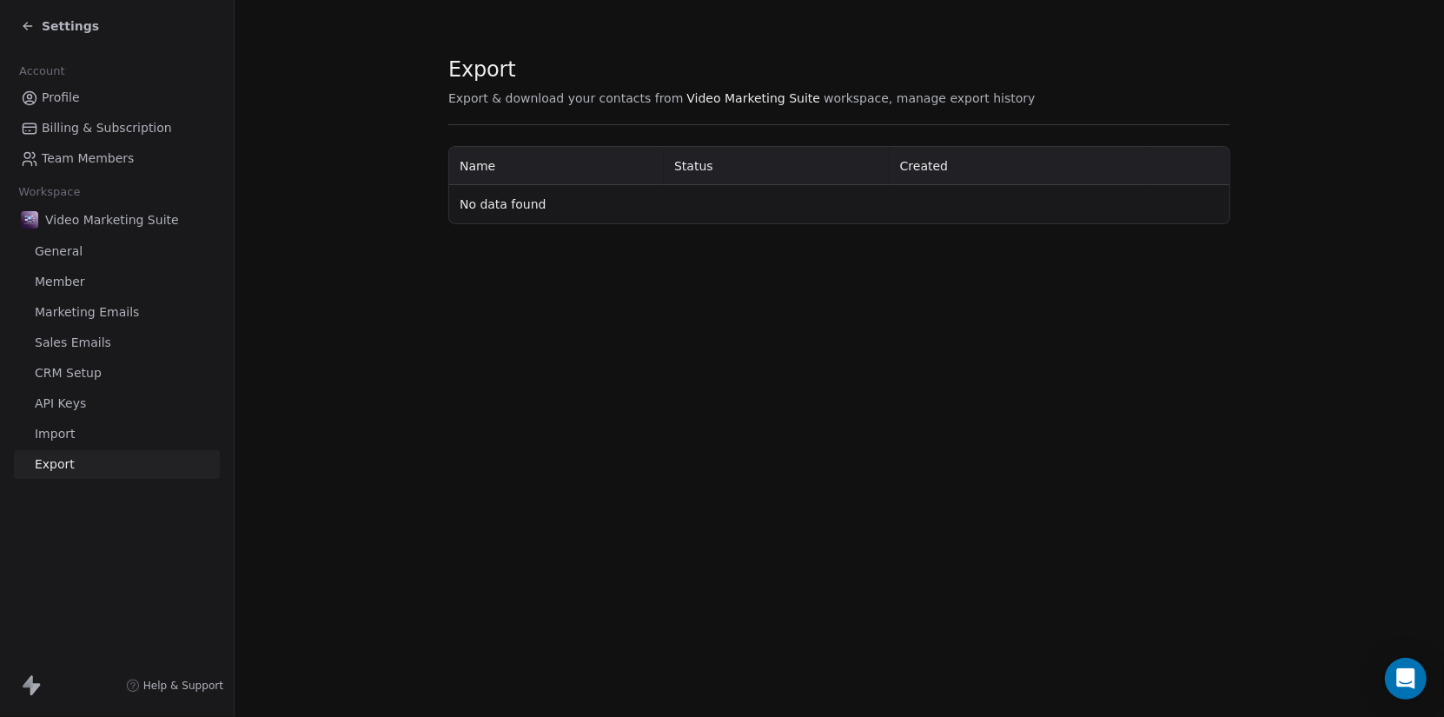
click at [66, 98] on span "Profile" at bounding box center [61, 98] width 38 height 18
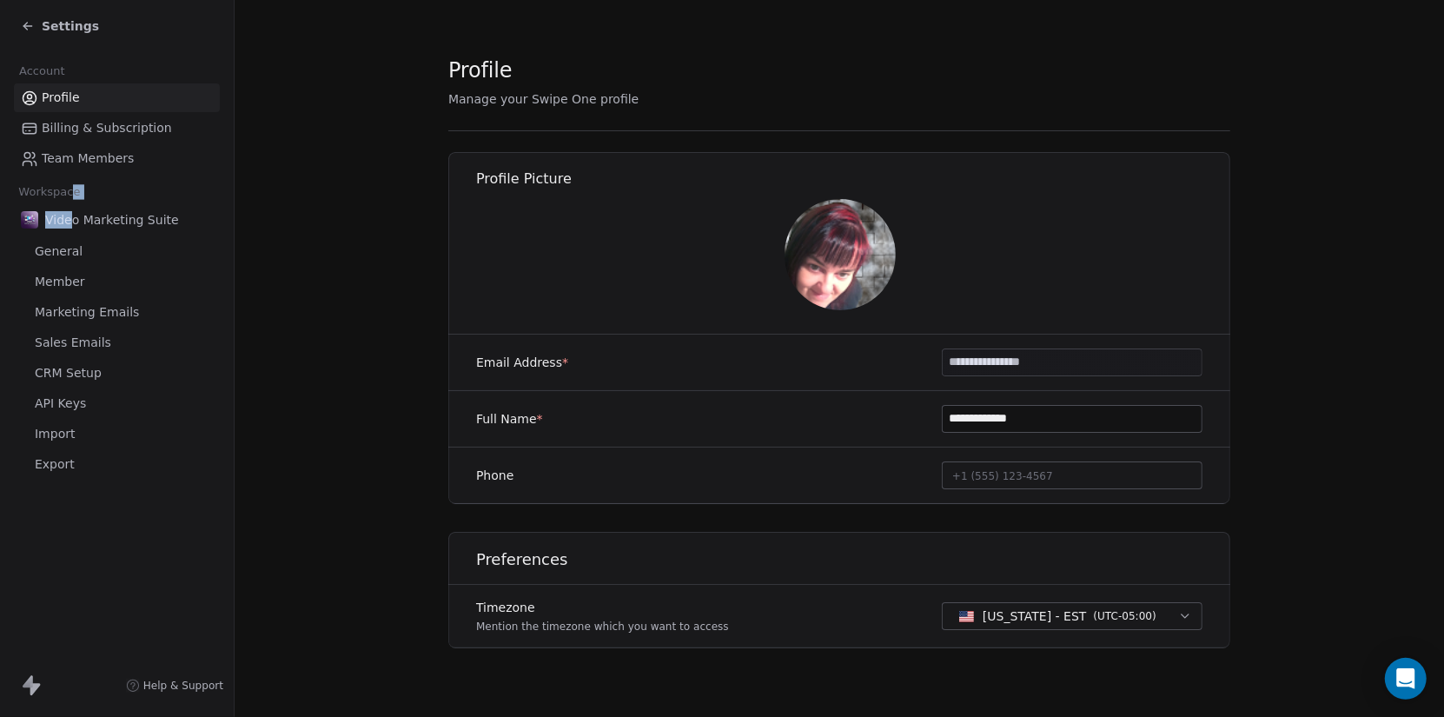
drag, startPoint x: 72, startPoint y: 202, endPoint x: 70, endPoint y: 210, distance: 8.9
click at [70, 210] on div "Workspace Video Marketing Suite General Member Marketing Emails Sales Emails CR…" at bounding box center [117, 329] width 206 height 299
click at [70, 211] on span "Video Marketing Suite" at bounding box center [112, 219] width 134 height 17
click at [54, 248] on span "General" at bounding box center [59, 251] width 48 height 18
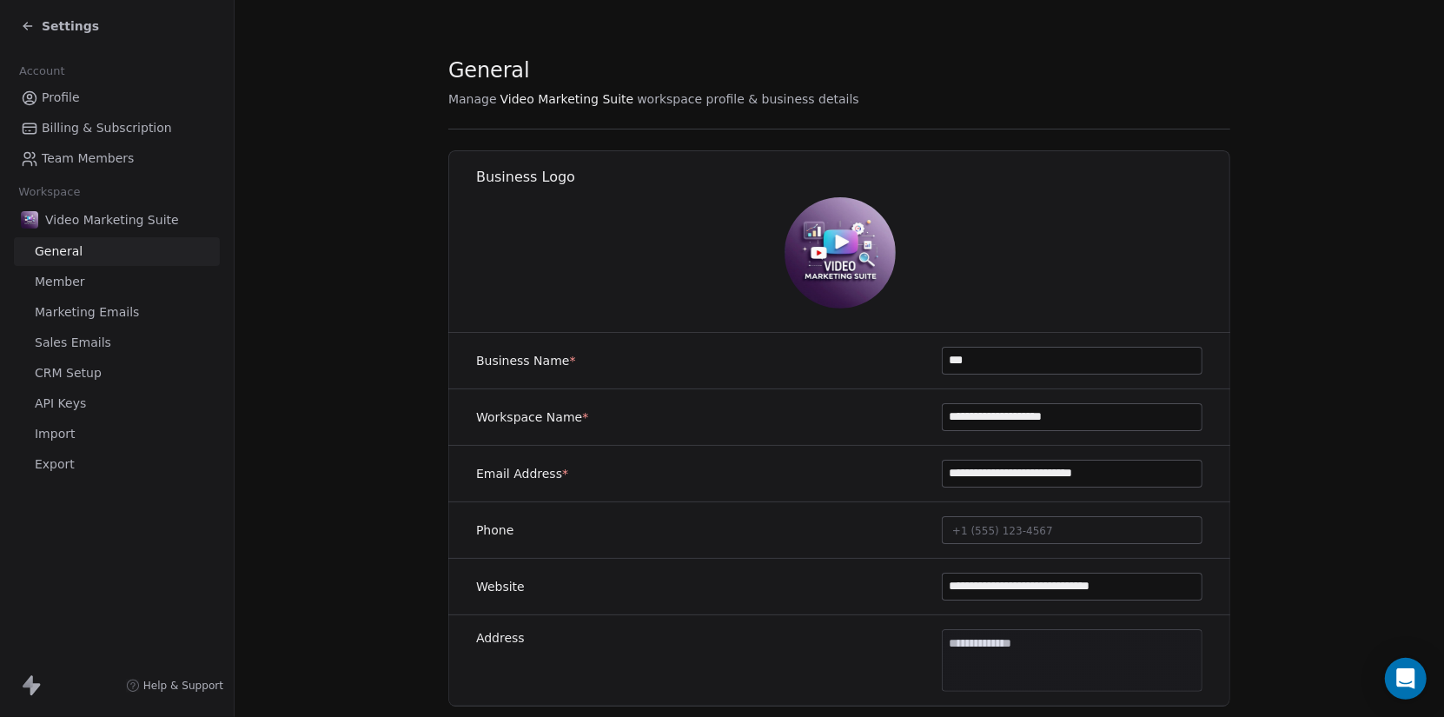
click at [69, 374] on span "CRM Setup" at bounding box center [68, 373] width 67 height 18
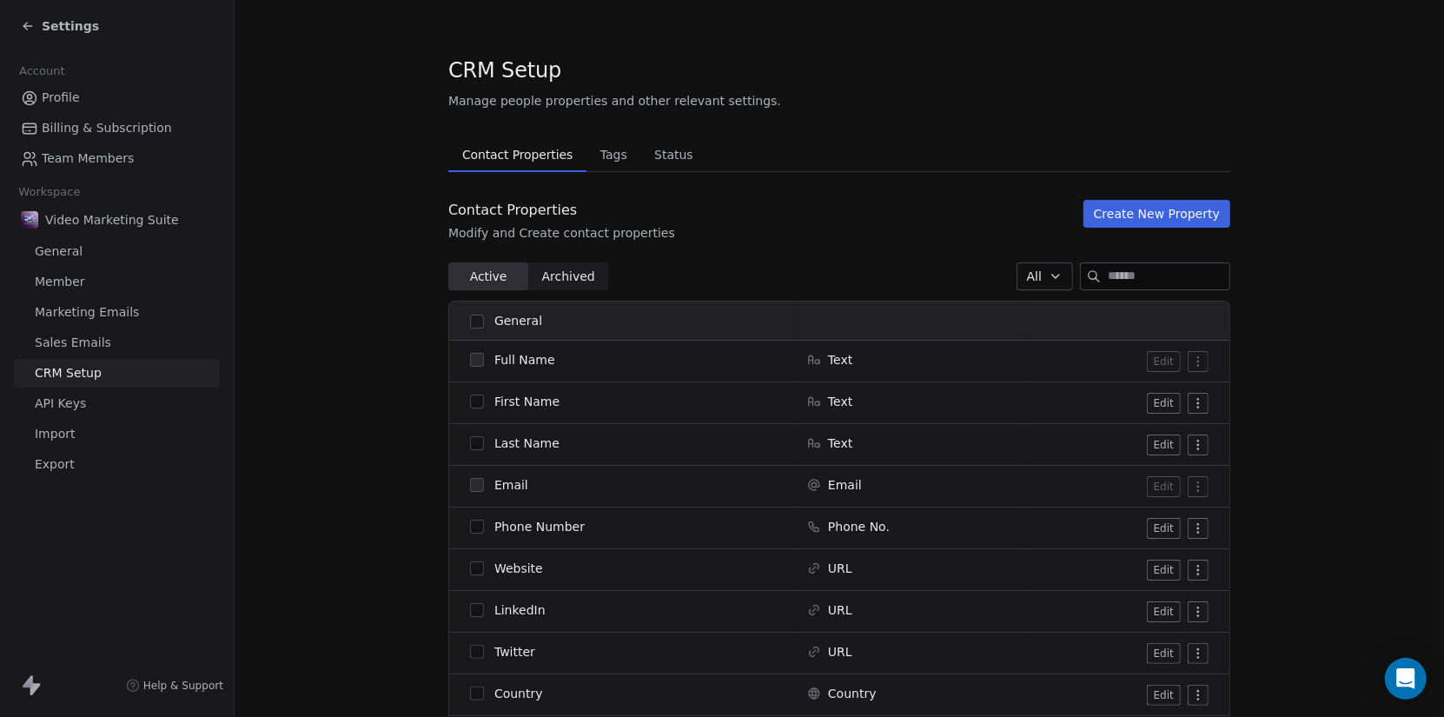
click at [601, 162] on span "Tags" at bounding box center [613, 155] width 41 height 24
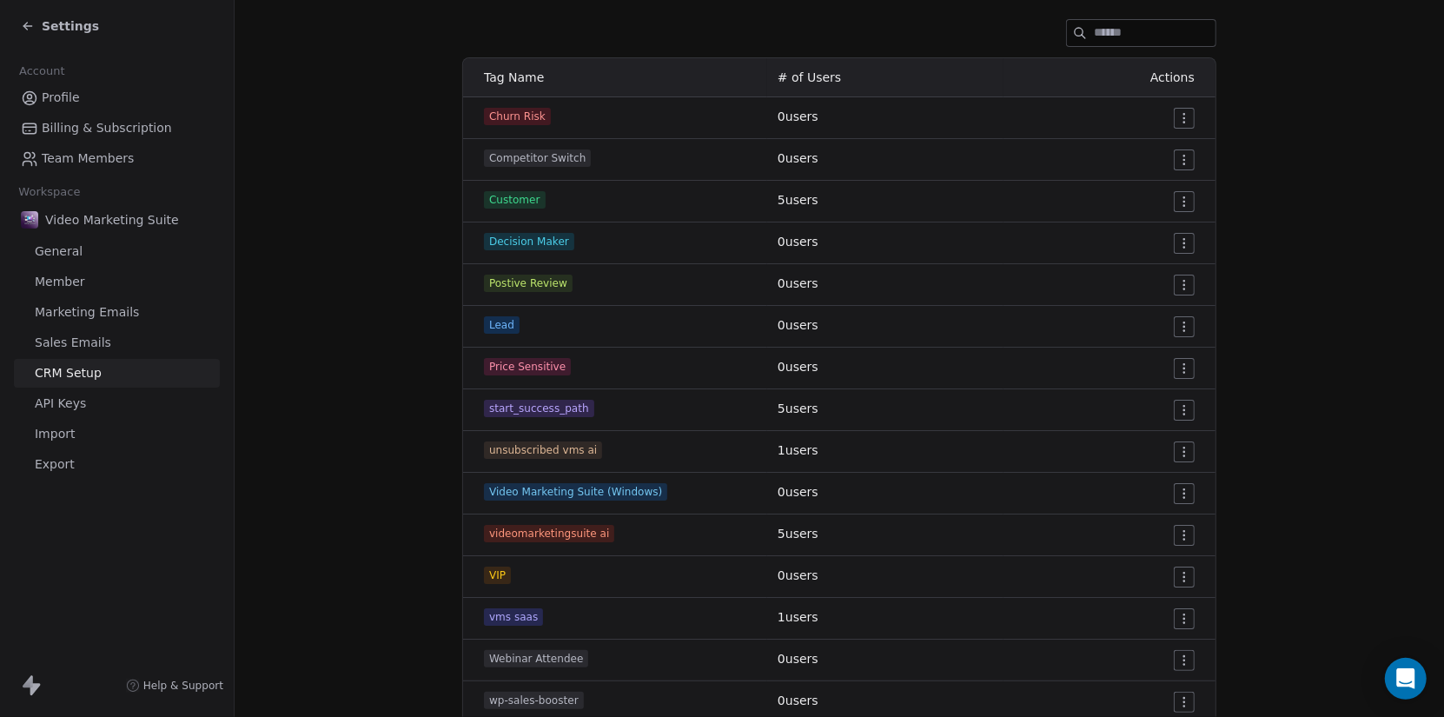
scroll to position [252, 0]
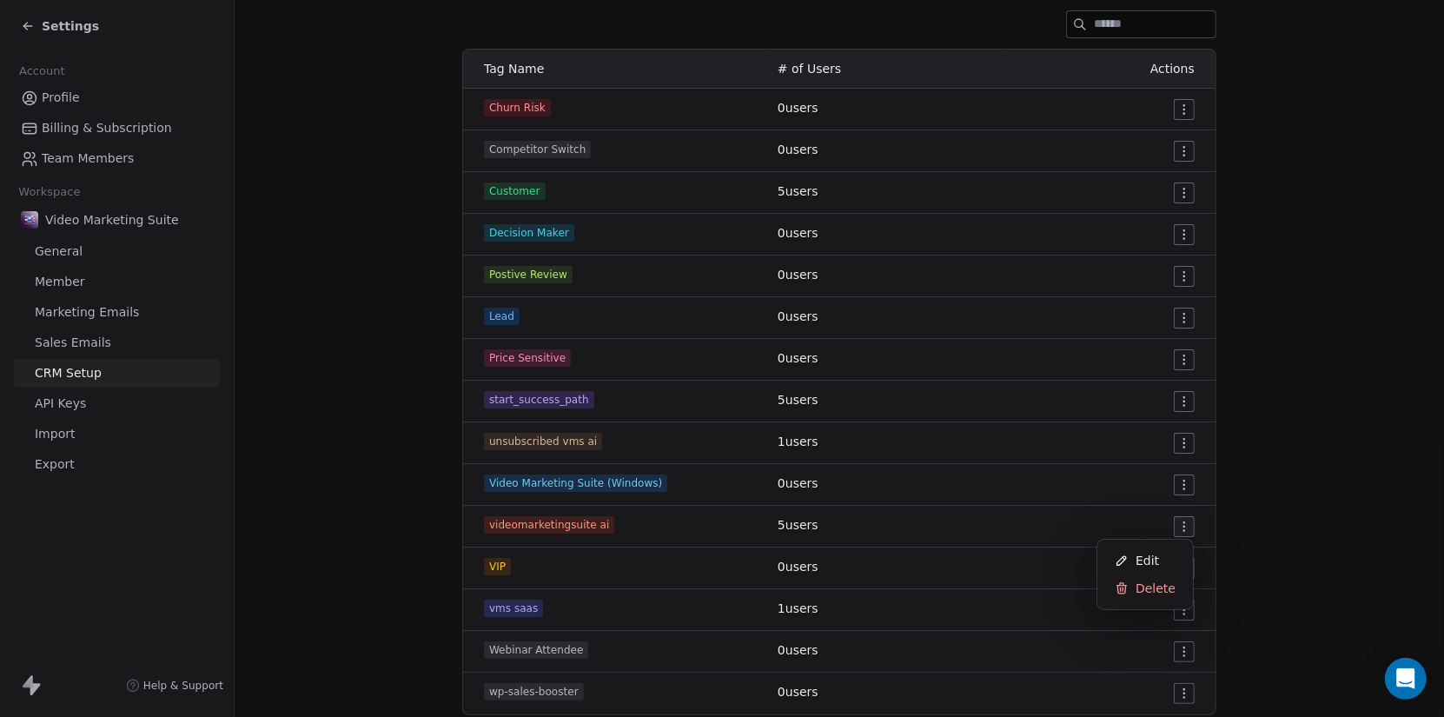
click at [1178, 518] on html "Settings Account Profile Billing & Subscription Team Members Workspace Video Ma…" at bounding box center [722, 358] width 1444 height 717
click at [1156, 555] on span "Edit" at bounding box center [1147, 560] width 23 height 17
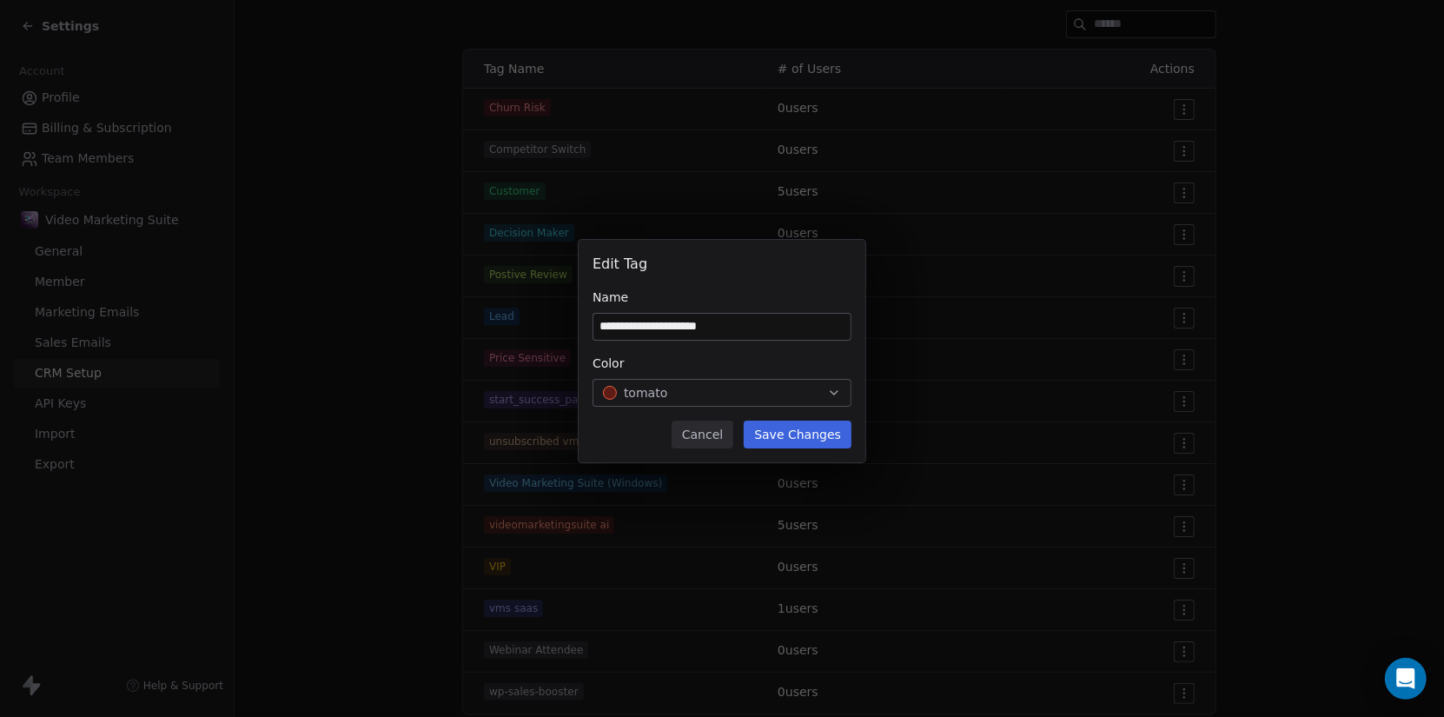
click at [715, 326] on input "**********" at bounding box center [721, 327] width 257 height 26
type input "**********"
click at [793, 441] on button "Save Changes" at bounding box center [798, 435] width 108 height 28
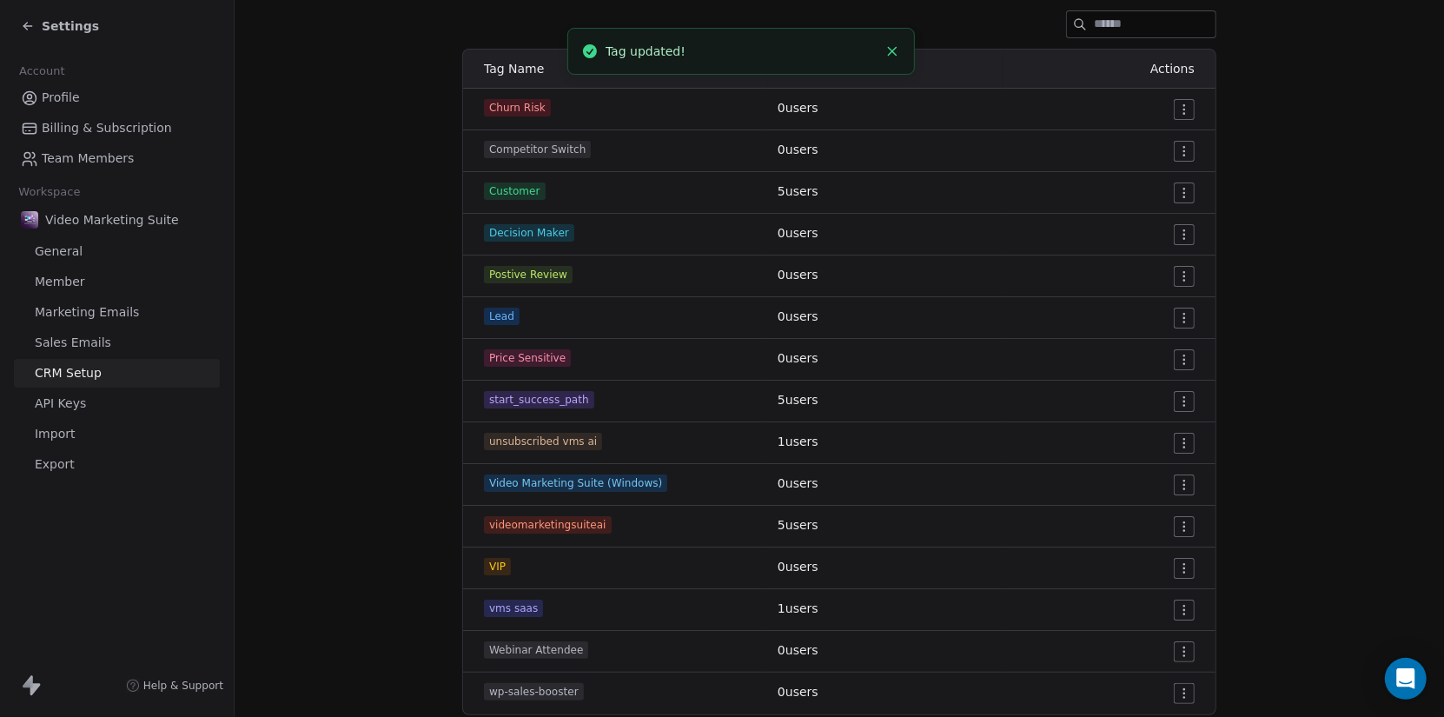
click at [56, 20] on span "Settings" at bounding box center [70, 25] width 57 height 17
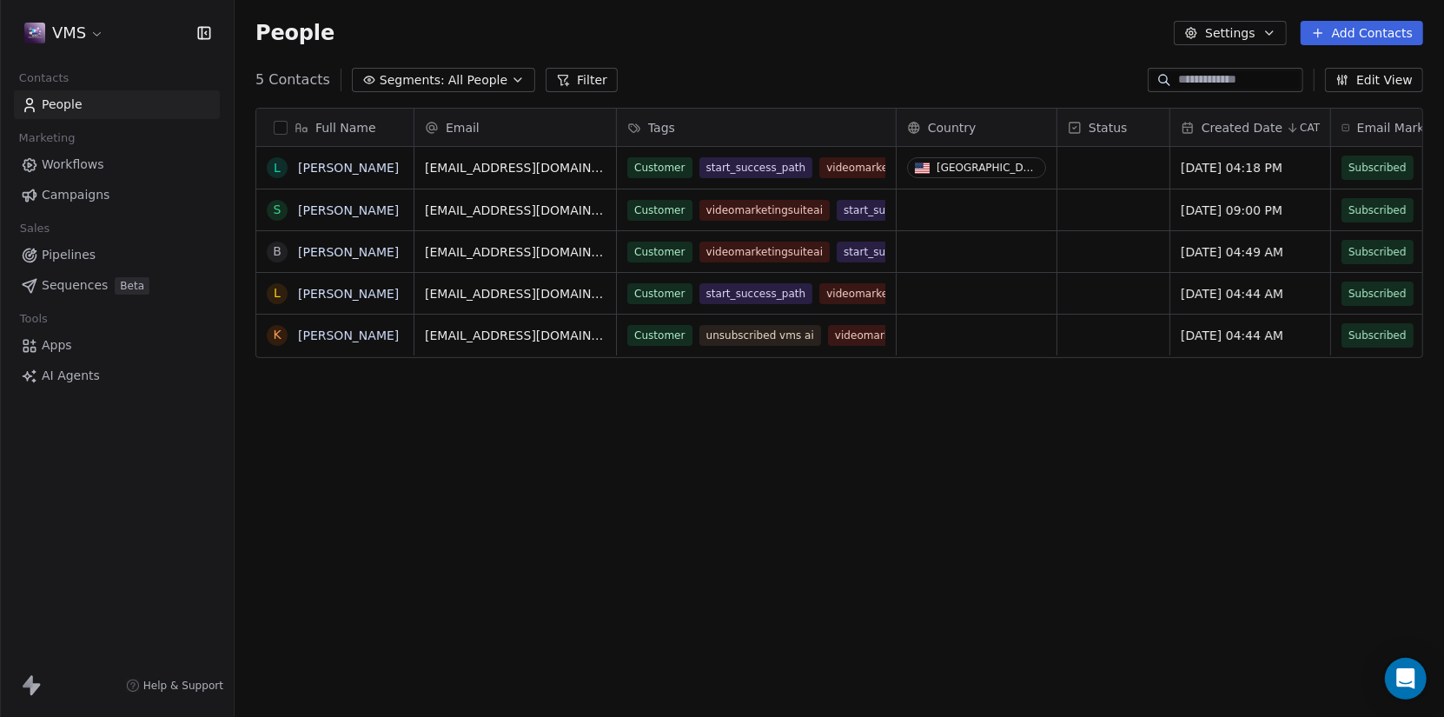
scroll to position [618, 1196]
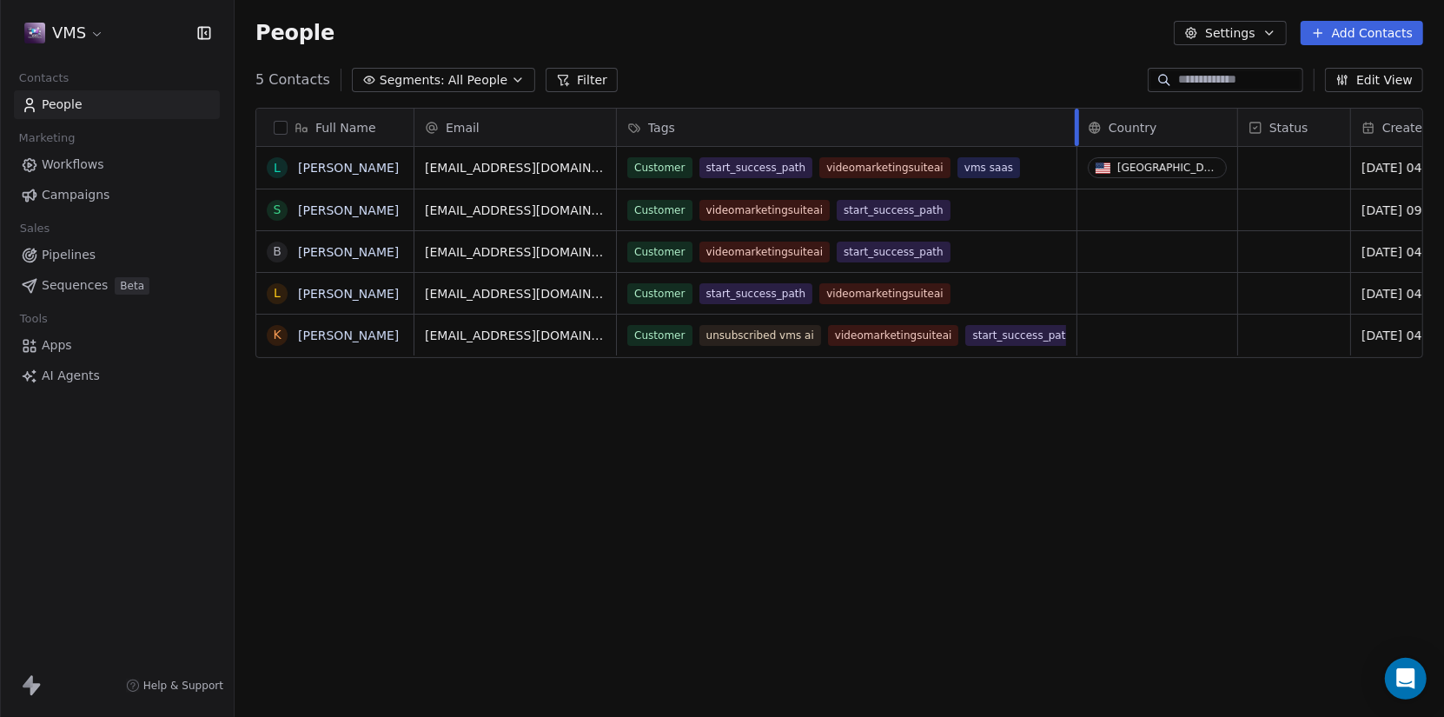
drag, startPoint x: 893, startPoint y: 125, endPoint x: 1071, endPoint y: 98, distance: 179.3
click at [1071, 98] on div "Full Name L Leon Gilmore S Stewart Prophett B Barjinder Kang L Lance Zimney K K…" at bounding box center [840, 409] width 1210 height 631
click at [987, 337] on div "Customer unsubscribed vms ai videomarketingsuiteai start_success_path" at bounding box center [829, 346] width 402 height 49
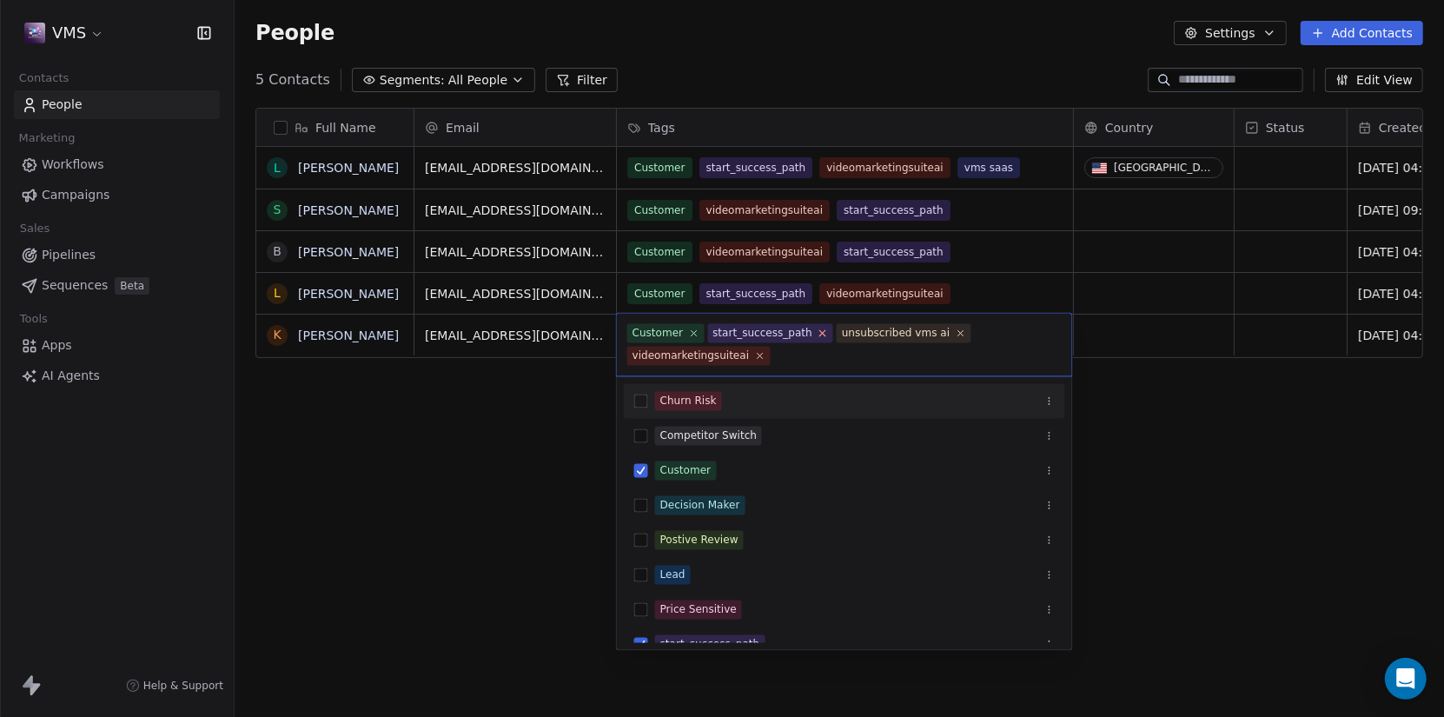
click at [817, 333] on icon at bounding box center [822, 333] width 11 height 11
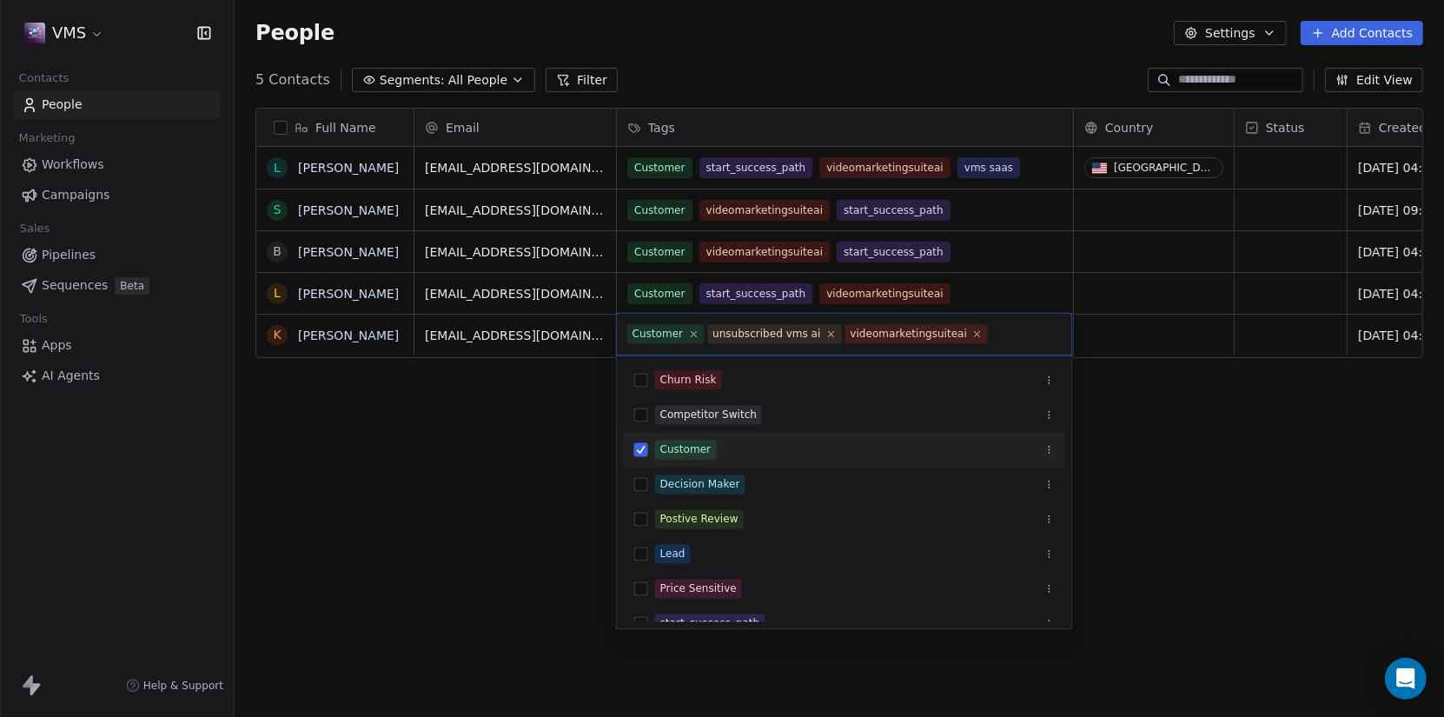
click at [1247, 448] on html "VMS Contacts People Marketing Workflows Campaigns Sales Pipelines Sequences Bet…" at bounding box center [722, 358] width 1444 height 717
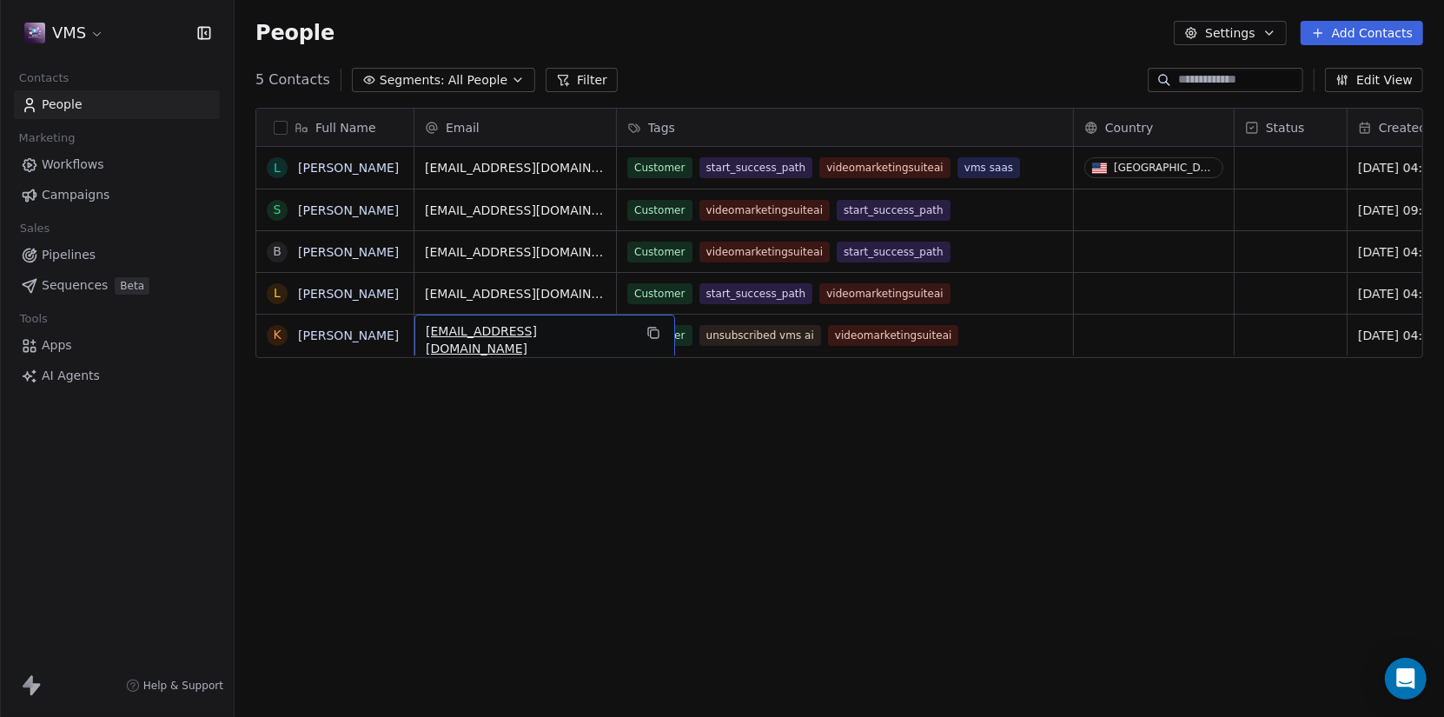
drag, startPoint x: 563, startPoint y: 332, endPoint x: 432, endPoint y: 335, distance: 131.3
click at [443, 335] on span "kostecki95@frontier.com" at bounding box center [529, 339] width 207 height 35
drag, startPoint x: 426, startPoint y: 334, endPoint x: 588, endPoint y: 332, distance: 162.5
click at [588, 332] on input "**********" at bounding box center [516, 335] width 195 height 35
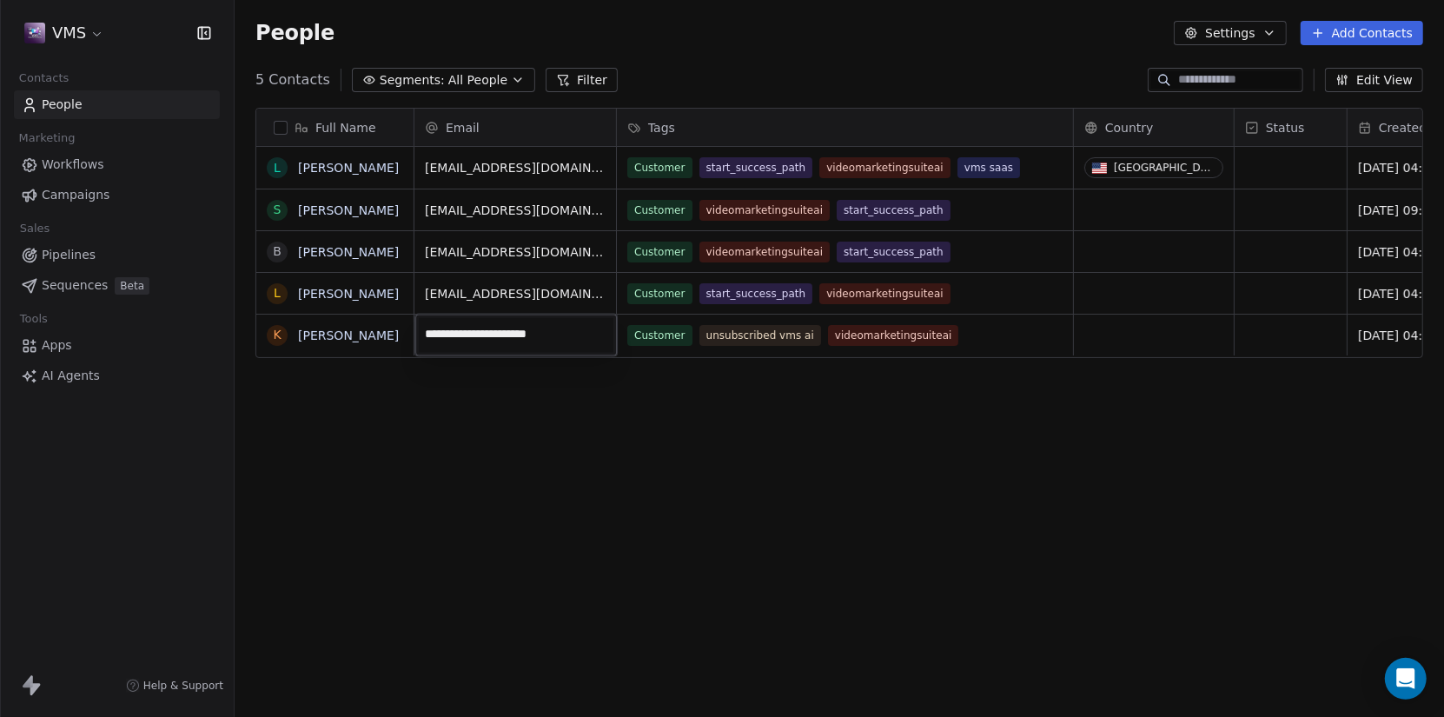
click at [677, 552] on html "VMS Contacts People Marketing Workflows Campaigns Sales Pipelines Sequences Bet…" at bounding box center [722, 358] width 1444 height 717
click at [571, 334] on span "kostecki95@frontier.com" at bounding box center [529, 339] width 207 height 35
drag, startPoint x: 571, startPoint y: 334, endPoint x: 598, endPoint y: 326, distance: 28.0
click at [598, 326] on div "kostecki95@frontier.com" at bounding box center [544, 340] width 261 height 50
click at [646, 326] on icon "grid" at bounding box center [653, 333] width 14 height 14
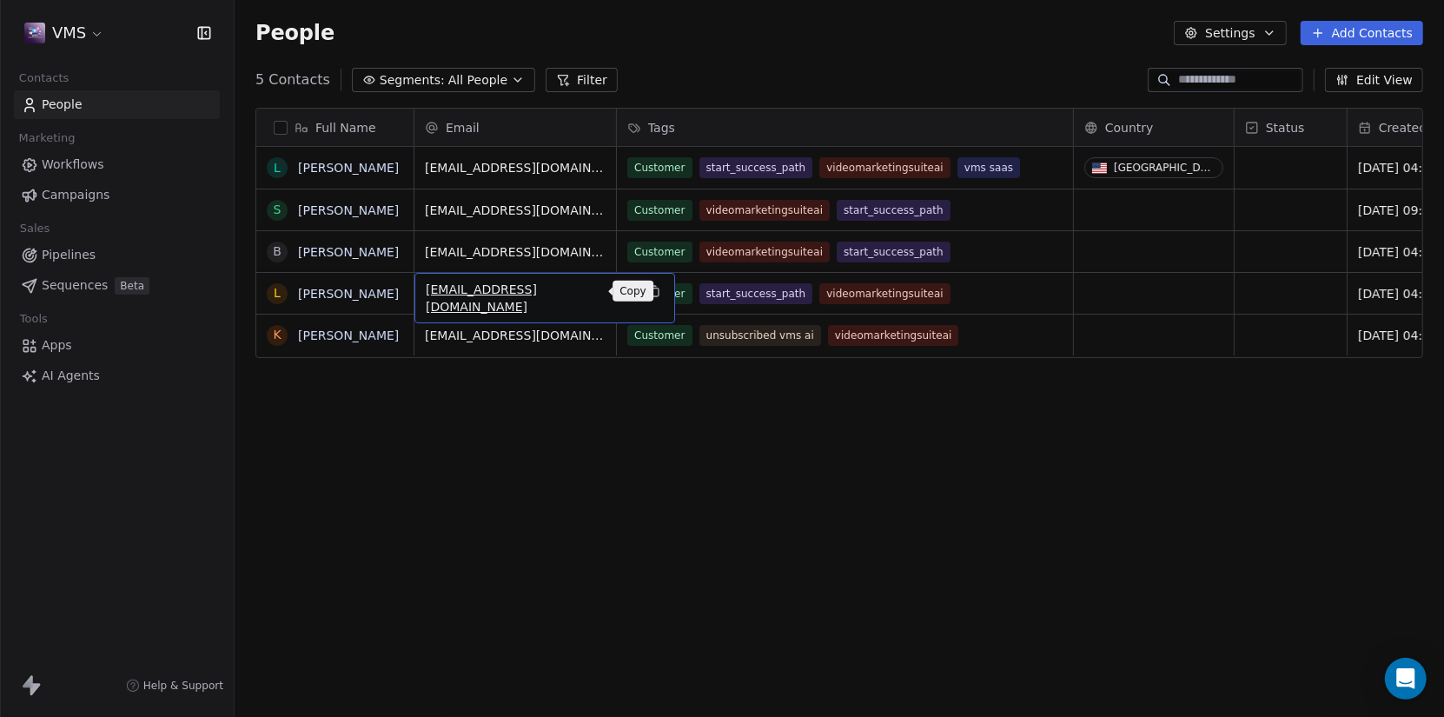
click at [646, 288] on icon "grid" at bounding box center [653, 291] width 14 height 14
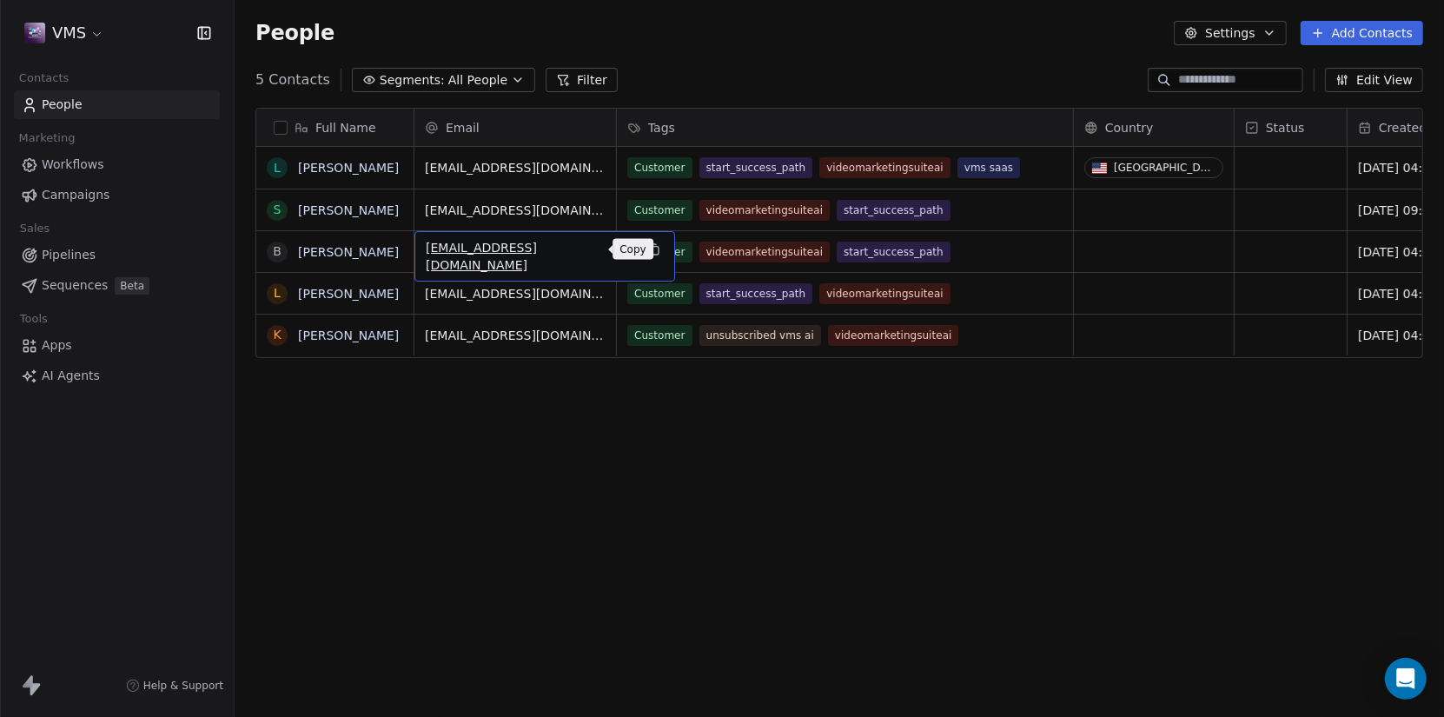
click at [646, 246] on icon "grid" at bounding box center [653, 249] width 14 height 14
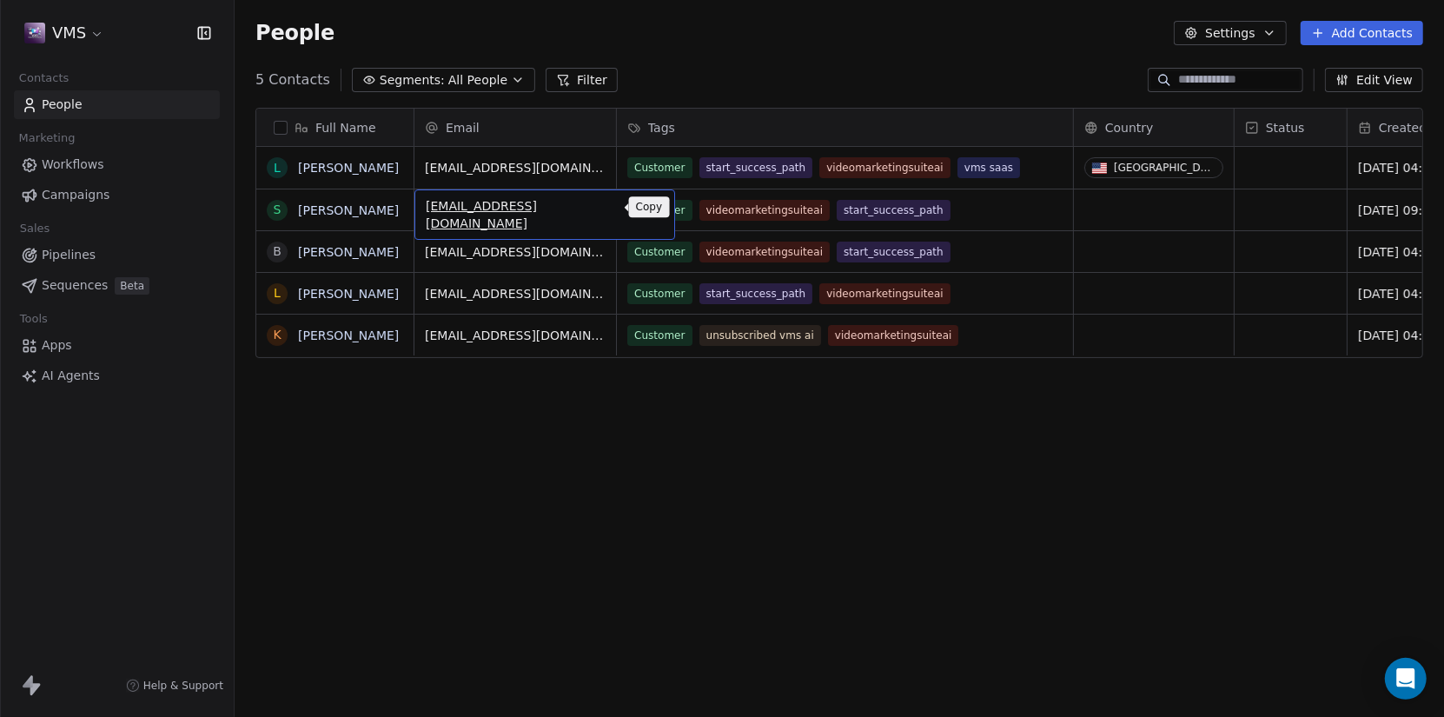
click at [651, 205] on icon "grid" at bounding box center [655, 209] width 8 height 8
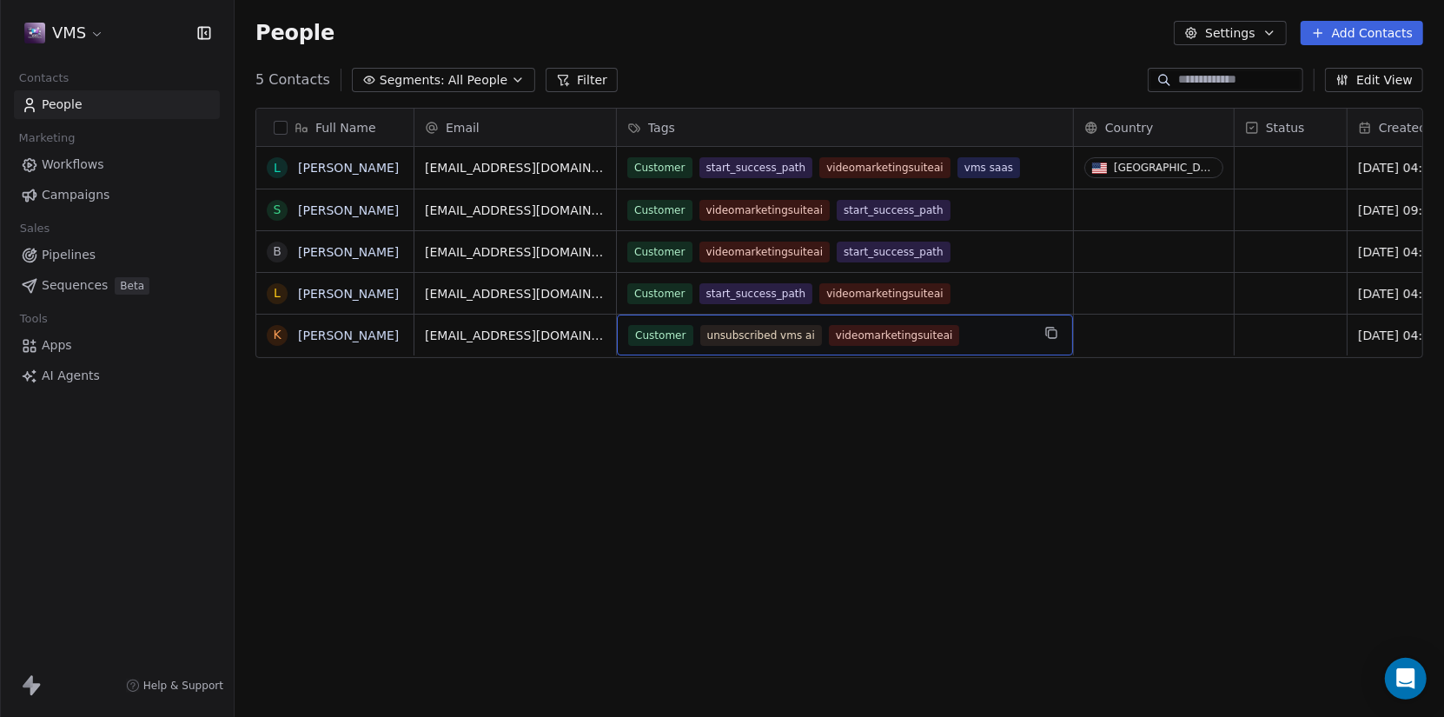
click at [652, 338] on span "Customer" at bounding box center [660, 335] width 65 height 21
click at [687, 334] on span "Customer" at bounding box center [660, 335] width 65 height 21
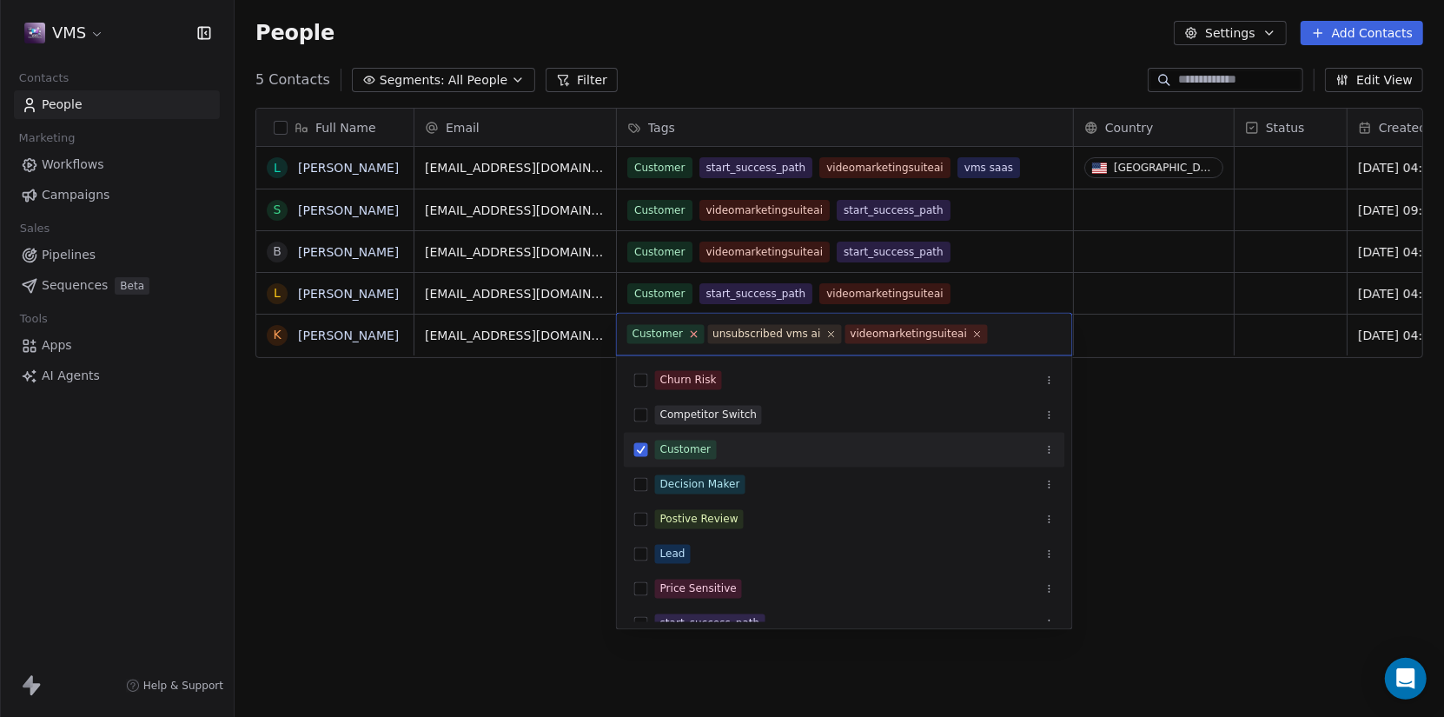
click at [691, 332] on icon at bounding box center [694, 334] width 6 height 6
click at [646, 451] on button "Suggestions" at bounding box center [641, 450] width 14 height 14
click at [1238, 491] on html "VMS Contacts People Marketing Workflows Campaigns Sales Pipelines Sequences Bet…" at bounding box center [722, 358] width 1444 height 717
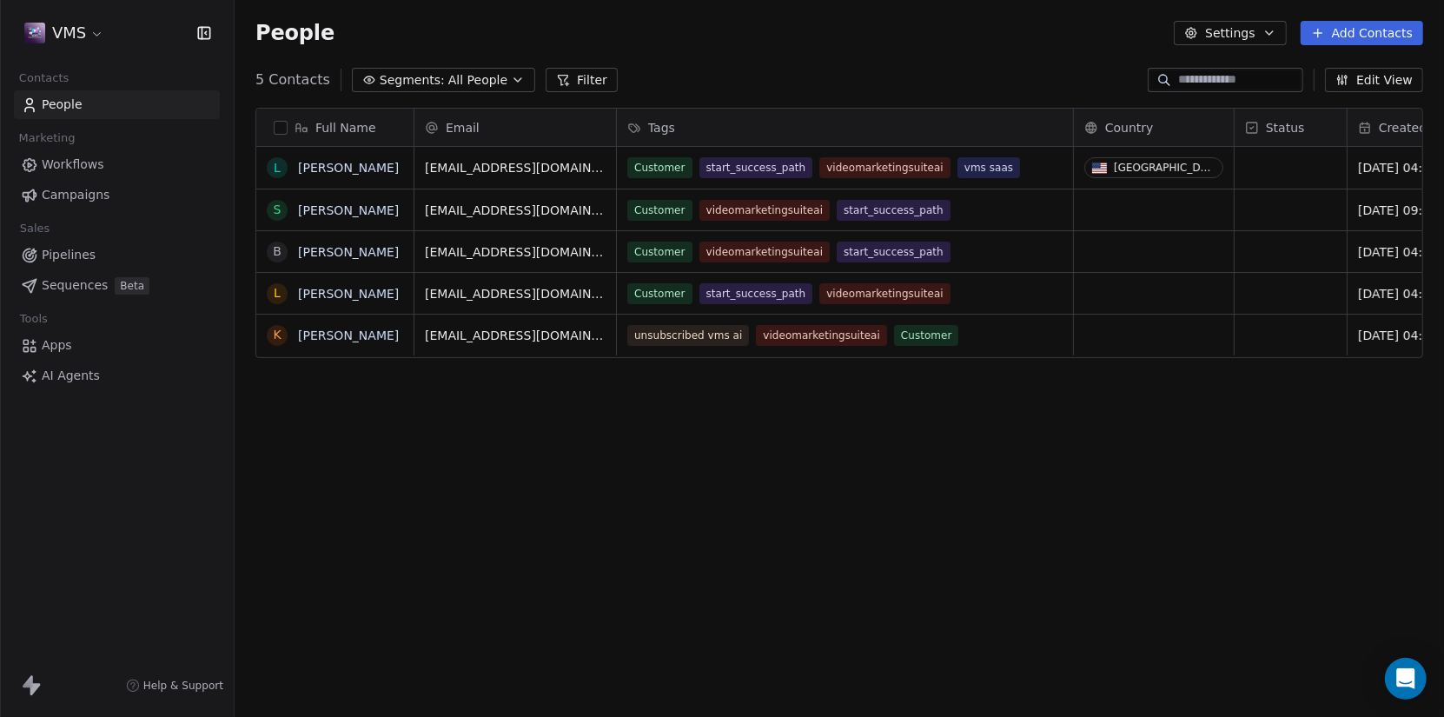
click at [67, 166] on span "Workflows" at bounding box center [73, 165] width 63 height 18
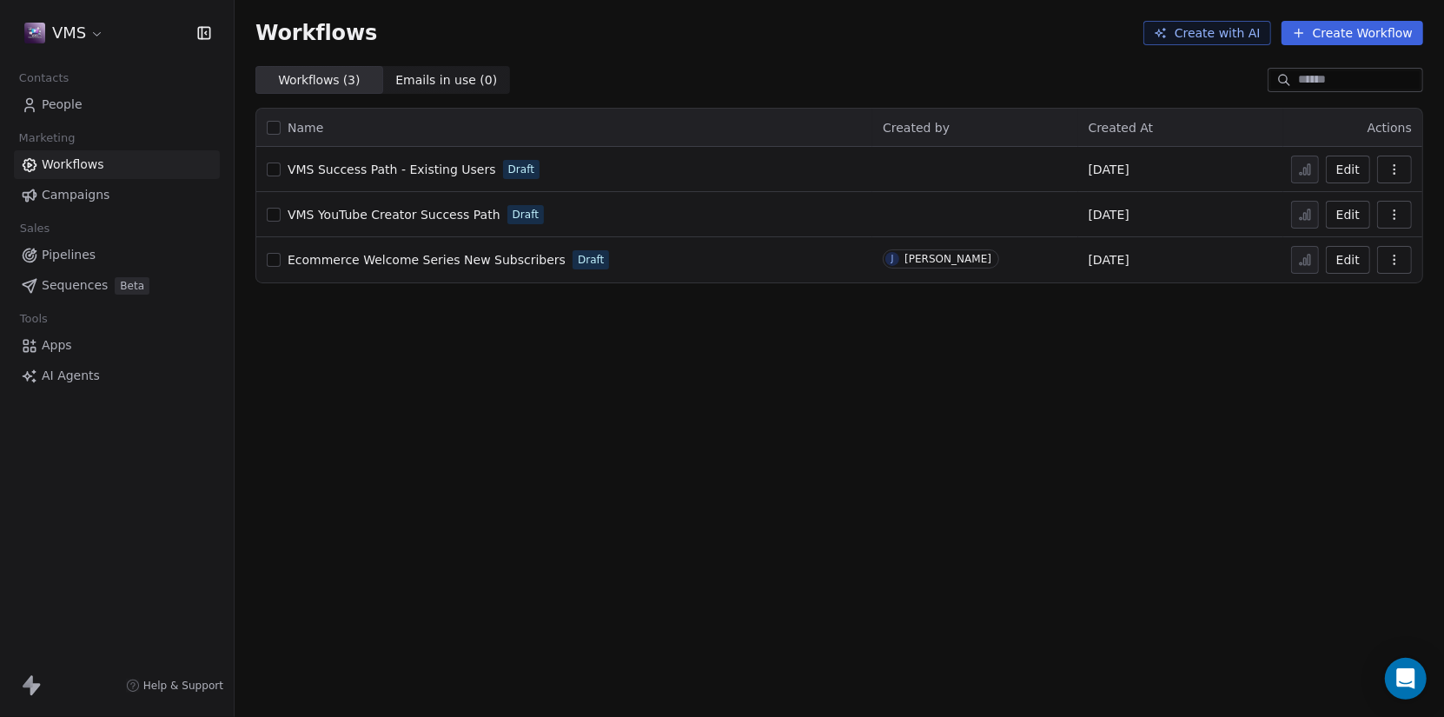
click at [1358, 170] on button "Edit" at bounding box center [1348, 170] width 44 height 28
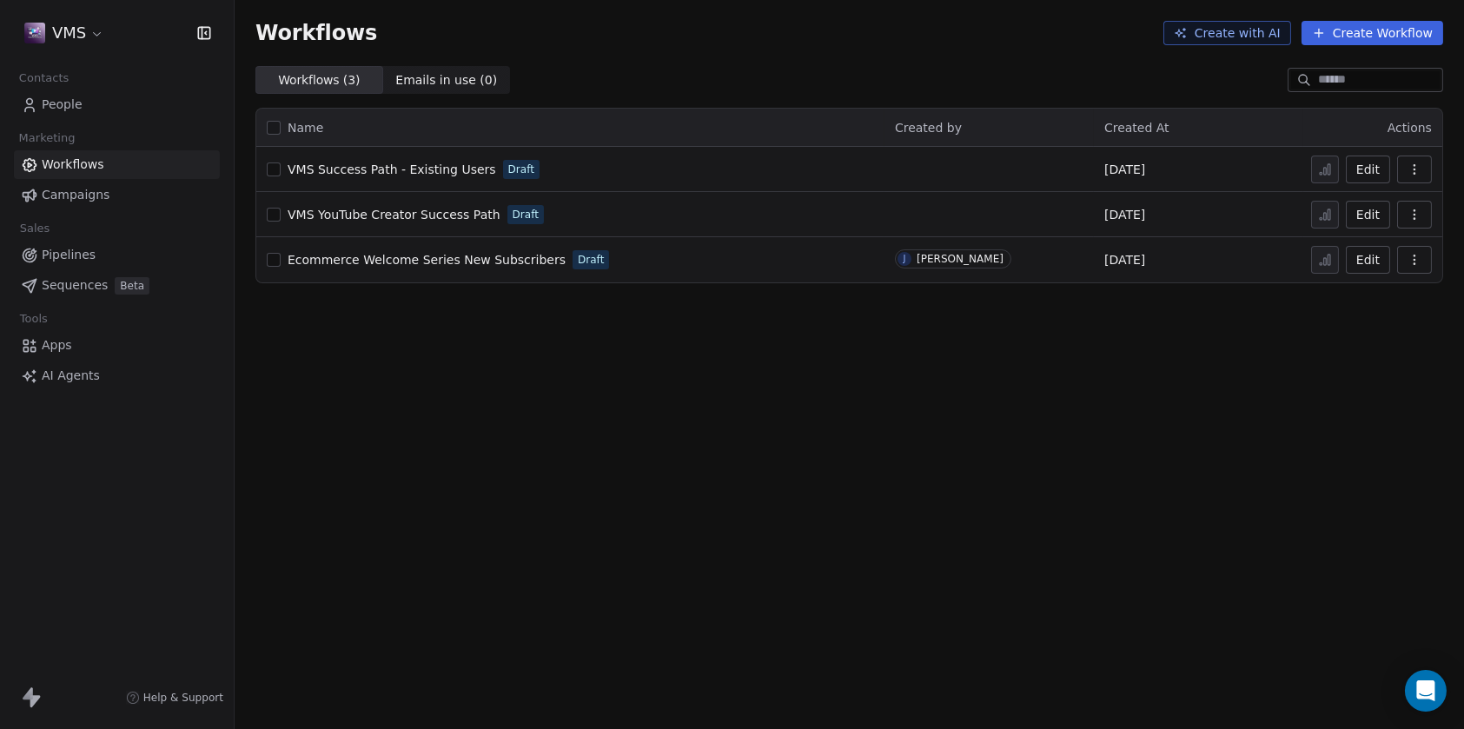
click at [1363, 172] on button "Edit" at bounding box center [1368, 170] width 44 height 28
click at [57, 344] on span "Apps" at bounding box center [57, 345] width 30 height 18
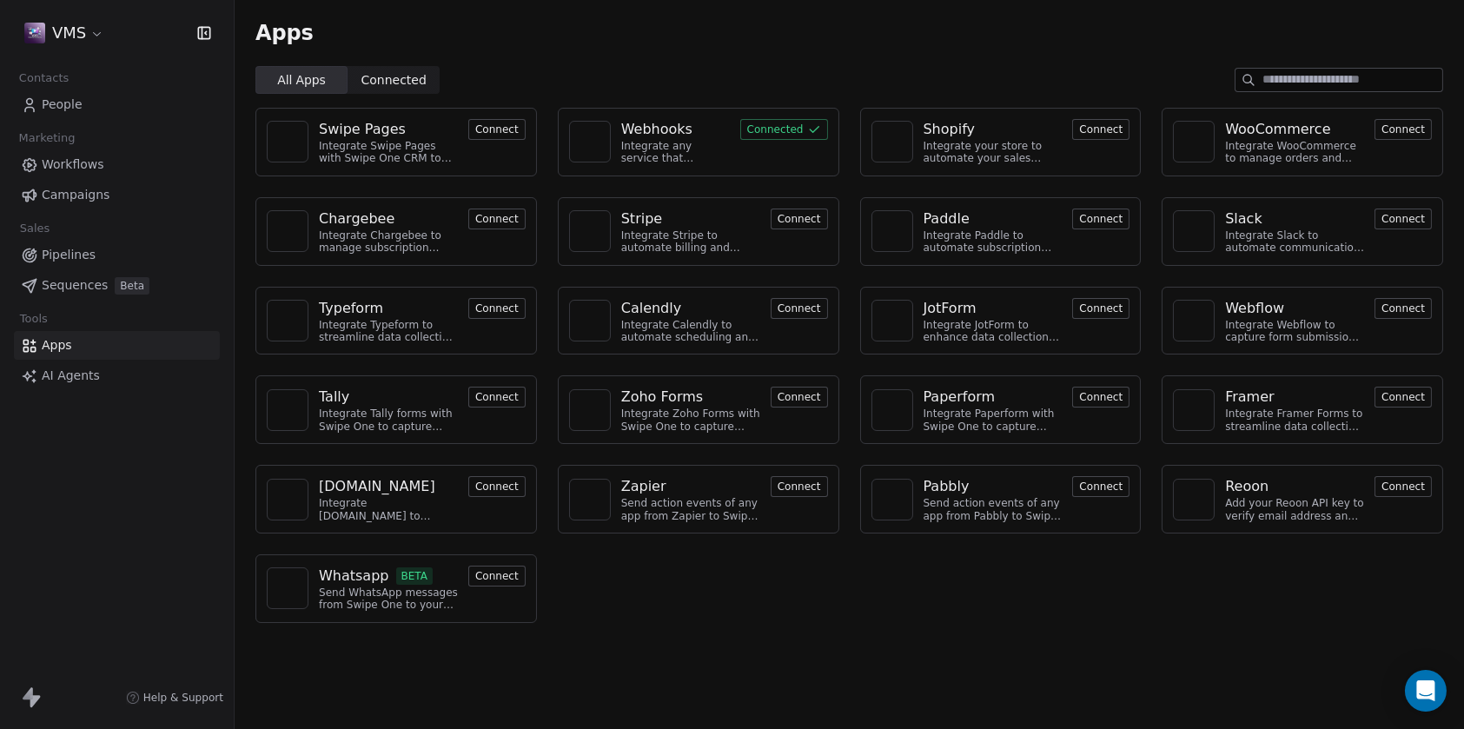
click at [64, 282] on span "Sequences" at bounding box center [75, 285] width 66 height 18
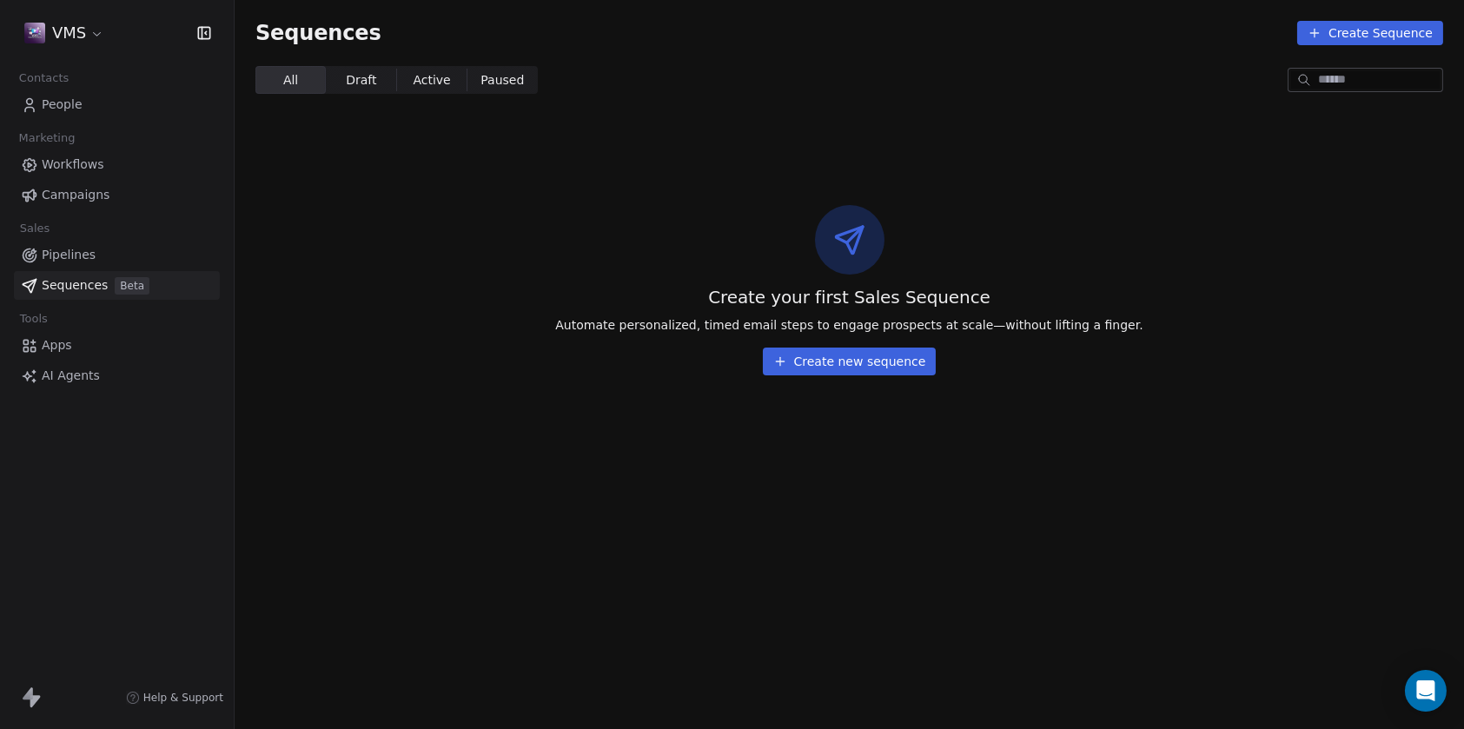
click at [69, 249] on span "Pipelines" at bounding box center [69, 255] width 54 height 18
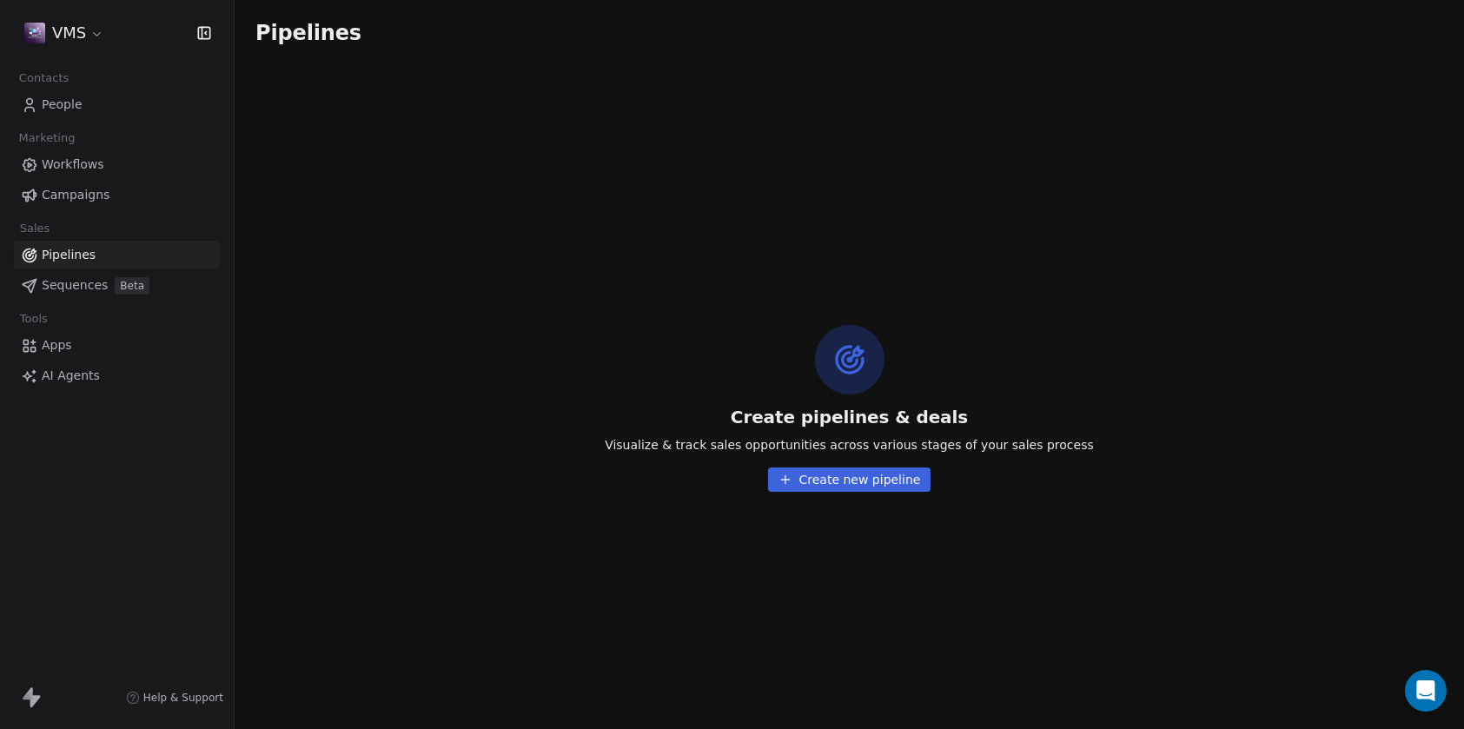
click at [79, 189] on span "Campaigns" at bounding box center [76, 195] width 68 height 18
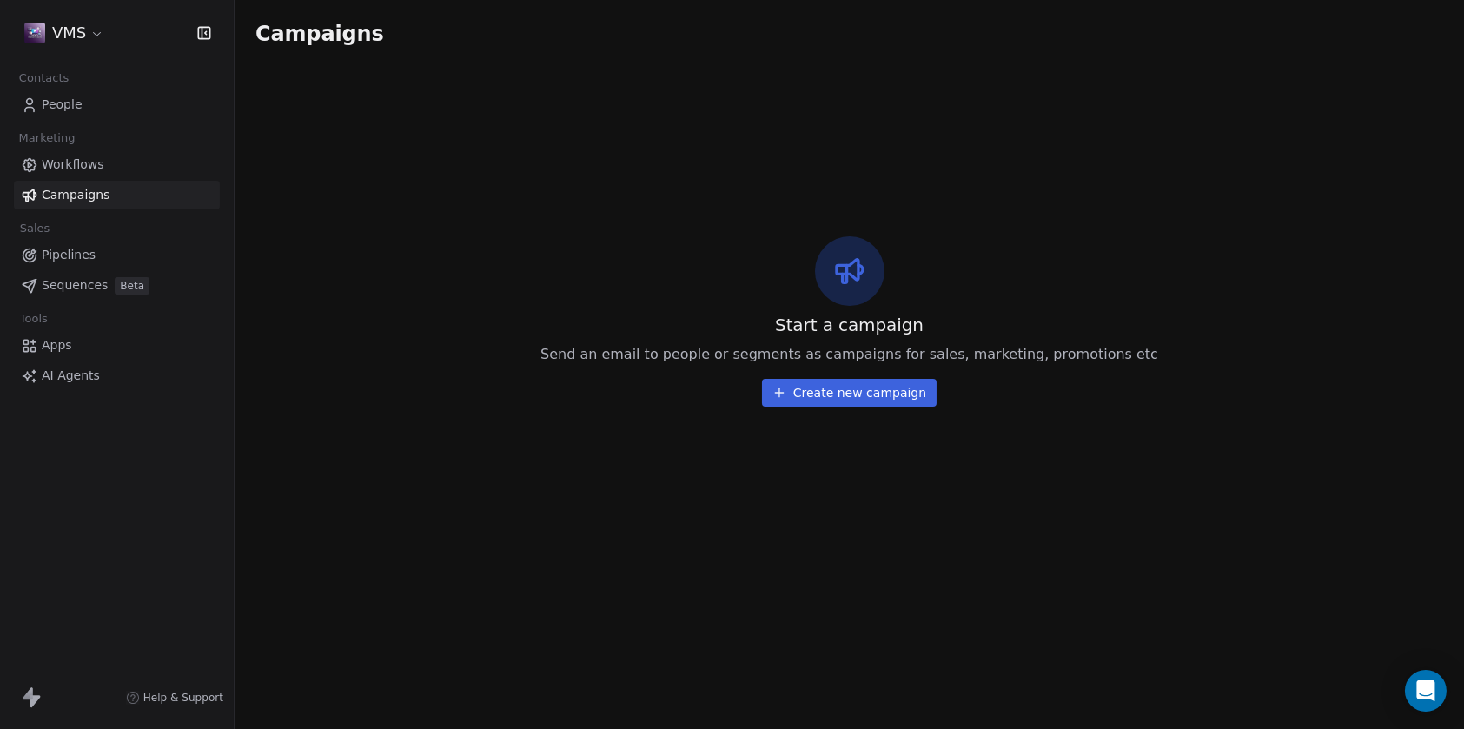
click at [84, 165] on span "Workflows" at bounding box center [73, 165] width 63 height 18
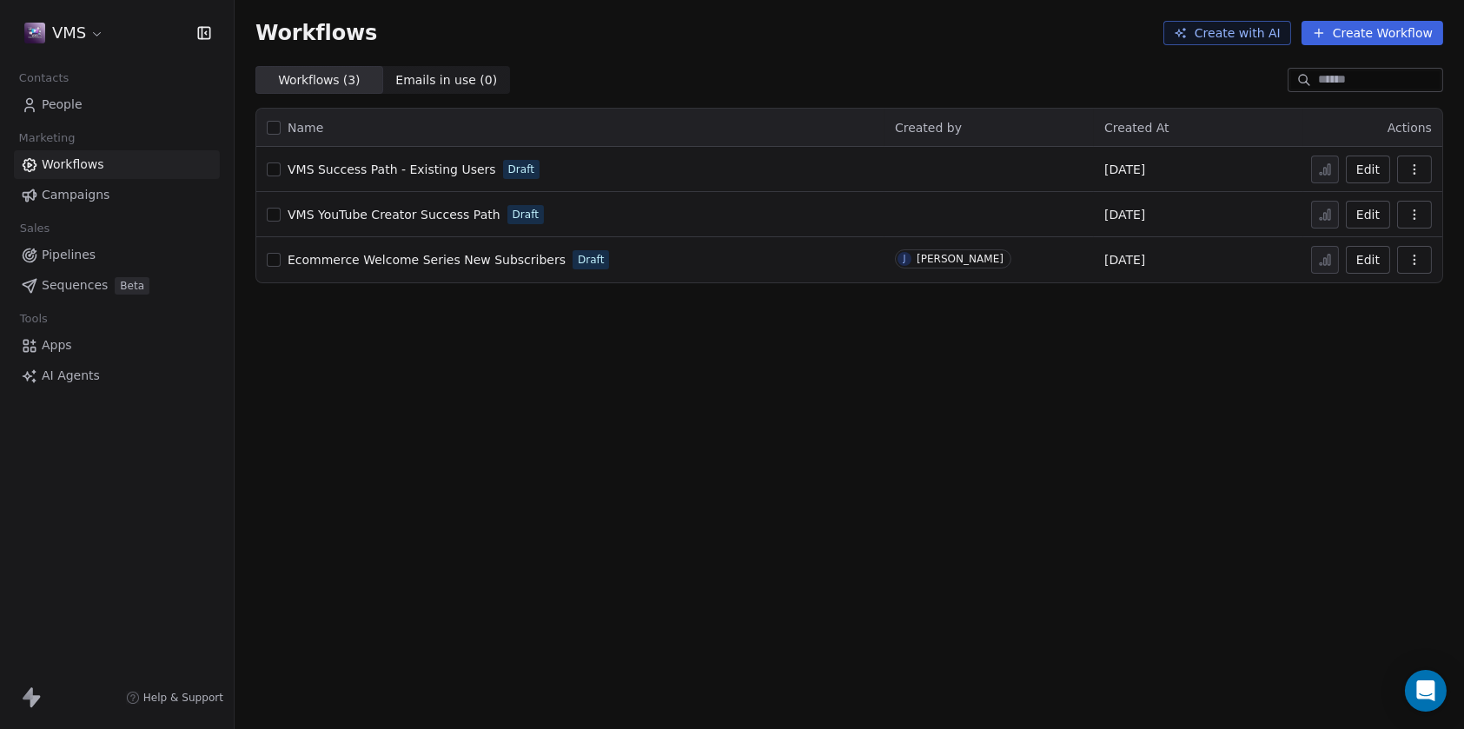
click at [1419, 213] on icon "button" at bounding box center [1415, 215] width 14 height 14
click at [1196, 360] on div "Workflows Create with AI Create Workflow Workflows ( 3 ) Workflows ( 3 ) Emails…" at bounding box center [850, 364] width 1230 height 729
click at [421, 209] on span "VMS YouTube Creator Success Path" at bounding box center [394, 215] width 213 height 14
click at [275, 171] on button "button" at bounding box center [274, 169] width 14 height 14
click at [271, 214] on button "button" at bounding box center [274, 215] width 14 height 14
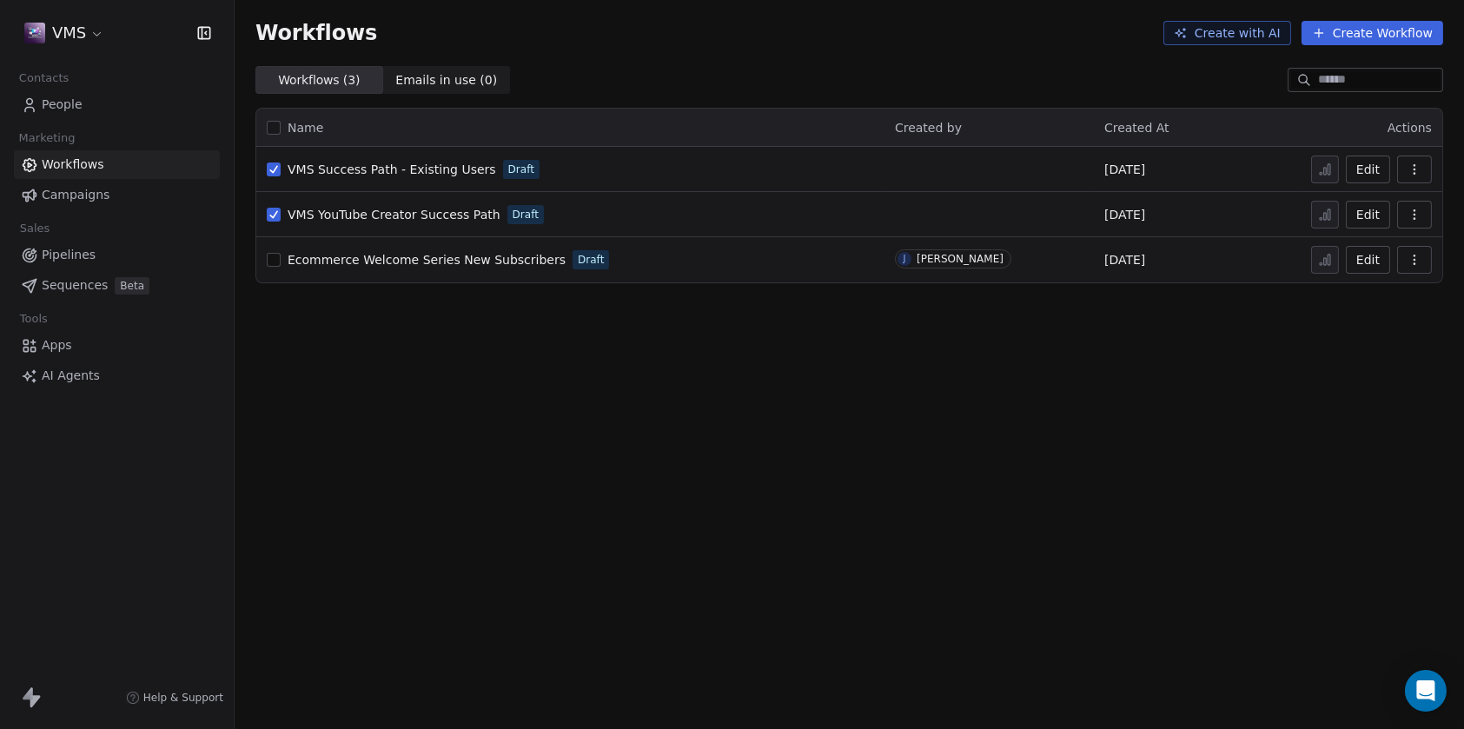
click at [1416, 127] on span "Actions" at bounding box center [1410, 128] width 44 height 14
click at [1415, 164] on icon "button" at bounding box center [1415, 169] width 14 height 14
click at [1360, 297] on span "Delete" at bounding box center [1362, 293] width 40 height 17
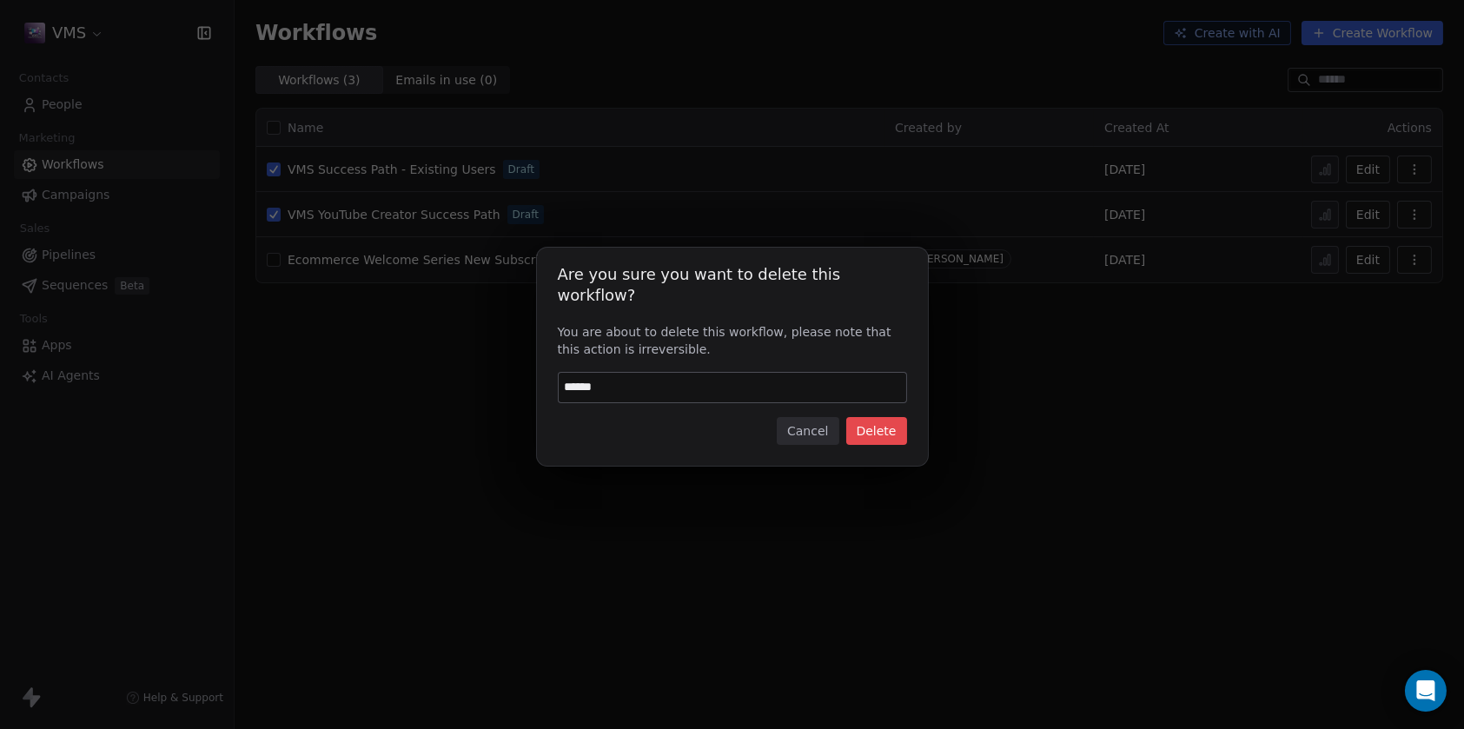
type input "******"
click at [916, 373] on div "Are you sure you want to delete this workflow? You are about to delete this wor…" at bounding box center [732, 357] width 391 height 219
click at [872, 420] on button "Delete" at bounding box center [876, 431] width 61 height 28
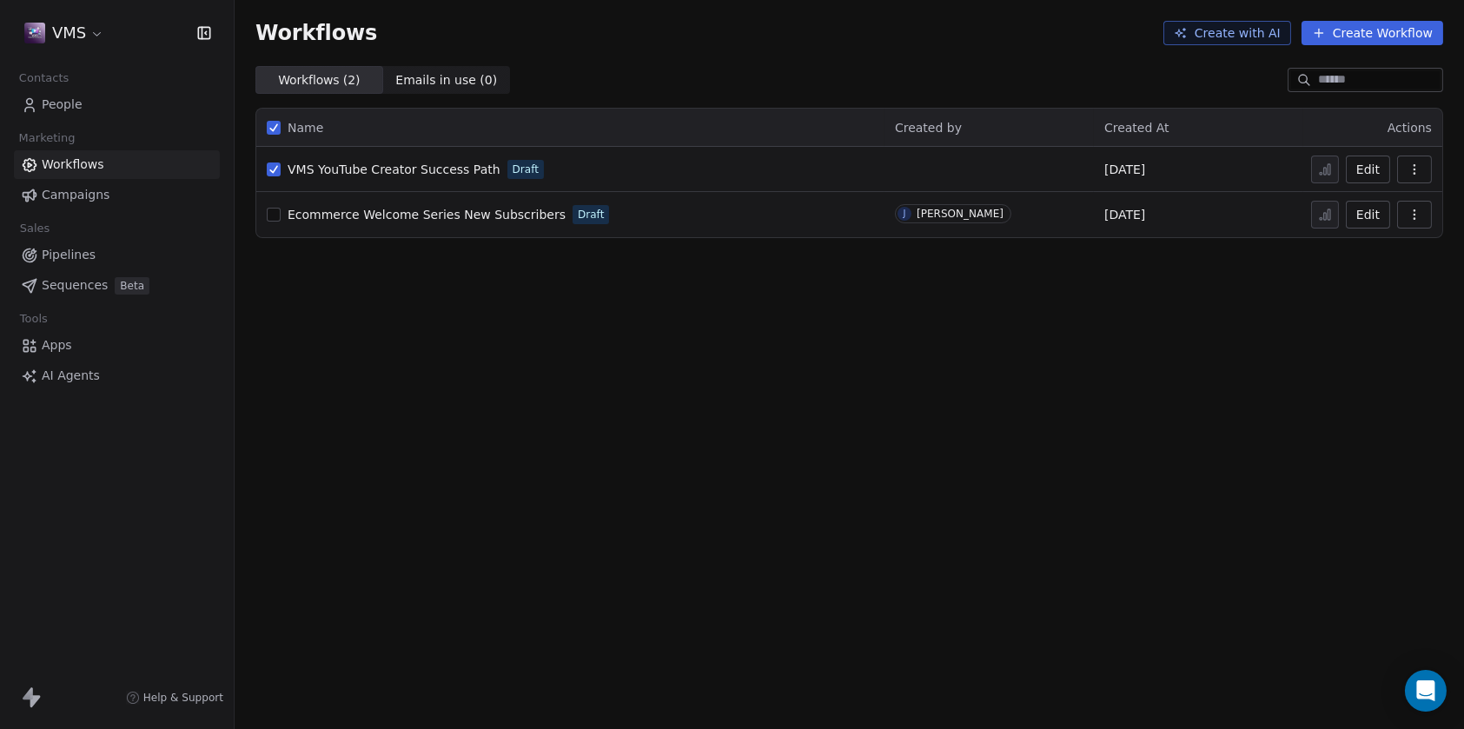
click at [1414, 173] on icon "button" at bounding box center [1414, 173] width 1 height 1
click at [1350, 297] on span "Delete" at bounding box center [1362, 293] width 40 height 17
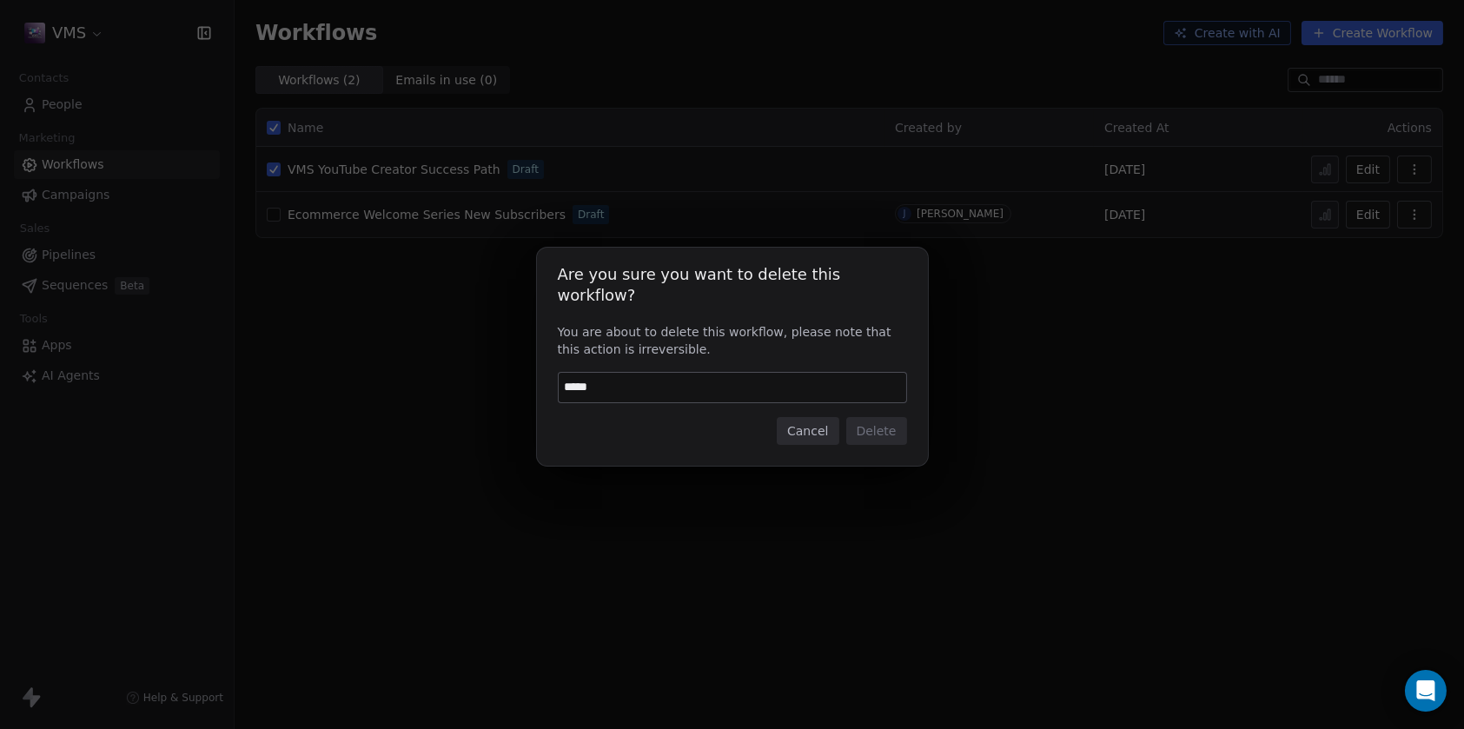
type input "******"
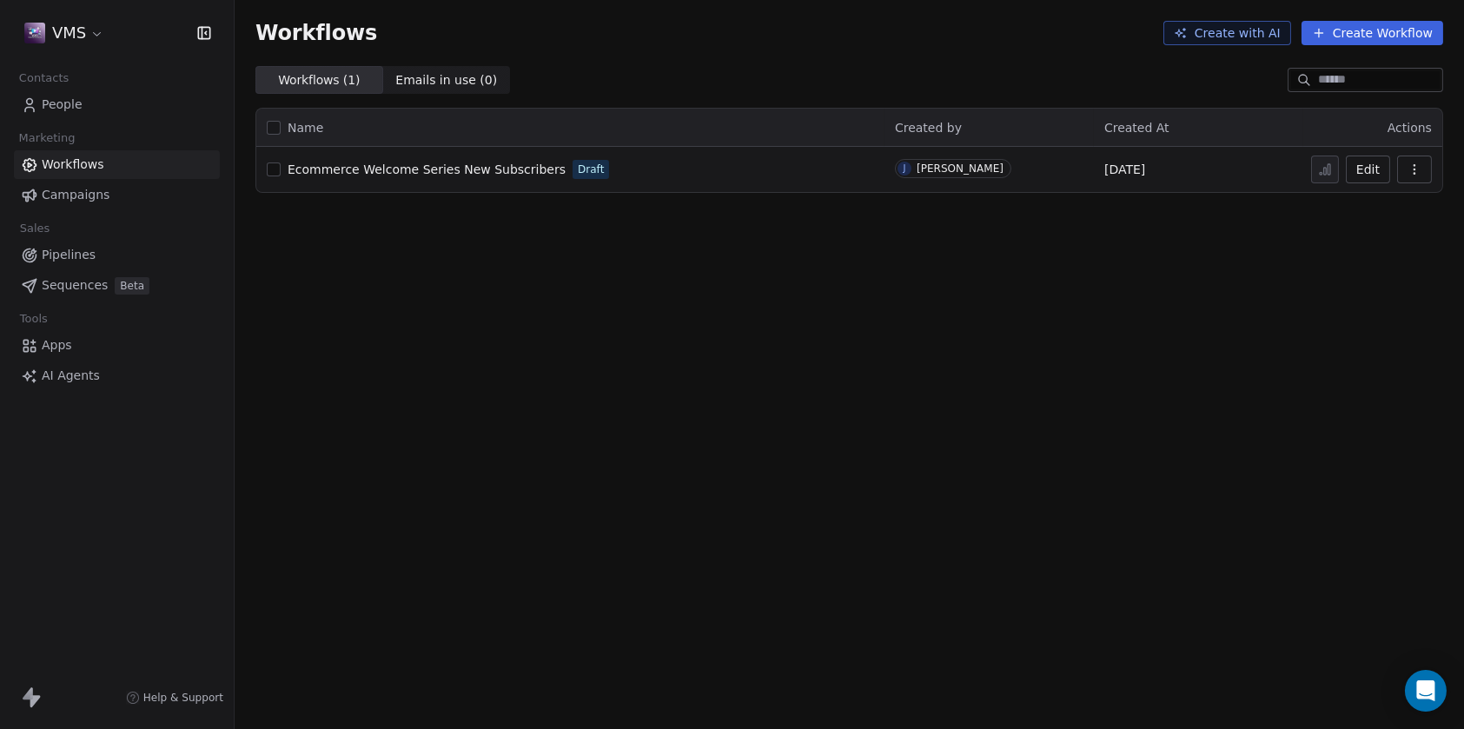
click at [1256, 36] on button "Create with AI" at bounding box center [1227, 33] width 128 height 24
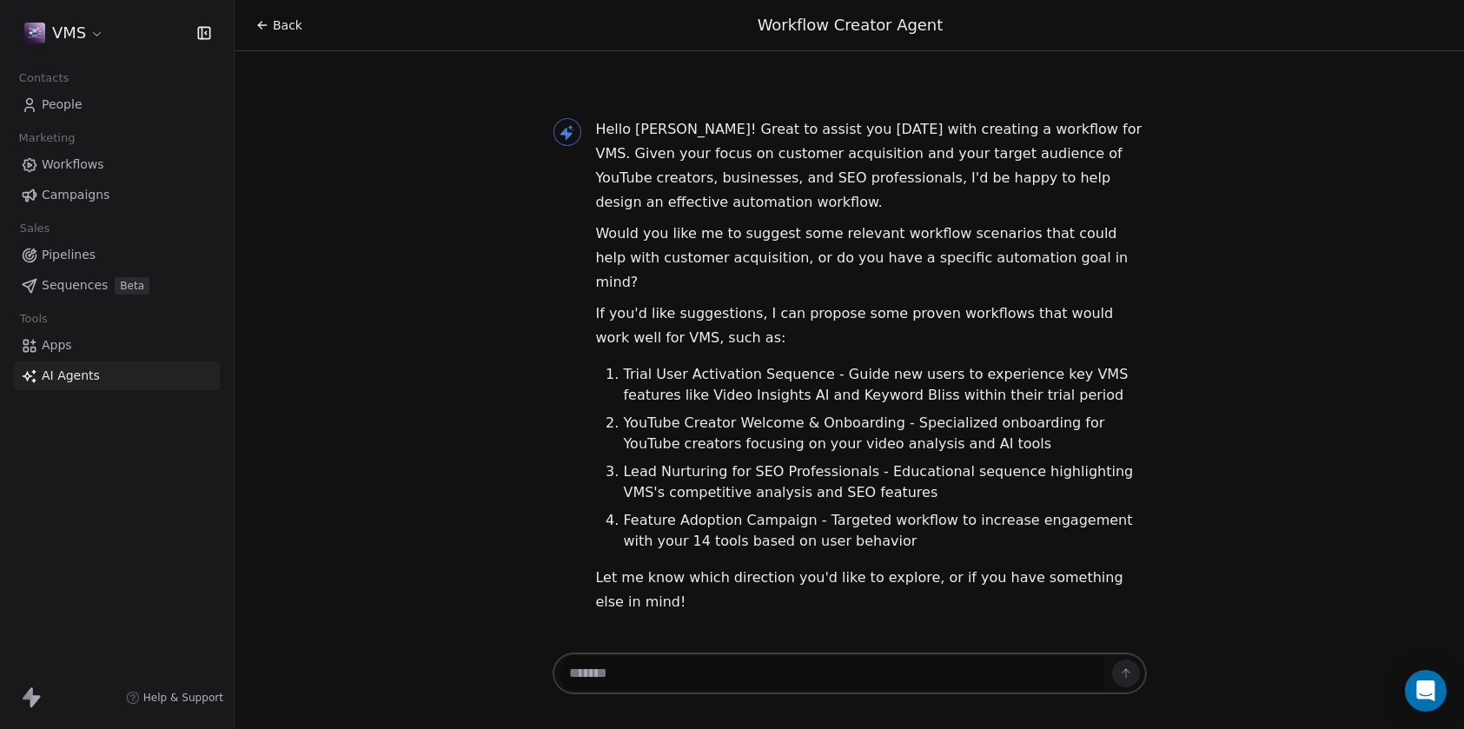
click at [623, 671] on textarea at bounding box center [832, 673] width 544 height 33
type textarea "*"
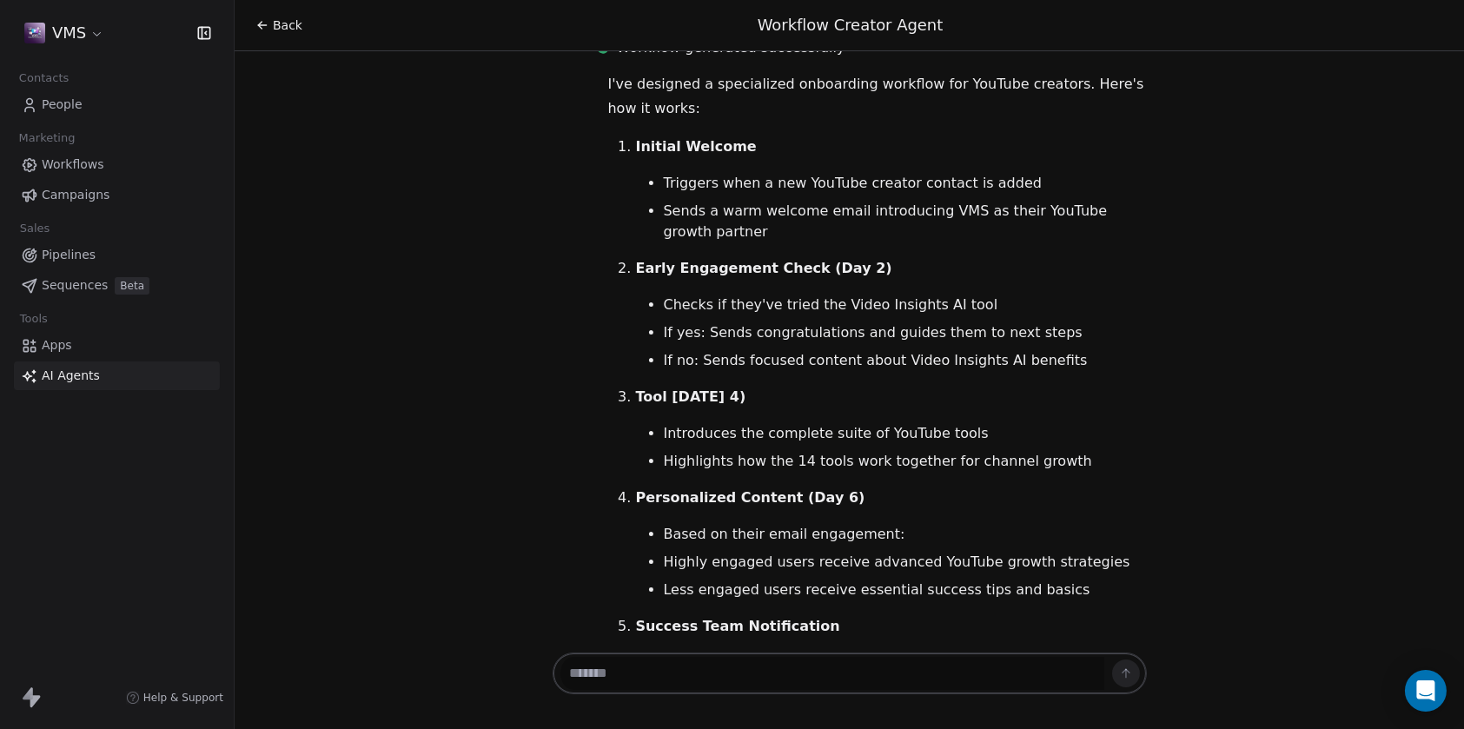
scroll to position [951, 0]
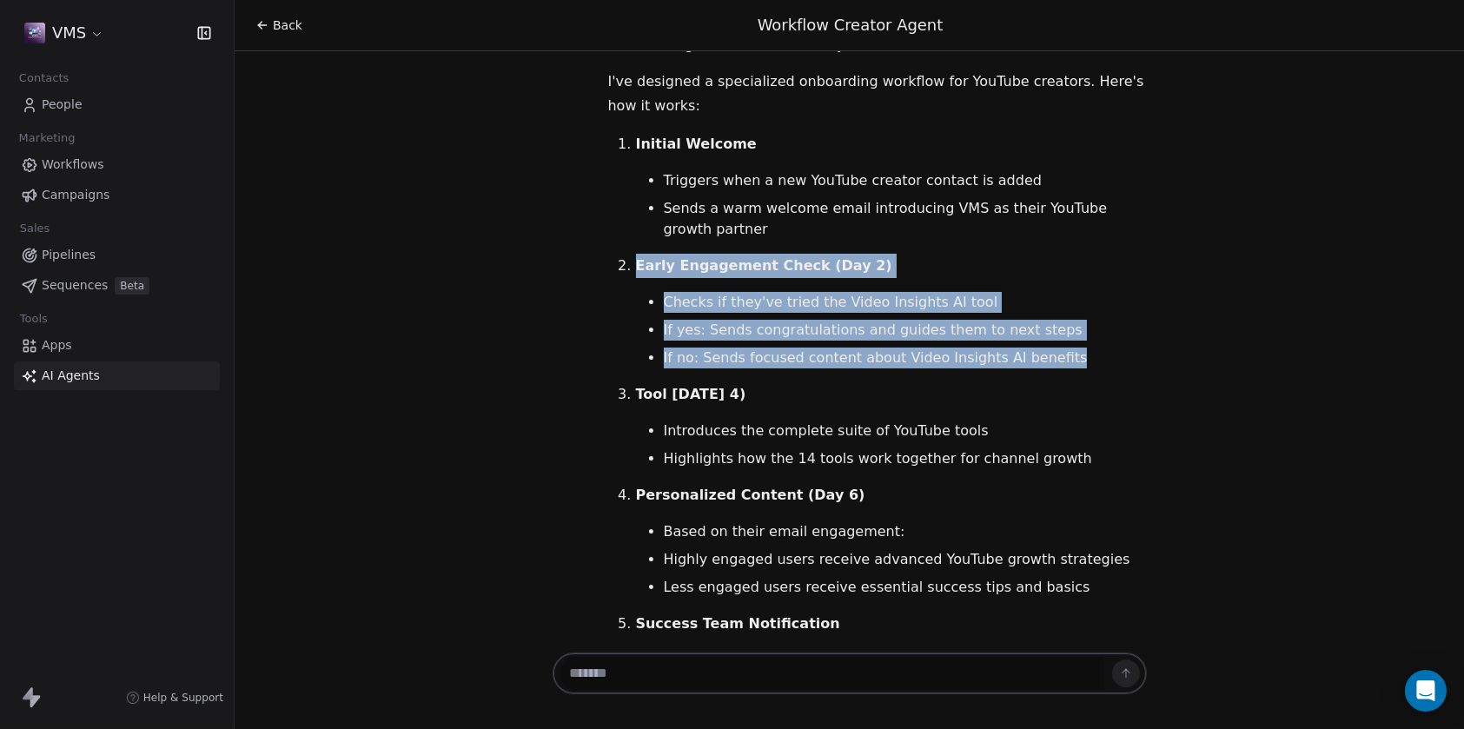
drag, startPoint x: 1042, startPoint y: 315, endPoint x: 594, endPoint y: 222, distance: 457.2
click at [594, 222] on div "I've designed a specialized onboarding workflow for YouTube creators. Here's ho…" at bounding box center [877, 497] width 580 height 855
click at [1073, 348] on li "If no: Sends focused content about Video Insights AI benefits" at bounding box center [905, 358] width 483 height 21
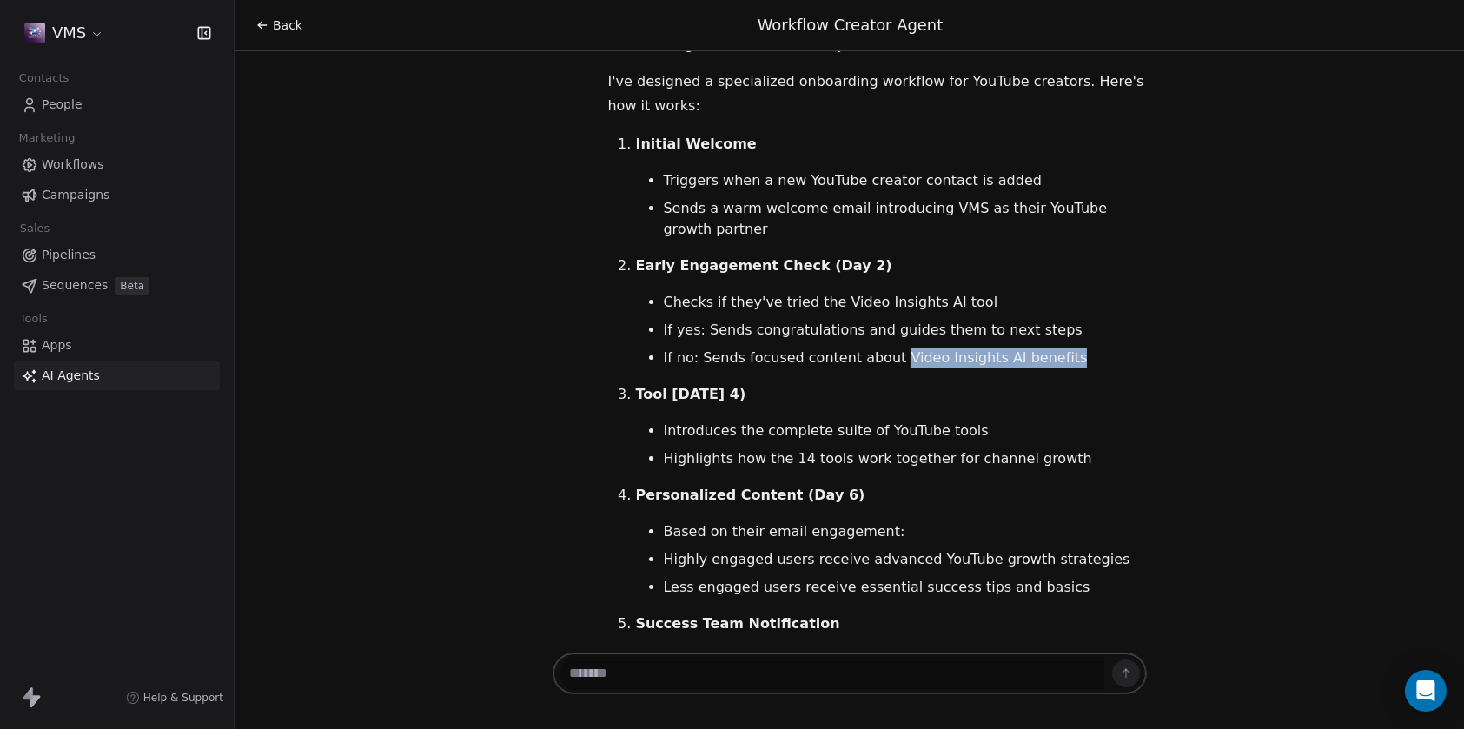
drag, startPoint x: 881, startPoint y: 312, endPoint x: 1046, endPoint y: 303, distance: 165.3
click at [1046, 348] on li "If no: Sends focused content about Video Insights AI benefits" at bounding box center [905, 358] width 483 height 21
copy li "Video Insights AI benefits"
click at [646, 672] on textarea at bounding box center [832, 673] width 544 height 33
paste textarea "**********"
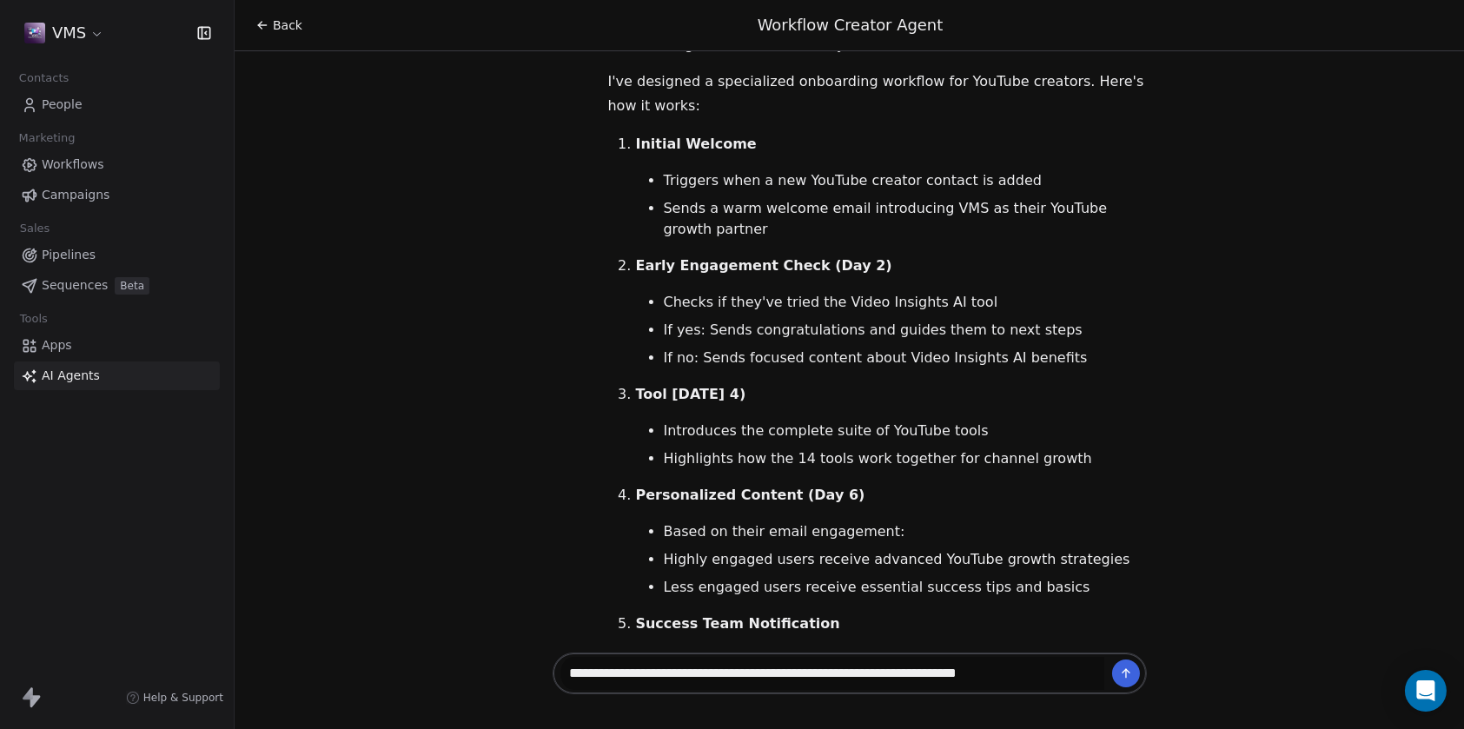
type textarea "**********"
drag, startPoint x: 646, startPoint y: 671, endPoint x: 842, endPoint y: 757, distance: 213.6
click at [842, 728] on html "VMS Contacts People Marketing Workflows Campaigns Sales Pipelines Sequences Bet…" at bounding box center [732, 364] width 1464 height 729
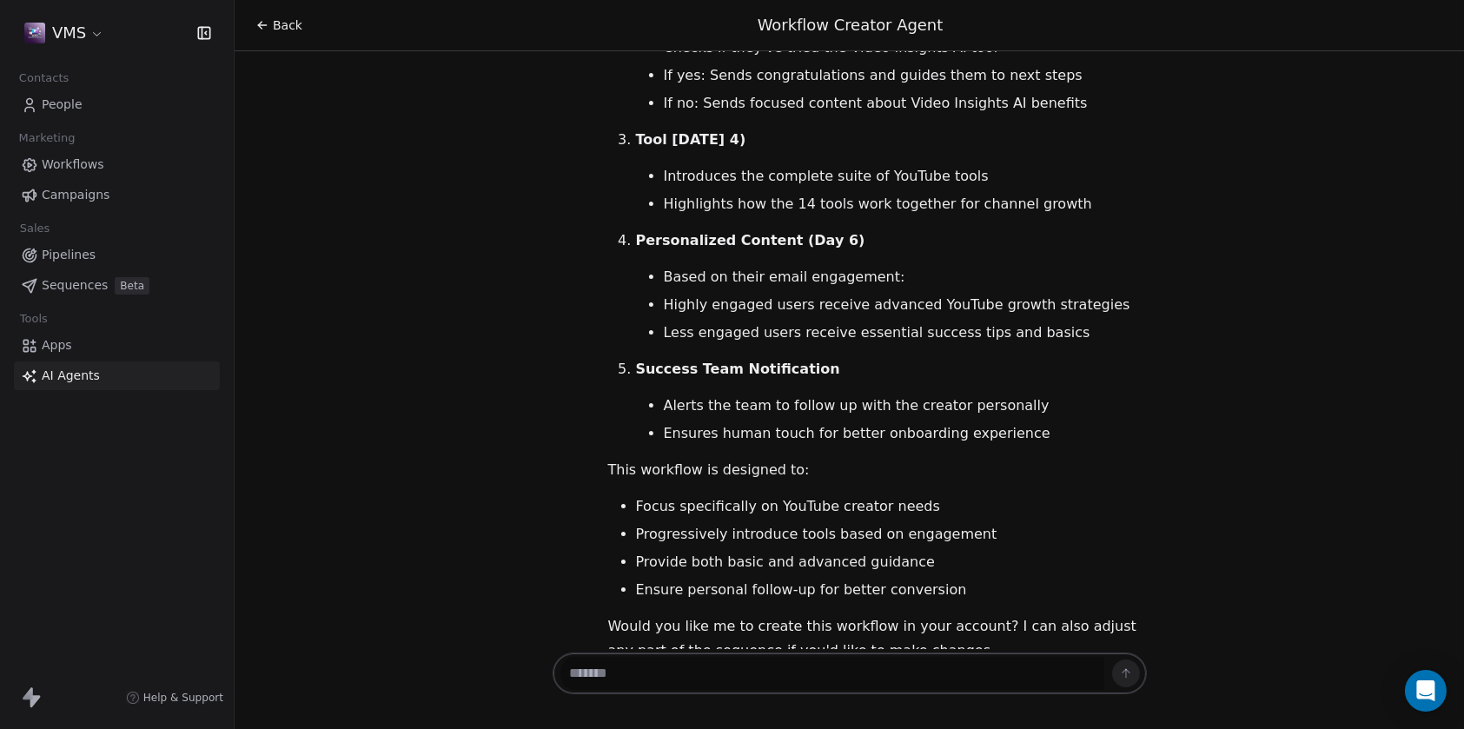
scroll to position [1209, 0]
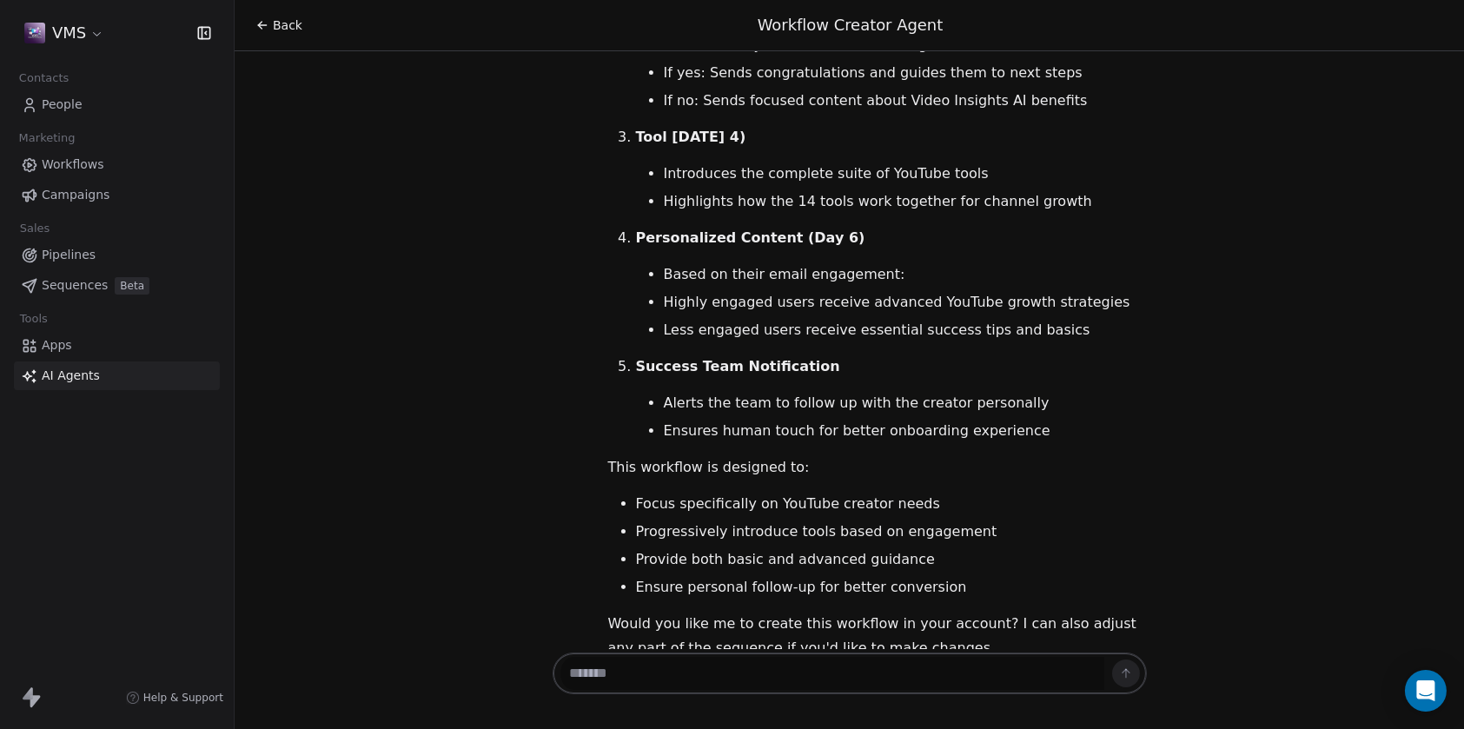
click at [721, 676] on textarea at bounding box center [832, 673] width 544 height 33
type textarea "**********"
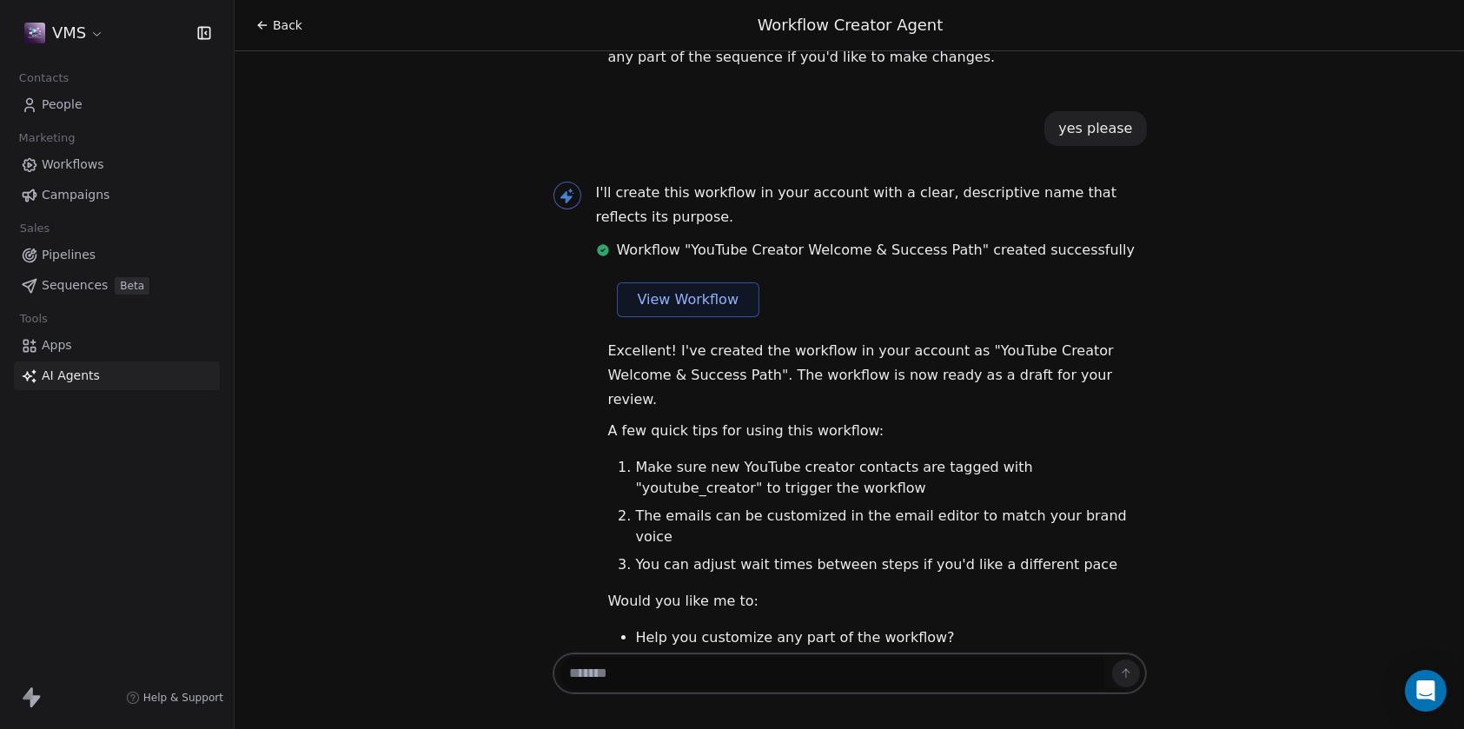
scroll to position [1805, 0]
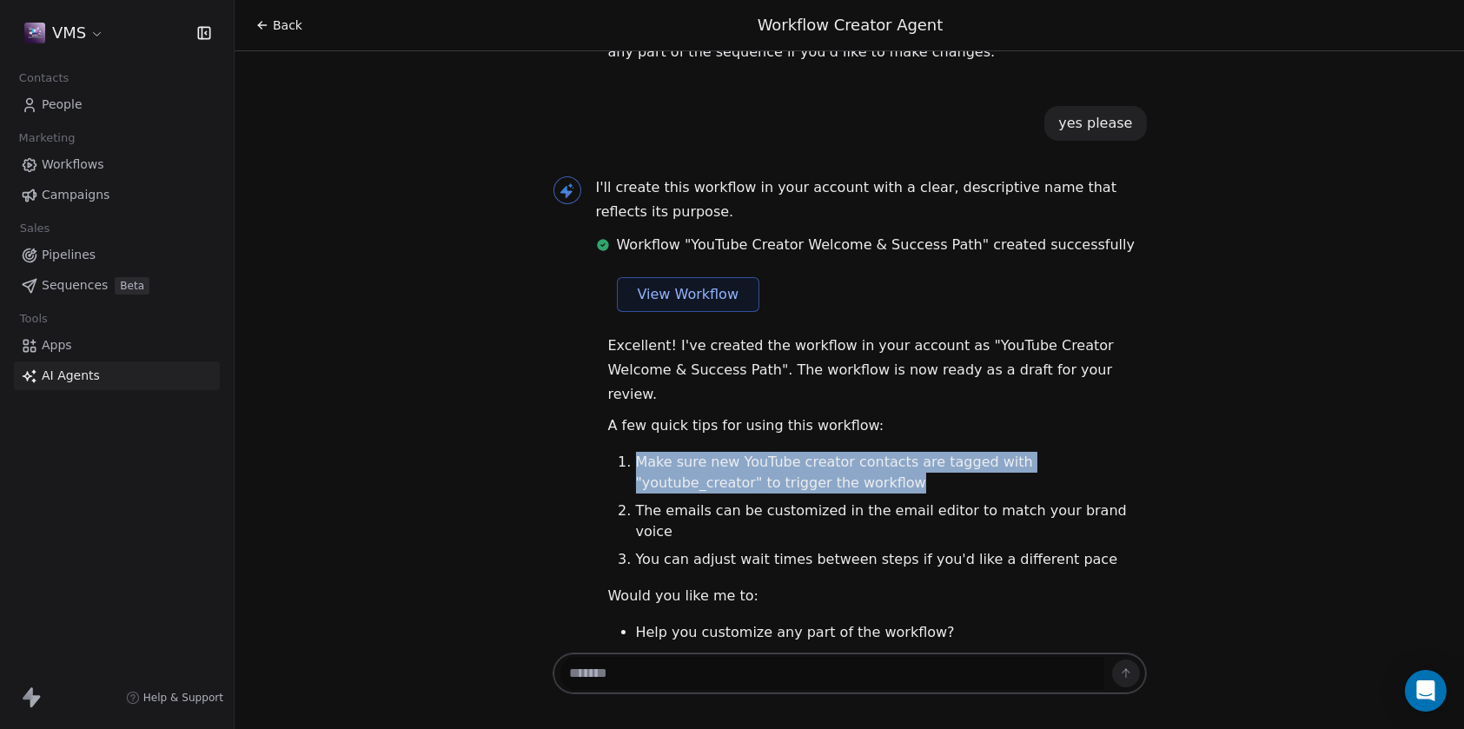
drag, startPoint x: 777, startPoint y: 417, endPoint x: 609, endPoint y: 388, distance: 170.3
click at [609, 452] on ol "Make sure new YouTube creator contacts are tagged with "youtube_creator" to tri…" at bounding box center [877, 511] width 539 height 118
copy li "Make sure new YouTube creator contacts are tagged with "youtube_creator" to tri…"
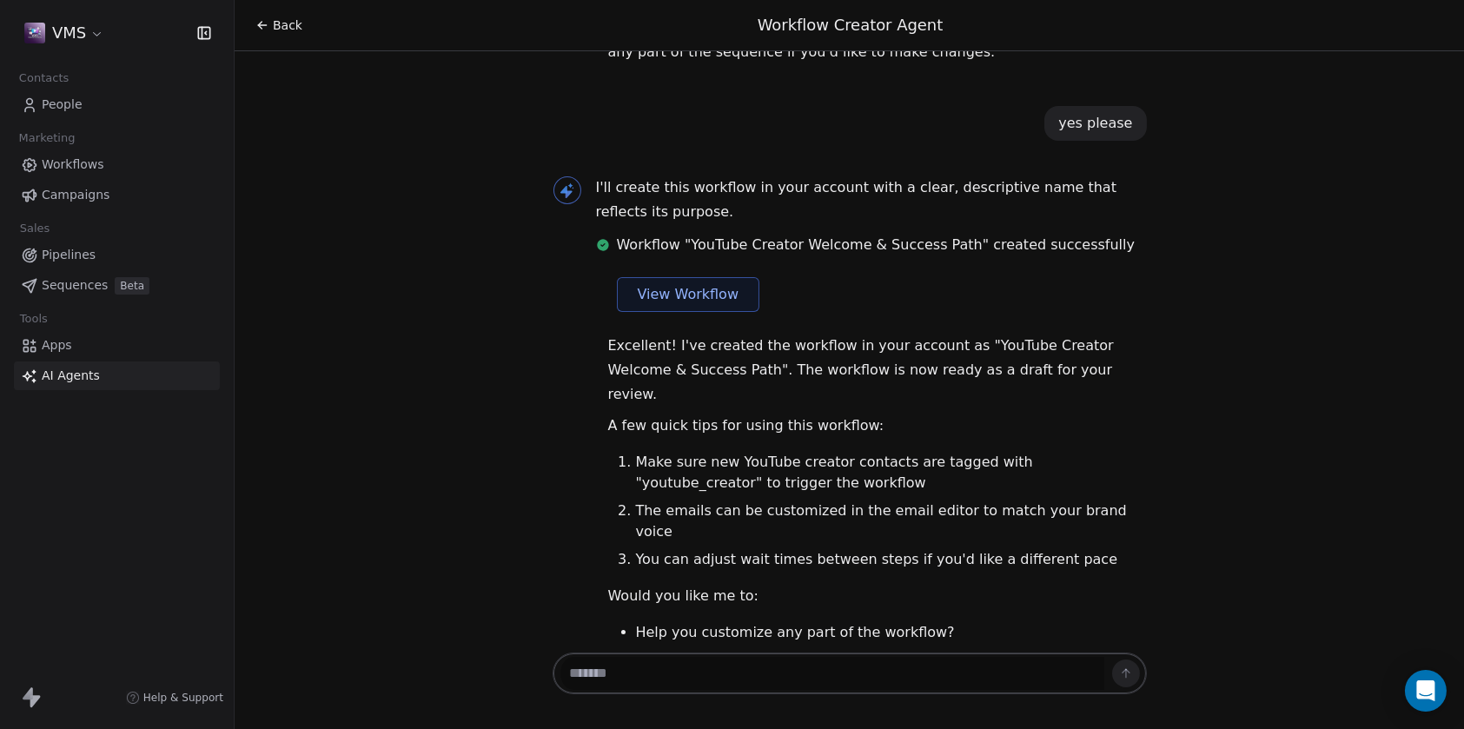
click at [739, 669] on textarea at bounding box center [832, 673] width 544 height 33
paste textarea "**********"
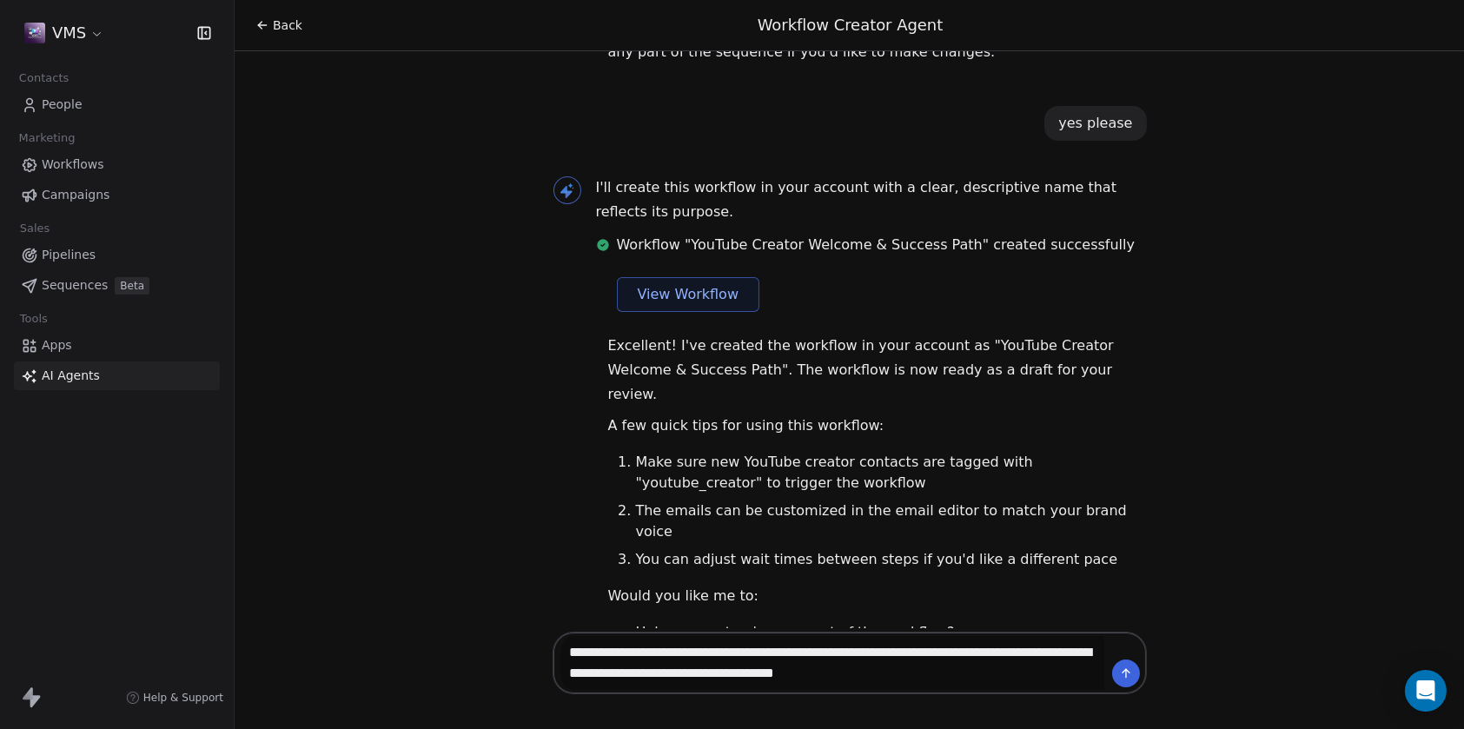
click at [884, 673] on textarea "**********" at bounding box center [832, 663] width 544 height 54
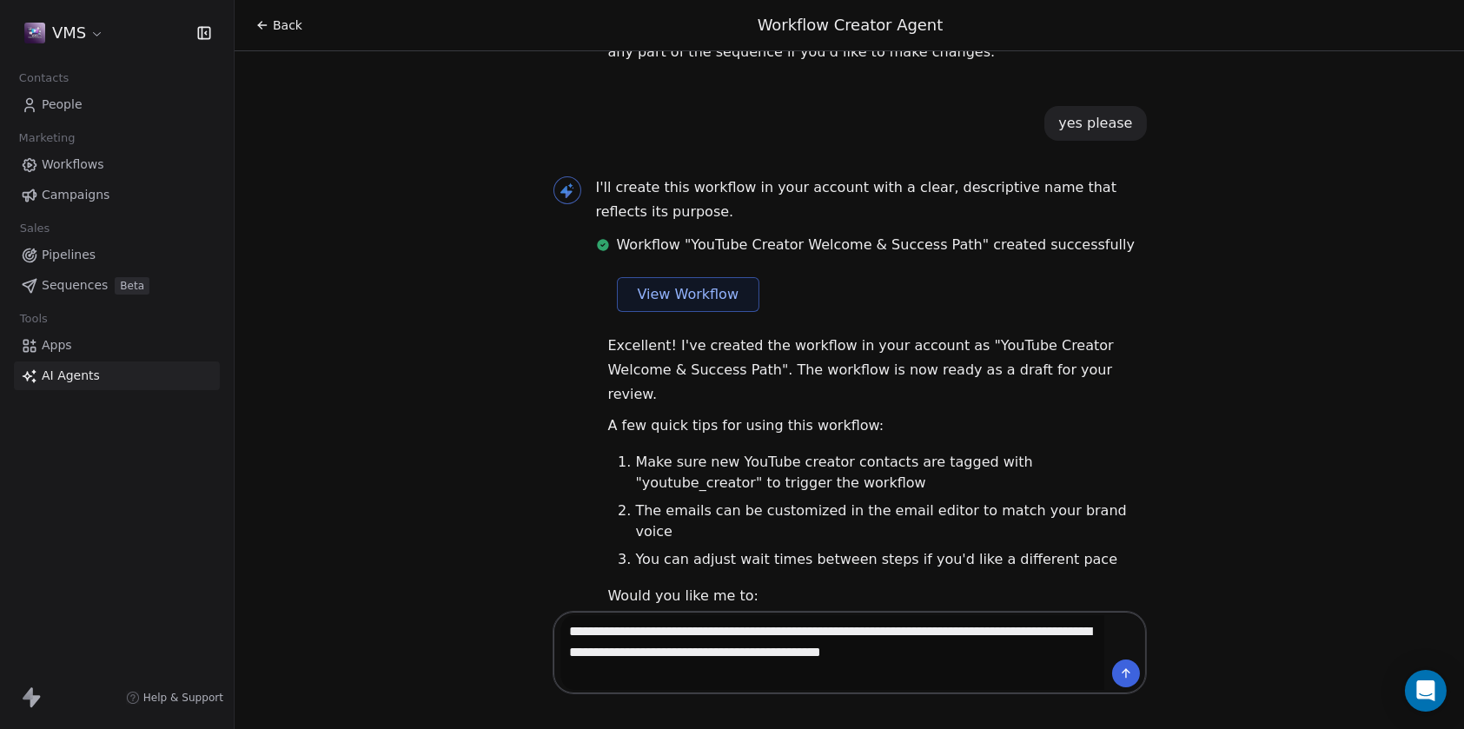
type textarea "**********"
click at [737, 677] on textarea "**********" at bounding box center [832, 652] width 544 height 75
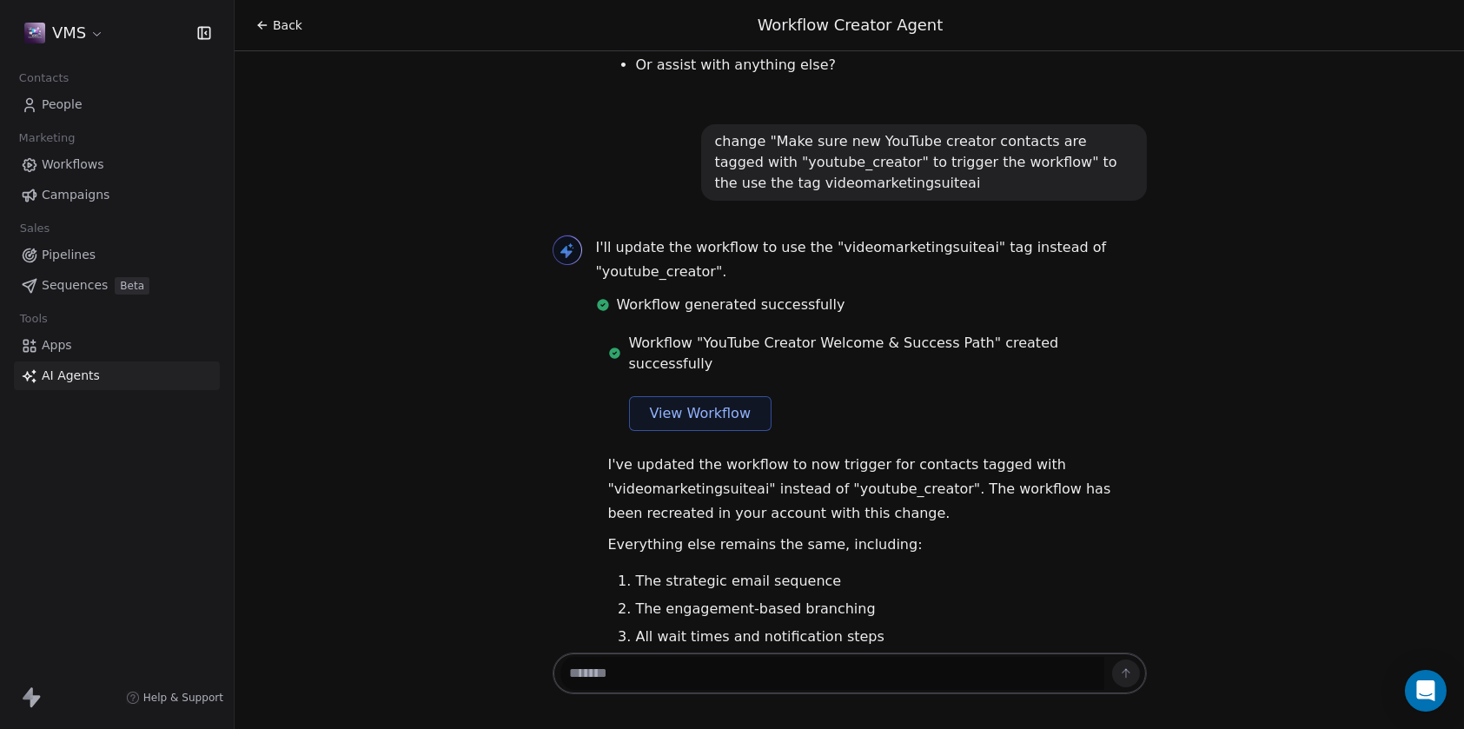
scroll to position [2488, 0]
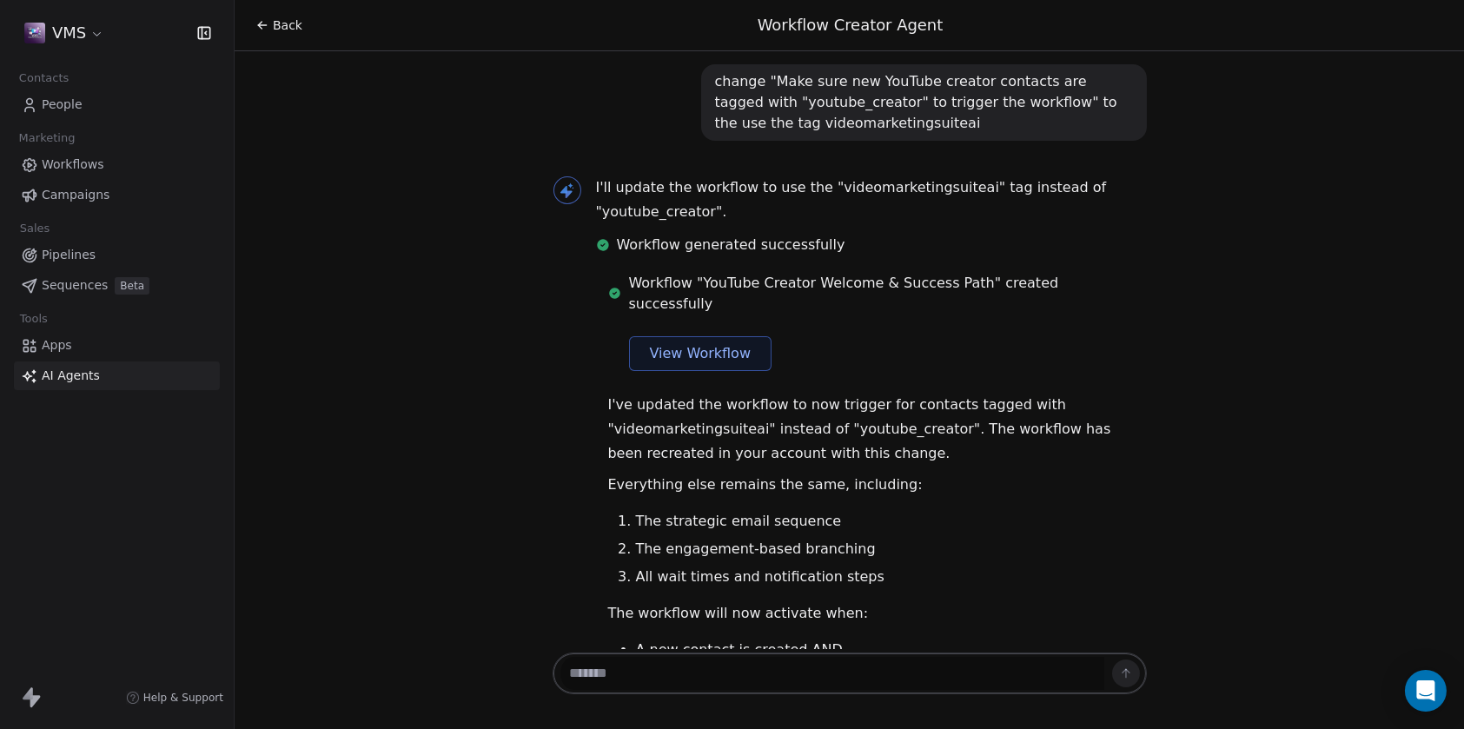
click at [673, 343] on span "View Workflow" at bounding box center [701, 353] width 102 height 21
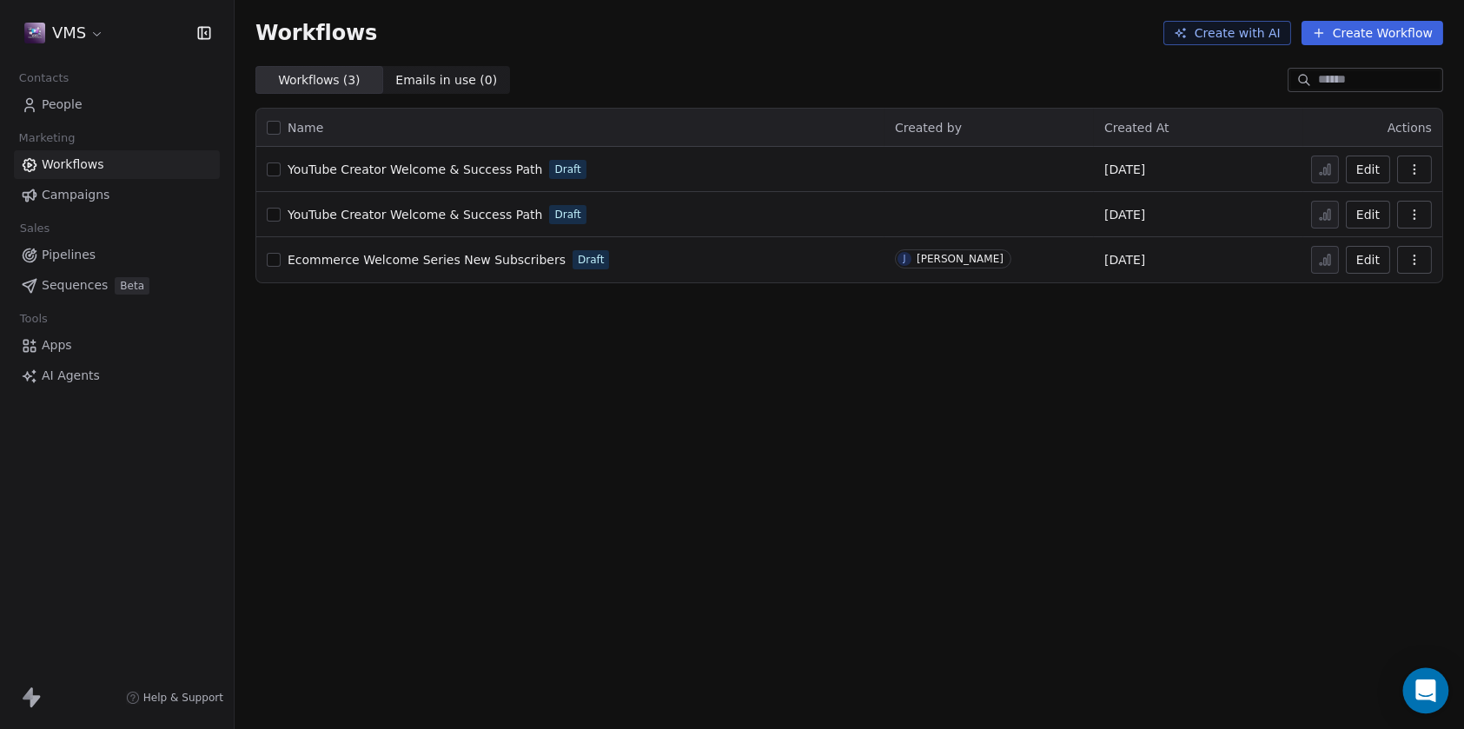
click at [1428, 683] on icon "Open Intercom Messenger" at bounding box center [1425, 690] width 20 height 23
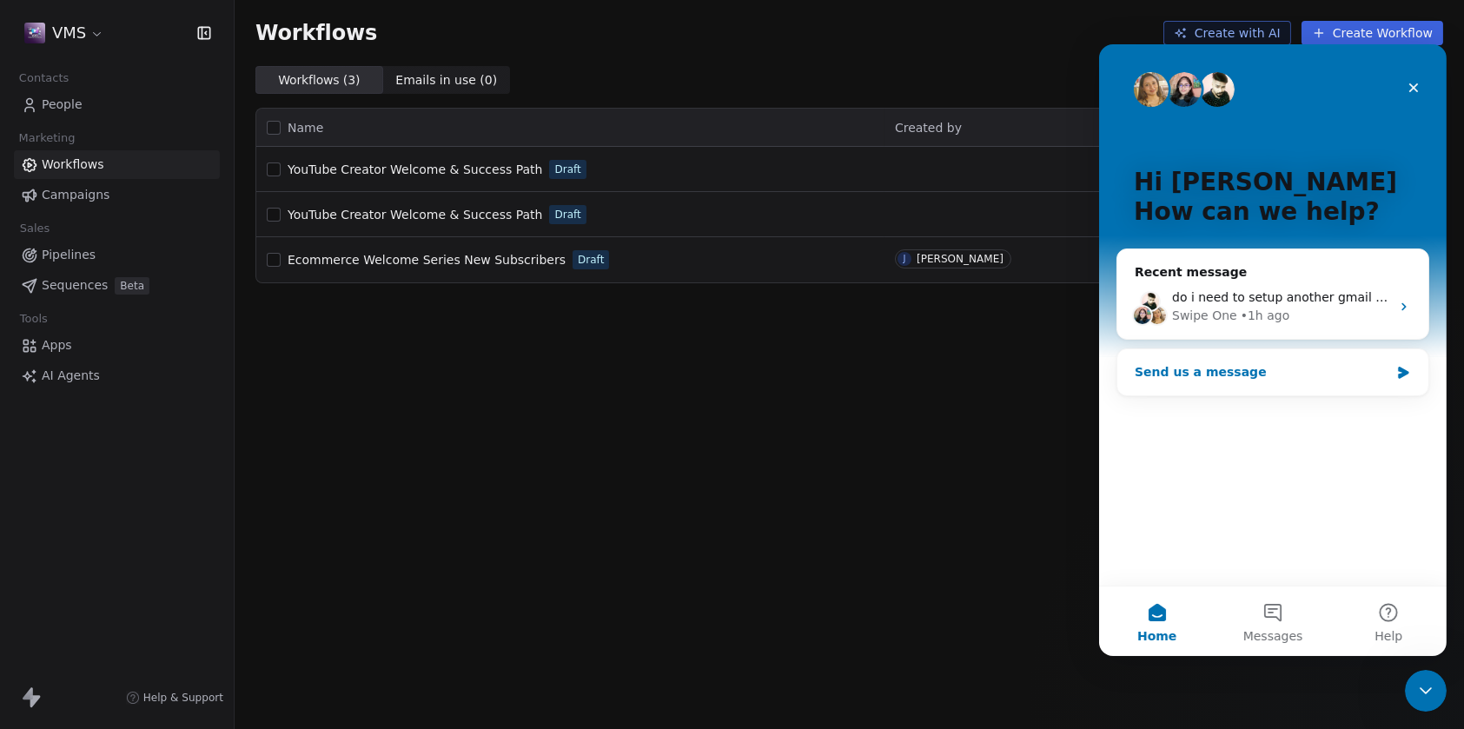
click at [1190, 375] on div "Send us a message" at bounding box center [1261, 372] width 255 height 18
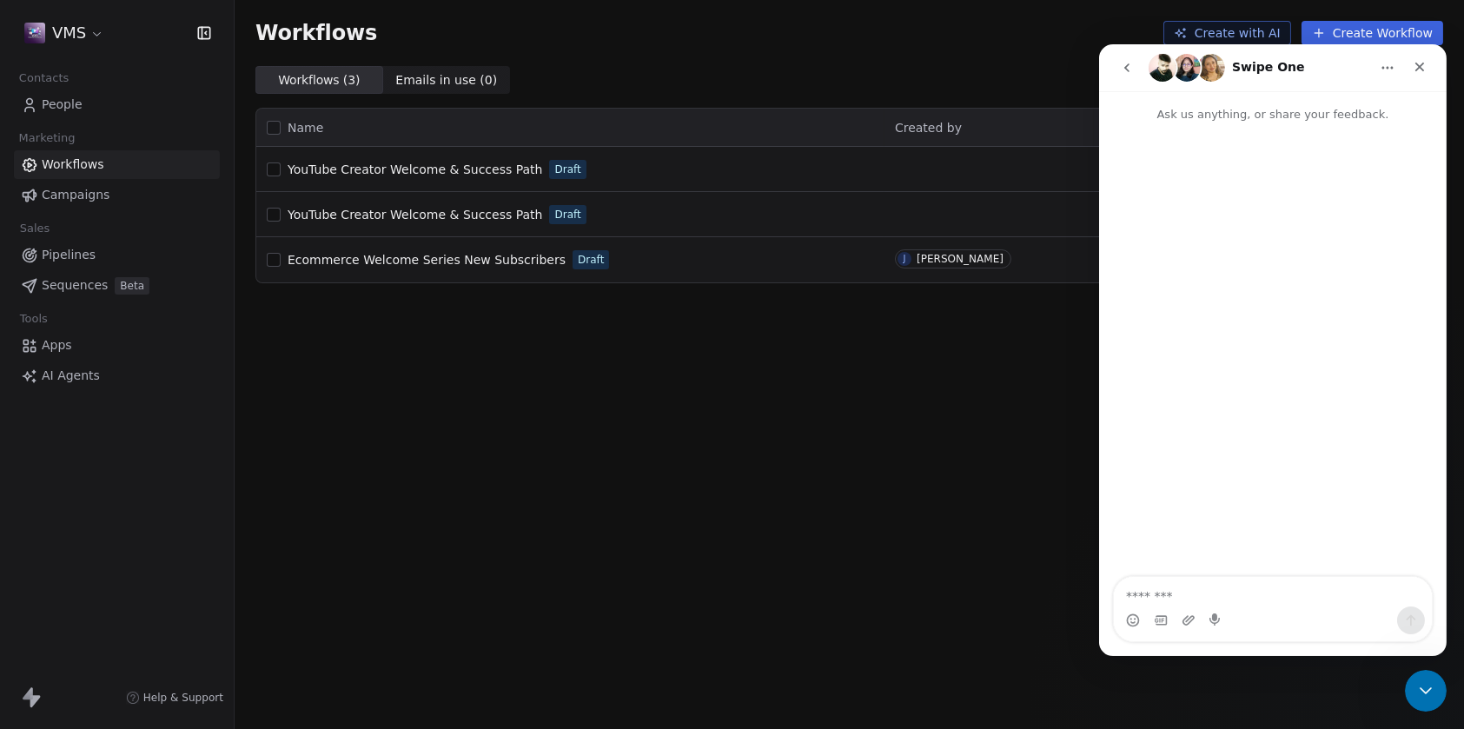
click at [1168, 596] on textarea "Message…" at bounding box center [1272, 592] width 318 height 30
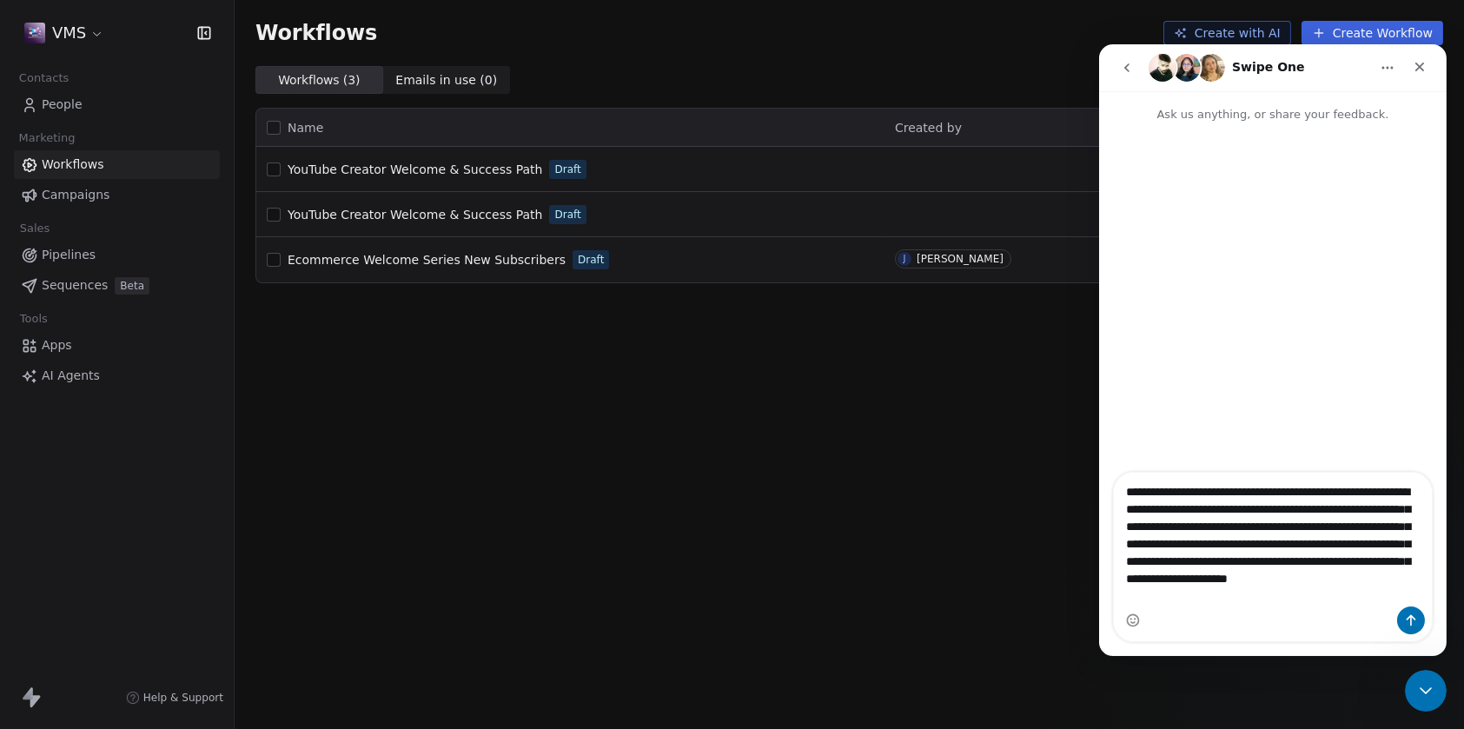
type textarea "**********"
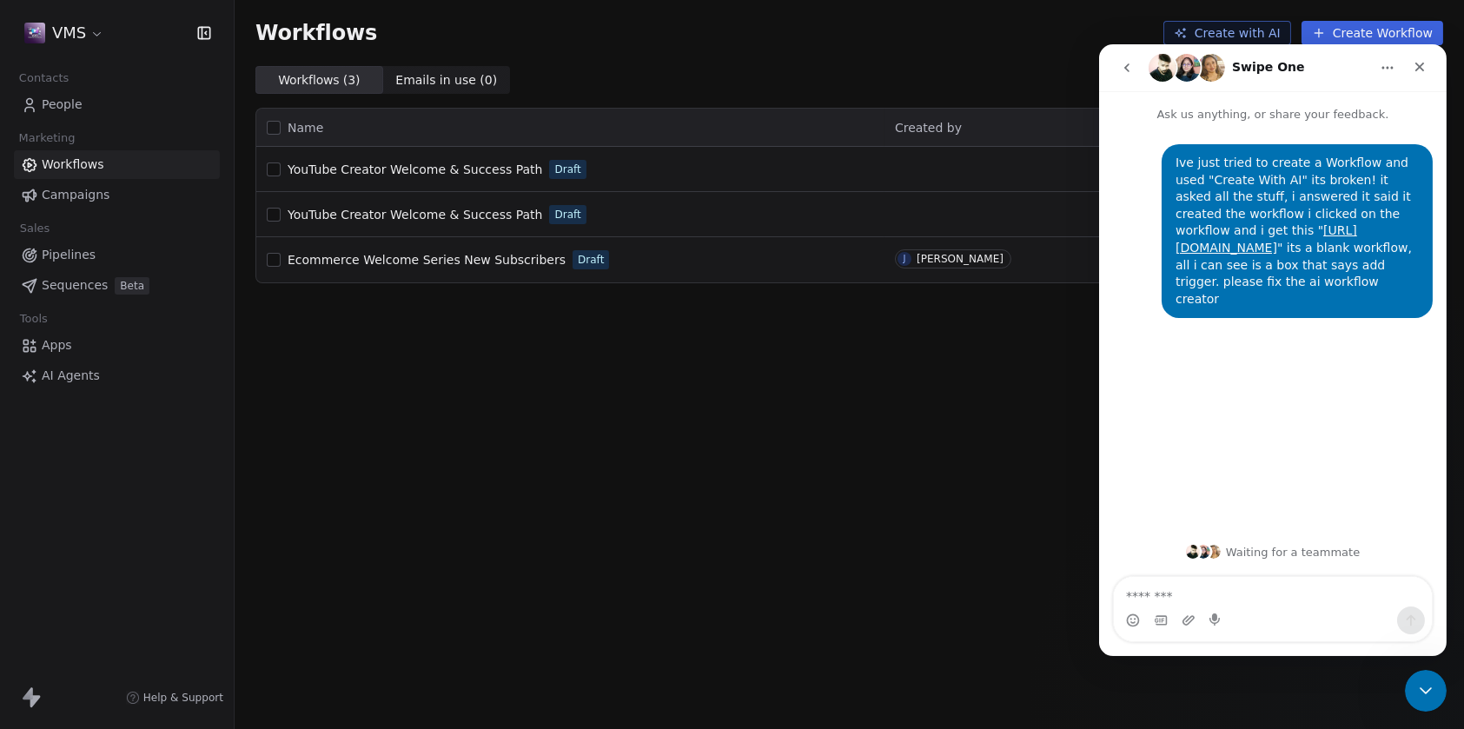
click at [875, 121] on th "Name" at bounding box center [570, 128] width 628 height 38
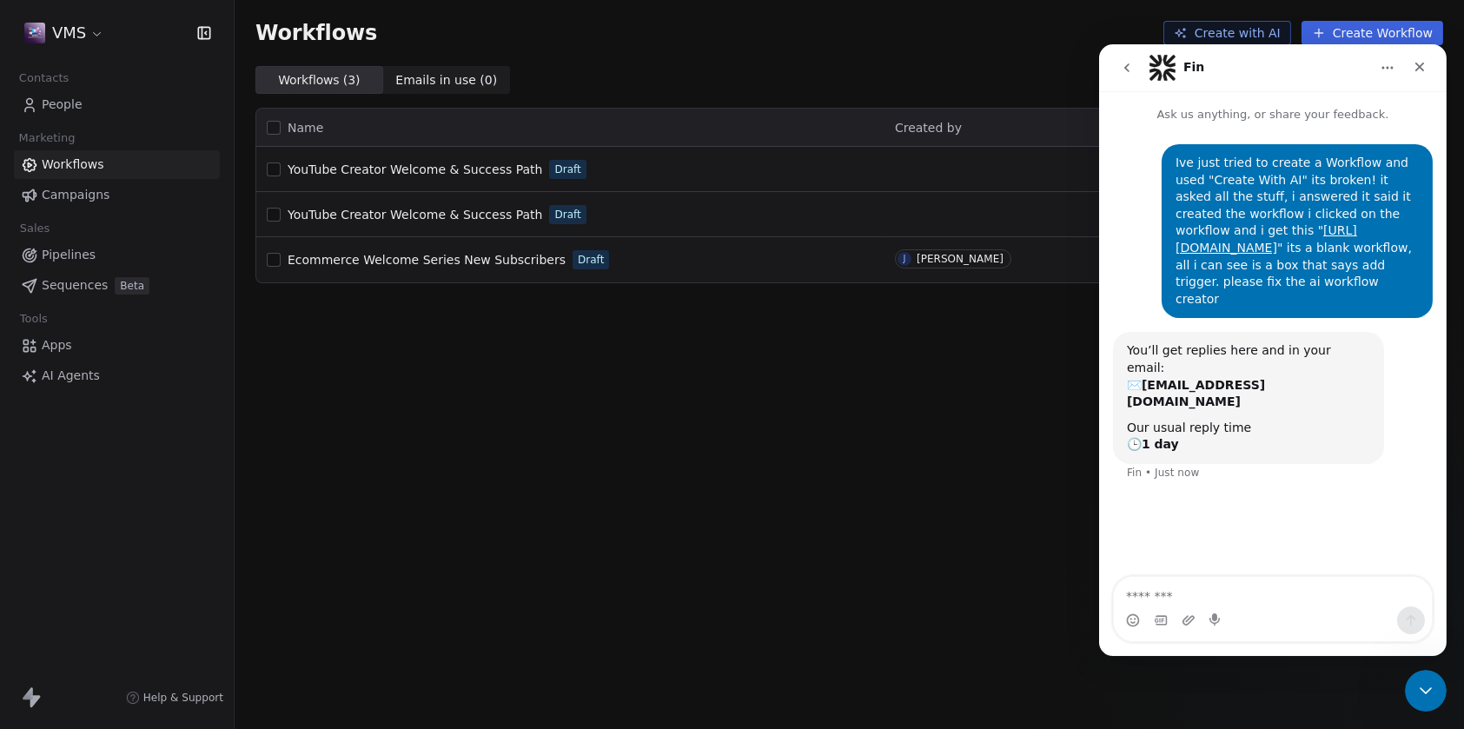
click at [1018, 209] on div at bounding box center [989, 210] width 189 height 17
click at [1418, 72] on icon "Close" at bounding box center [1419, 67] width 14 height 14
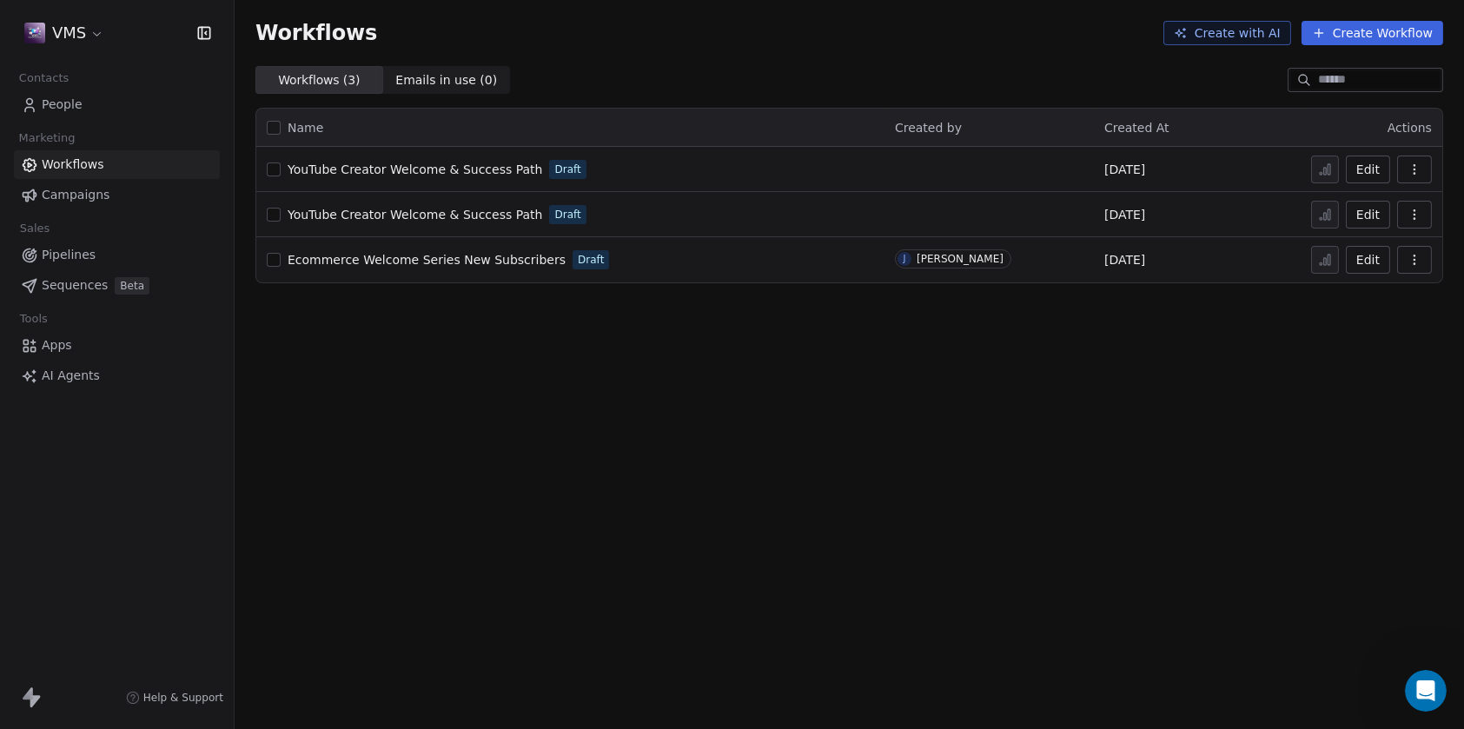
click at [1369, 218] on button "Edit" at bounding box center [1368, 215] width 44 height 28
